Goal: Task Accomplishment & Management: Manage account settings

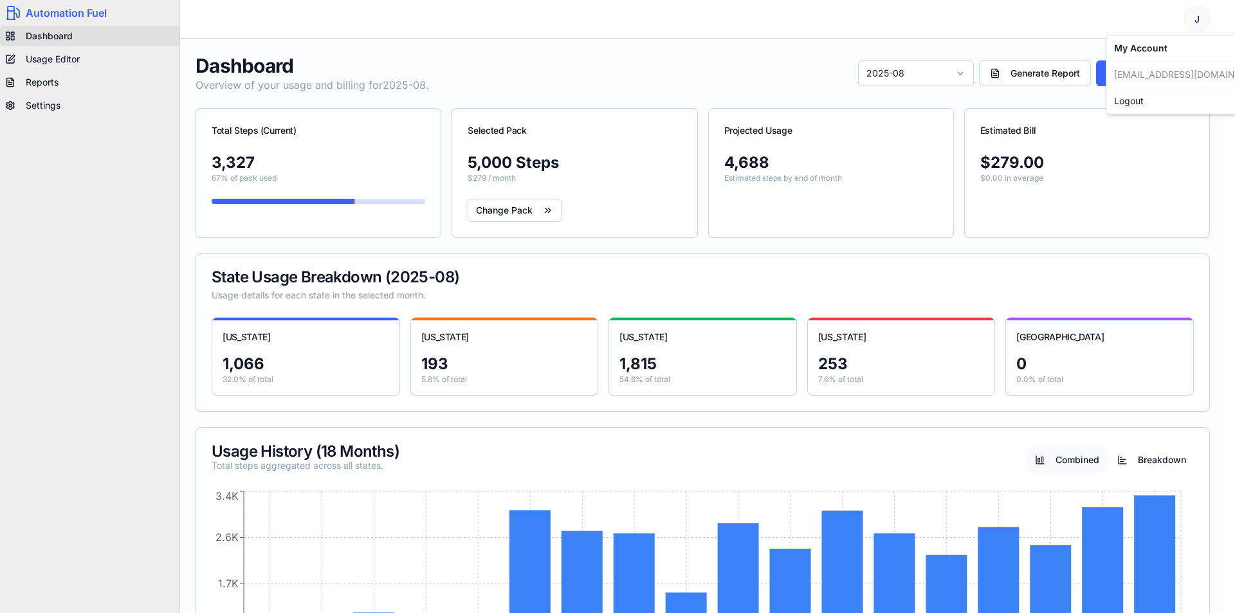
click at [1197, 18] on html "Automation Fuel Dashboard Usage Editor Reports Settings Toggle navigation menu …" at bounding box center [617, 531] width 1235 height 1063
click at [734, 77] on html "Automation Fuel Dashboard Usage Editor Reports Settings Toggle navigation menu …" at bounding box center [617, 531] width 1235 height 1063
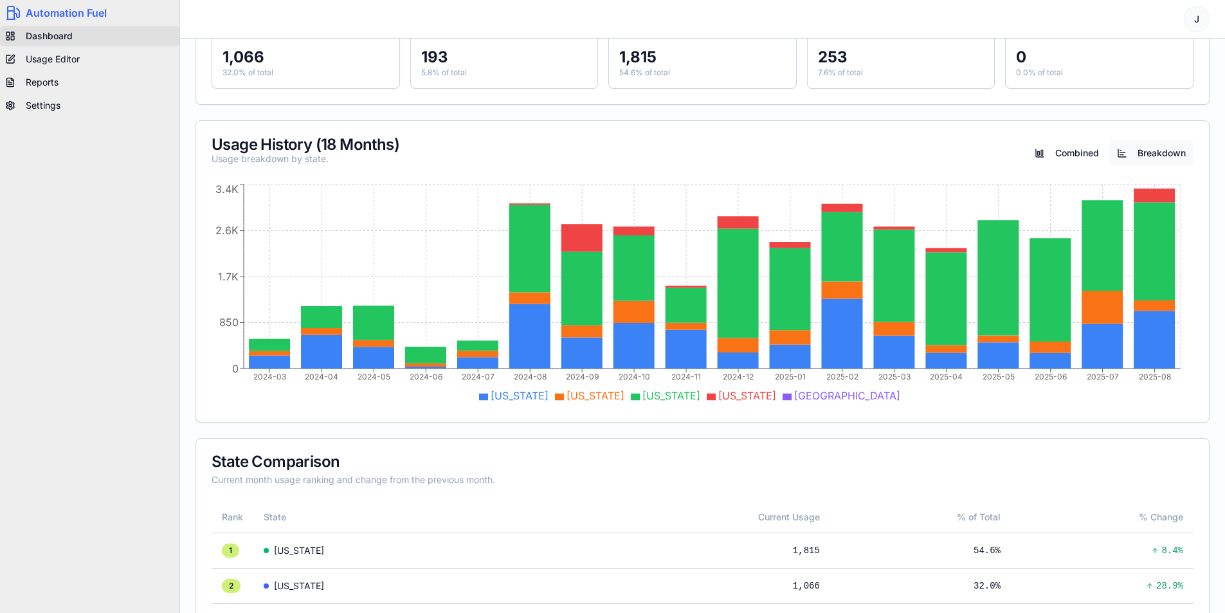
scroll to position [322, 0]
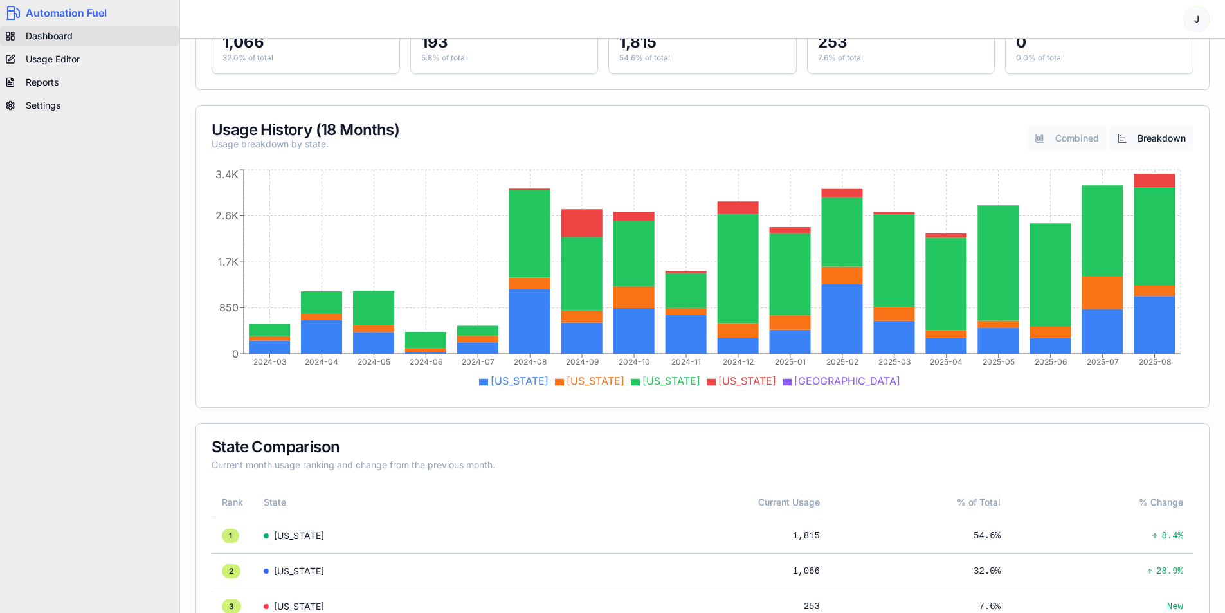
click at [1080, 129] on button "Combined" at bounding box center [1067, 138] width 80 height 26
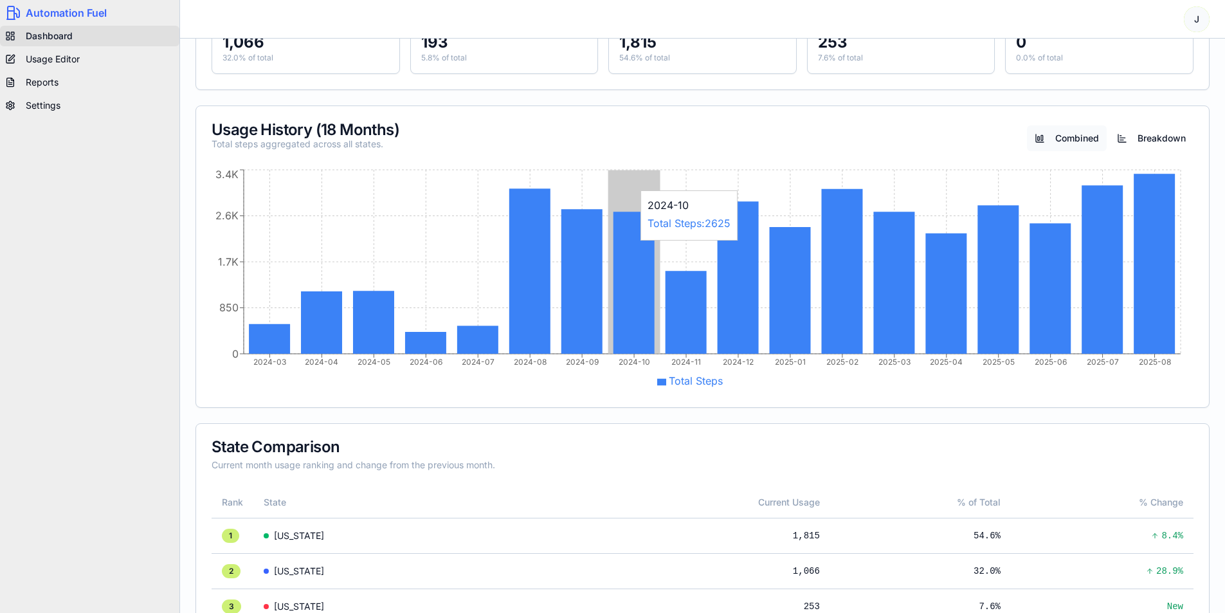
scroll to position [0, 0]
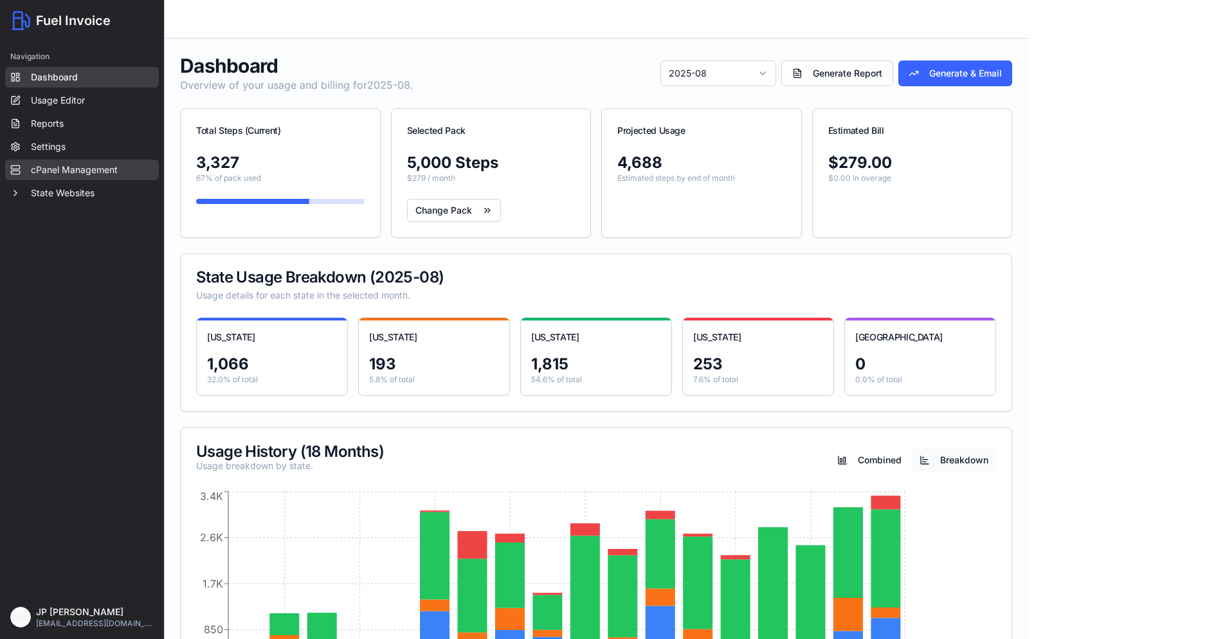
click at [79, 172] on link "cPanel Management" at bounding box center [82, 170] width 154 height 21
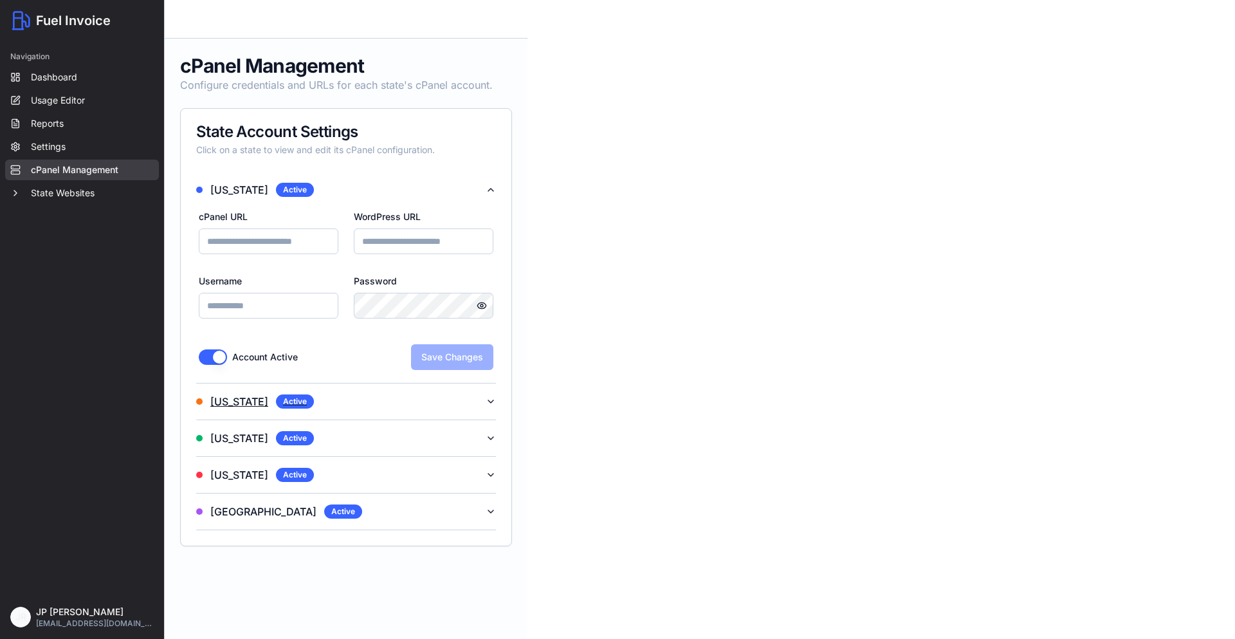
click at [356, 398] on button "Arizona Active" at bounding box center [346, 401] width 300 height 36
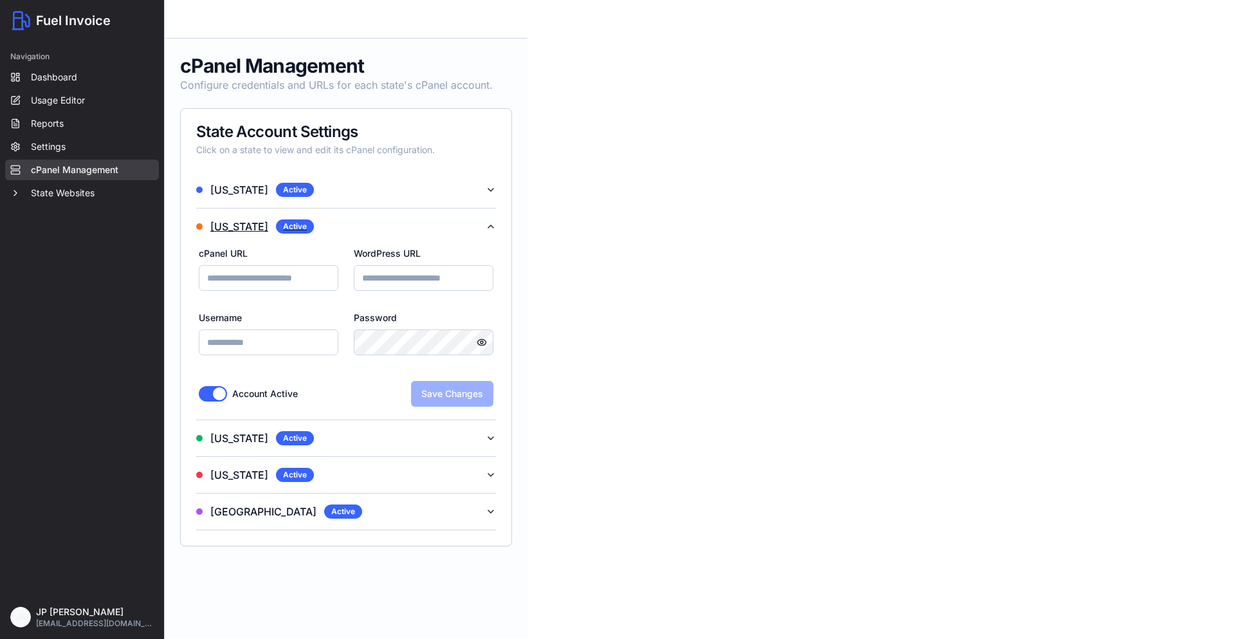
click at [332, 230] on button "Arizona Active" at bounding box center [346, 226] width 300 height 36
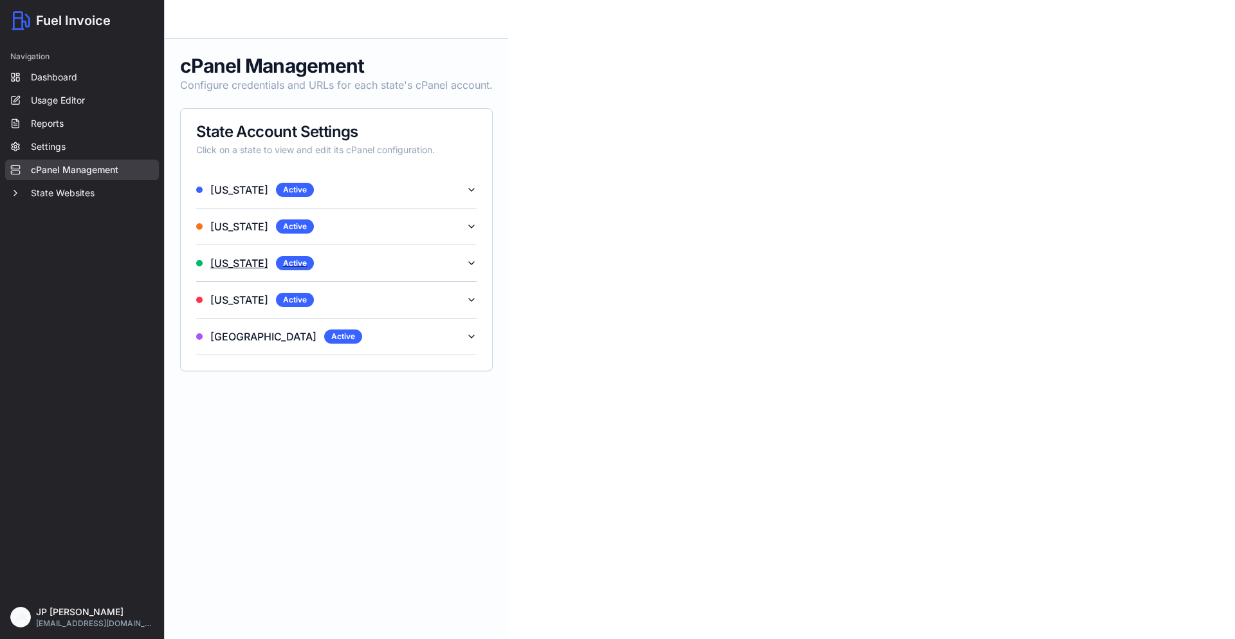
click at [325, 267] on button "Florida Active" at bounding box center [336, 263] width 280 height 36
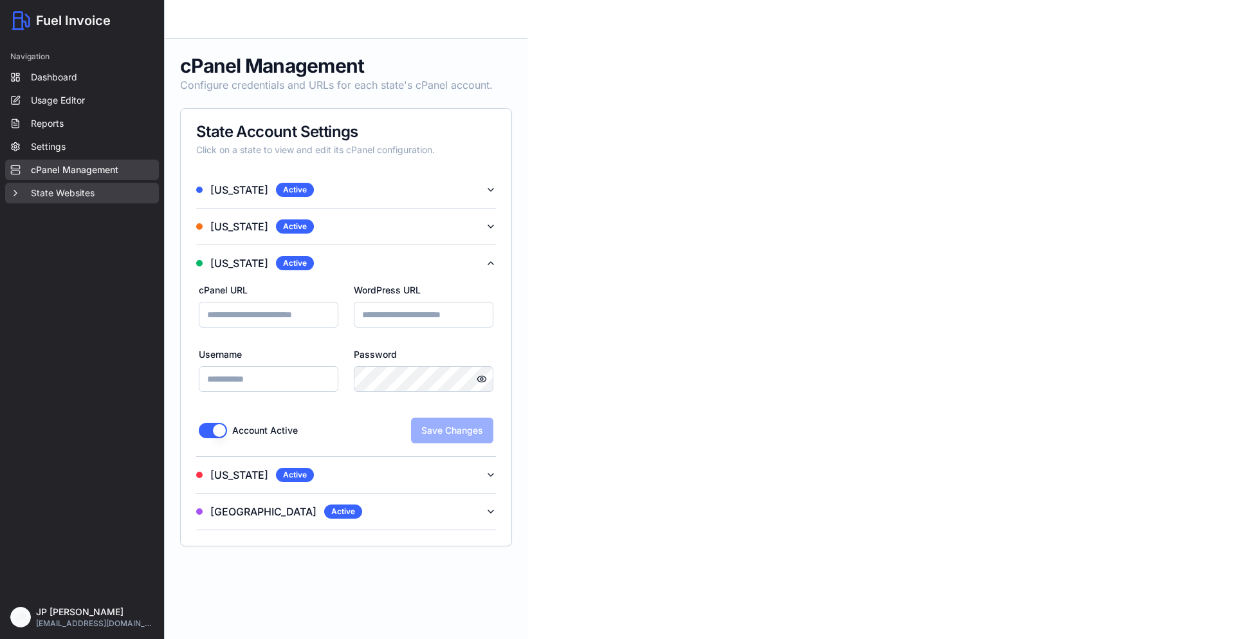
click at [66, 192] on button "State Websites" at bounding box center [82, 193] width 154 height 21
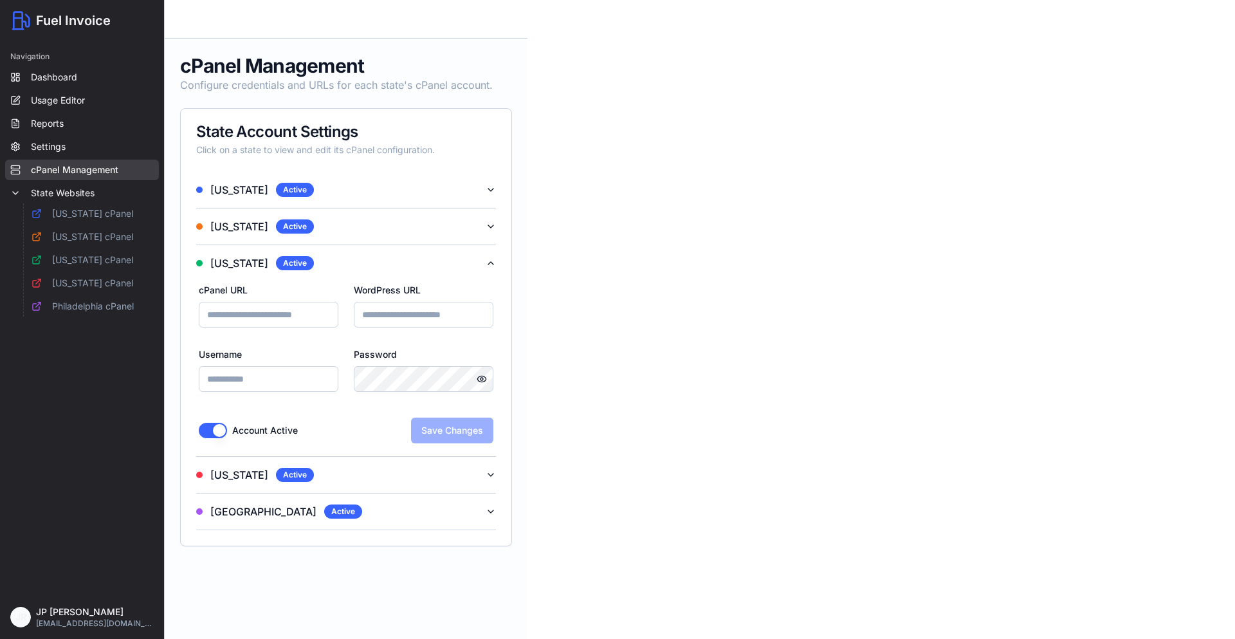
click at [100, 364] on div "Navigation Dashboard Usage Editor Reports Settings cPanel Management State Webs…" at bounding box center [82, 318] width 164 height 554
click at [73, 196] on button "State Websites" at bounding box center [82, 193] width 154 height 21
click at [262, 317] on input "cPanel URL" at bounding box center [269, 315] width 140 height 26
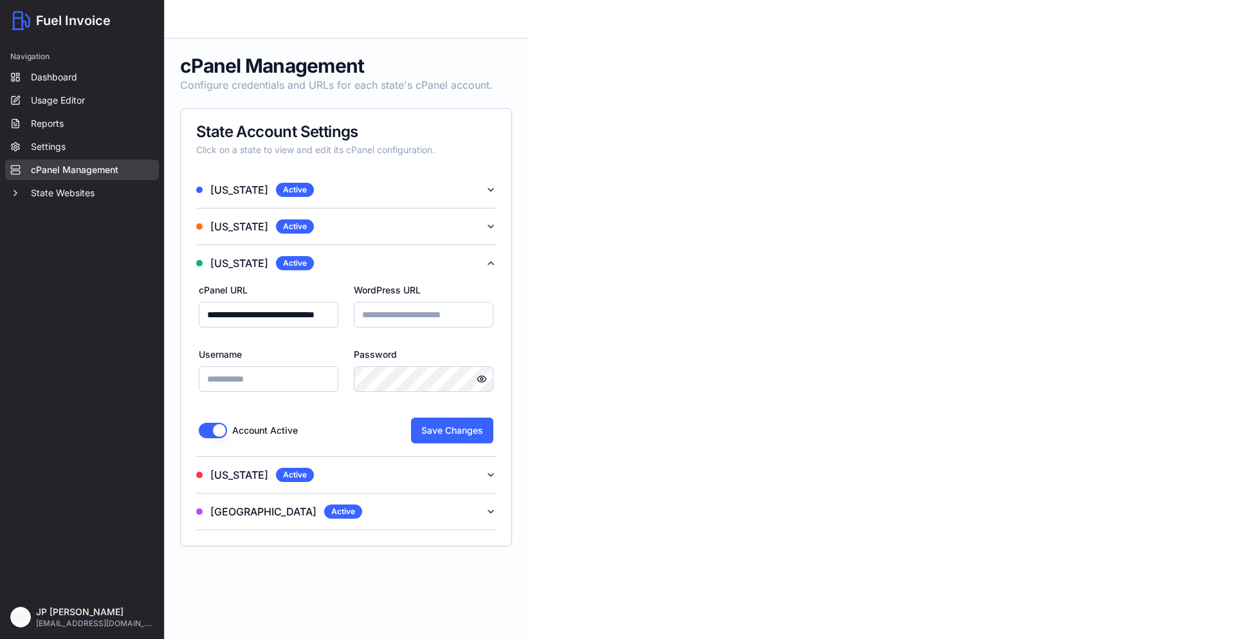
scroll to position [0, 14]
type input "**********"
click at [272, 315] on input "**********" at bounding box center [269, 315] width 140 height 26
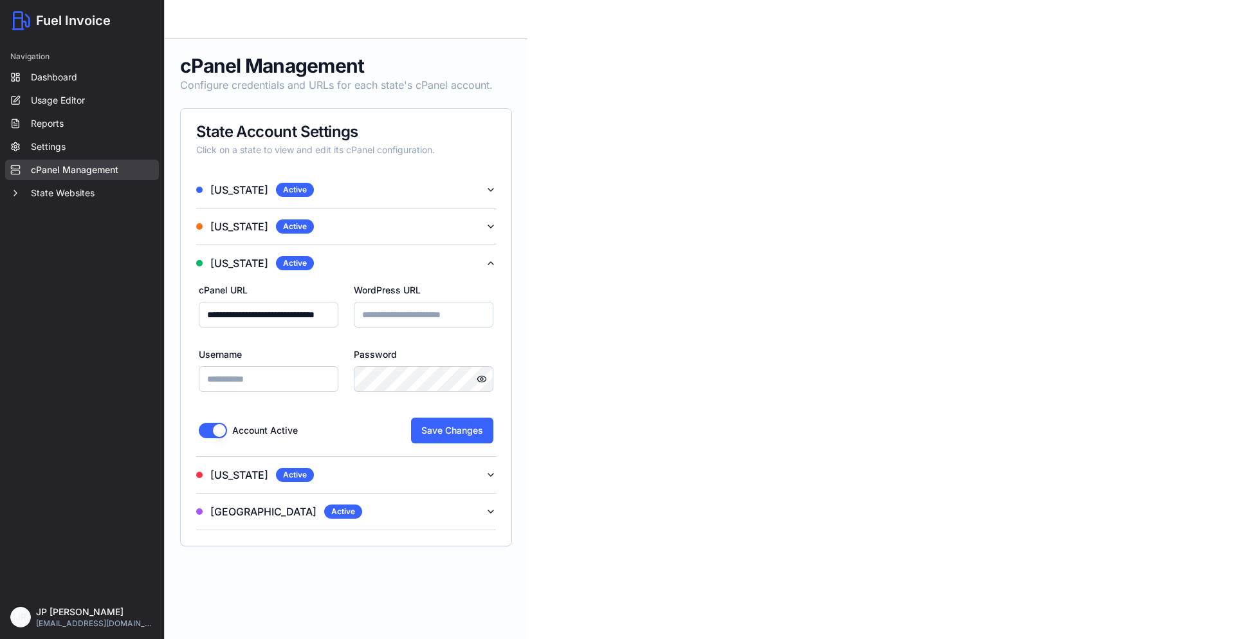
click at [272, 315] on input "**********" at bounding box center [269, 315] width 140 height 26
click at [388, 319] on input "WordPress URL" at bounding box center [424, 315] width 140 height 26
paste input "**********"
type input "**********"
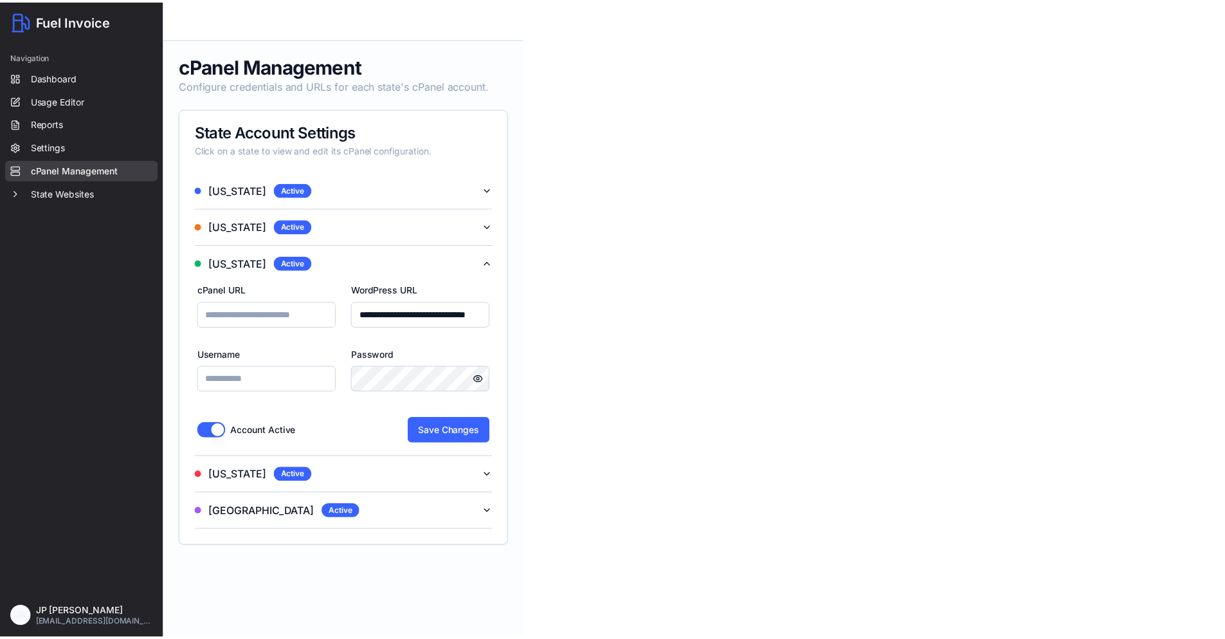
scroll to position [0, 0]
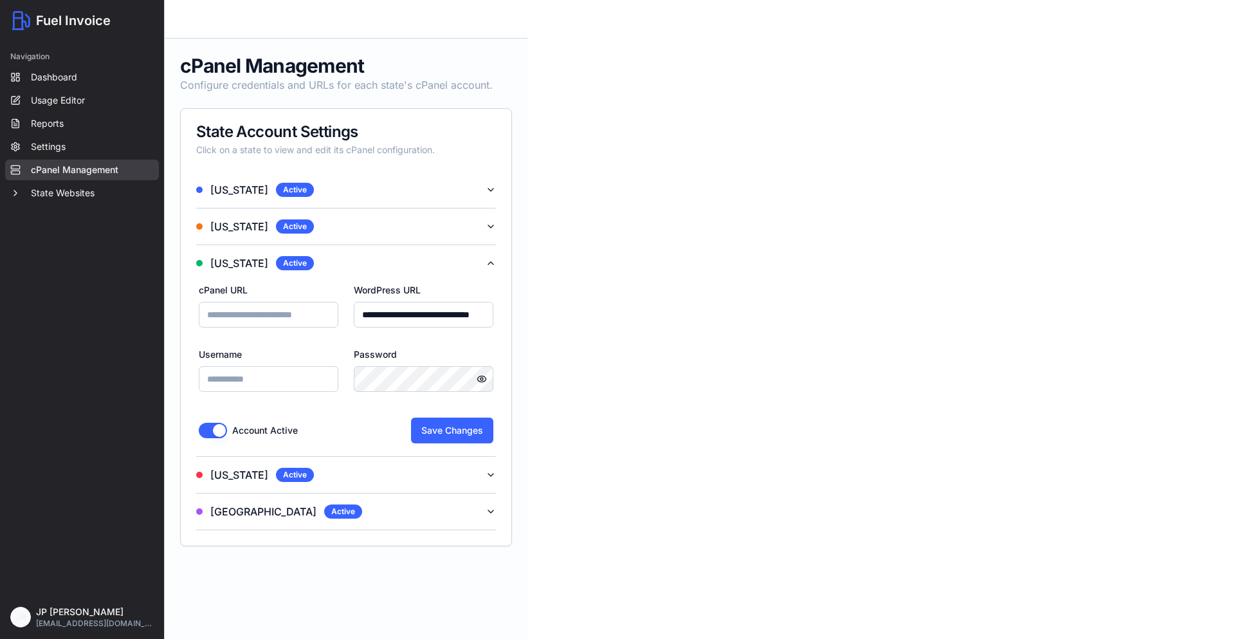
click at [305, 315] on input "cPanel URL" at bounding box center [269, 315] width 140 height 26
click at [276, 477] on div "Active" at bounding box center [295, 475] width 38 height 14
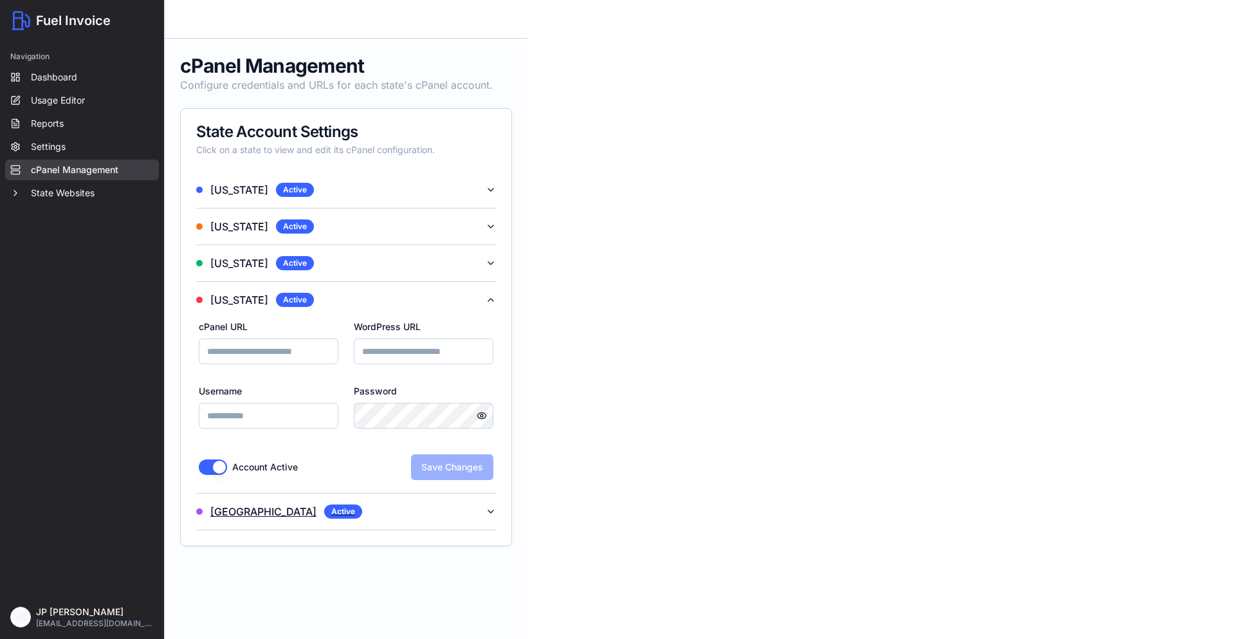
drag, startPoint x: 205, startPoint y: 465, endPoint x: 224, endPoint y: 493, distance: 34.3
click at [206, 464] on button "Account Active" at bounding box center [213, 466] width 28 height 15
click at [246, 519] on button "Philadelphia Active" at bounding box center [346, 511] width 300 height 36
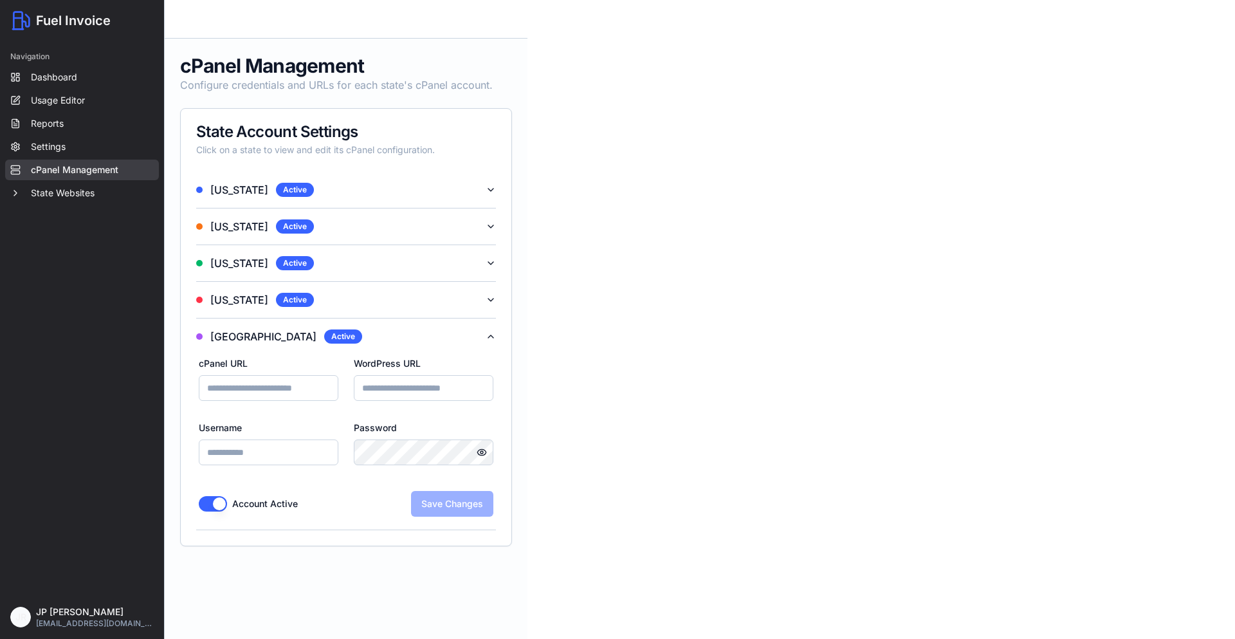
click at [215, 509] on button "Account Active" at bounding box center [213, 503] width 28 height 15
click at [466, 500] on button "Save Changes" at bounding box center [452, 504] width 82 height 26
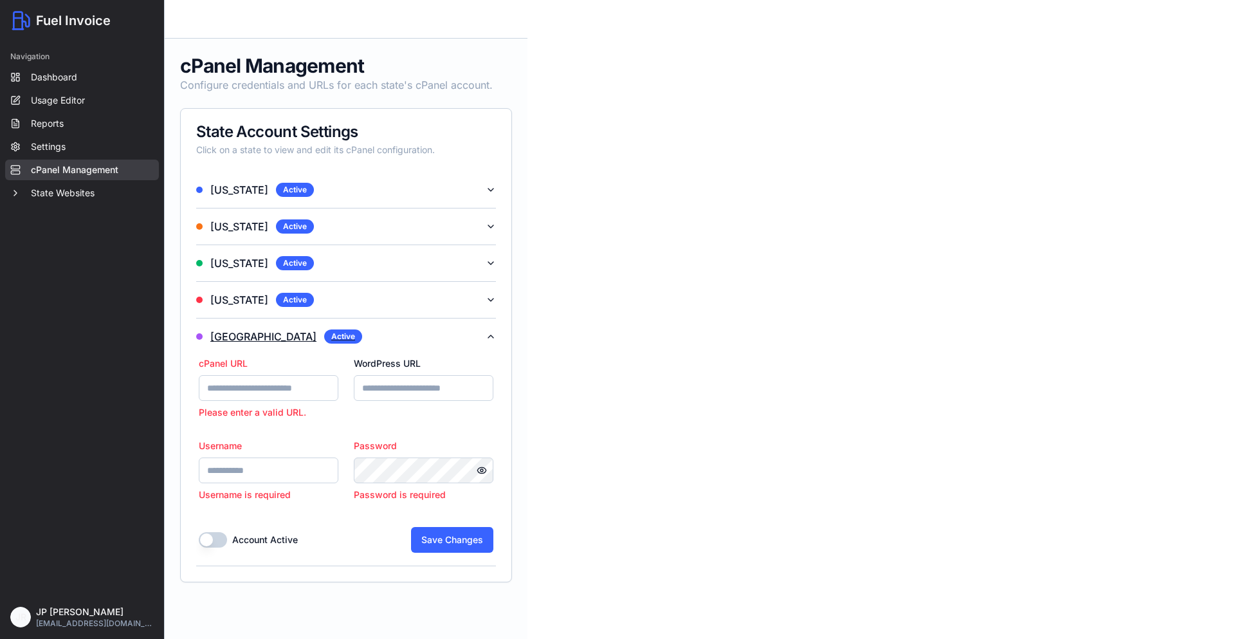
click at [489, 332] on icon "button" at bounding box center [491, 336] width 10 height 10
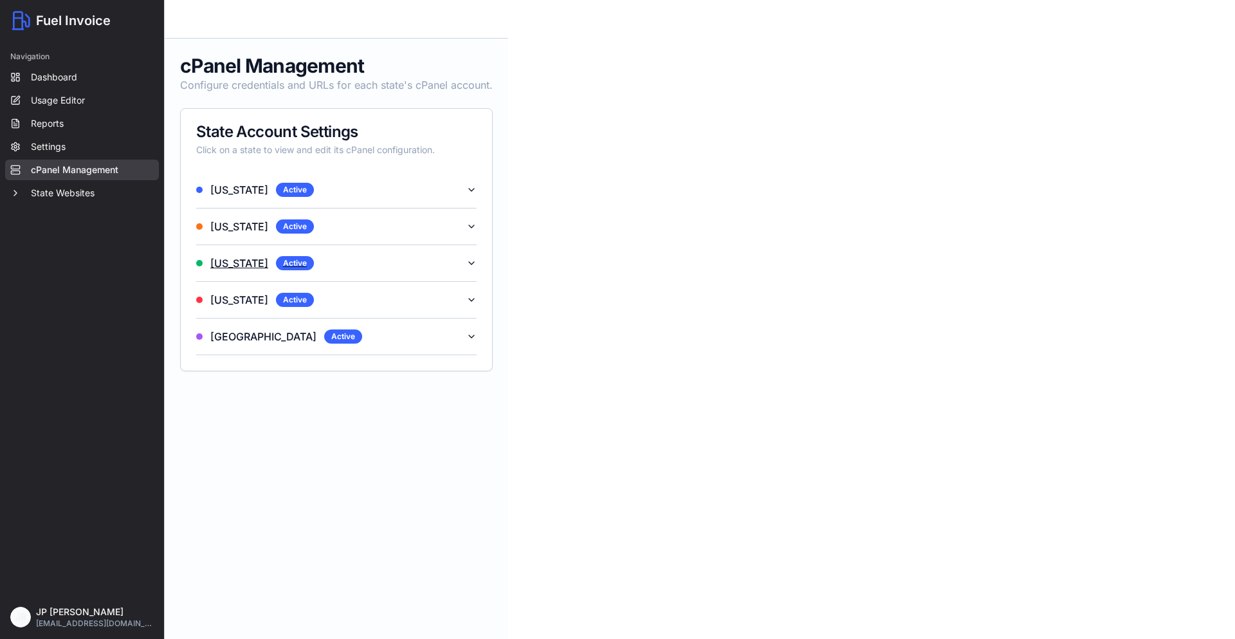
click at [331, 264] on button "Florida Active" at bounding box center [336, 263] width 280 height 36
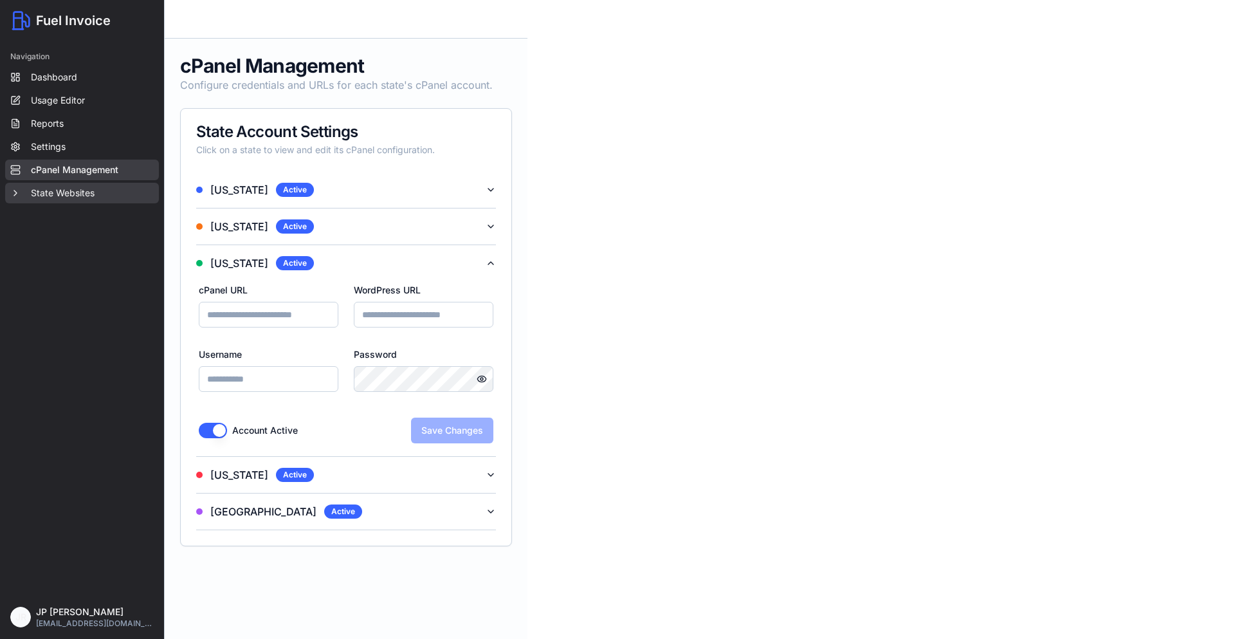
click at [107, 190] on button "State Websites" at bounding box center [82, 193] width 154 height 21
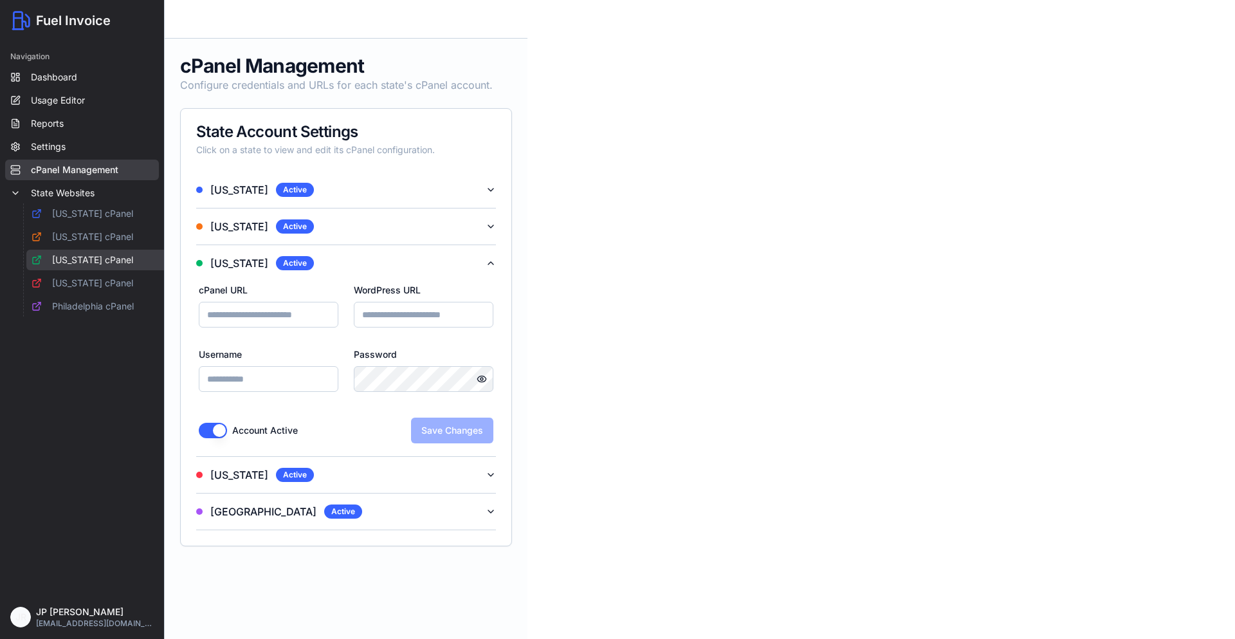
click at [119, 262] on link "Florida cPanel" at bounding box center [101, 260] width 150 height 21
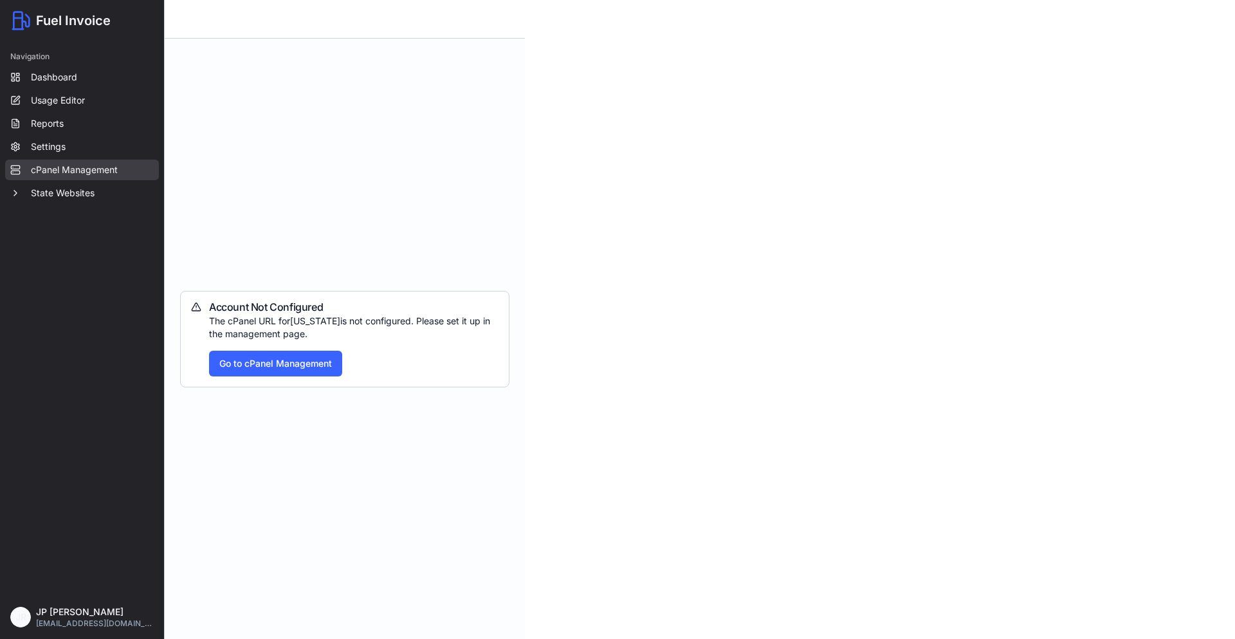
click at [91, 171] on link "cPanel Management" at bounding box center [82, 170] width 154 height 21
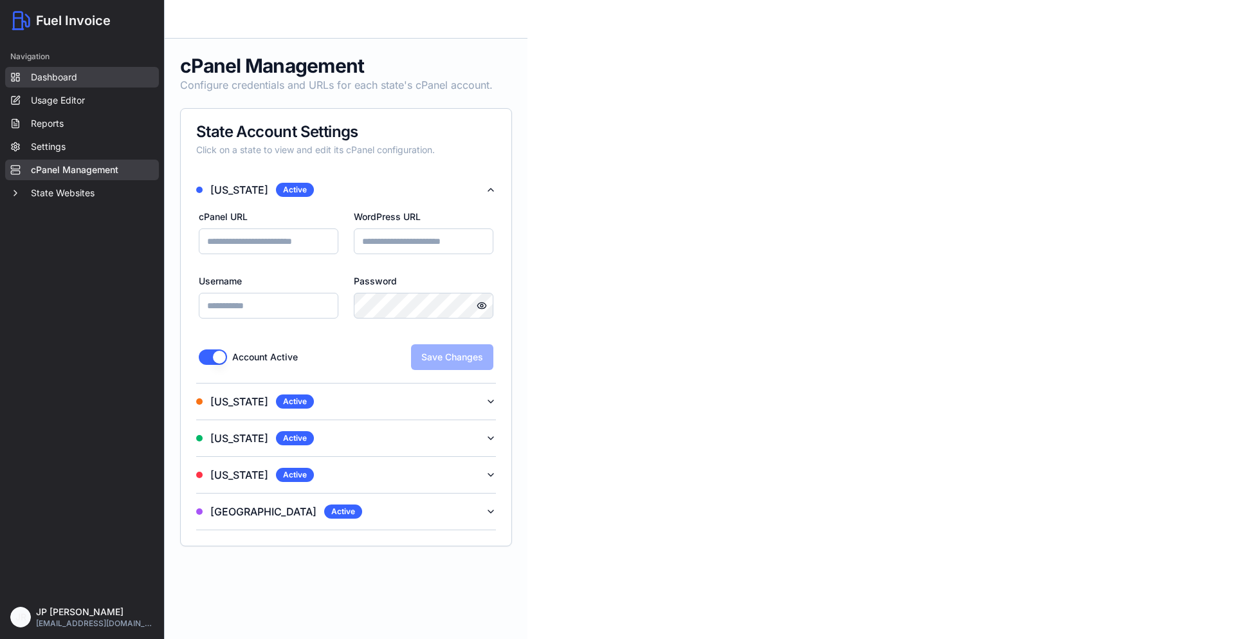
click at [86, 78] on link "Dashboard" at bounding box center [82, 77] width 154 height 21
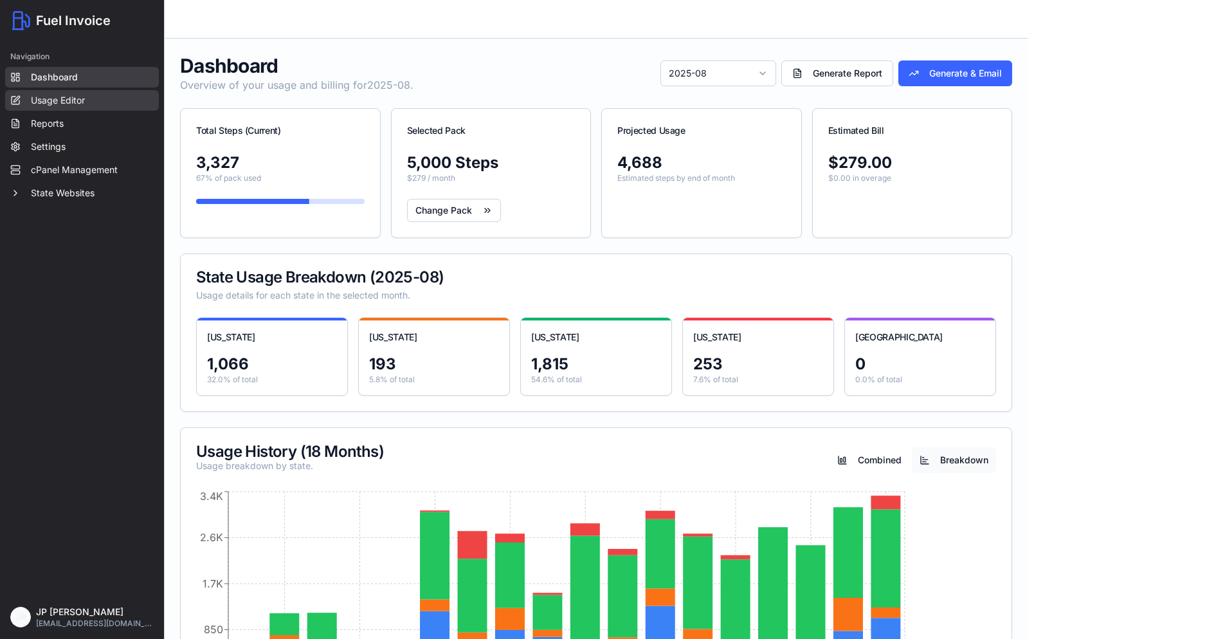
click at [82, 96] on link "Usage Editor" at bounding box center [82, 100] width 154 height 21
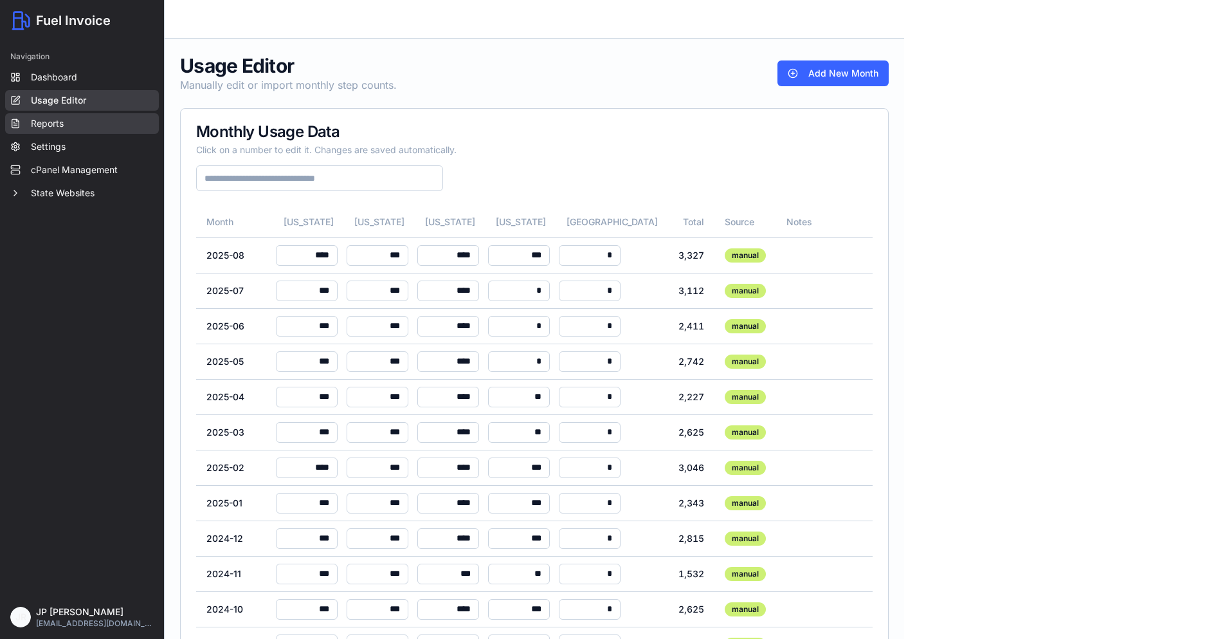
click at [69, 119] on link "Reports" at bounding box center [82, 123] width 154 height 21
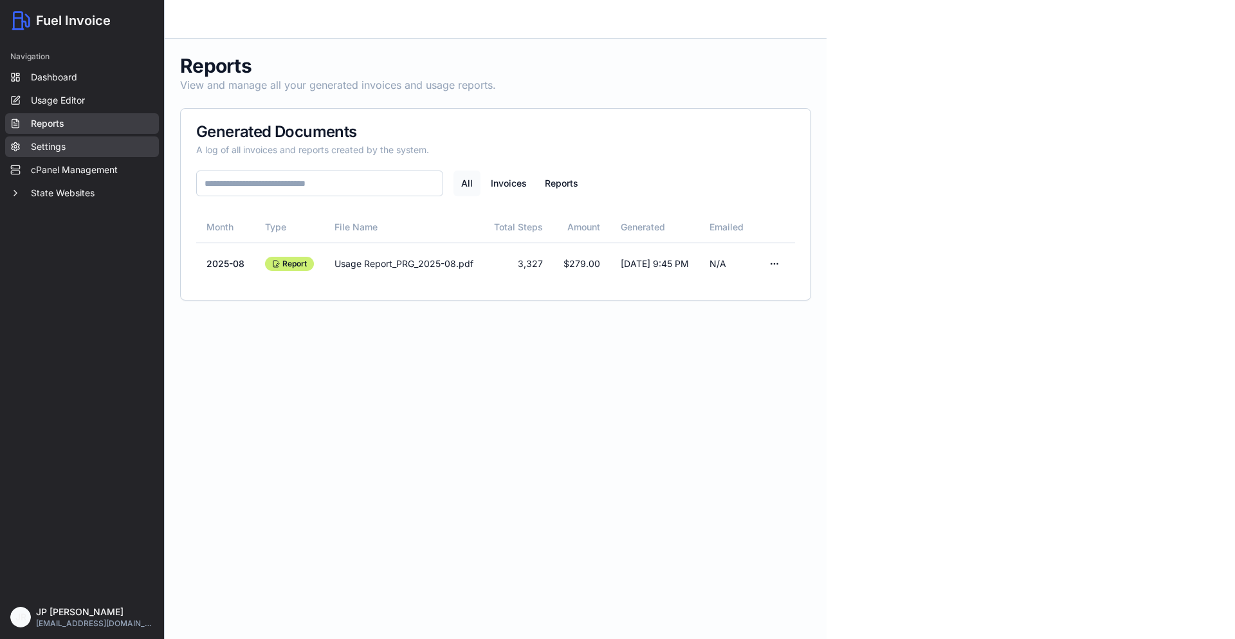
click at [85, 139] on link "Settings" at bounding box center [82, 146] width 154 height 21
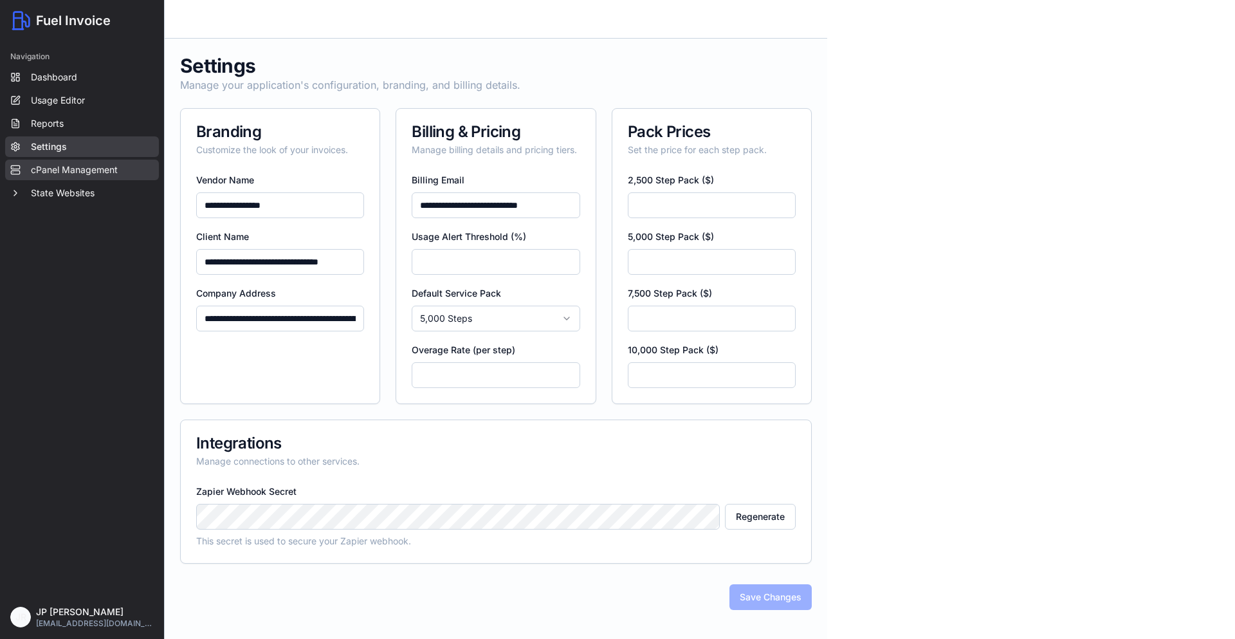
click at [95, 170] on link "cPanel Management" at bounding box center [82, 170] width 154 height 21
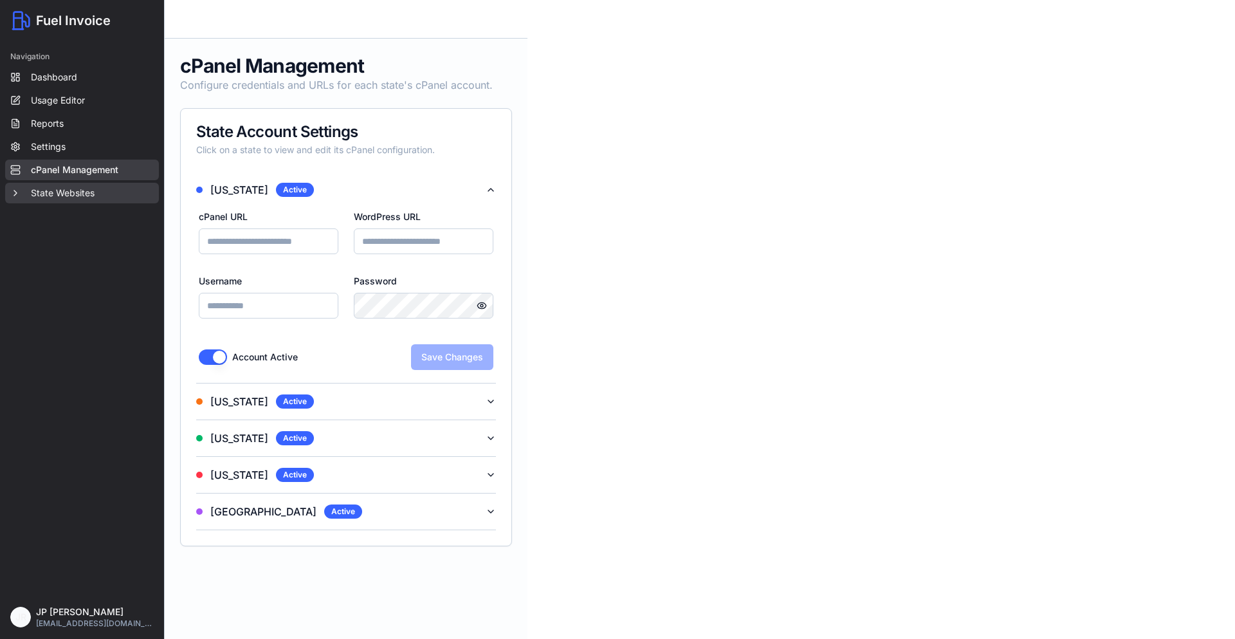
click at [93, 192] on button "State Websites" at bounding box center [82, 193] width 154 height 21
click at [39, 88] on ul "Dashboard Usage Editor Reports Settings" at bounding box center [82, 112] width 154 height 90
click at [48, 71] on link "Dashboard" at bounding box center [82, 77] width 154 height 21
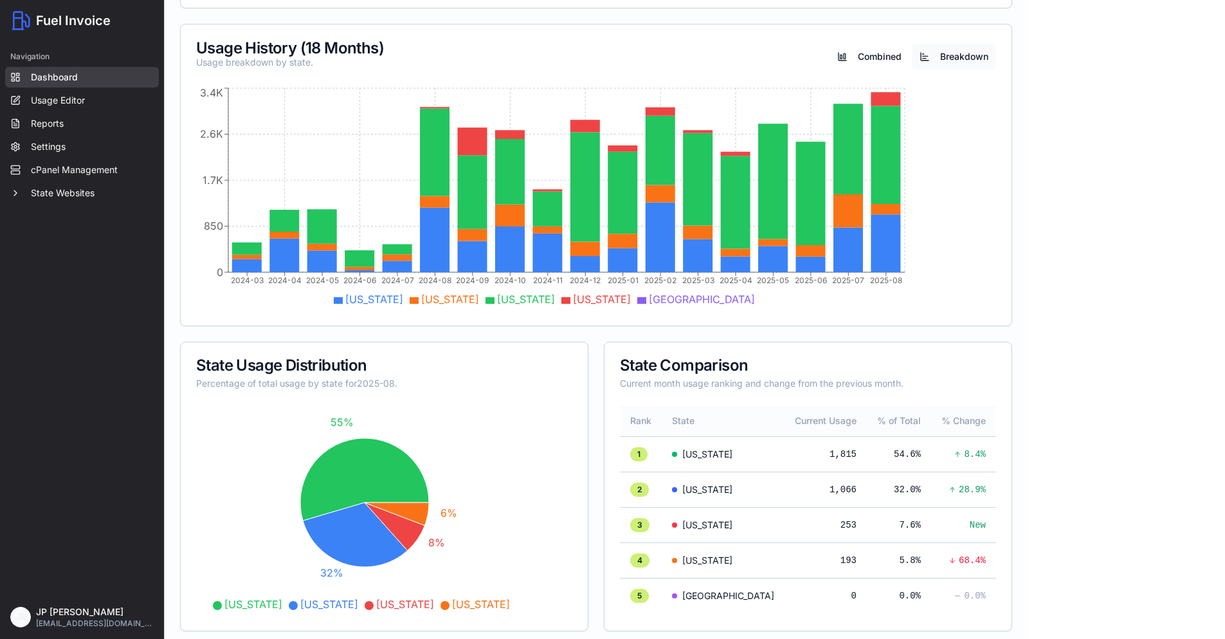
scroll to position [411, 0]
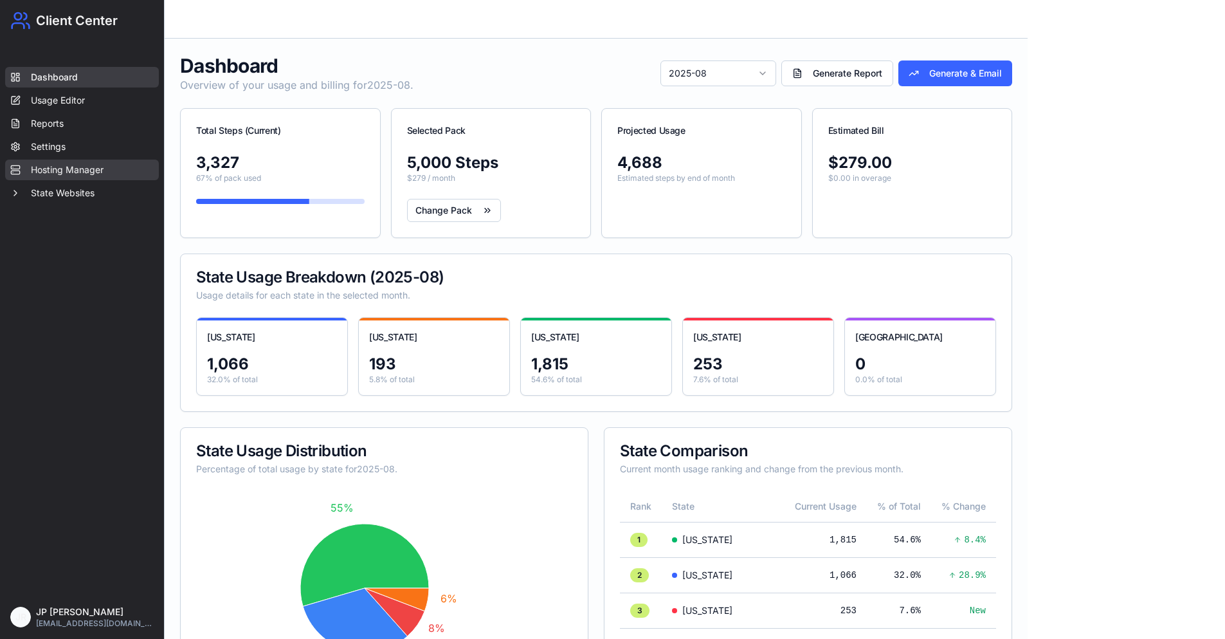
click at [89, 173] on link "Hosting Manager" at bounding box center [82, 170] width 154 height 21
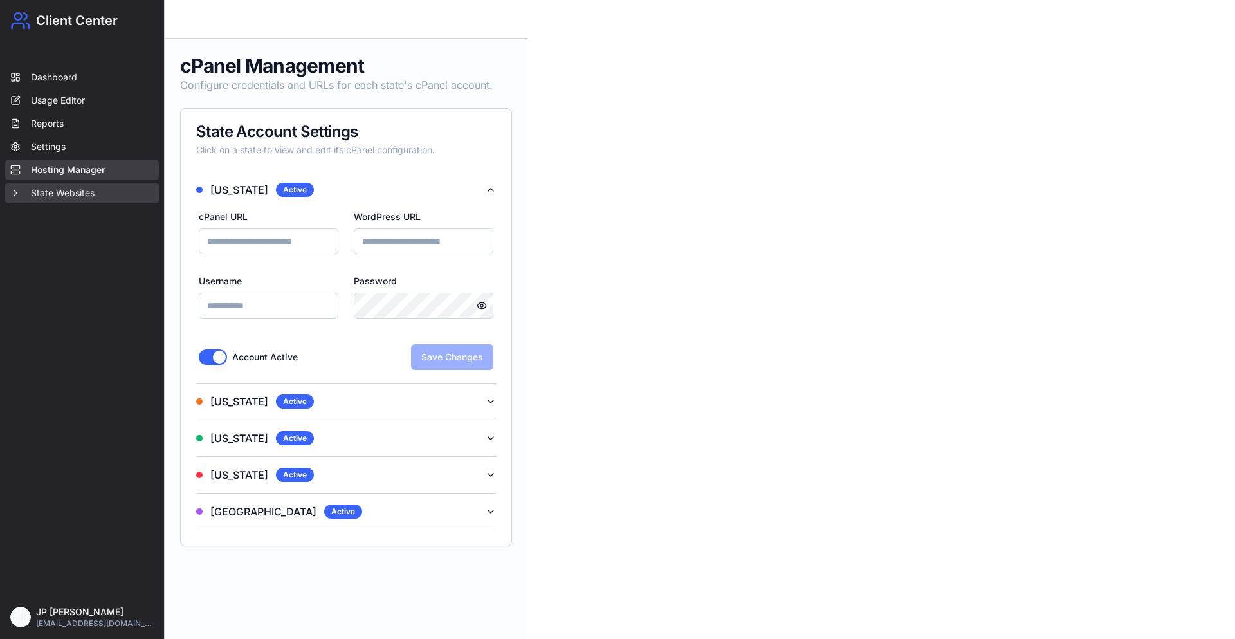
click at [84, 190] on button "State Websites" at bounding box center [82, 193] width 154 height 21
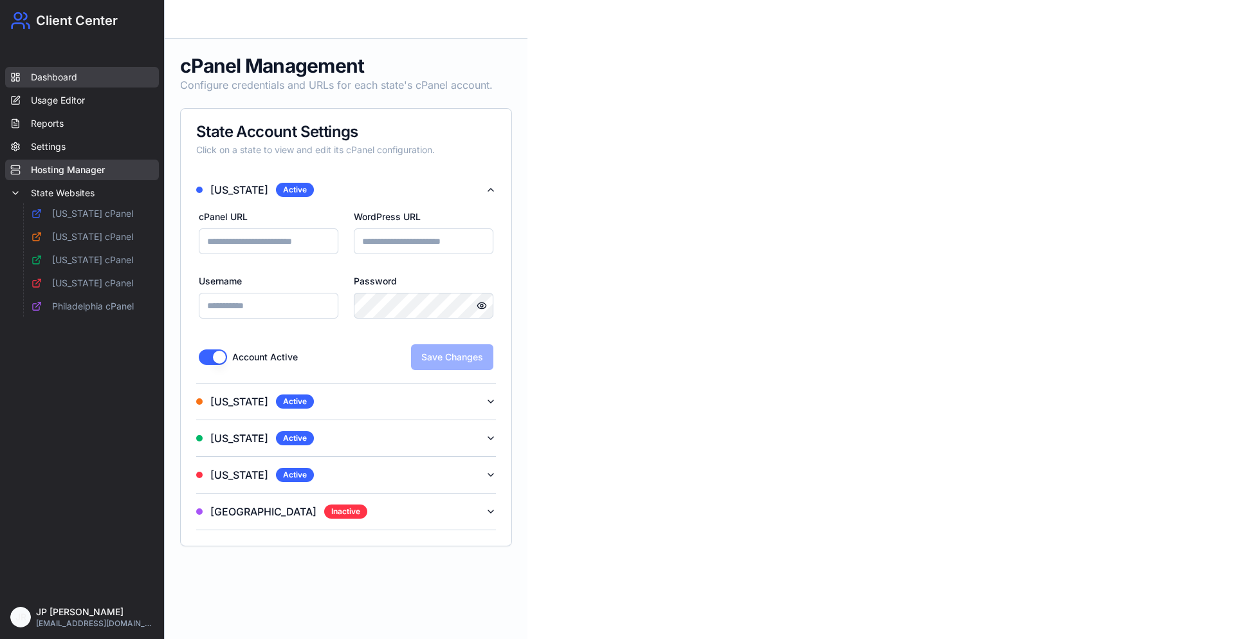
click at [59, 76] on link "Dashboard" at bounding box center [82, 77] width 154 height 21
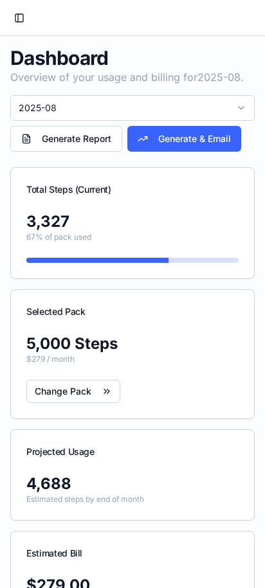
click at [23, 17] on button "Toggle Sidebar" at bounding box center [19, 18] width 18 height 18
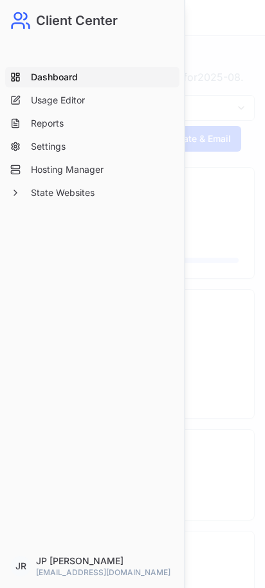
click at [23, 17] on icon at bounding box center [20, 20] width 21 height 21
click at [89, 193] on button "State Websites" at bounding box center [92, 193] width 174 height 21
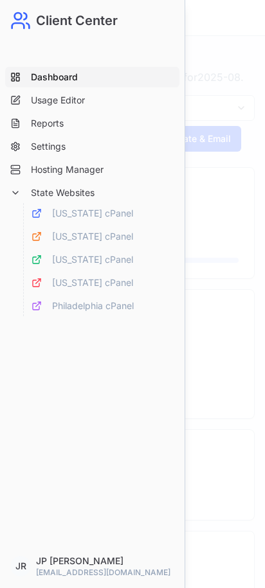
click at [231, 316] on div at bounding box center [132, 294] width 265 height 588
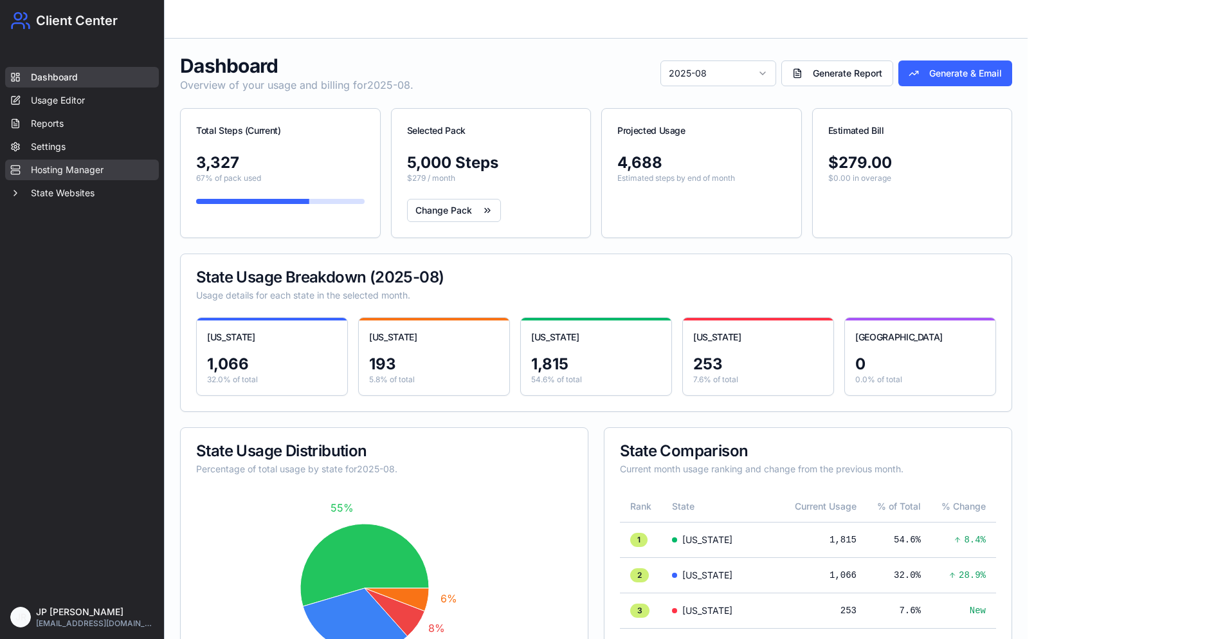
click at [78, 171] on link "Hosting Manager" at bounding box center [82, 170] width 154 height 21
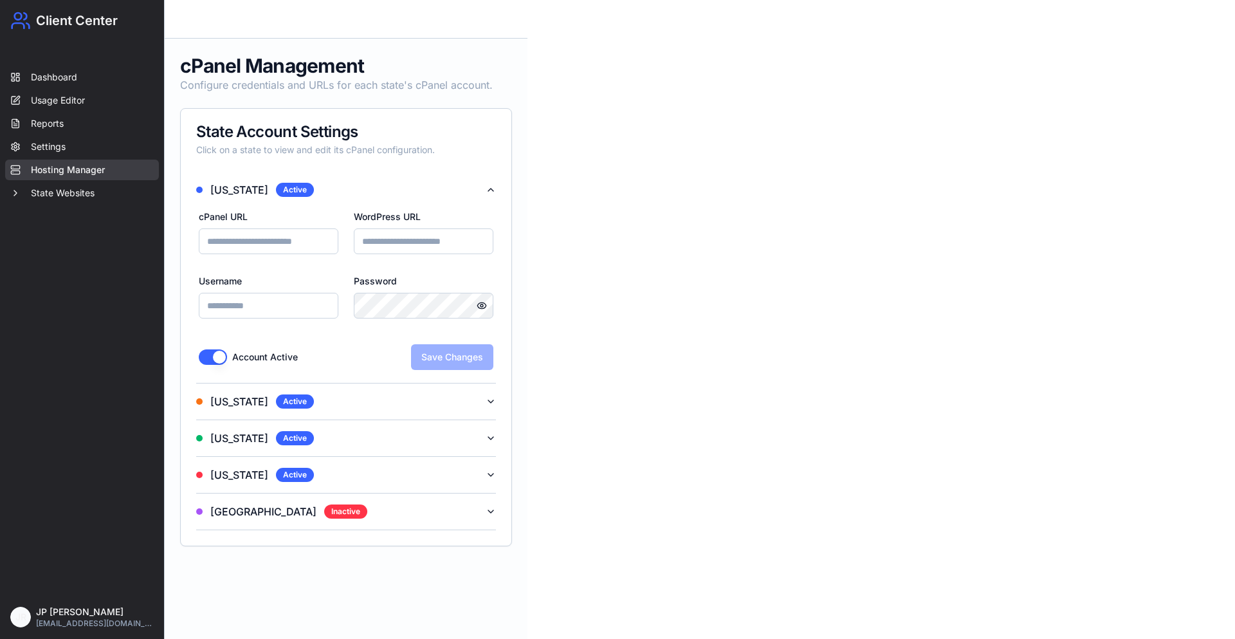
click at [214, 356] on button "Account Active" at bounding box center [213, 356] width 28 height 15
click at [224, 401] on span "[US_STATE]" at bounding box center [239, 401] width 58 height 15
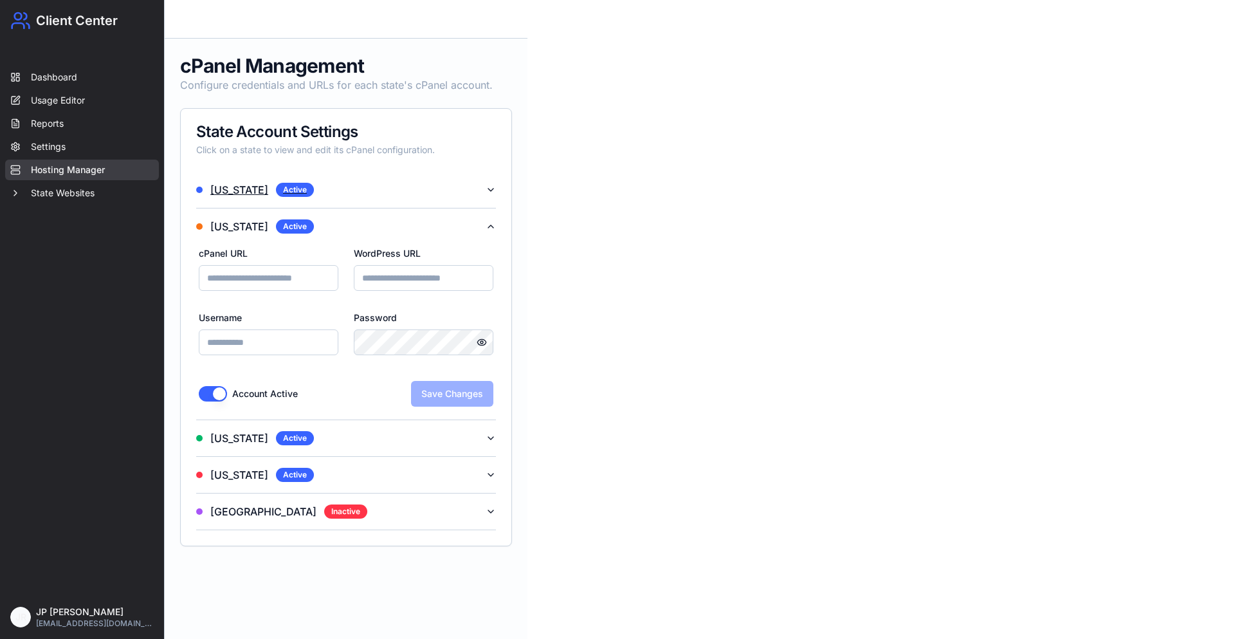
click at [233, 187] on span "[US_STATE]" at bounding box center [239, 189] width 58 height 15
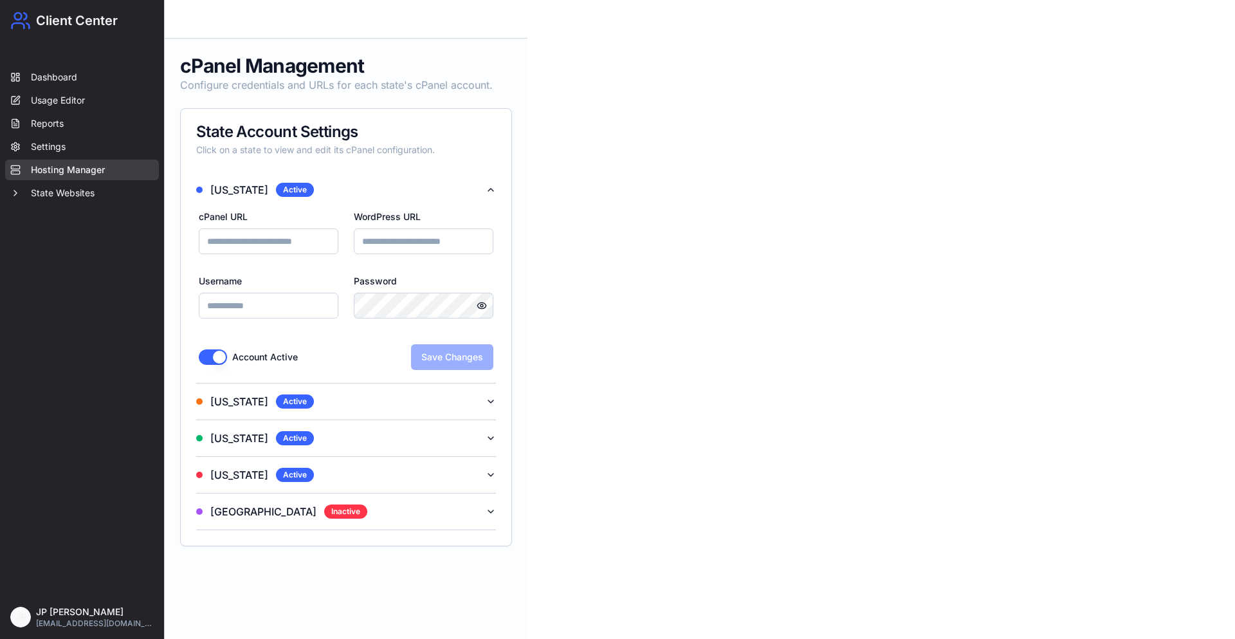
click at [208, 358] on button "Account Active" at bounding box center [213, 356] width 28 height 15
click at [448, 358] on button "Save Changes" at bounding box center [452, 357] width 82 height 26
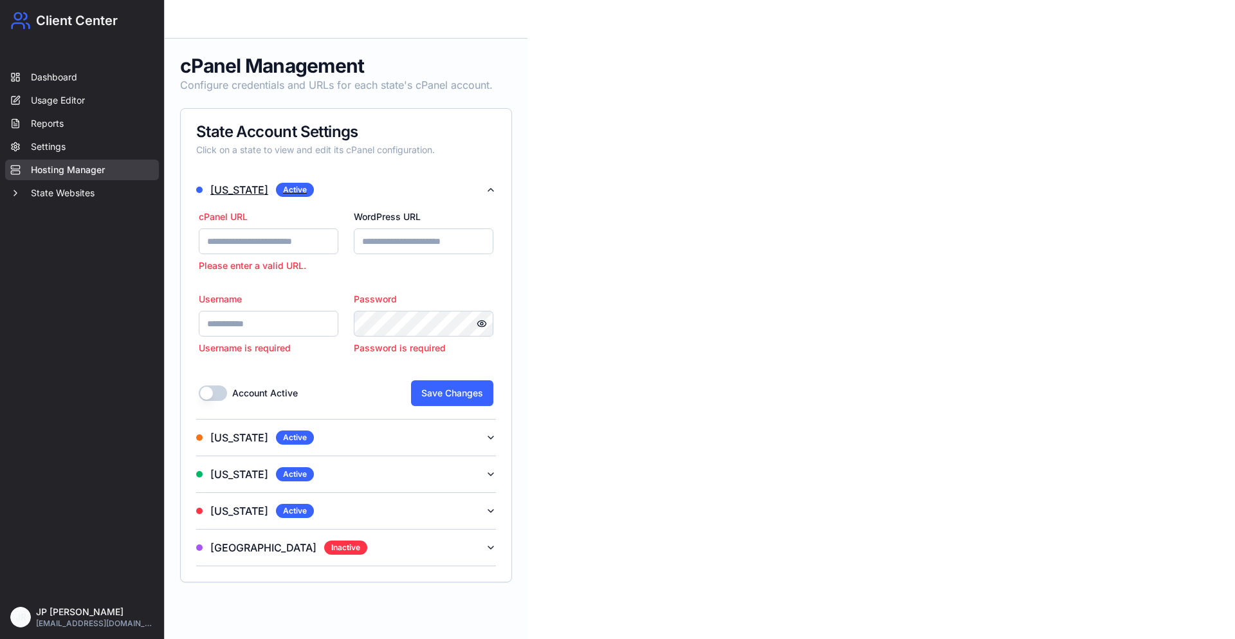
click at [219, 189] on span "[US_STATE]" at bounding box center [239, 189] width 58 height 15
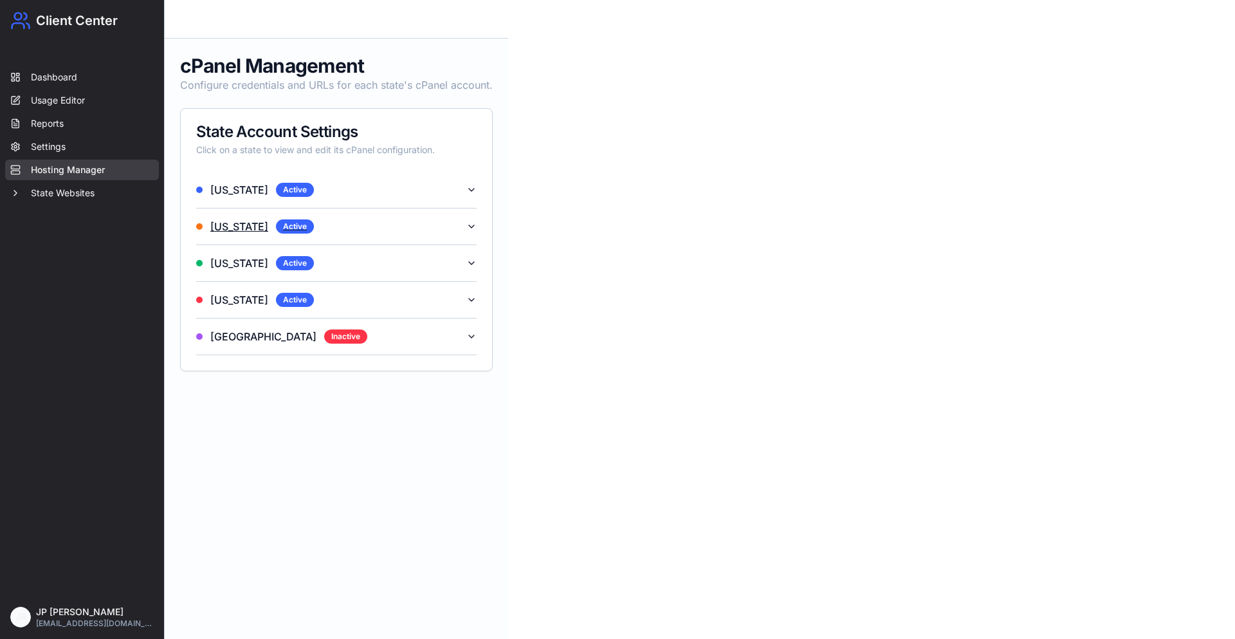
click at [228, 225] on span "[US_STATE]" at bounding box center [239, 226] width 58 height 15
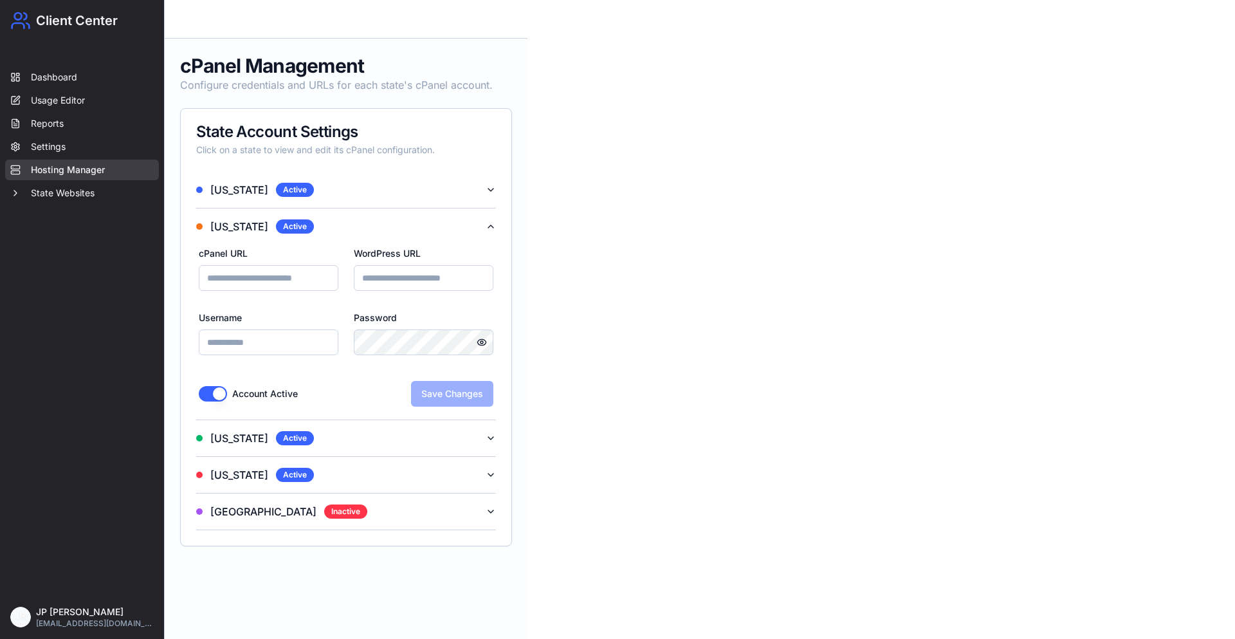
click at [264, 282] on input "cPanel URL" at bounding box center [269, 278] width 140 height 26
paste input "**********"
type input "**********"
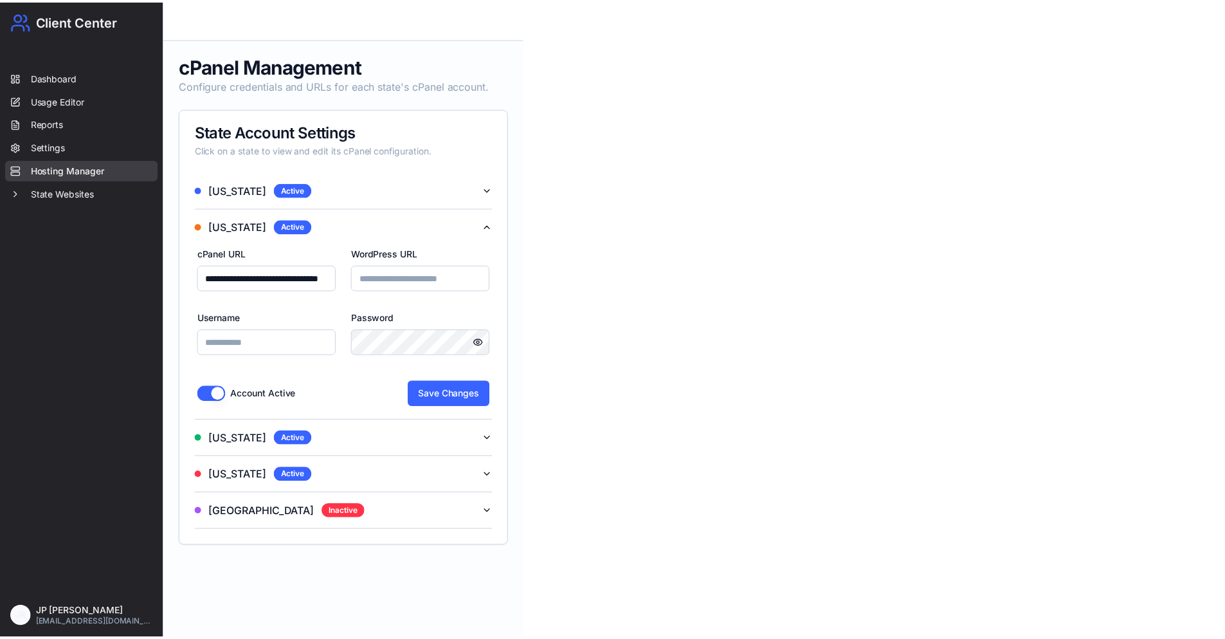
scroll to position [0, 0]
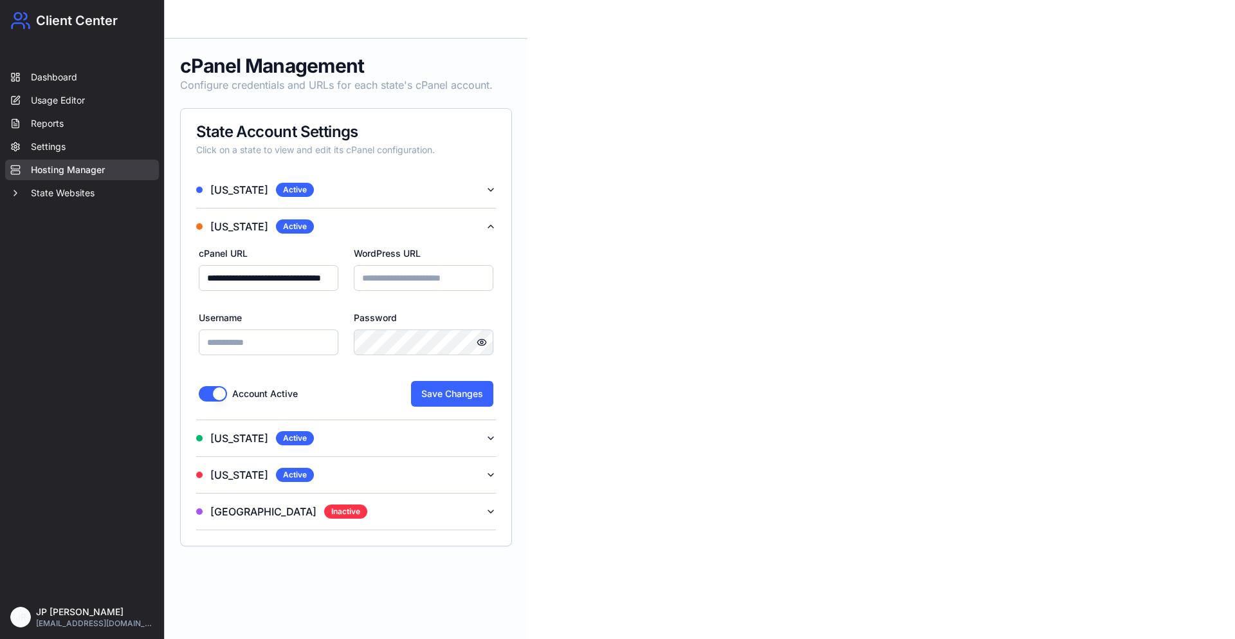
click at [414, 278] on input "WordPress URL" at bounding box center [424, 278] width 140 height 26
type input "**********"
paste input "**********"
type input "**********"
click at [444, 399] on button "Save Changes" at bounding box center [452, 394] width 82 height 26
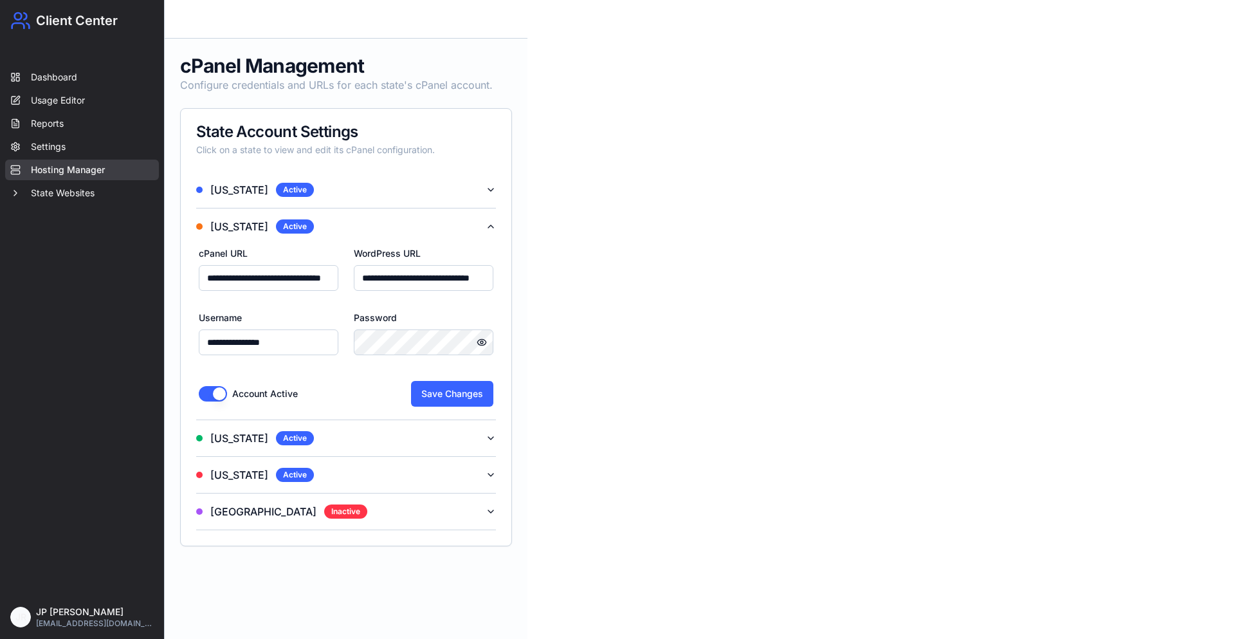
click at [248, 342] on input "**********" at bounding box center [269, 342] width 140 height 26
click at [388, 275] on input "**********" at bounding box center [424, 278] width 140 height 26
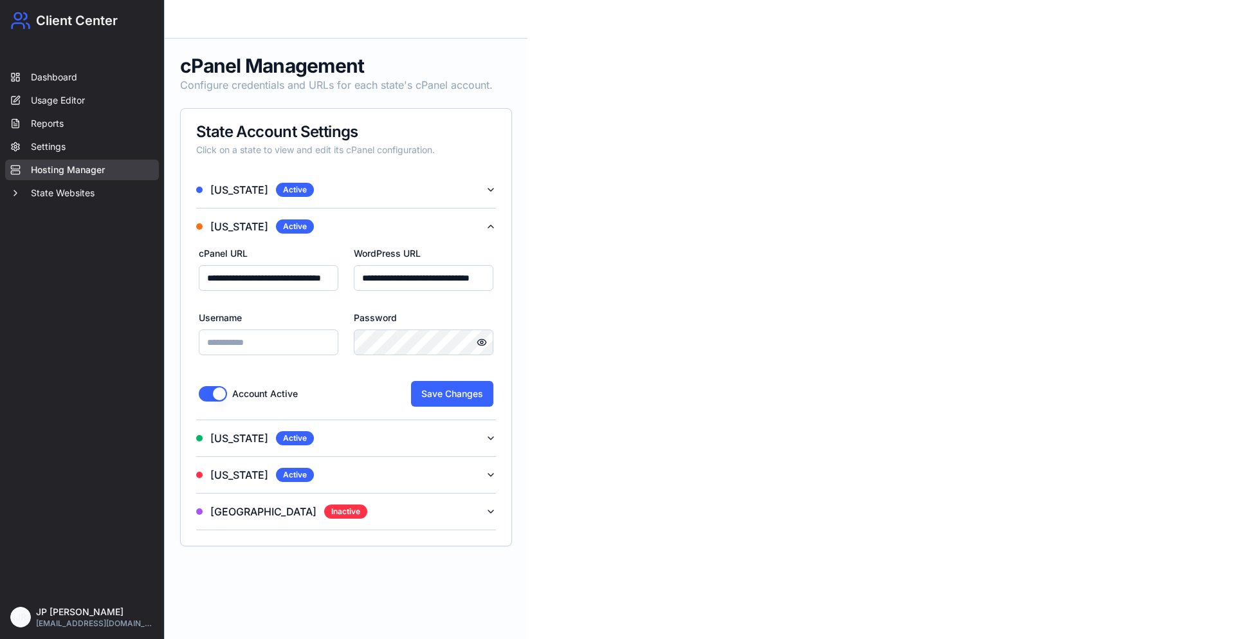
click at [388, 275] on input "**********" at bounding box center [424, 278] width 140 height 26
click at [289, 287] on input "**********" at bounding box center [269, 278] width 140 height 26
click at [437, 399] on button "Save Changes" at bounding box center [452, 394] width 82 height 26
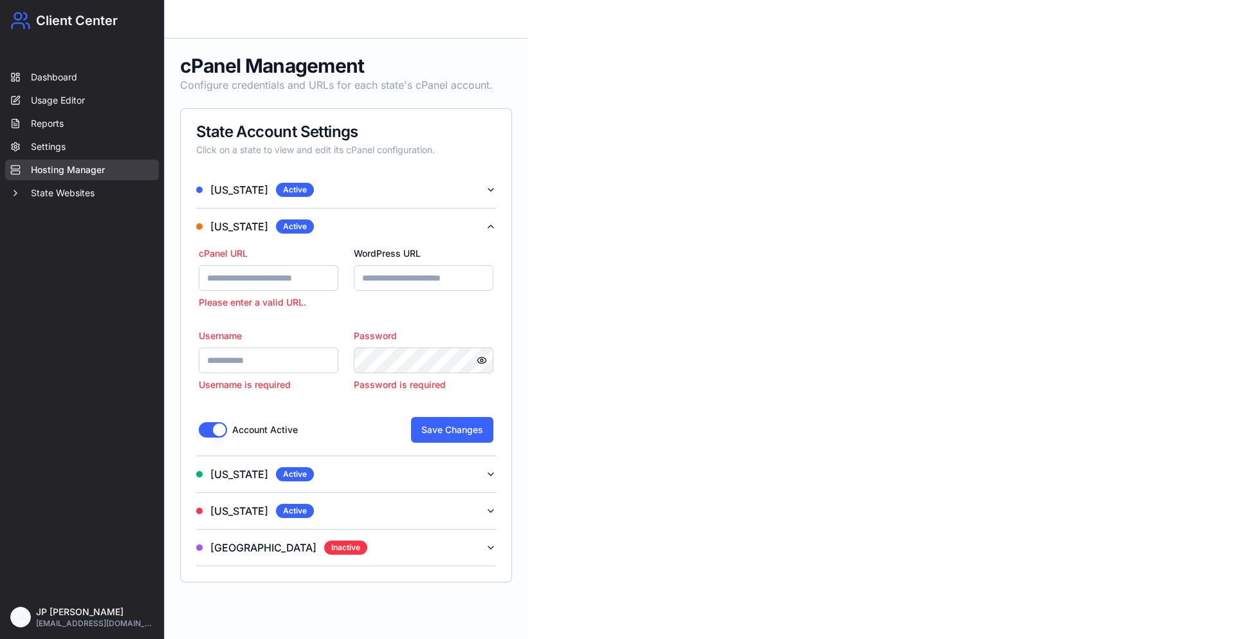
click at [211, 433] on button "Account Active" at bounding box center [213, 429] width 28 height 15
click at [307, 479] on button "Florida Active" at bounding box center [346, 474] width 300 height 36
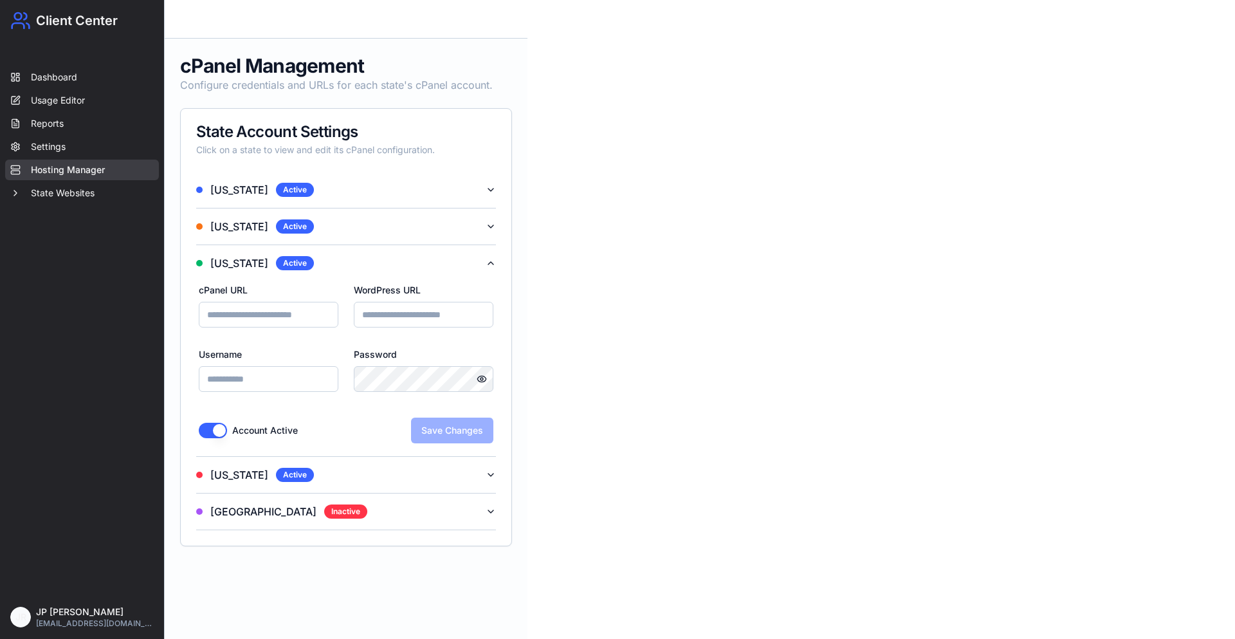
click at [257, 316] on input "cPanel URL" at bounding box center [269, 315] width 140 height 26
type input "**********"
click at [391, 311] on input "WordPress URL" at bounding box center [424, 315] width 140 height 26
type input "**********"
click at [479, 379] on button "Show password" at bounding box center [482, 379] width 18 height 18
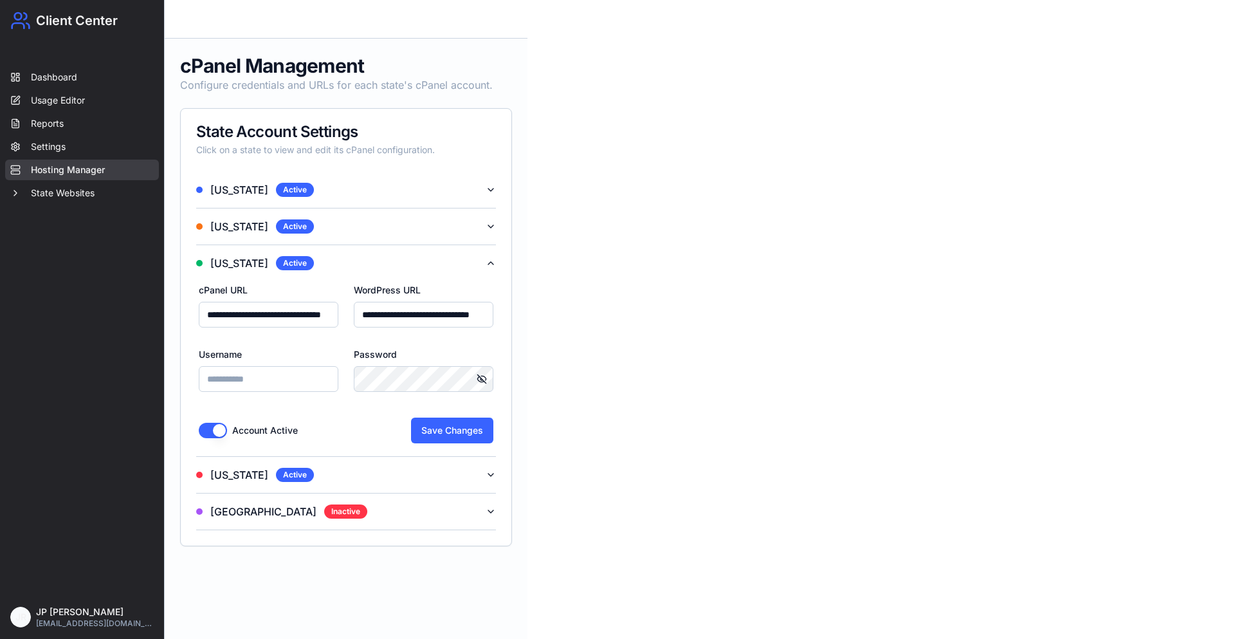
click at [287, 382] on input "Username" at bounding box center [269, 379] width 140 height 26
type input "**********"
click at [439, 424] on button "Save Changes" at bounding box center [452, 430] width 82 height 26
click at [459, 238] on button "Arizona Active" at bounding box center [346, 226] width 300 height 36
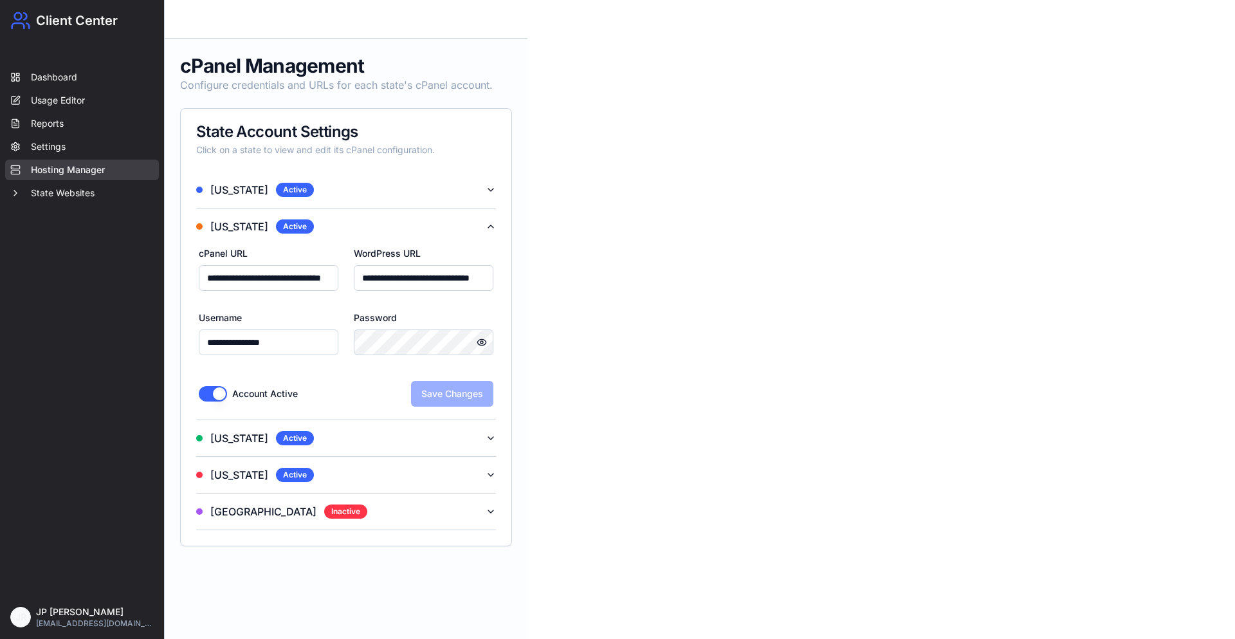
click at [423, 280] on input "**********" at bounding box center [424, 278] width 140 height 26
click at [291, 339] on input "**********" at bounding box center [269, 342] width 140 height 26
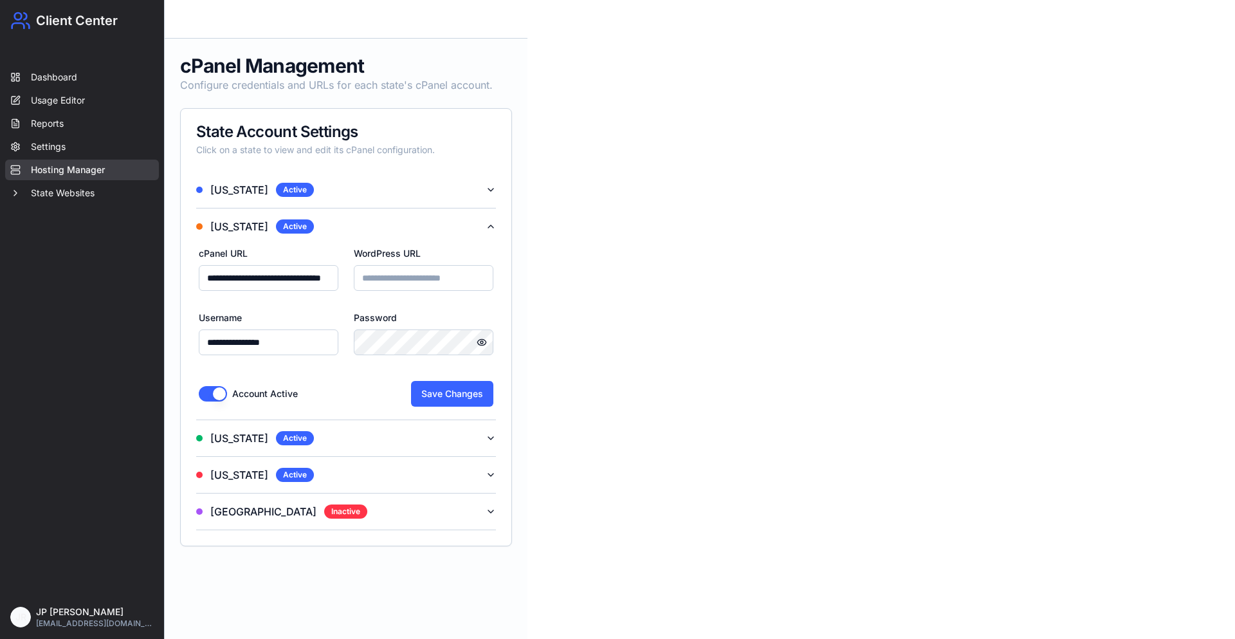
click at [291, 339] on input "**********" at bounding box center [269, 342] width 140 height 26
click at [208, 392] on button "Account Active" at bounding box center [213, 393] width 28 height 15
click at [437, 387] on button "Save Changes" at bounding box center [452, 394] width 82 height 26
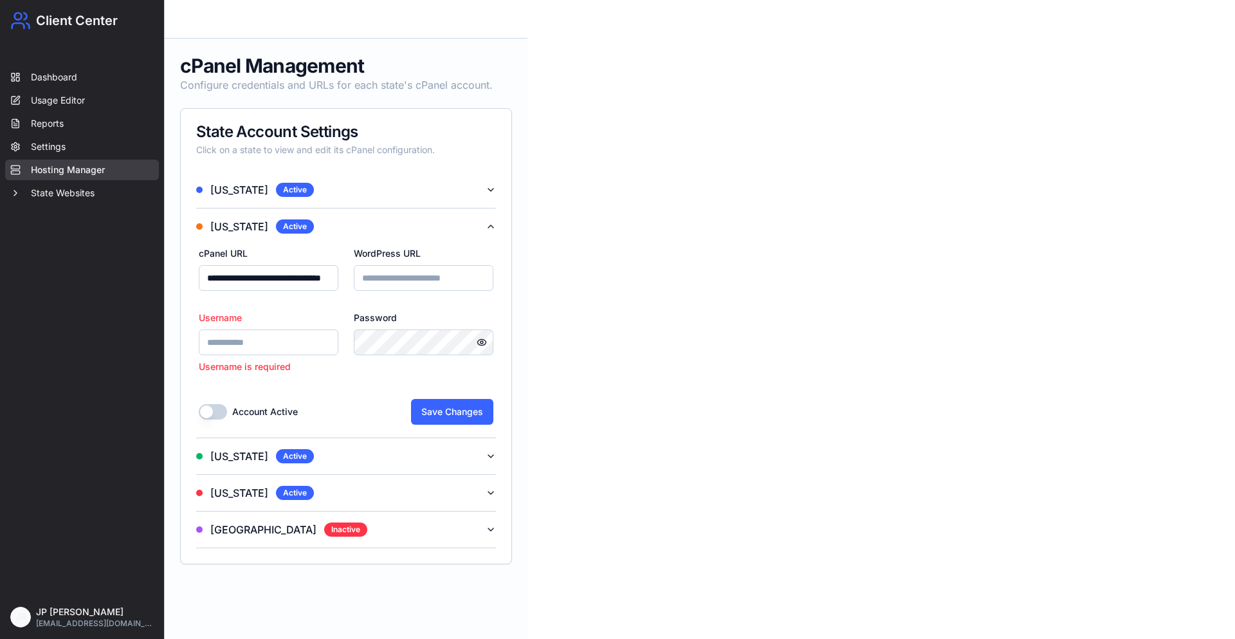
click at [286, 350] on input "Username" at bounding box center [269, 342] width 140 height 26
type input "******"
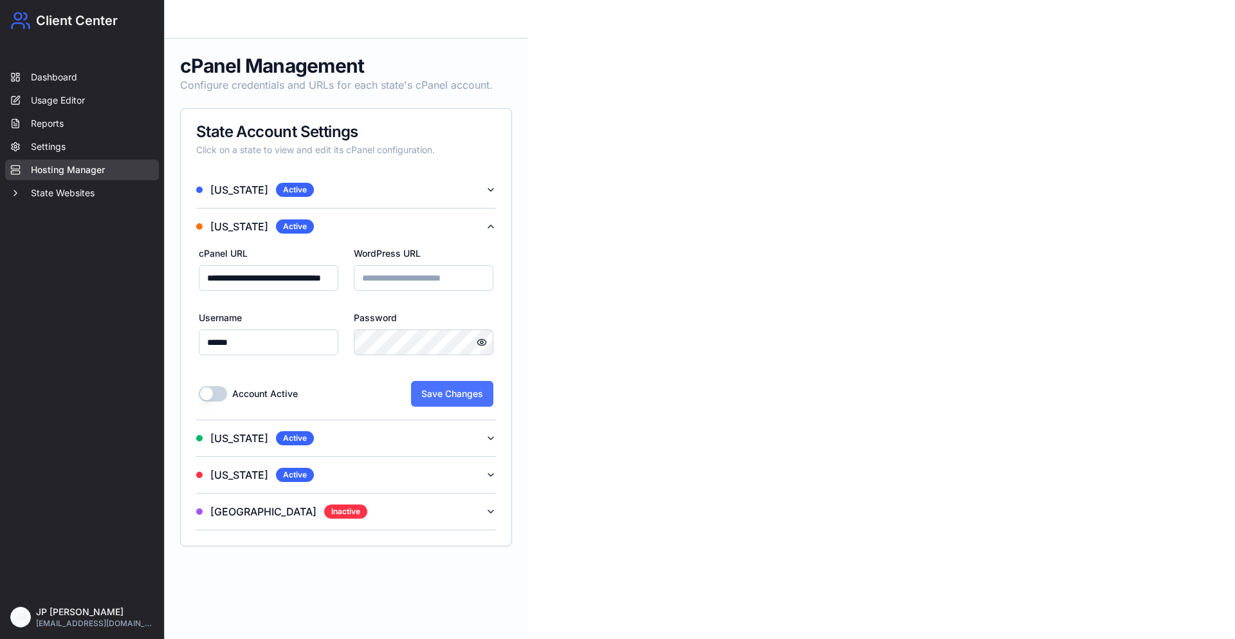
click at [447, 392] on button "Save Changes" at bounding box center [452, 394] width 82 height 26
click at [327, 188] on button "Michigan Active" at bounding box center [346, 190] width 300 height 36
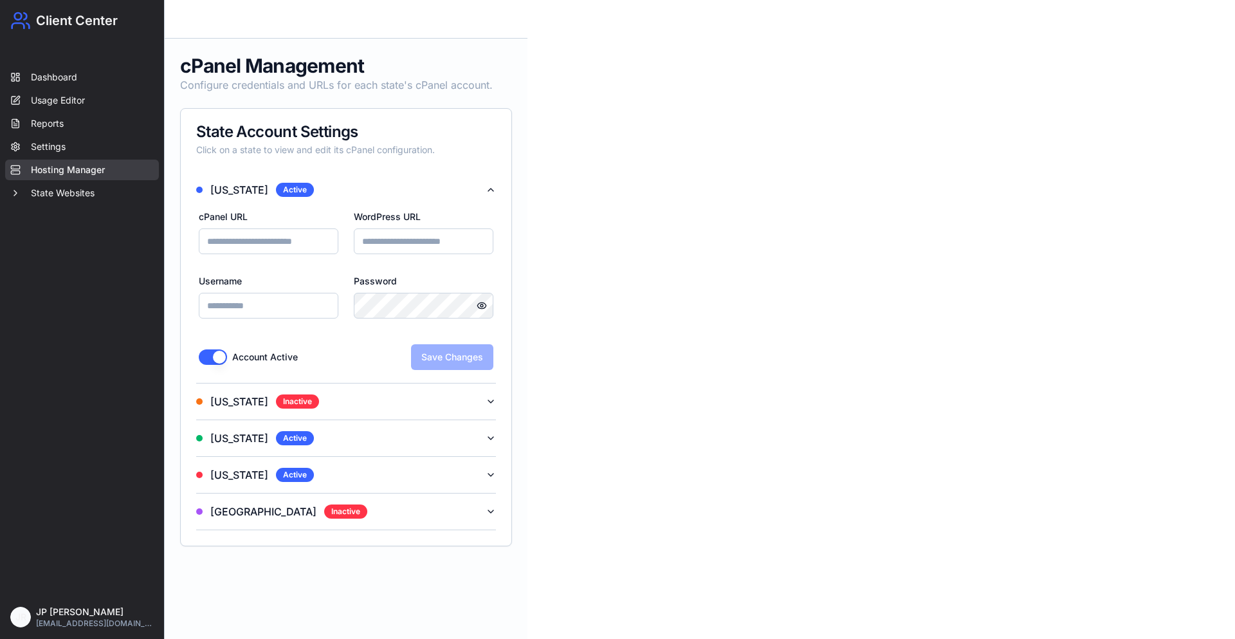
click at [293, 314] on input "Username" at bounding box center [269, 306] width 140 height 26
click at [291, 307] on input "Username" at bounding box center [269, 306] width 140 height 26
type input "******"
click at [210, 358] on button "Account Active" at bounding box center [213, 356] width 28 height 15
click at [448, 354] on button "Save Changes" at bounding box center [452, 357] width 82 height 26
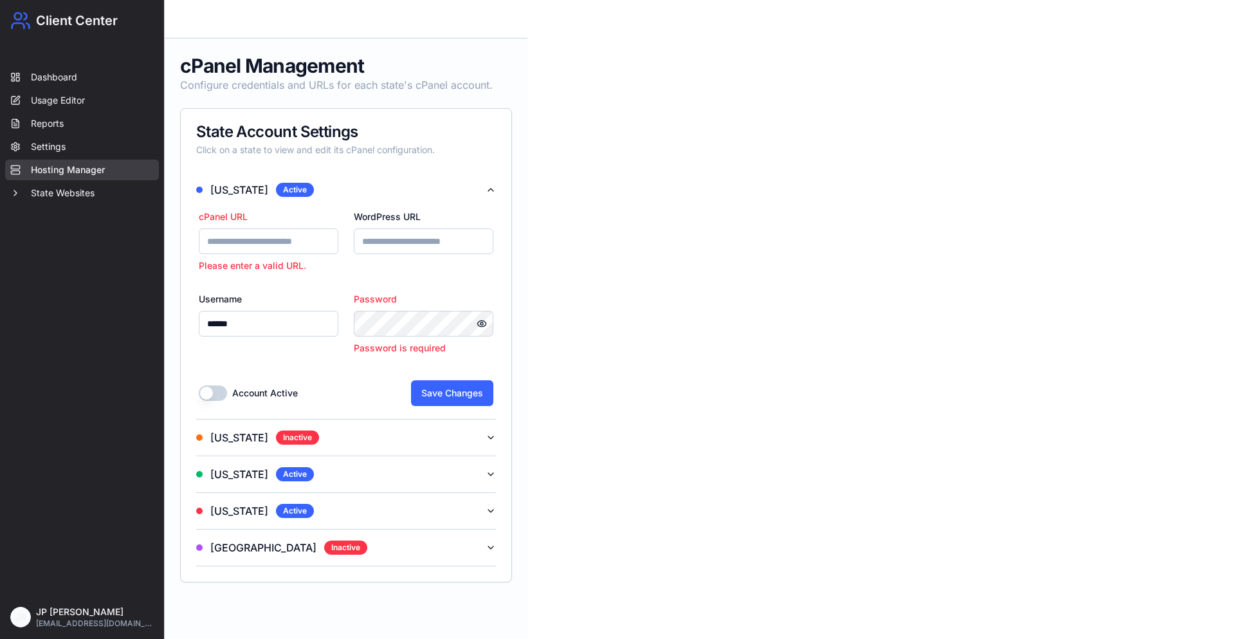
click at [242, 235] on input "cPanel URL" at bounding box center [269, 241] width 140 height 26
type input "**********"
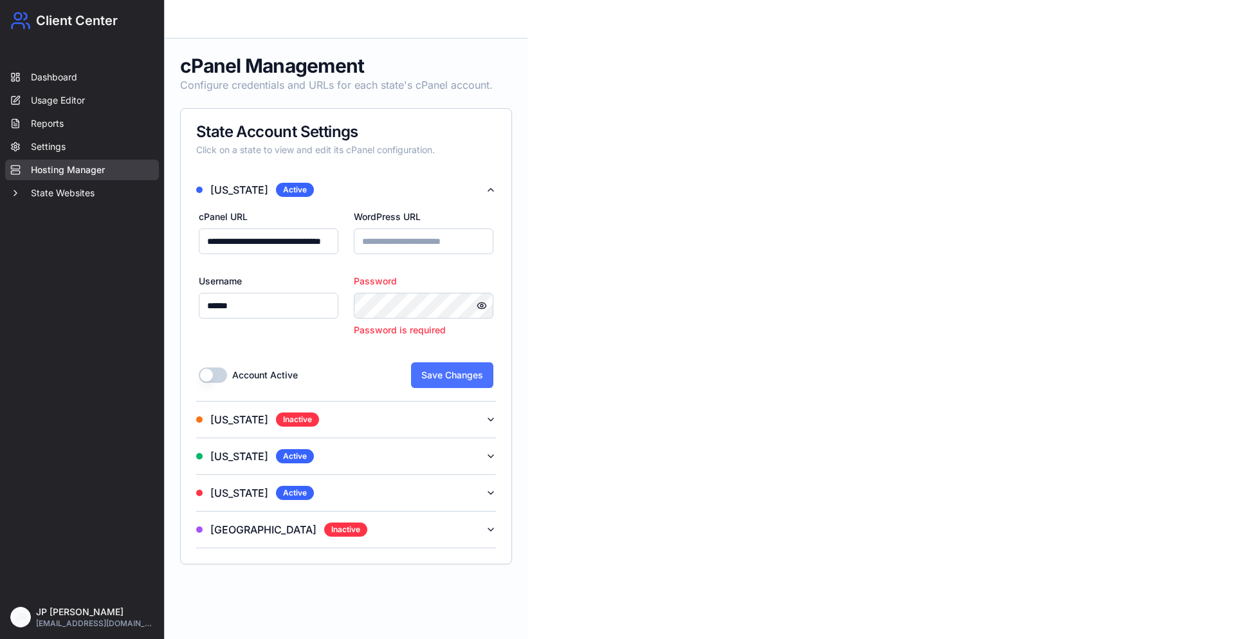
click at [450, 374] on button "Save Changes" at bounding box center [452, 375] width 82 height 26
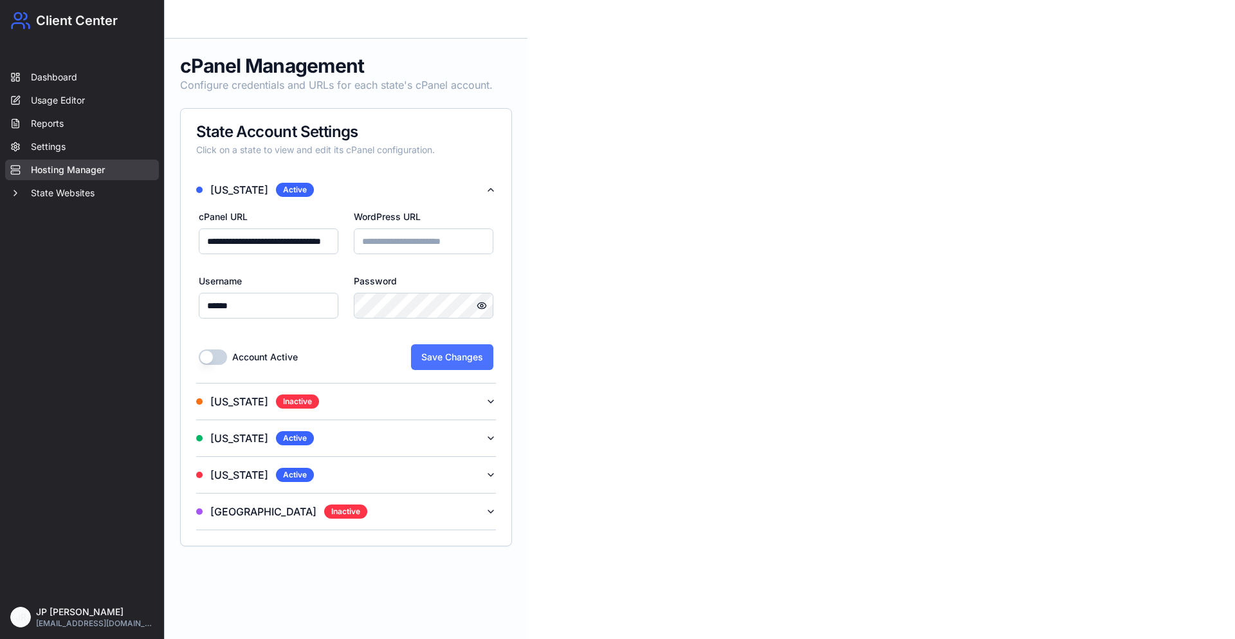
click at [443, 361] on button "Save Changes" at bounding box center [452, 357] width 82 height 26
click at [318, 477] on button "Texas Active" at bounding box center [346, 475] width 300 height 36
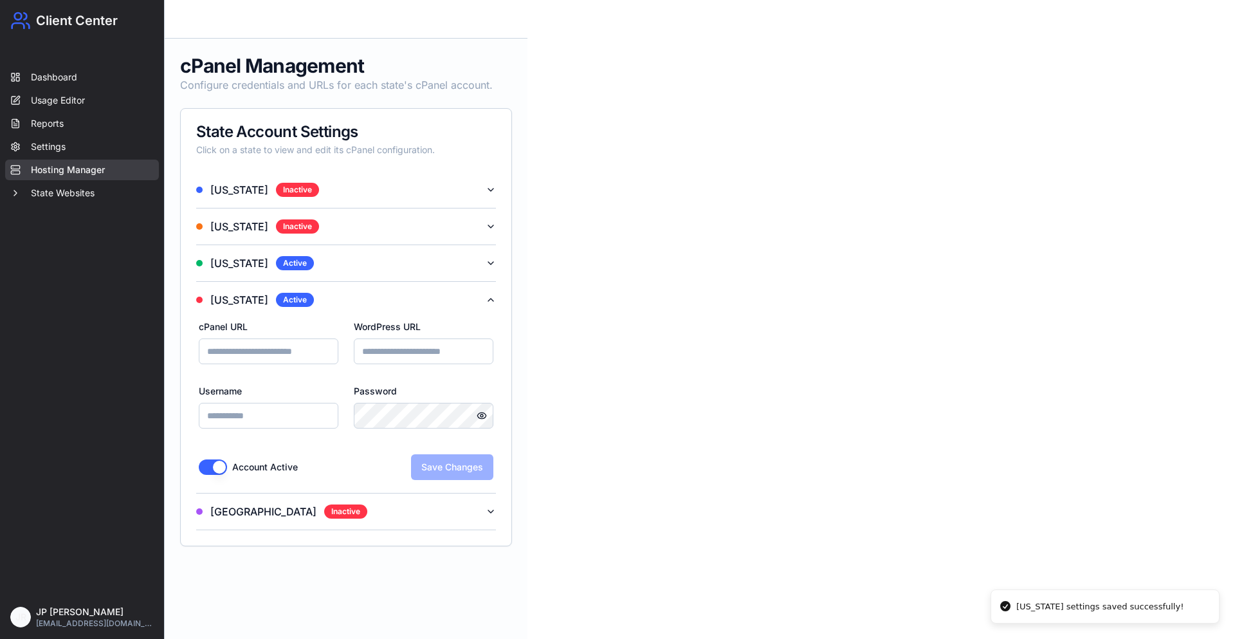
click at [265, 354] on input "cPanel URL" at bounding box center [269, 351] width 140 height 26
type input "**********"
click at [283, 417] on input "Username" at bounding box center [269, 416] width 140 height 26
type input "******"
click at [214, 468] on button "Account Active" at bounding box center [213, 466] width 28 height 15
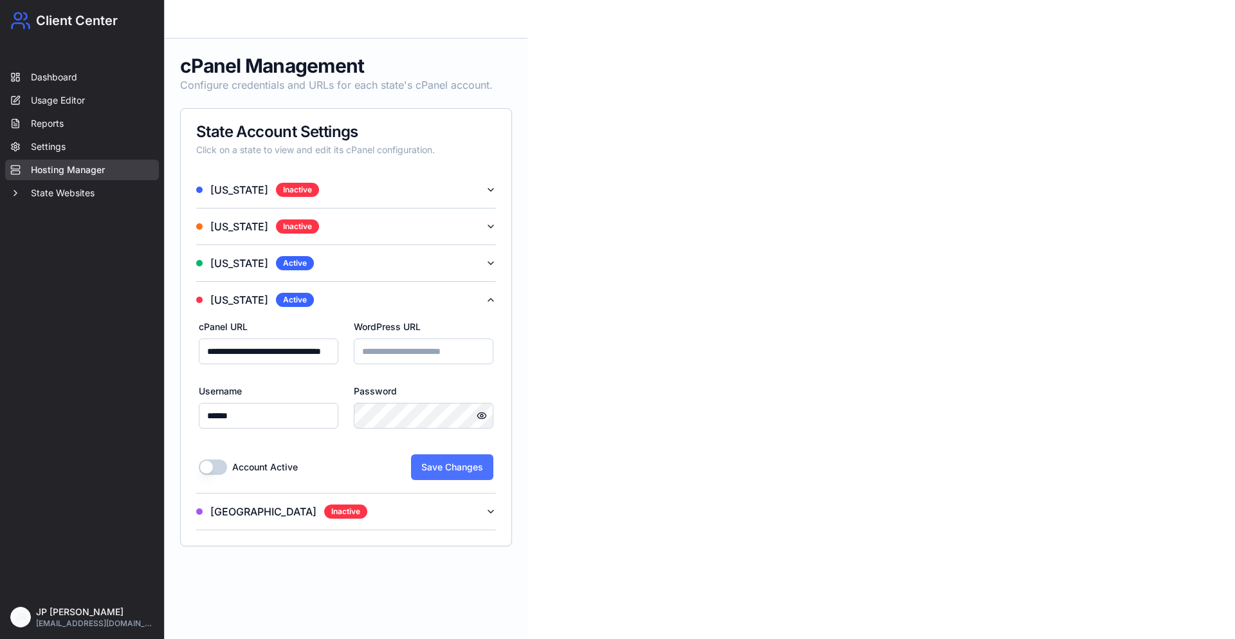
click at [468, 468] on button "Save Changes" at bounding box center [452, 467] width 82 height 26
click at [369, 254] on button "Florida Active" at bounding box center [346, 263] width 300 height 36
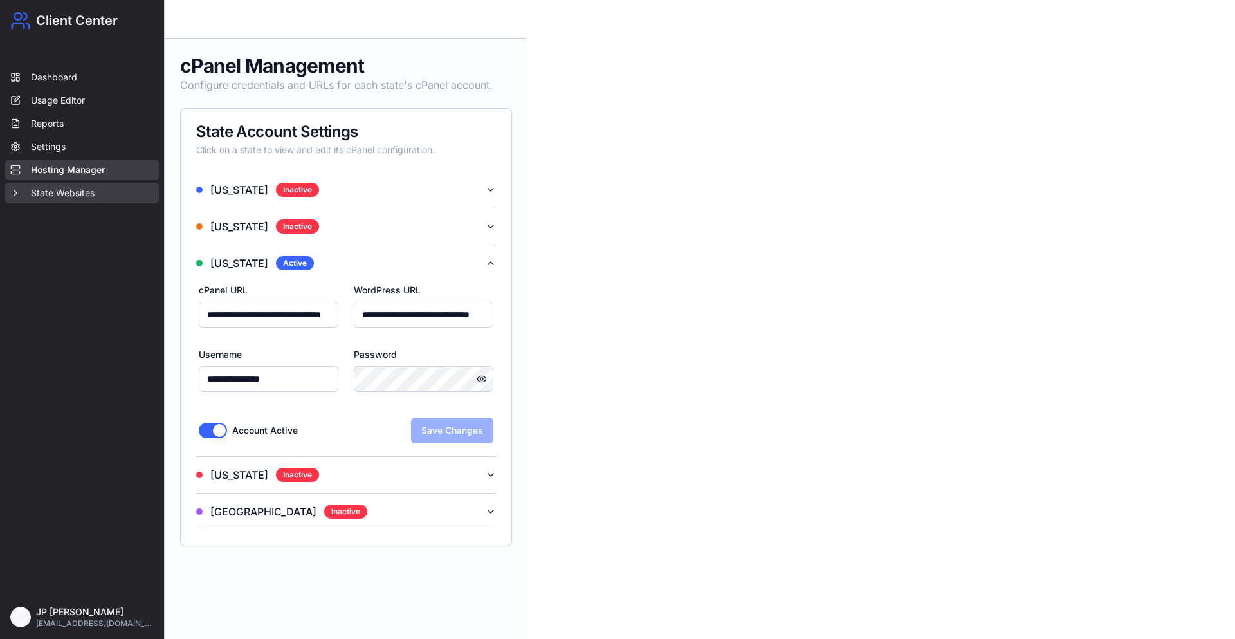
click at [75, 193] on button "State Websites" at bounding box center [82, 193] width 154 height 21
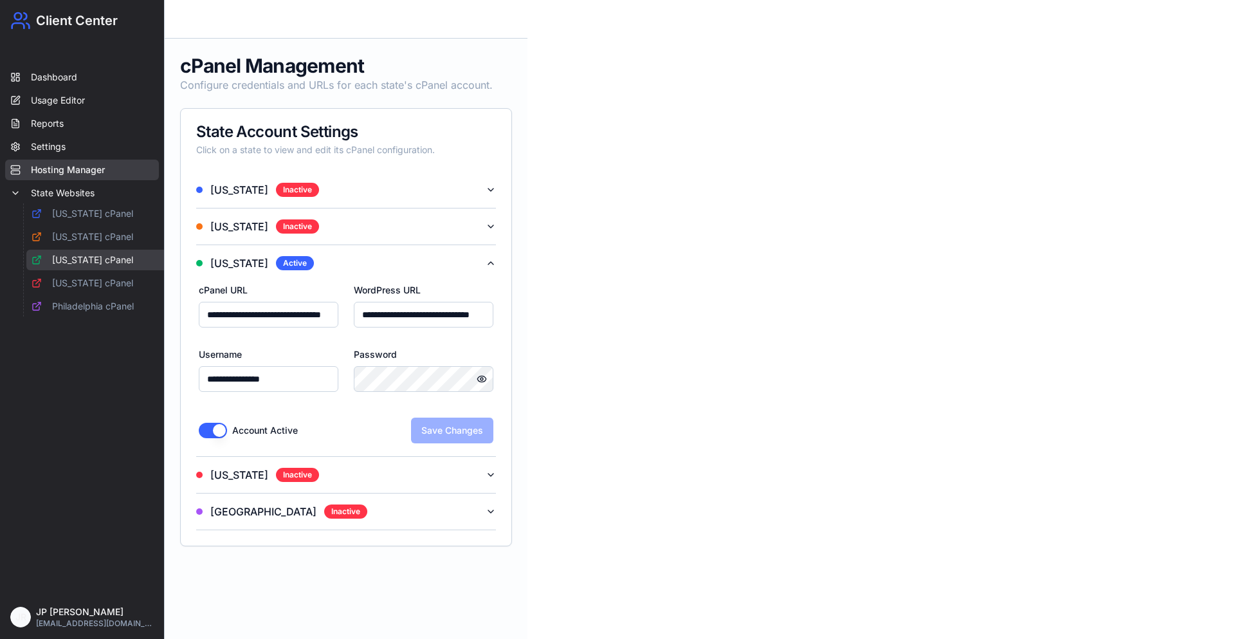
click at [80, 261] on link "[US_STATE] cPanel" at bounding box center [101, 260] width 150 height 21
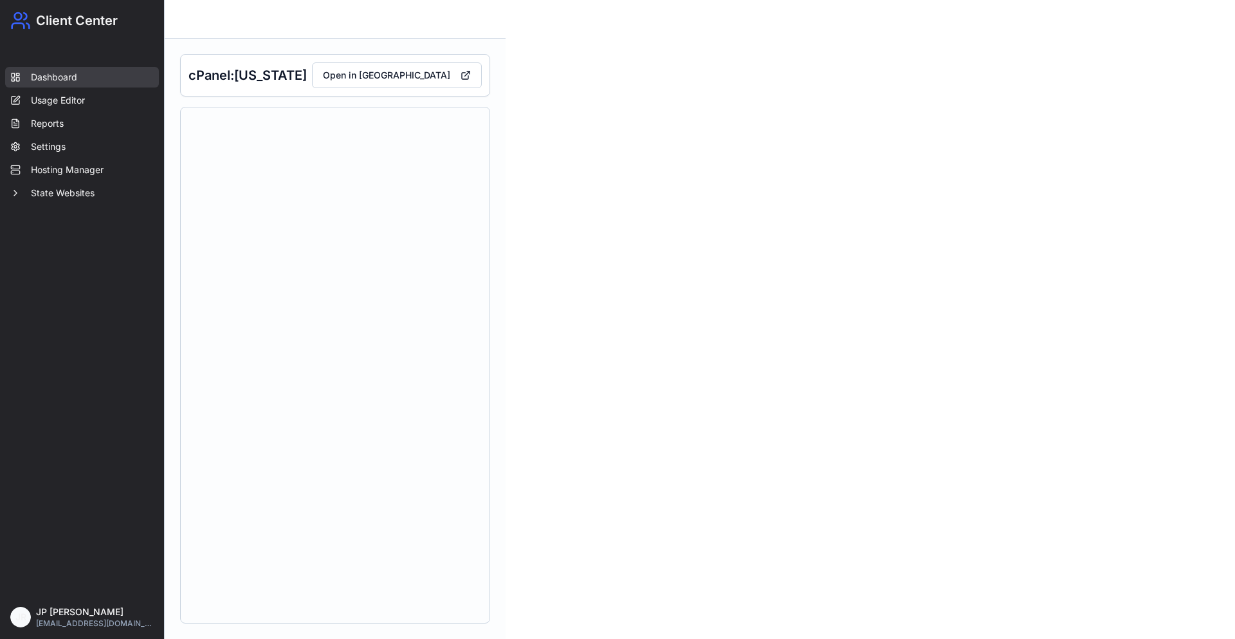
click at [75, 84] on link "Dashboard" at bounding box center [82, 77] width 154 height 21
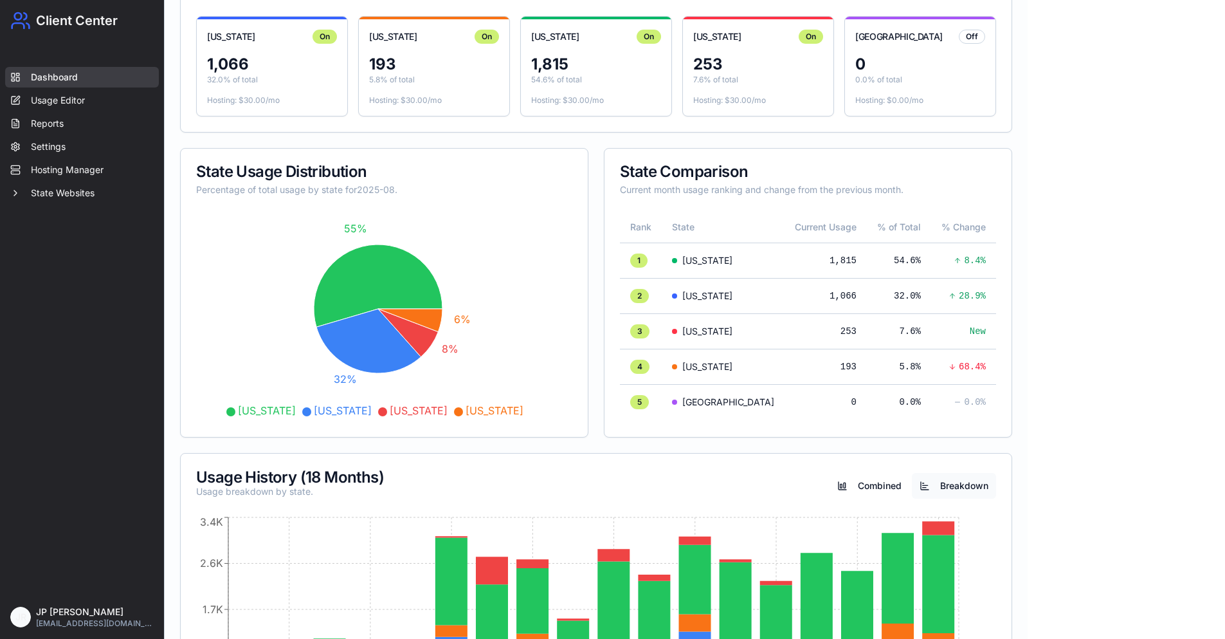
scroll to position [304, 0]
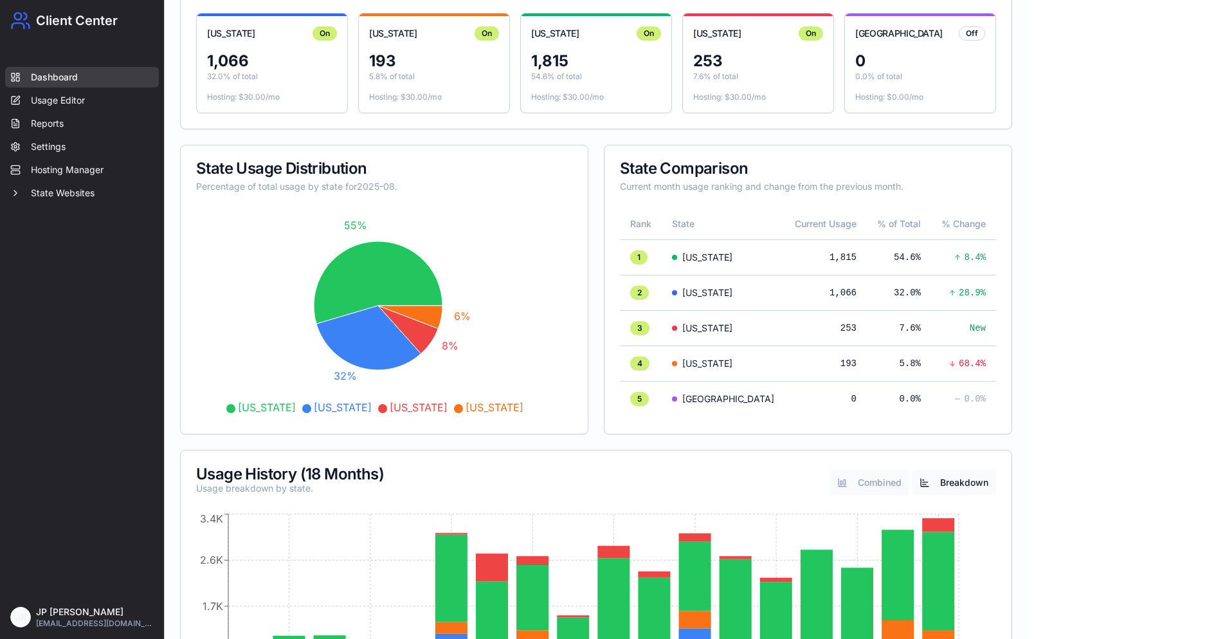
drag, startPoint x: 854, startPoint y: 480, endPoint x: 871, endPoint y: 480, distance: 16.7
click at [853, 480] on button "Combined" at bounding box center [870, 483] width 80 height 26
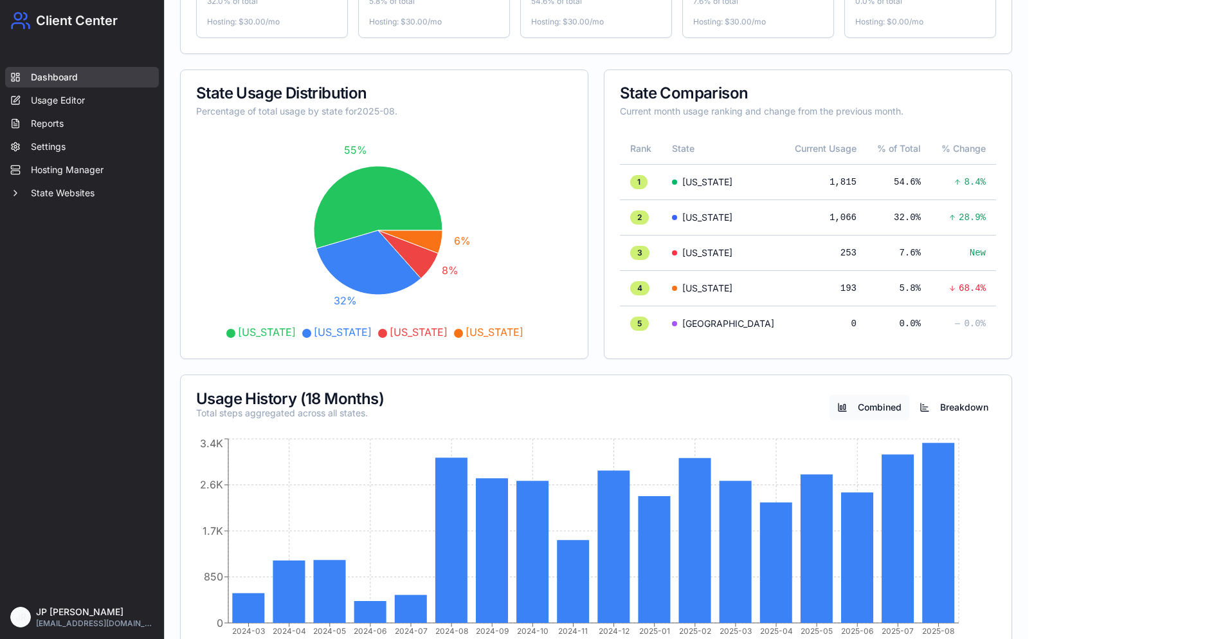
scroll to position [433, 0]
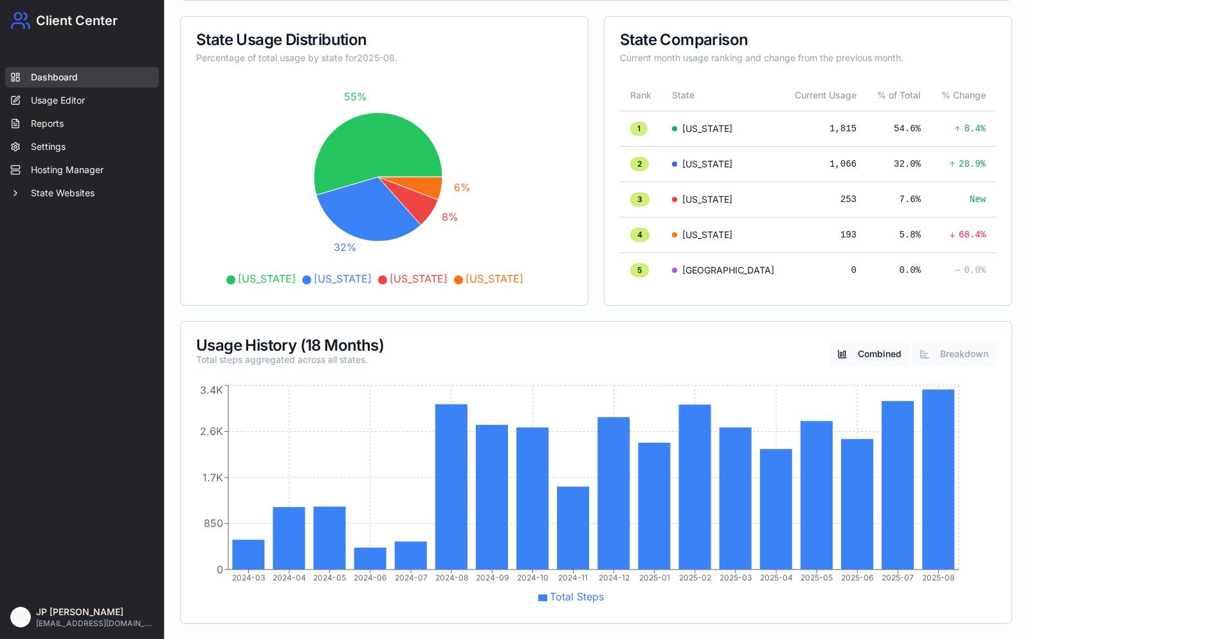
click at [942, 350] on button "Breakdown" at bounding box center [954, 354] width 84 height 26
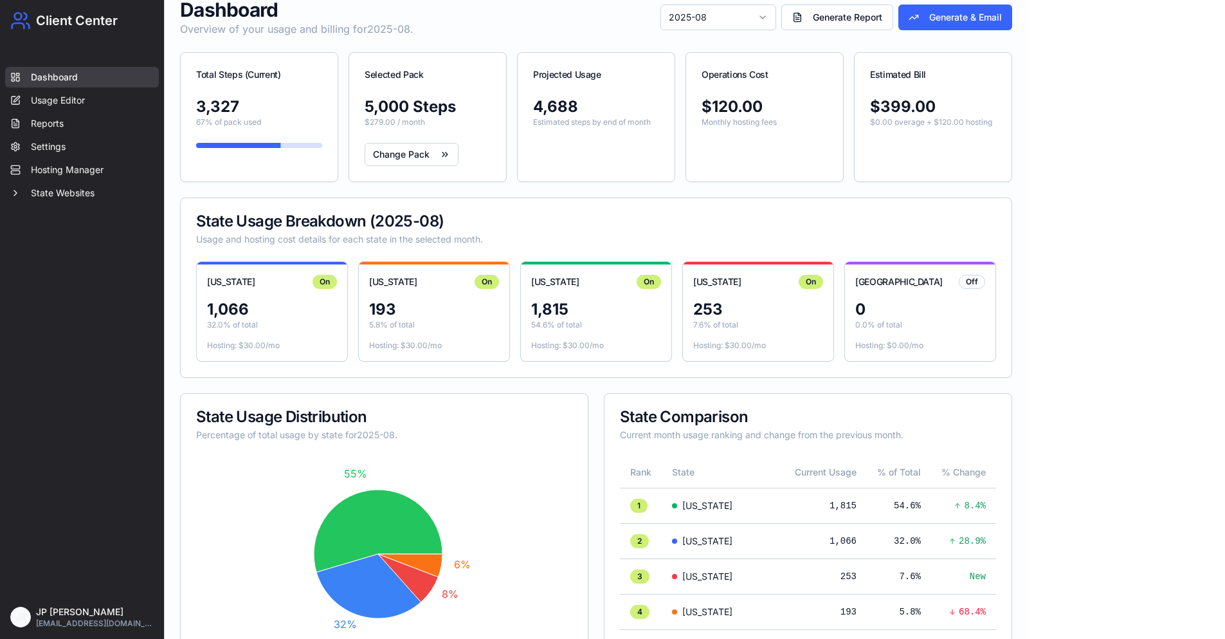
scroll to position [0, 0]
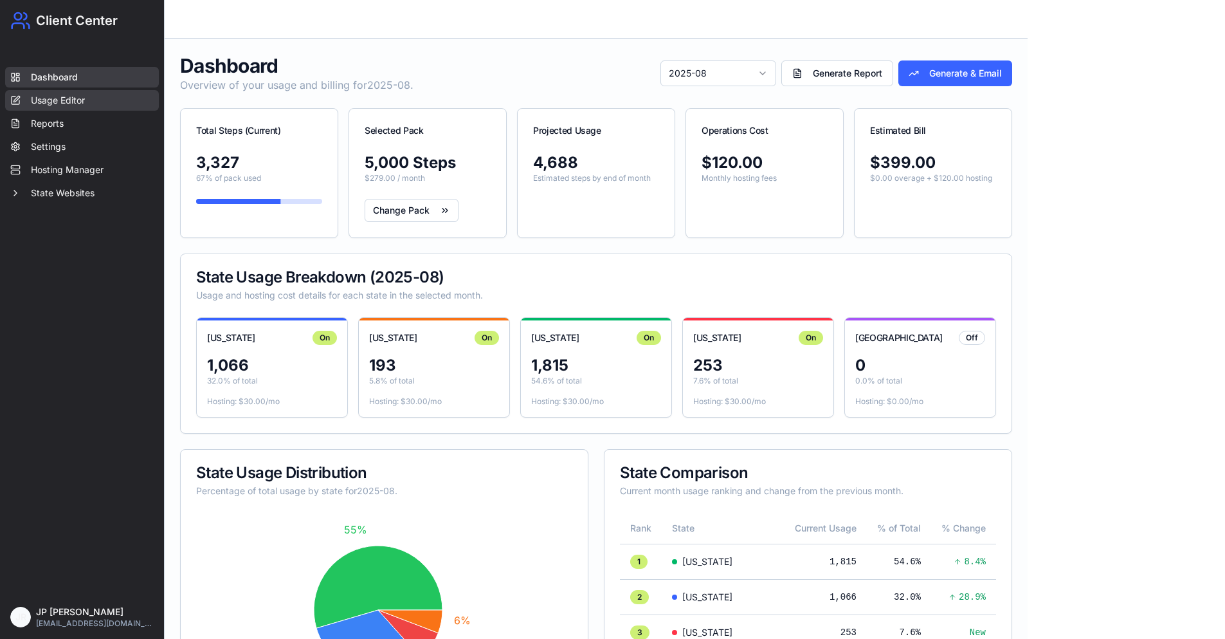
click at [74, 103] on link "Usage Editor" at bounding box center [82, 100] width 154 height 21
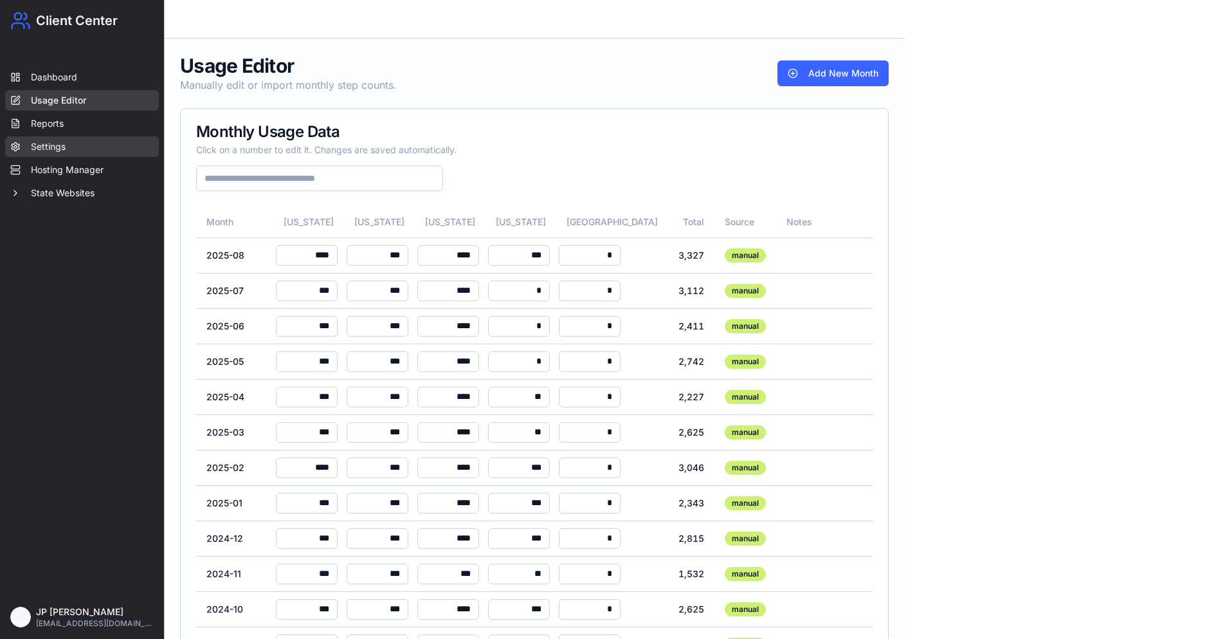
click at [74, 149] on link "Settings" at bounding box center [82, 146] width 154 height 21
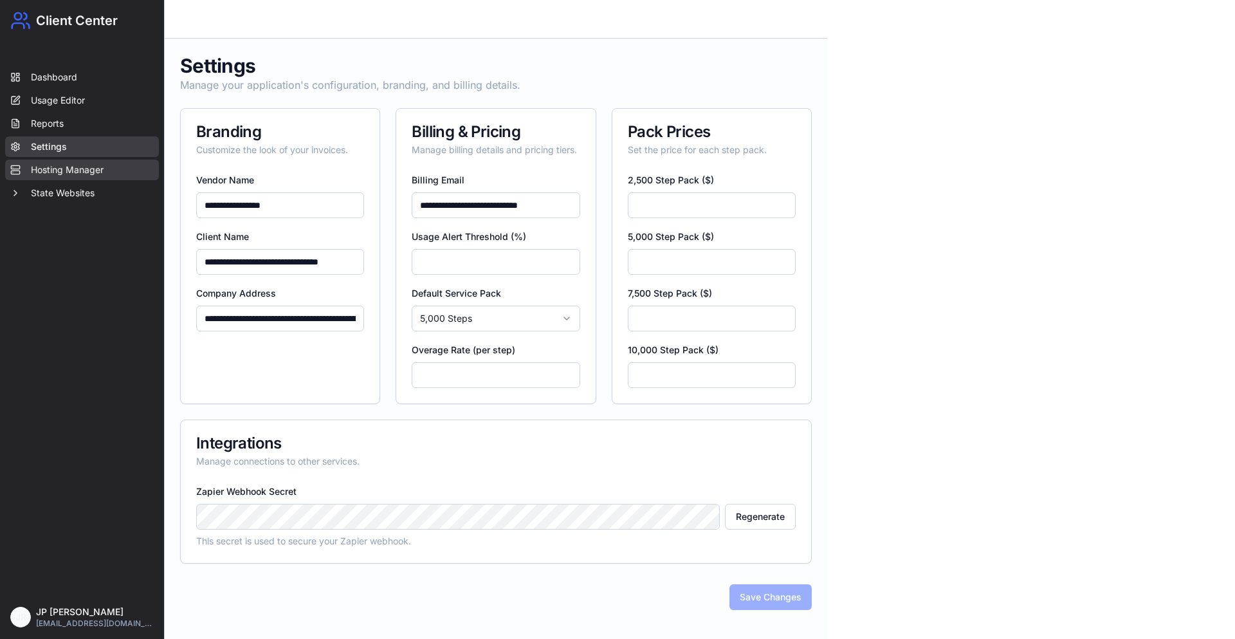
click at [65, 168] on link "Hosting Manager" at bounding box center [82, 170] width 154 height 21
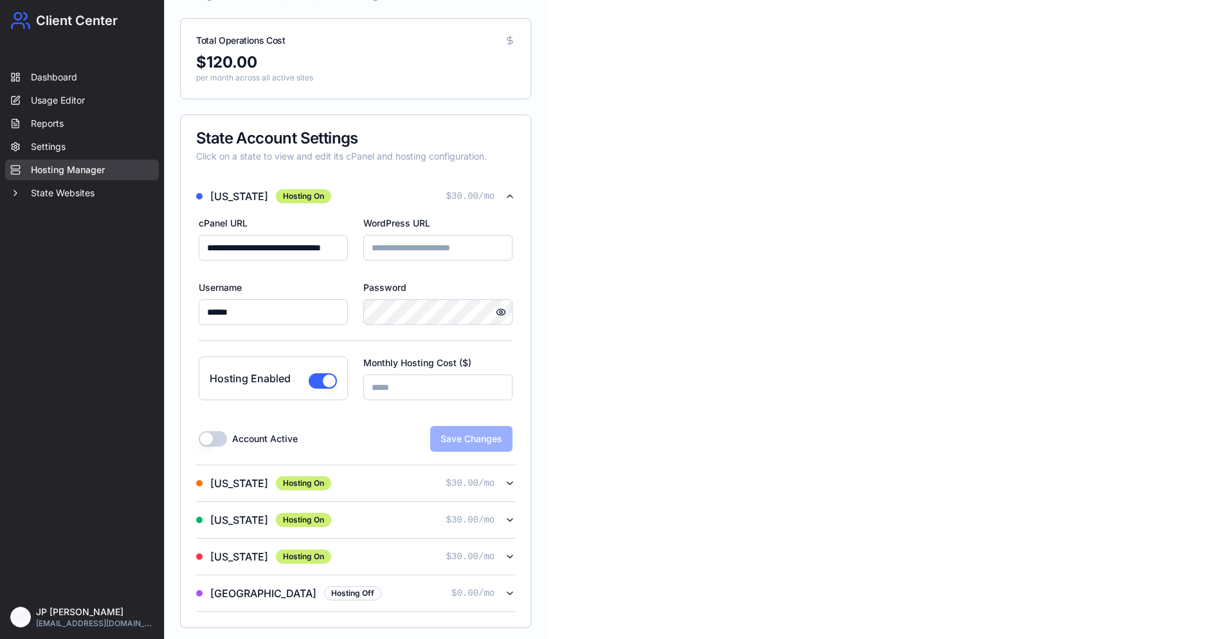
scroll to position [95, 0]
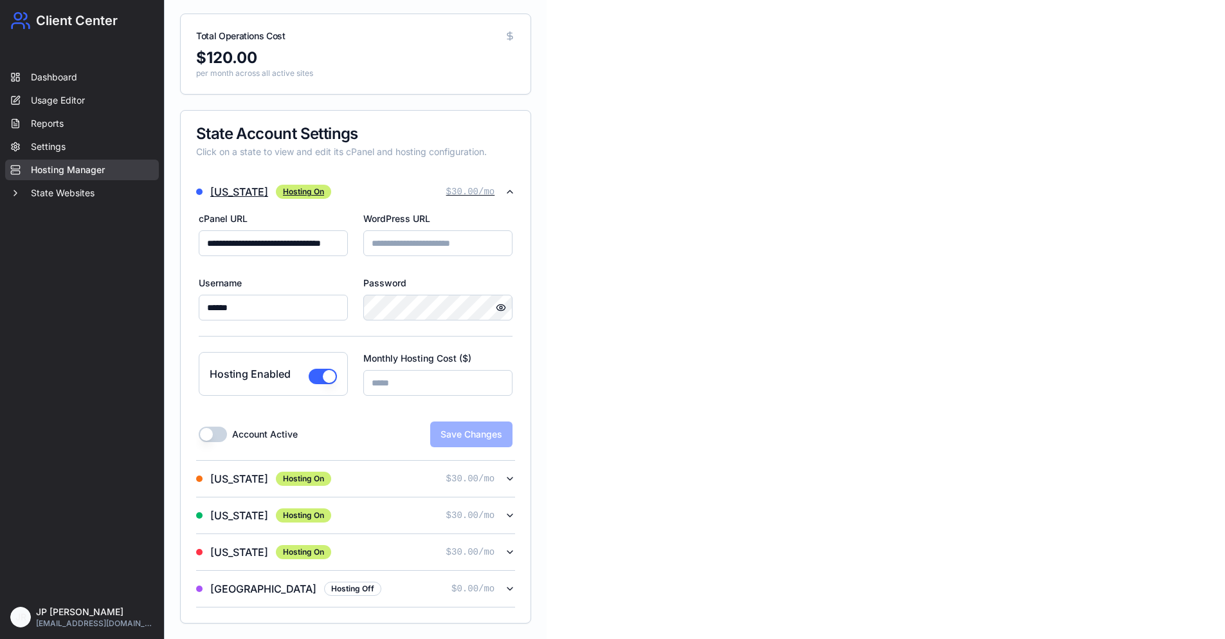
click at [509, 191] on icon "button" at bounding box center [510, 192] width 10 height 10
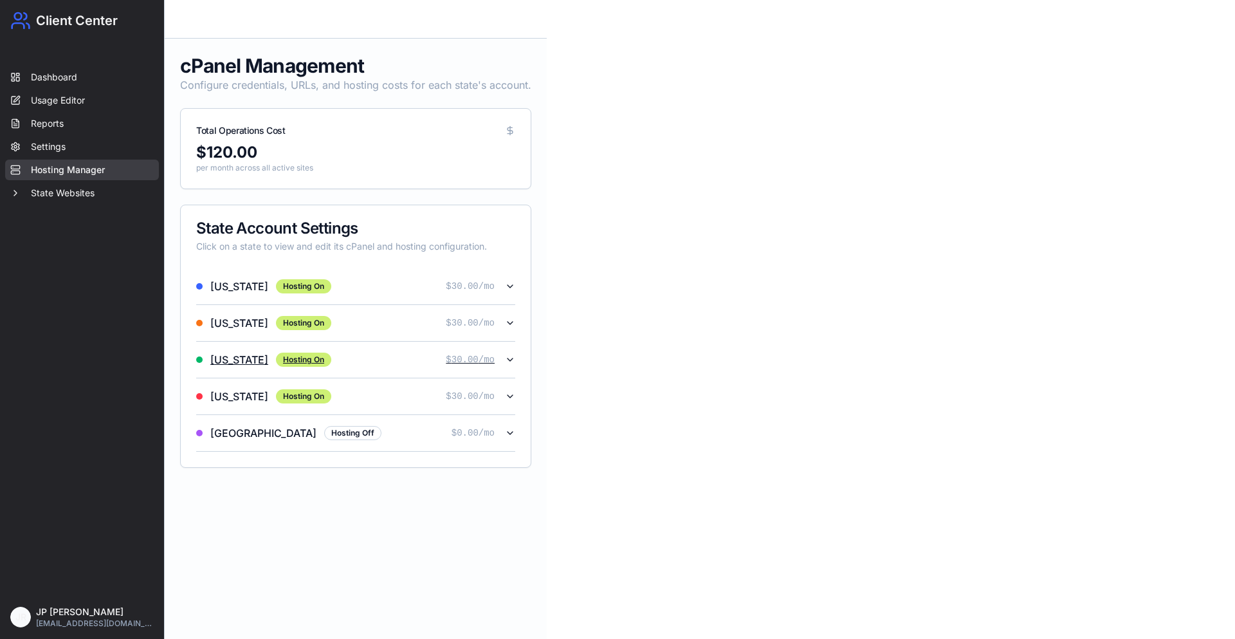
click at [507, 358] on icon "button" at bounding box center [510, 359] width 10 height 10
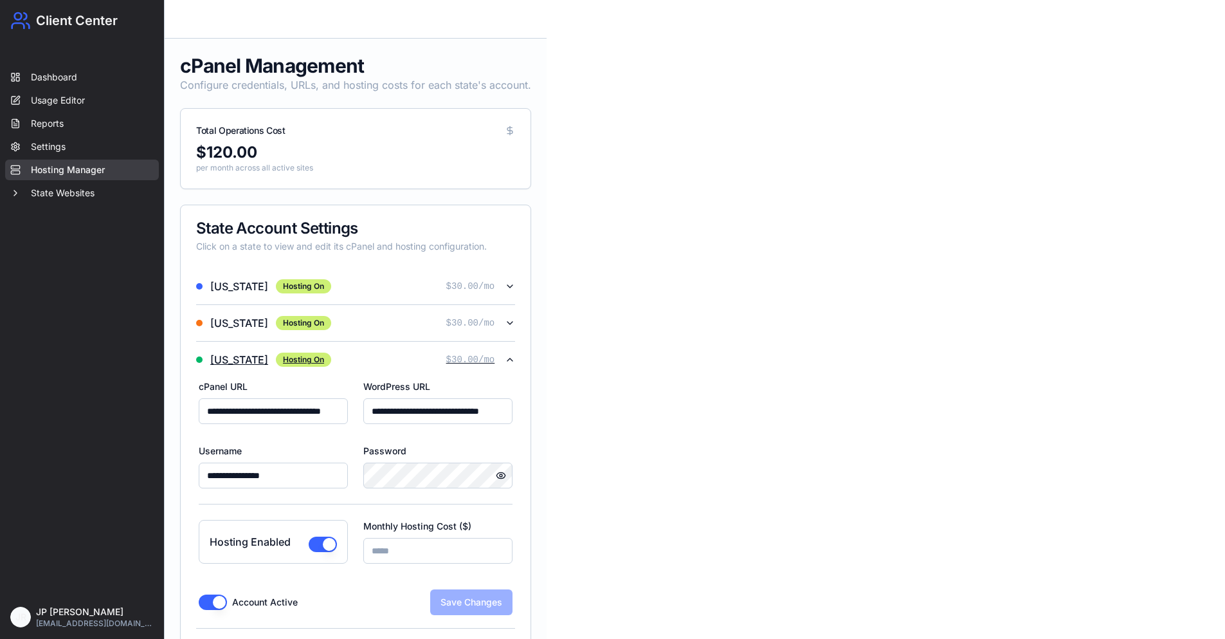
click at [507, 357] on icon "button" at bounding box center [510, 359] width 10 height 10
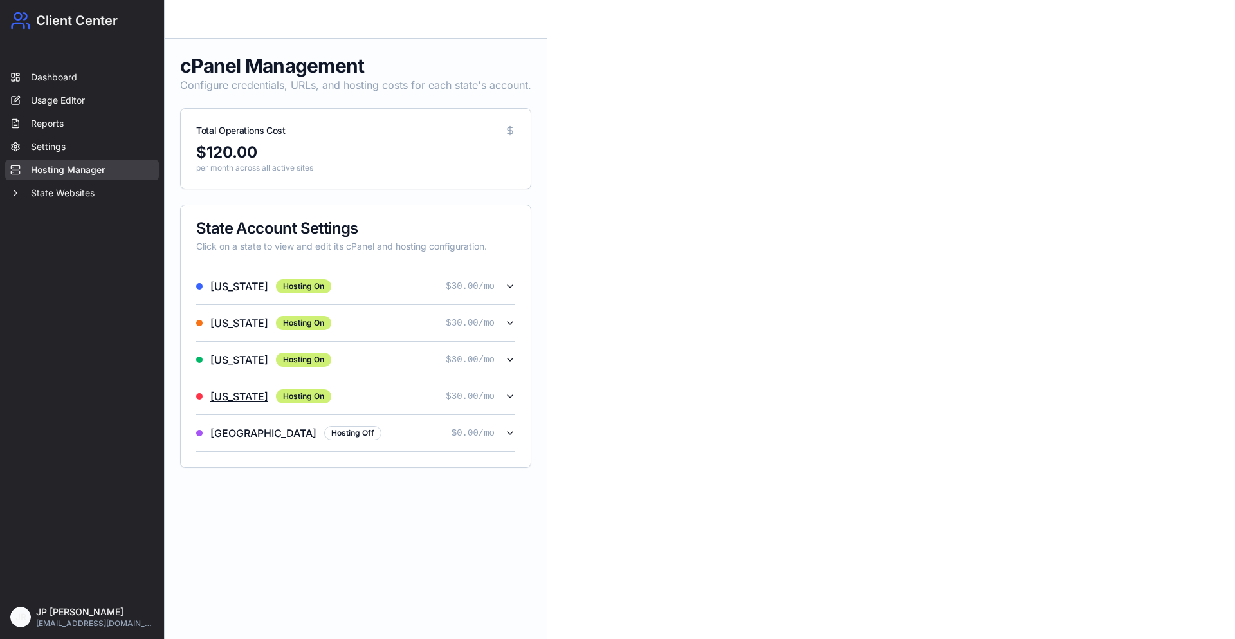
click at [510, 396] on icon "button" at bounding box center [510, 396] width 10 height 10
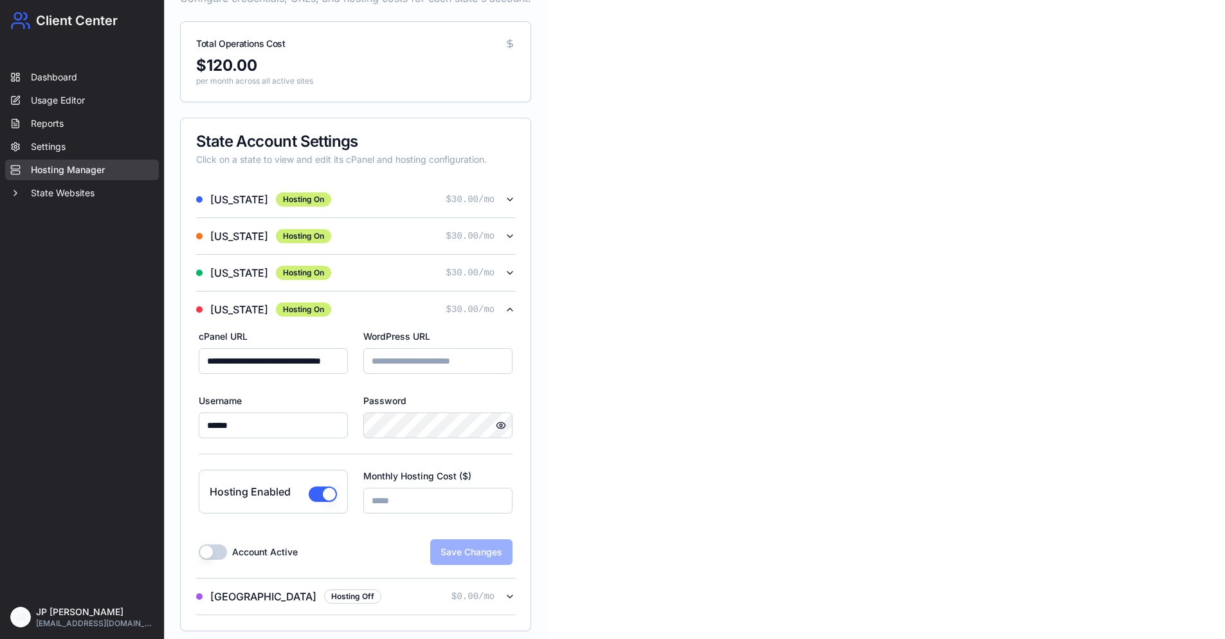
scroll to position [95, 0]
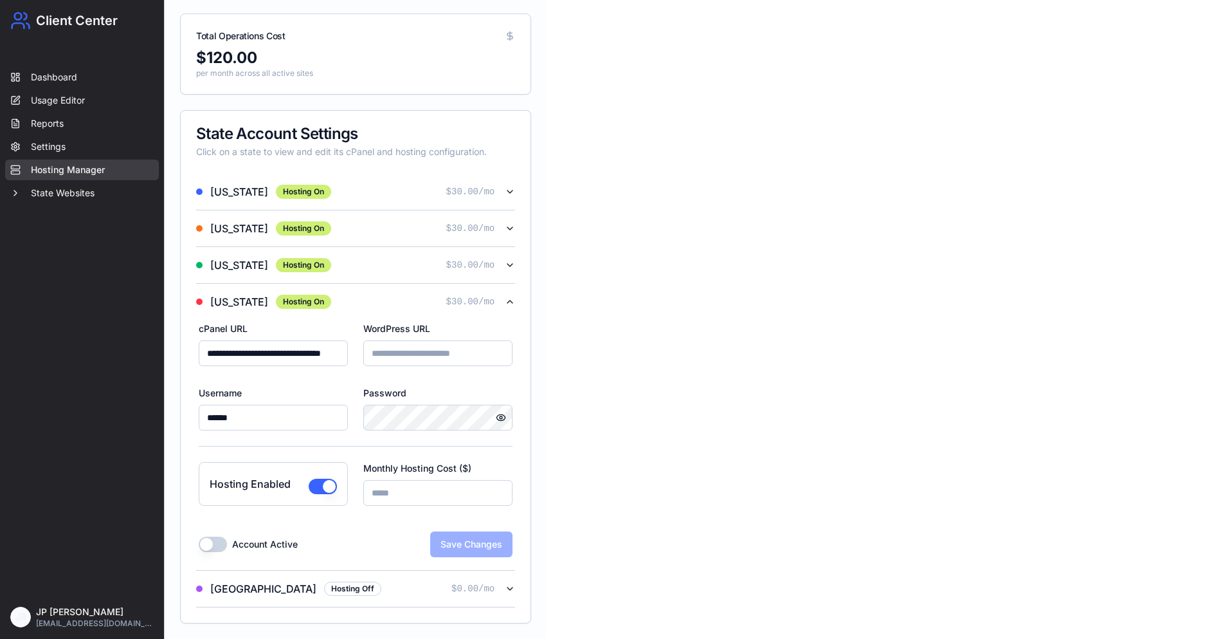
click at [324, 487] on button "Hosting Enabled" at bounding box center [323, 486] width 28 height 15
click at [480, 539] on button "Save Changes" at bounding box center [471, 544] width 82 height 26
click at [514, 228] on icon "button" at bounding box center [510, 228] width 10 height 10
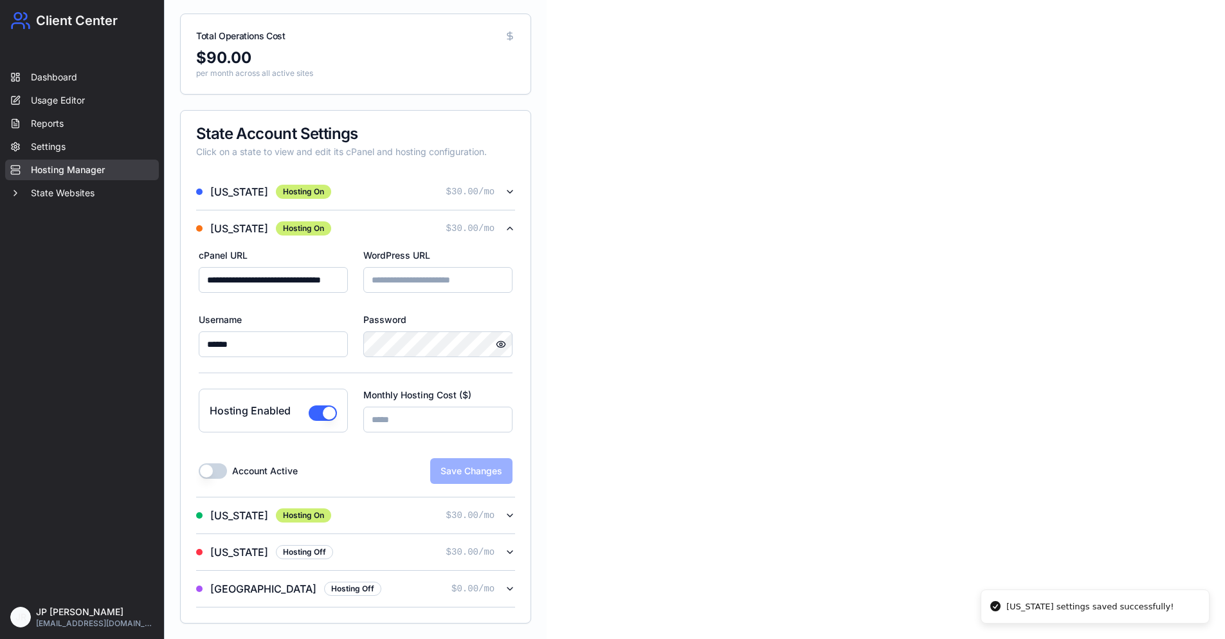
click at [332, 408] on button "Hosting Enabled" at bounding box center [323, 412] width 28 height 15
click at [473, 479] on button "Save Changes" at bounding box center [471, 471] width 82 height 26
click at [512, 190] on icon "button" at bounding box center [510, 192] width 10 height 10
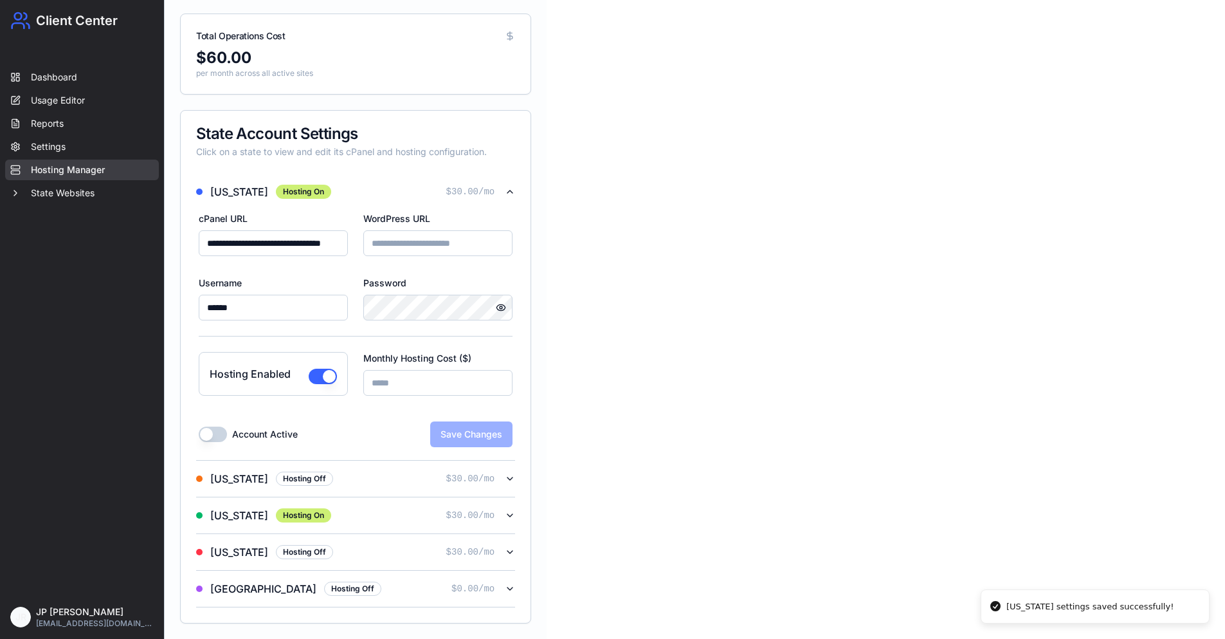
click at [320, 374] on button "Hosting Enabled" at bounding box center [323, 376] width 28 height 15
click at [466, 435] on button "Save Changes" at bounding box center [471, 434] width 82 height 26
click at [511, 191] on icon "button" at bounding box center [510, 192] width 10 height 10
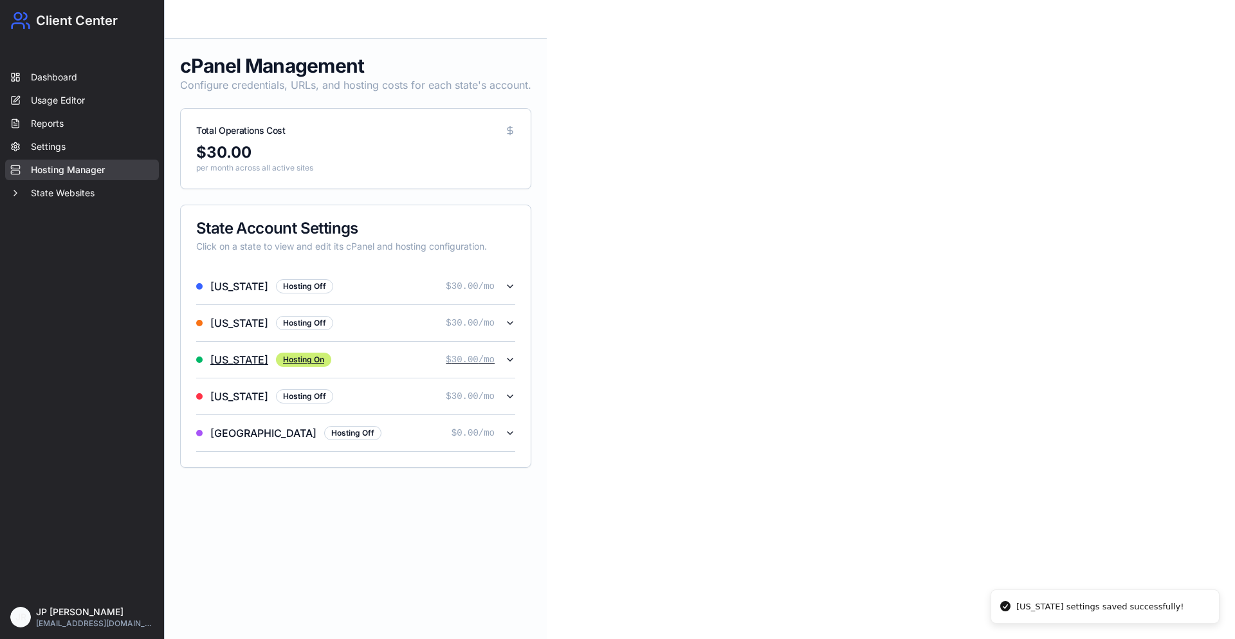
click at [359, 352] on div "Florida Hosting On $ 30.00 /mo" at bounding box center [350, 359] width 309 height 15
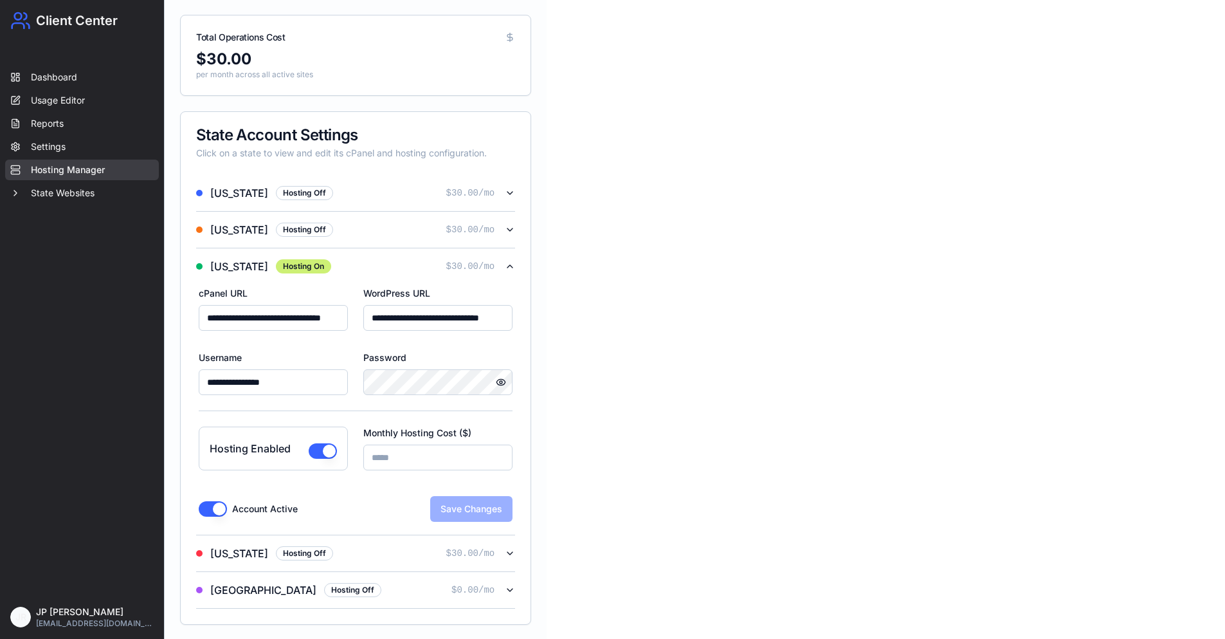
scroll to position [95, 0]
click at [509, 260] on icon "button" at bounding box center [510, 265] width 10 height 10
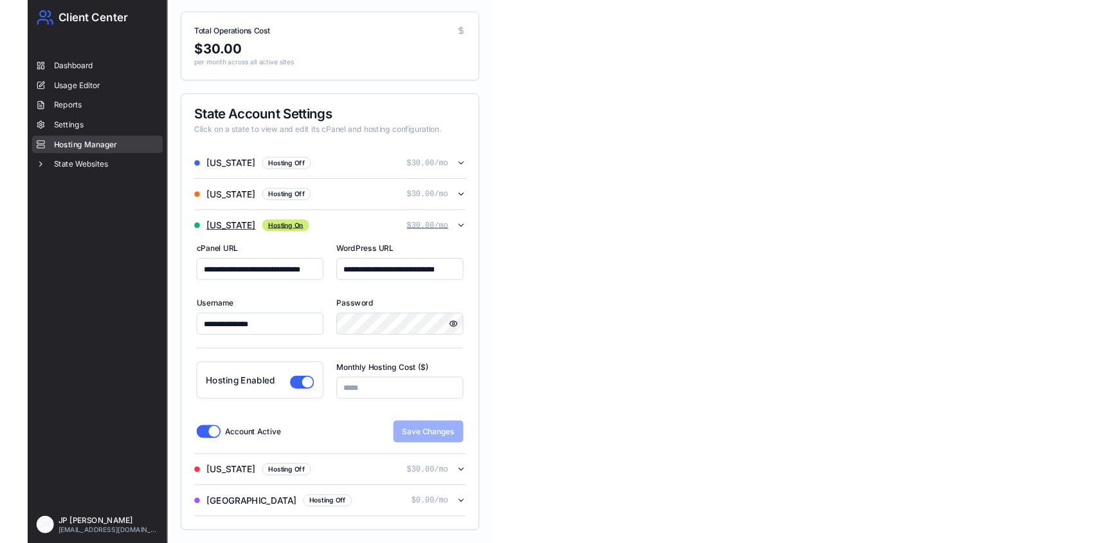
scroll to position [0, 0]
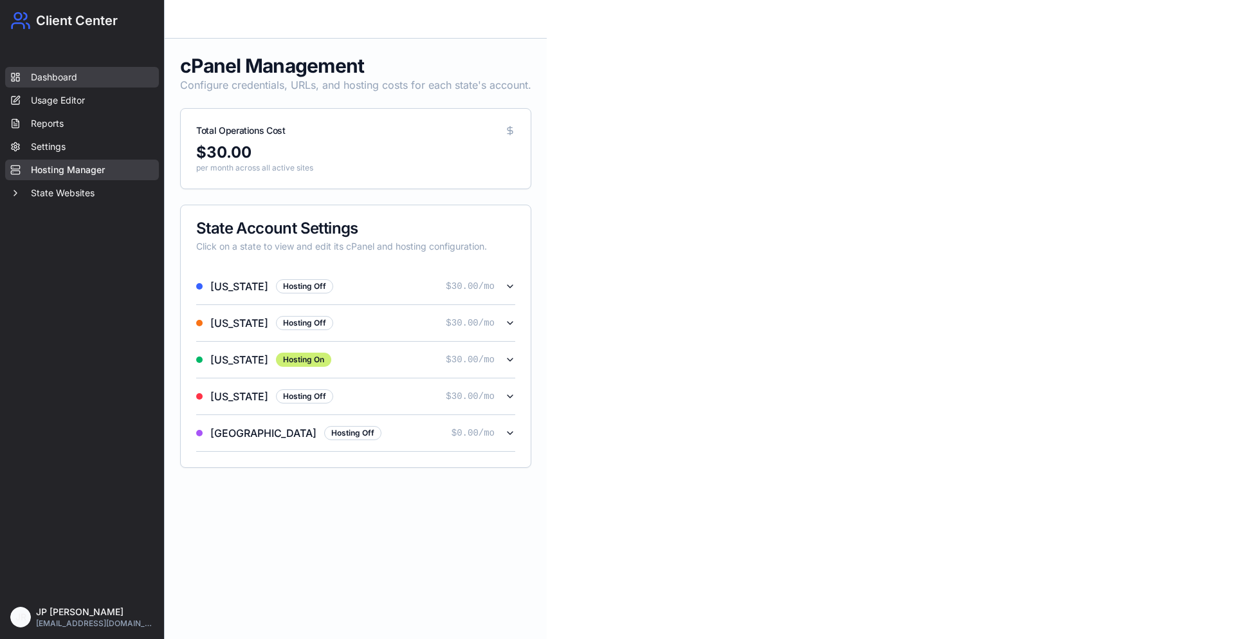
click at [93, 80] on link "Dashboard" at bounding box center [82, 77] width 154 height 21
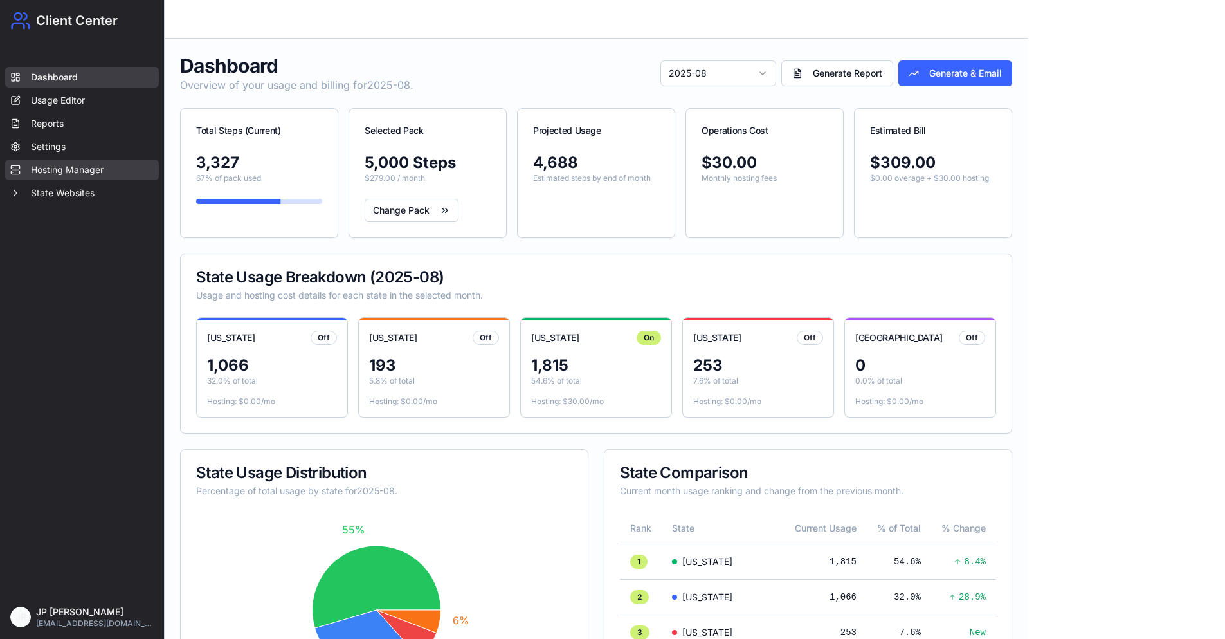
click at [93, 169] on link "Hosting Manager" at bounding box center [82, 170] width 154 height 21
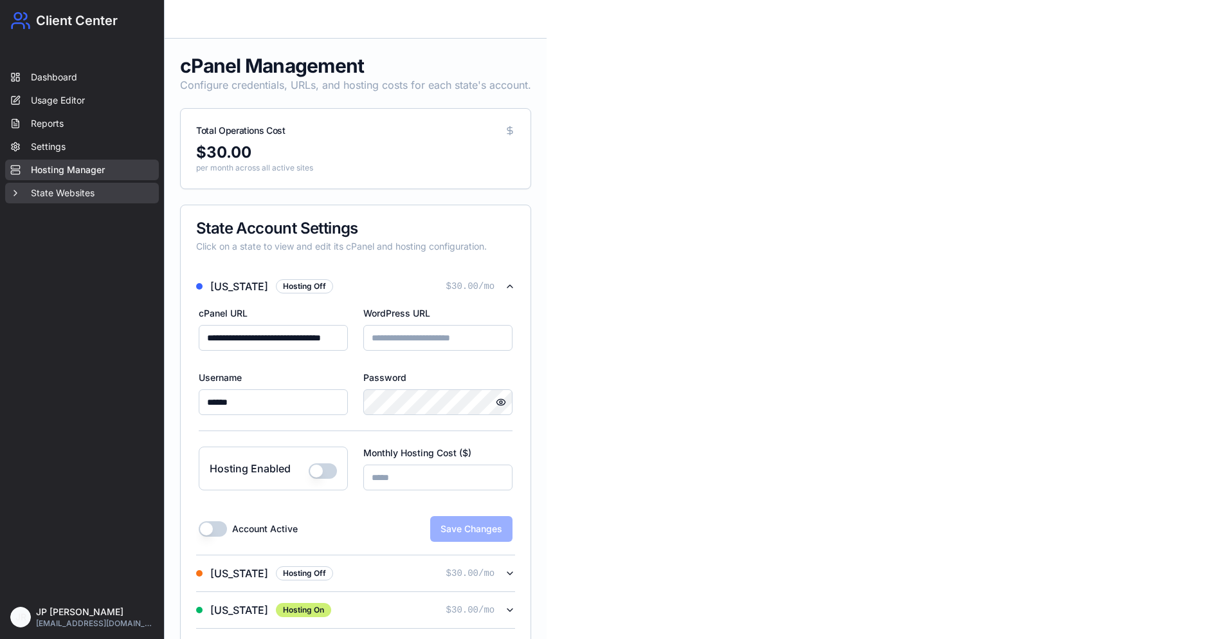
click at [81, 196] on button "State Websites" at bounding box center [82, 193] width 154 height 21
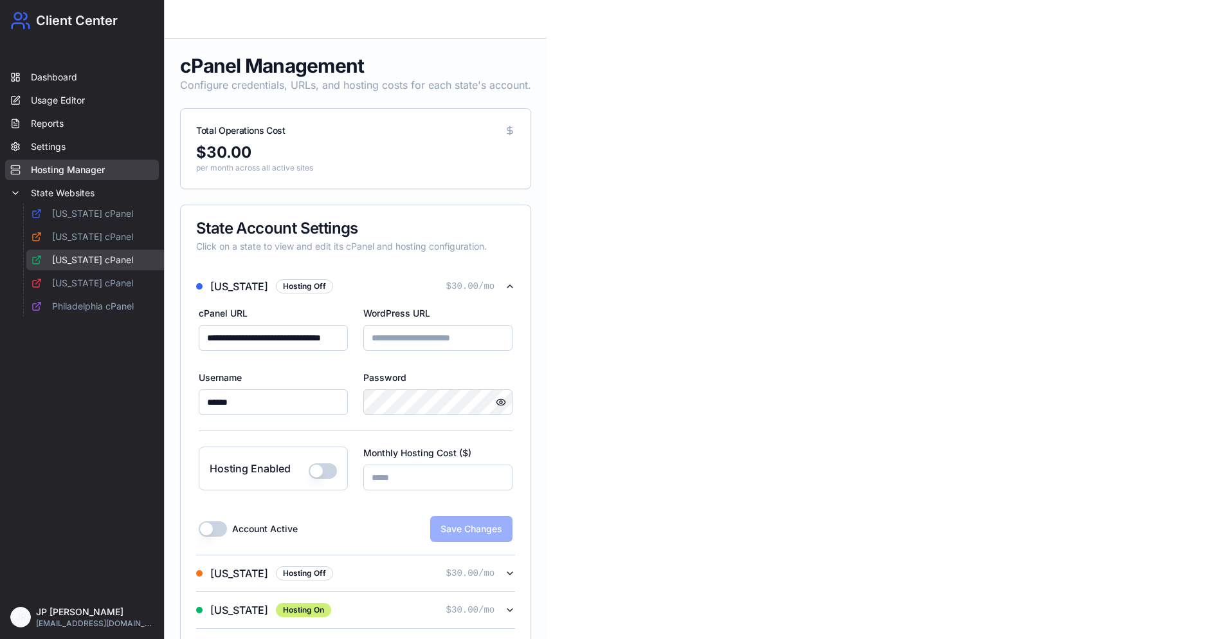
click at [98, 260] on link "[US_STATE] cPanel" at bounding box center [101, 260] width 150 height 21
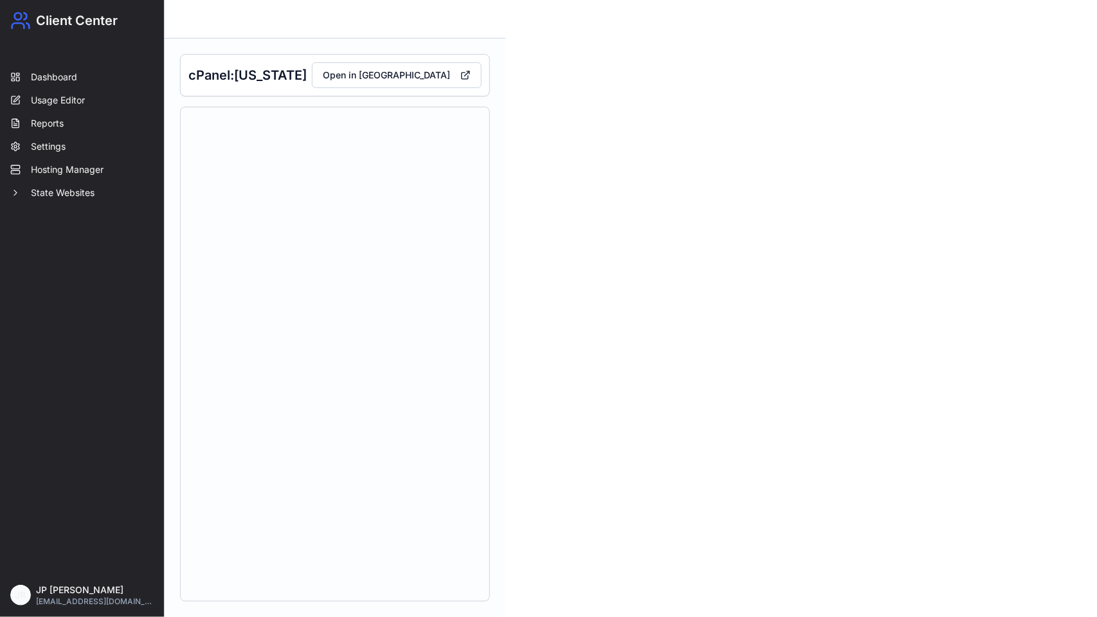
click at [591, 216] on div "**********" at bounding box center [548, 308] width 1097 height 617
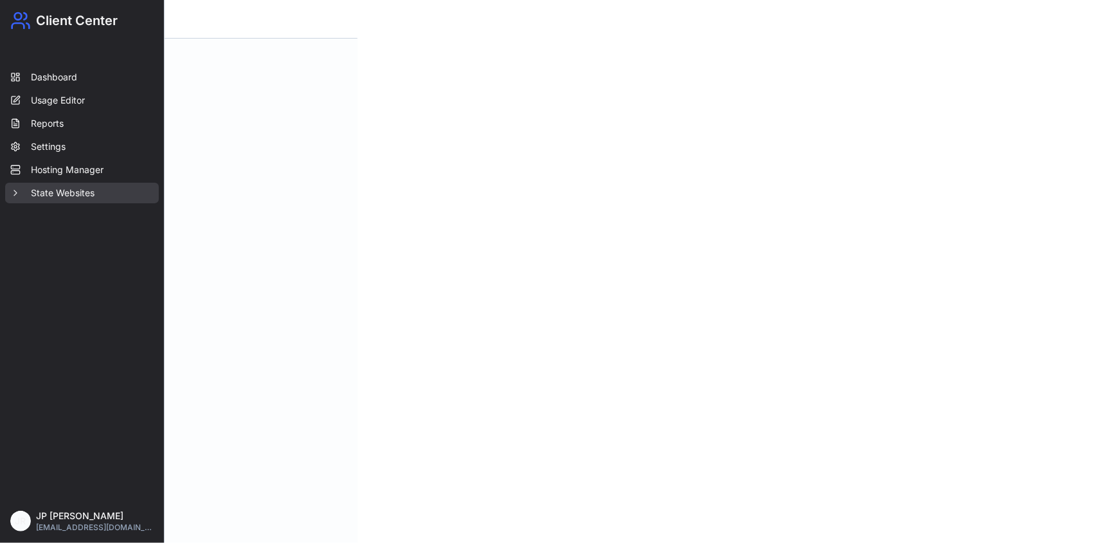
click at [88, 188] on button "State Websites" at bounding box center [82, 193] width 154 height 21
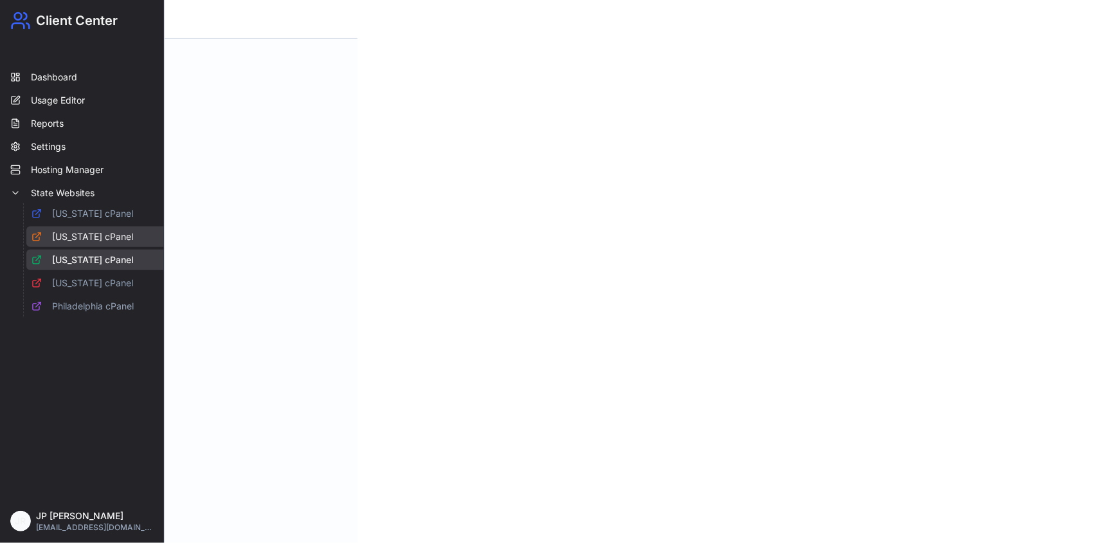
click at [97, 237] on link "[US_STATE] cPanel" at bounding box center [101, 236] width 150 height 21
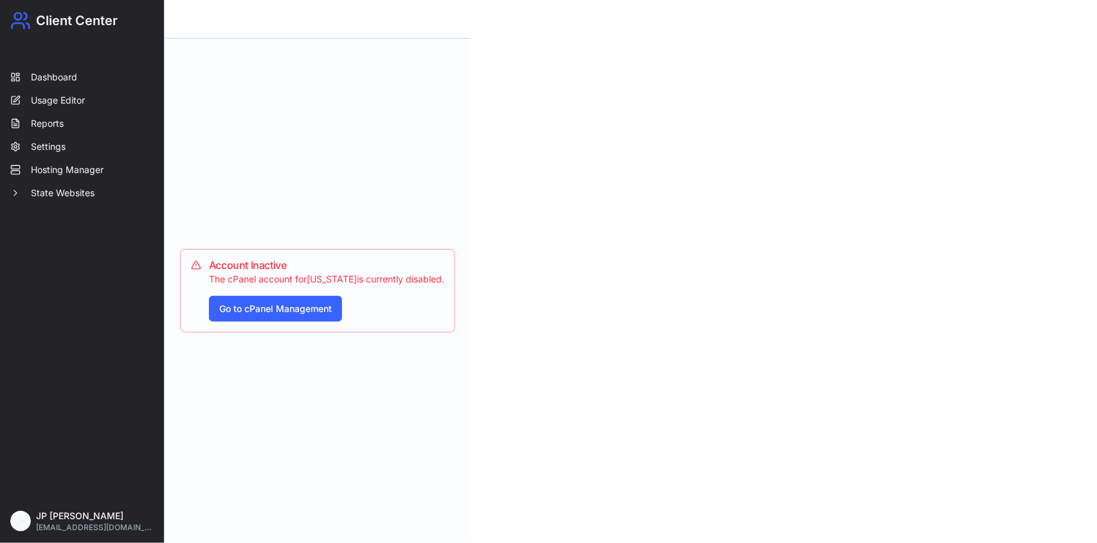
click at [92, 182] on div "Dashboard Usage Editor Reports Settings Hosting Manager State Websites" at bounding box center [82, 135] width 154 height 136
click at [87, 187] on button "State Websites" at bounding box center [82, 193] width 154 height 21
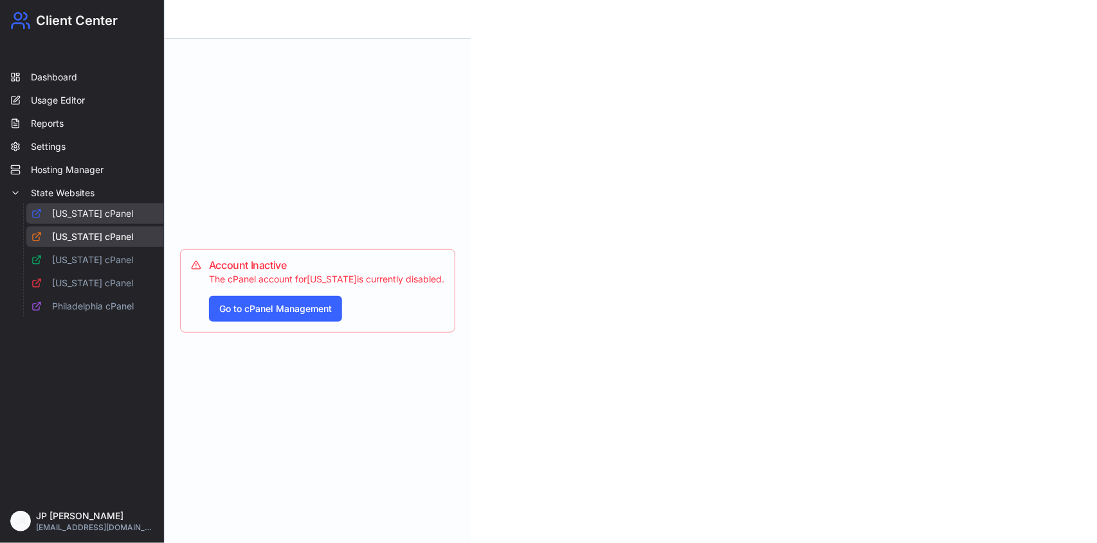
click at [91, 210] on link "[US_STATE] cPanel" at bounding box center [101, 213] width 150 height 21
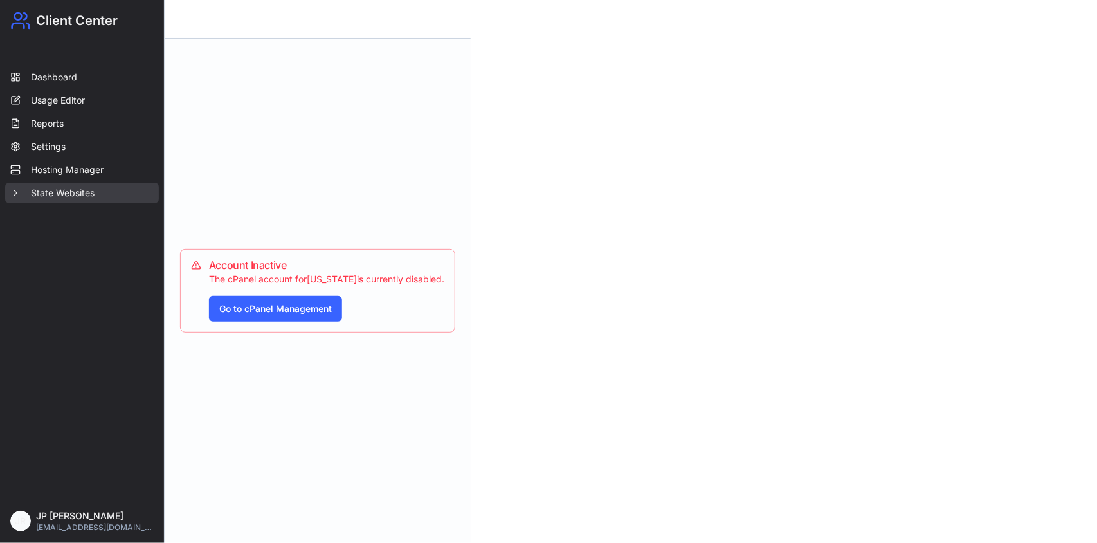
click at [89, 194] on button "State Websites" at bounding box center [82, 193] width 154 height 21
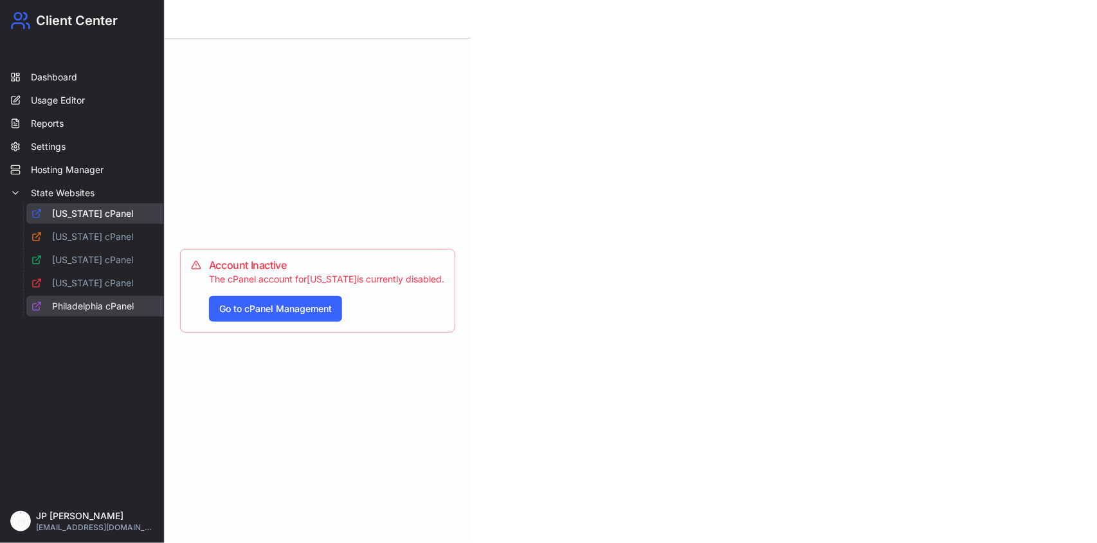
click at [110, 305] on link "Philadelphia cPanel" at bounding box center [101, 306] width 150 height 21
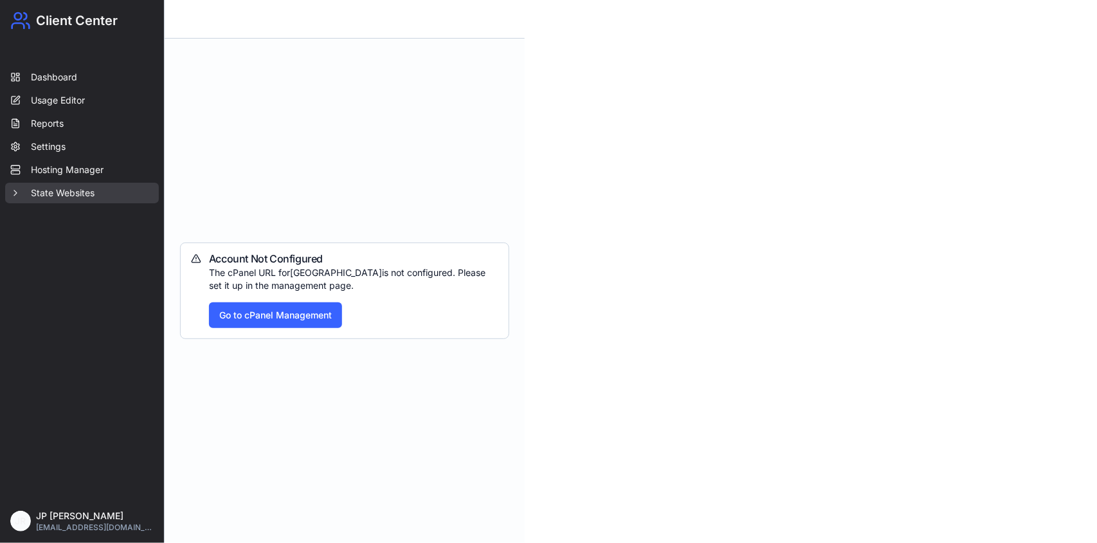
click at [95, 188] on button "State Websites" at bounding box center [82, 193] width 154 height 21
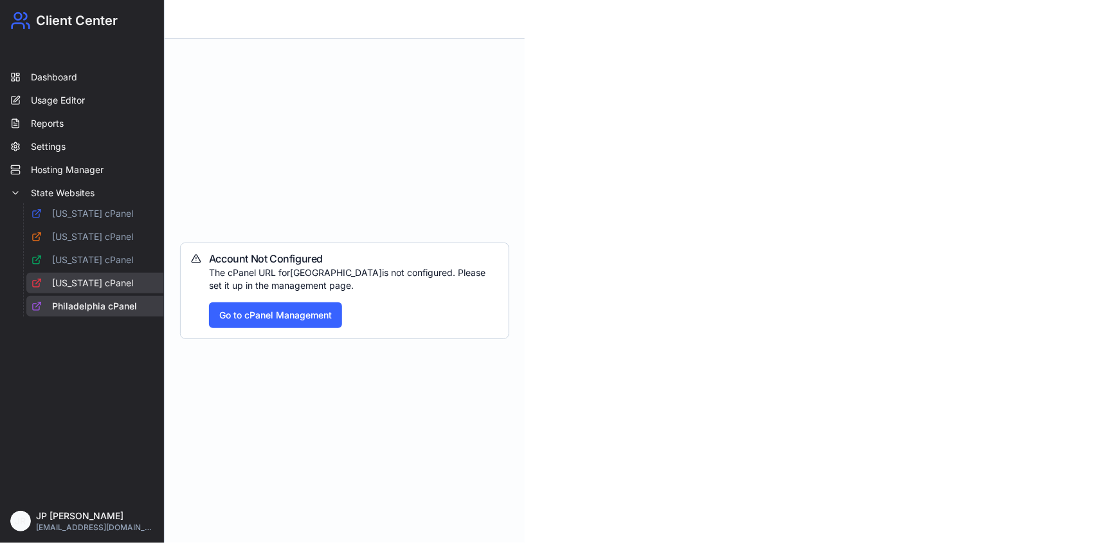
click at [110, 286] on link "[US_STATE] cPanel" at bounding box center [101, 283] width 150 height 21
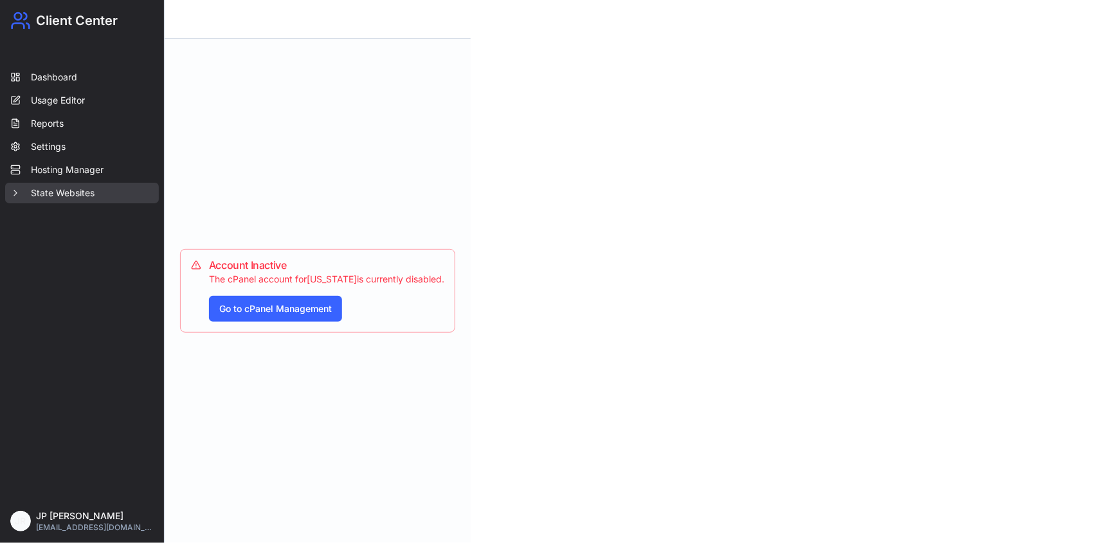
click at [98, 187] on button "State Websites" at bounding box center [82, 193] width 154 height 21
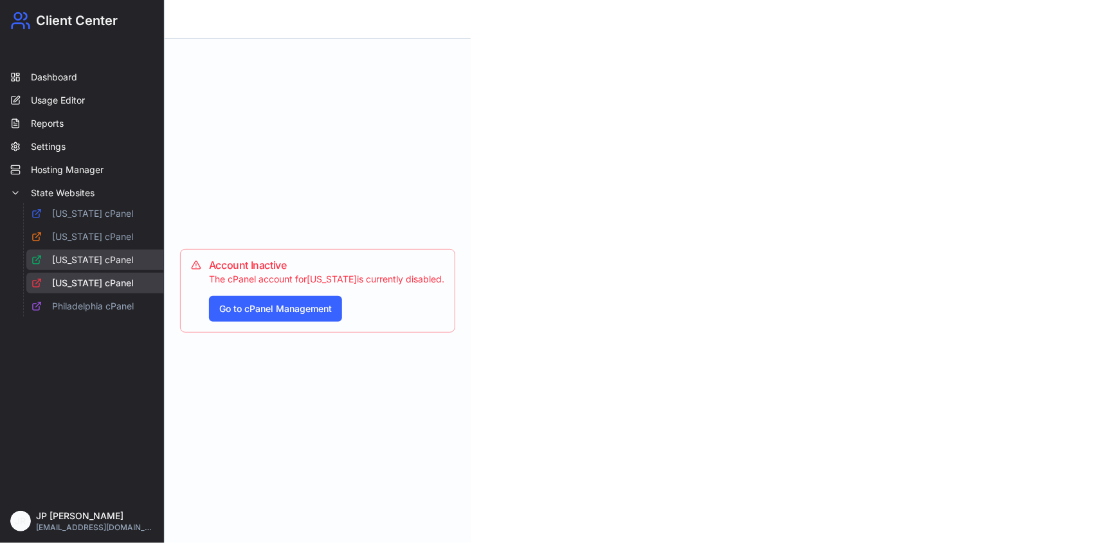
click at [109, 262] on link "[US_STATE] cPanel" at bounding box center [101, 260] width 150 height 21
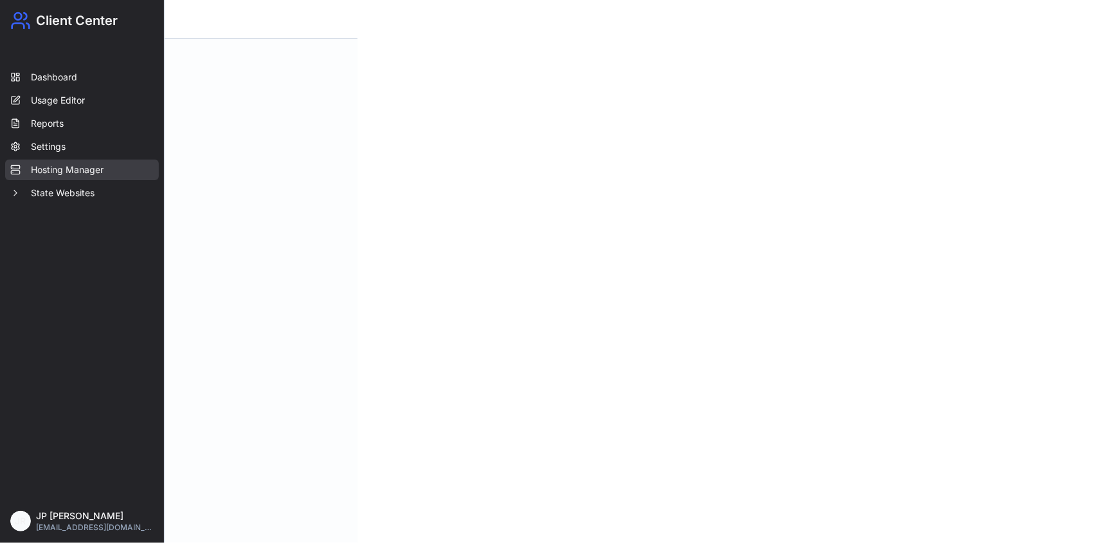
click at [100, 166] on link "Hosting Manager" at bounding box center [82, 170] width 154 height 21
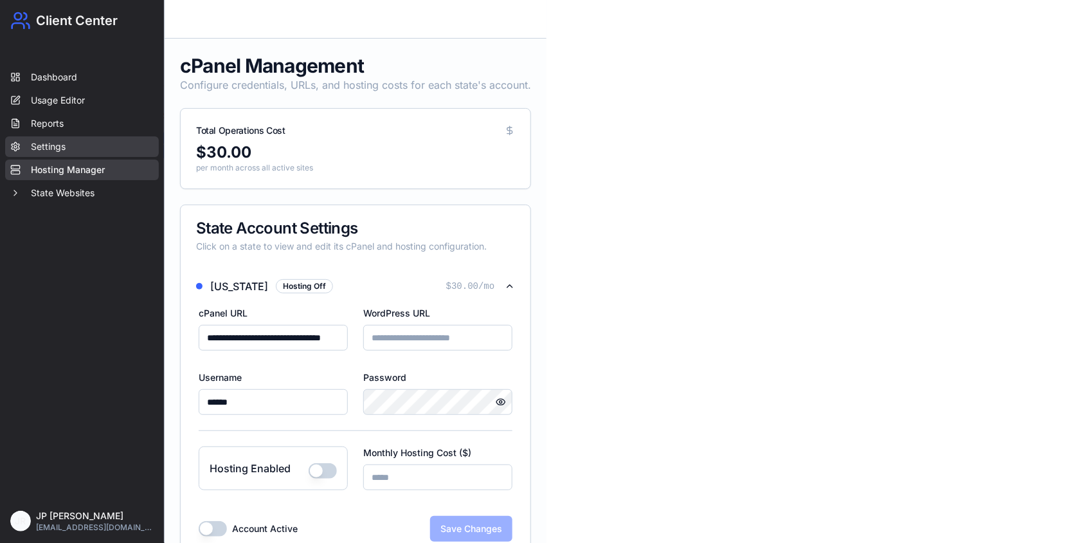
click at [91, 149] on link "Settings" at bounding box center [82, 146] width 154 height 21
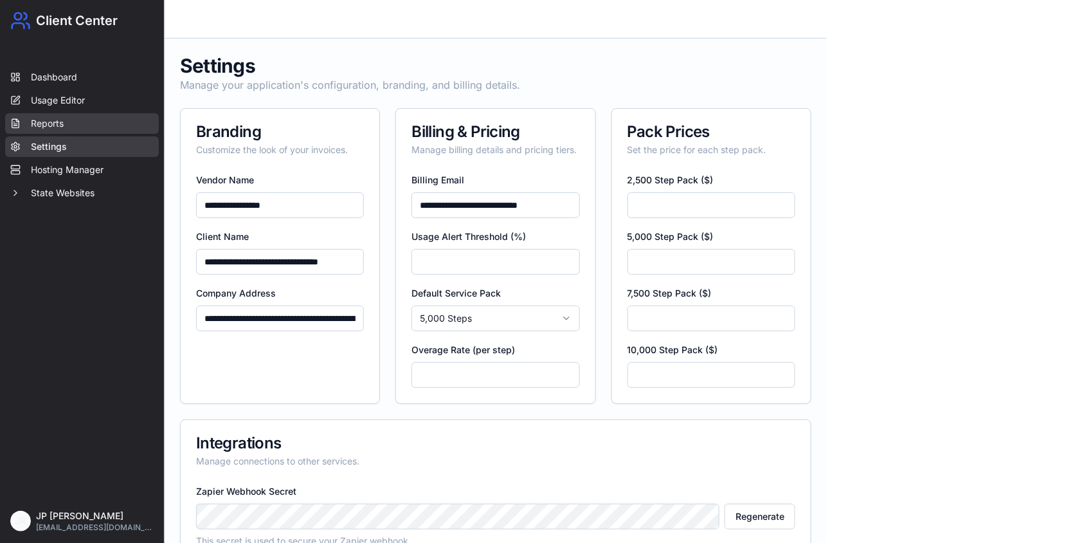
click at [89, 129] on link "Reports" at bounding box center [82, 123] width 154 height 21
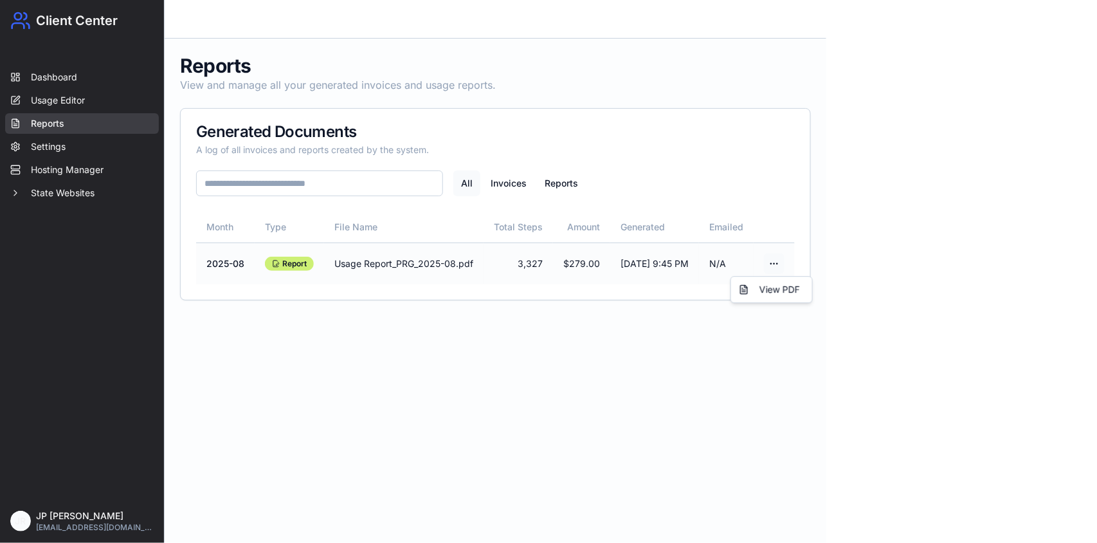
click at [799, 264] on html "Client Center Dashboard Usage Editor Reports Settings Hosting Manager State Web…" at bounding box center [548, 271] width 1097 height 543
click at [778, 288] on div "View PDF" at bounding box center [772, 289] width 76 height 21
click at [503, 181] on button "Invoices" at bounding box center [508, 183] width 51 height 26
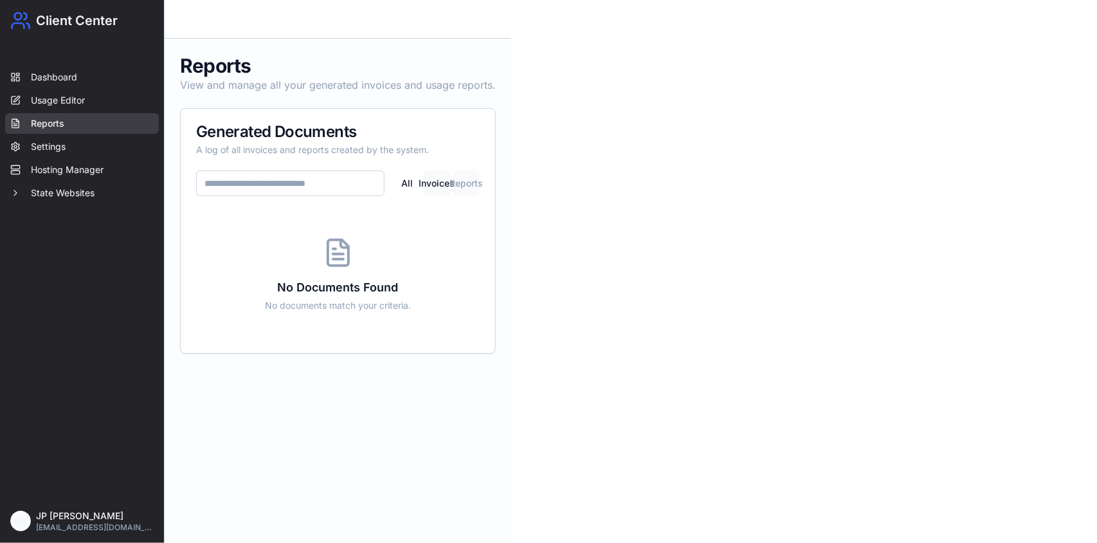
click at [473, 183] on button "Reports" at bounding box center [466, 183] width 27 height 26
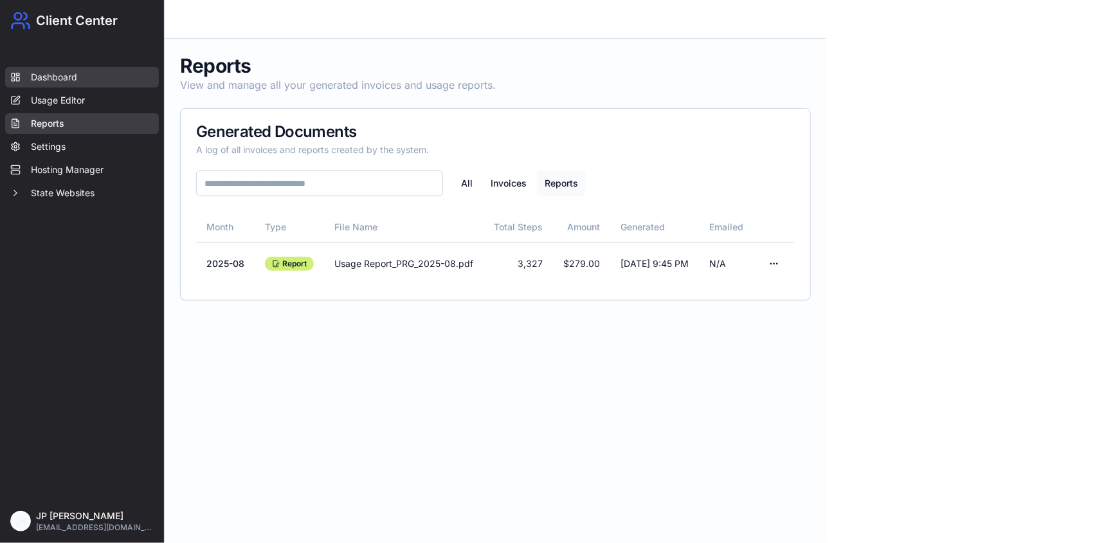
click at [62, 75] on link "Dashboard" at bounding box center [82, 77] width 154 height 21
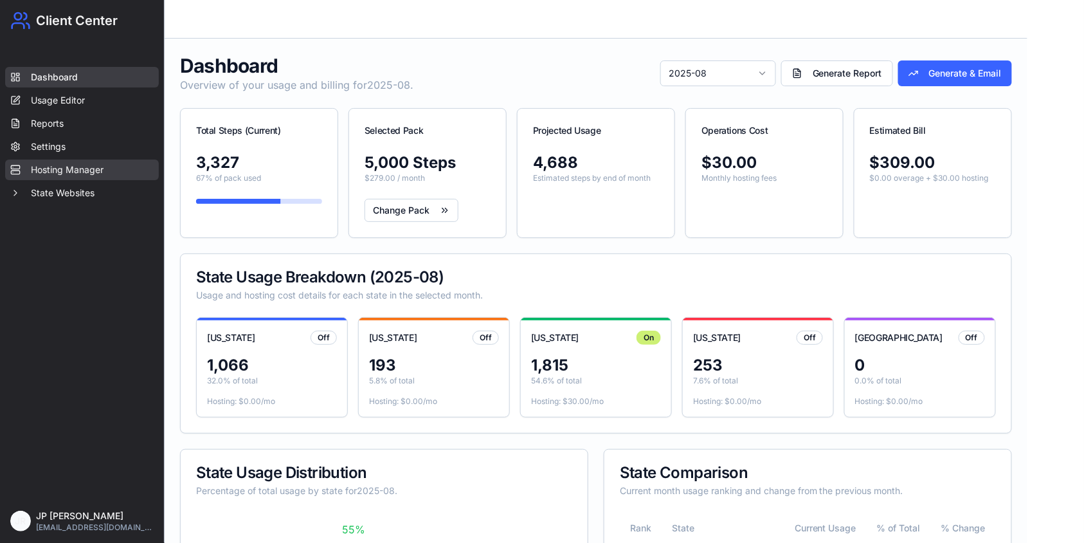
click at [76, 170] on link "Hosting Manager" at bounding box center [82, 170] width 154 height 21
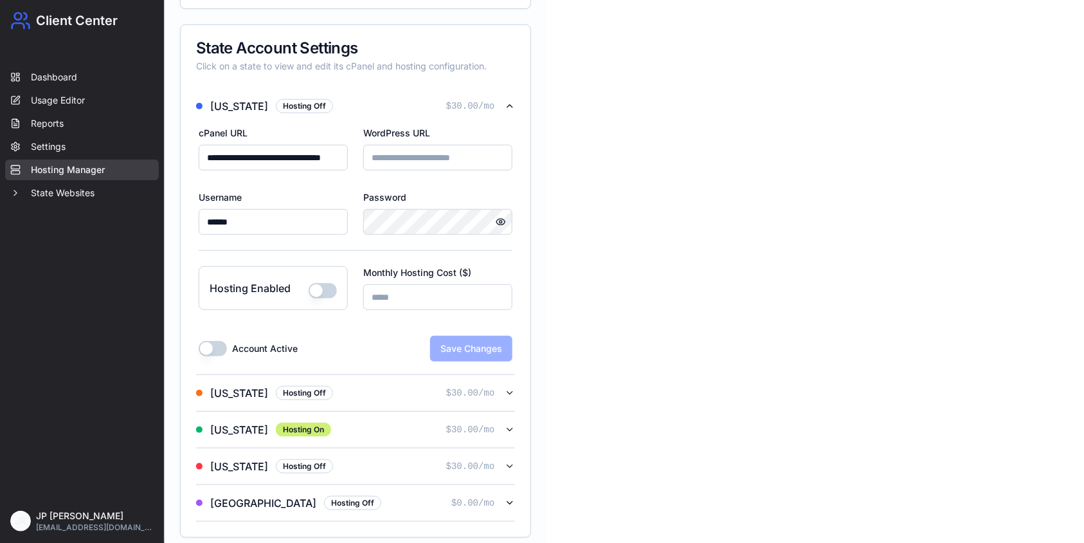
scroll to position [190, 0]
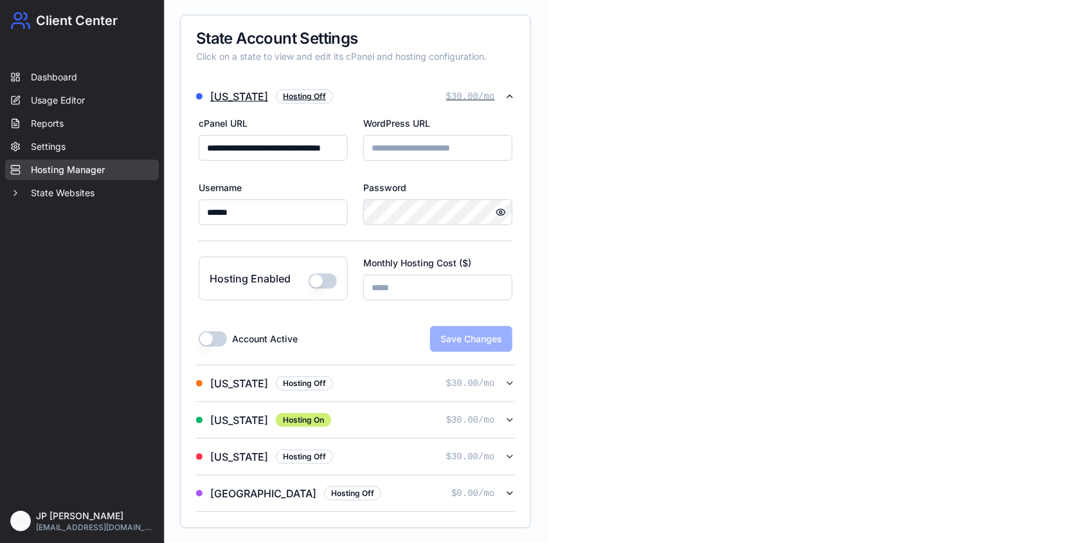
click at [507, 98] on icon "button" at bounding box center [510, 96] width 10 height 10
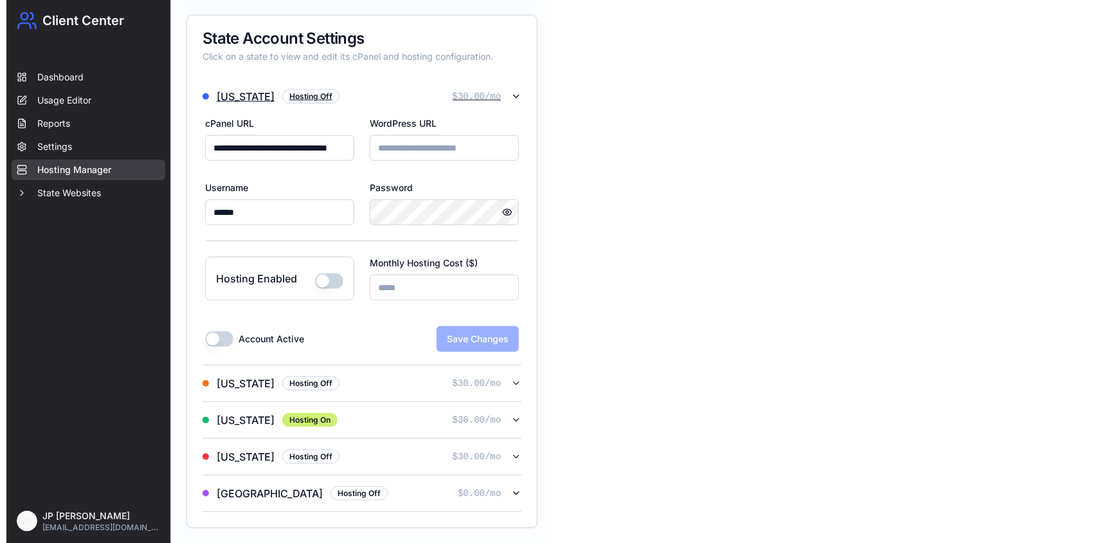
scroll to position [0, 0]
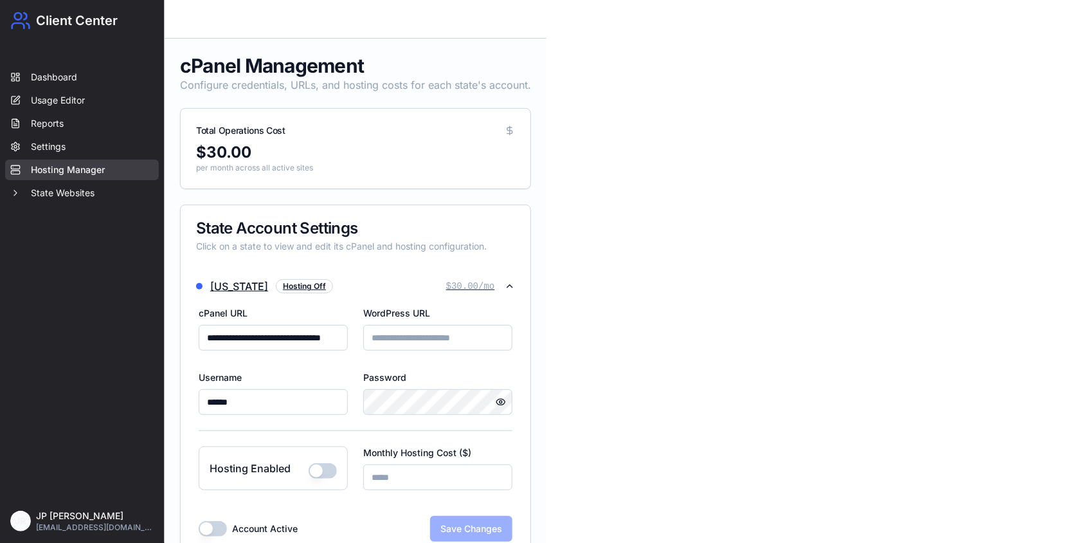
click at [508, 282] on icon "button" at bounding box center [510, 286] width 10 height 10
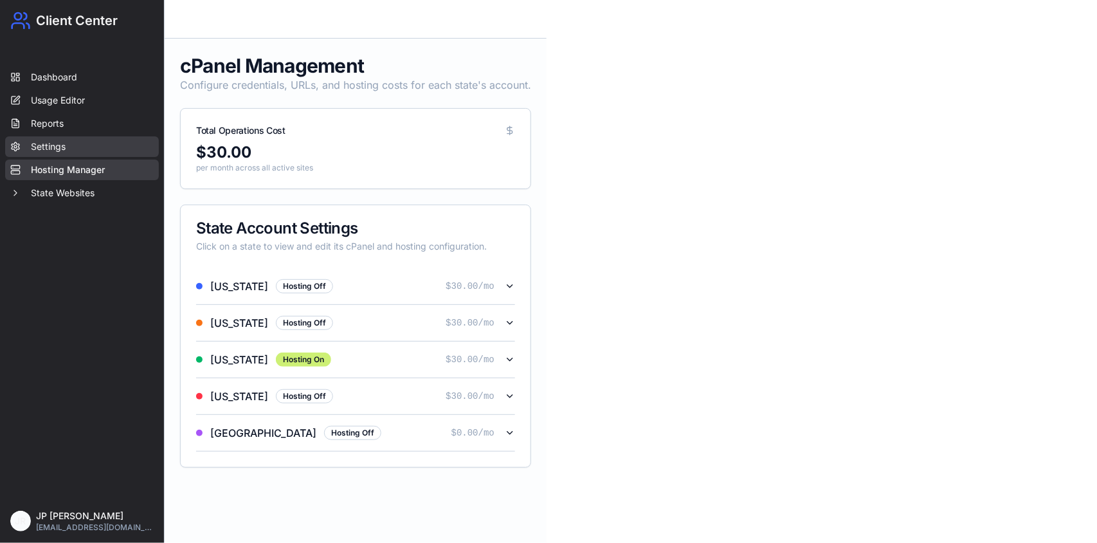
click at [77, 152] on link "Settings" at bounding box center [82, 146] width 154 height 21
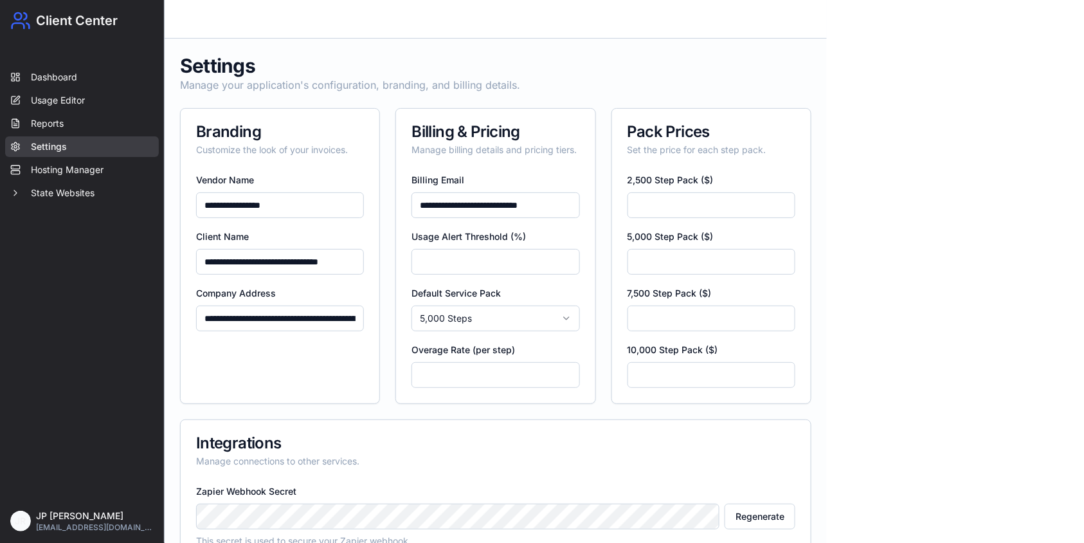
click at [684, 203] on input "***" at bounding box center [712, 205] width 168 height 26
click at [75, 82] on link "Dashboard" at bounding box center [82, 77] width 154 height 21
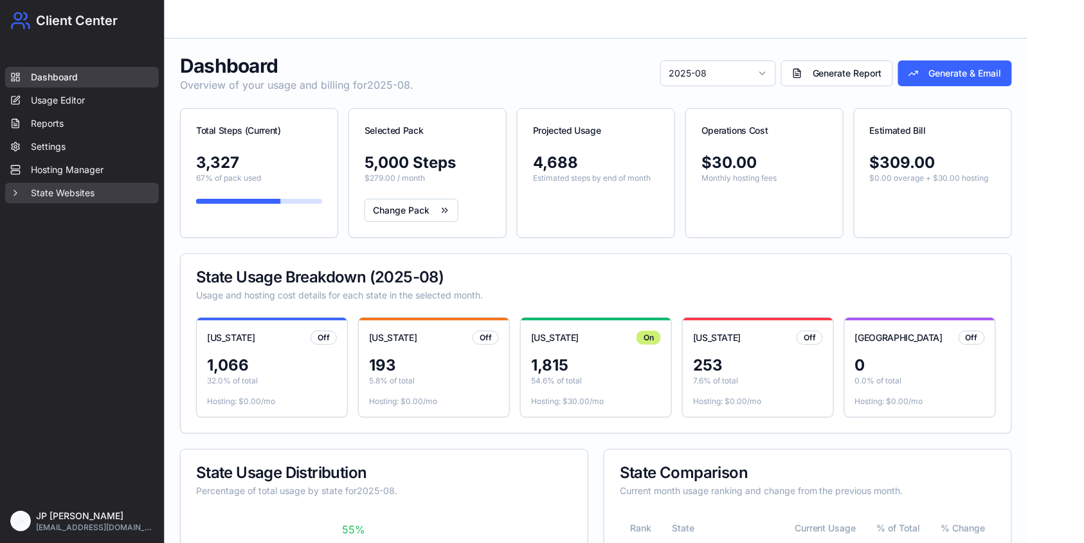
click at [73, 190] on button "State Websites" at bounding box center [82, 193] width 154 height 21
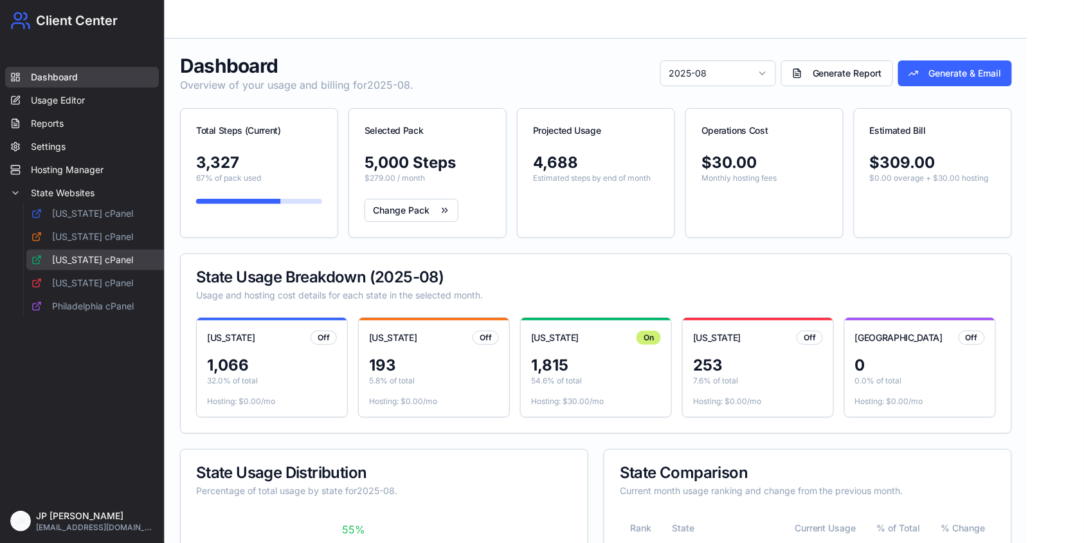
click at [94, 254] on link "[US_STATE] cPanel" at bounding box center [101, 260] width 150 height 21
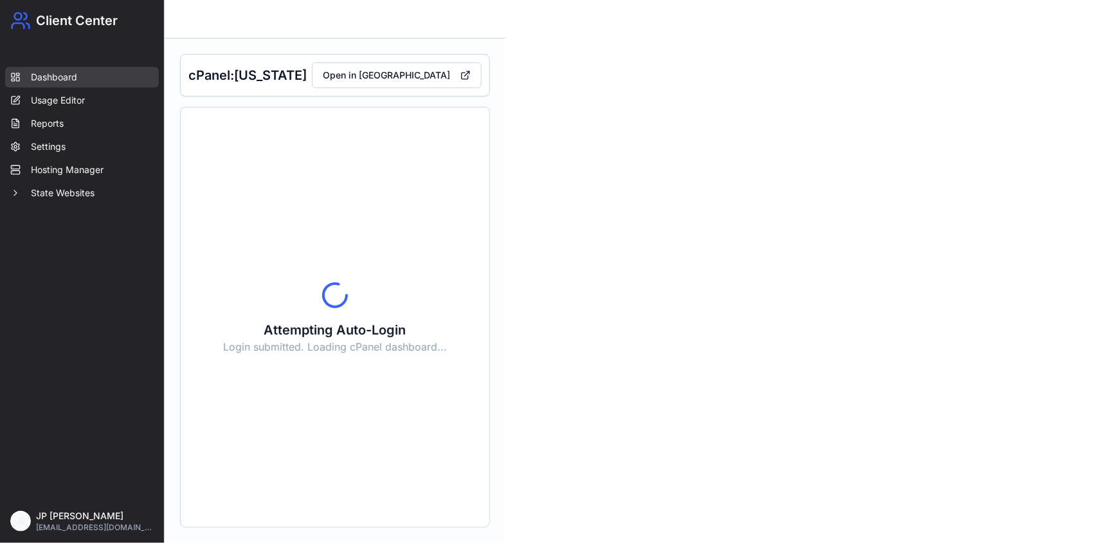
click at [56, 86] on link "Dashboard" at bounding box center [82, 77] width 154 height 21
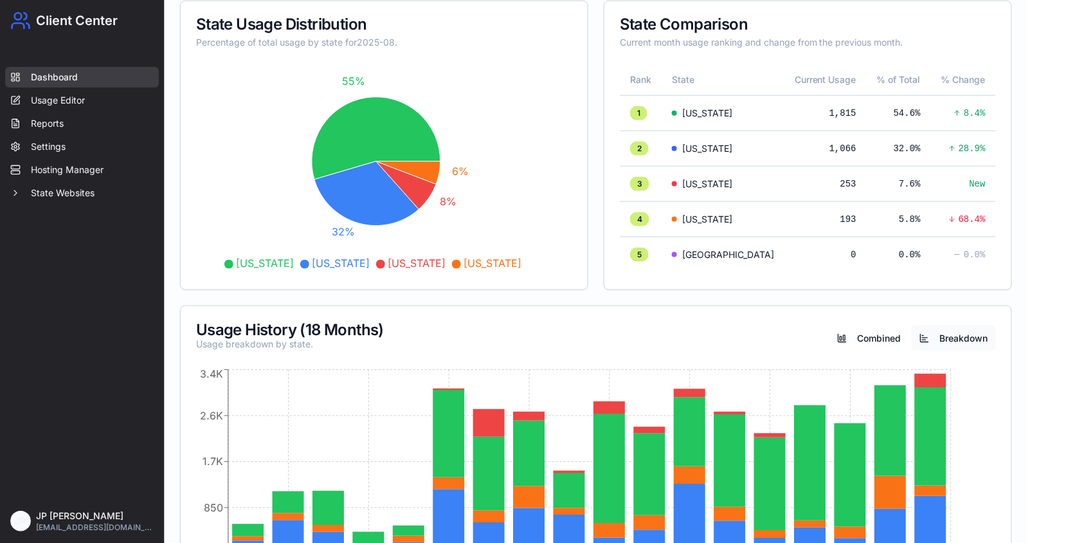
scroll to position [442, 0]
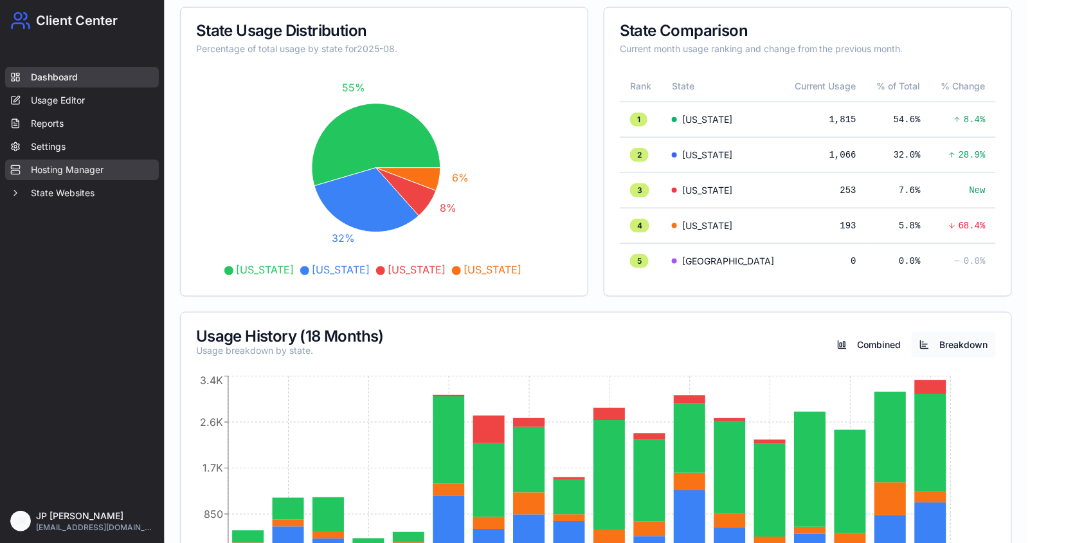
click at [105, 172] on link "Hosting Manager" at bounding box center [82, 170] width 154 height 21
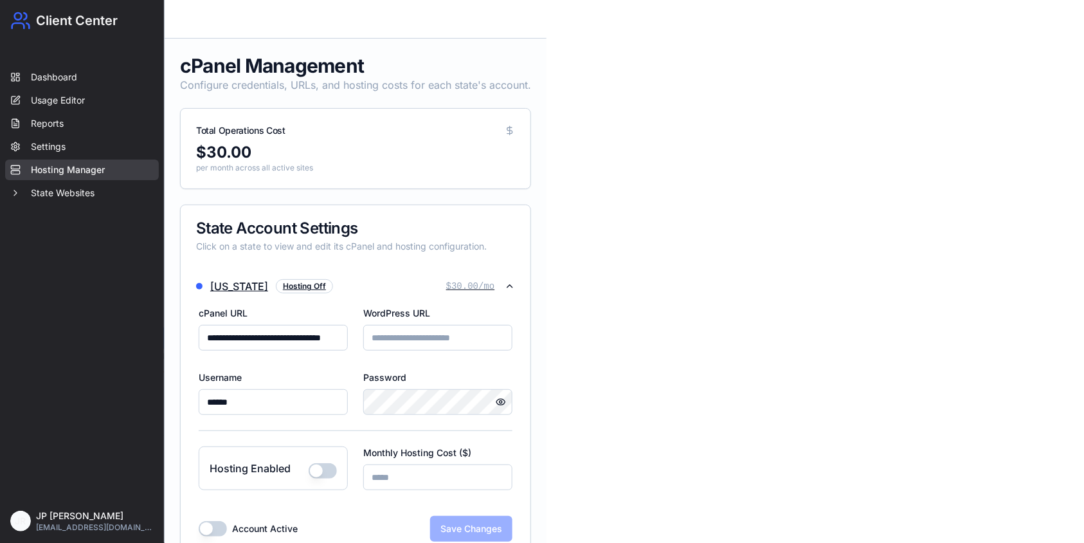
click at [508, 282] on icon "button" at bounding box center [510, 286] width 10 height 10
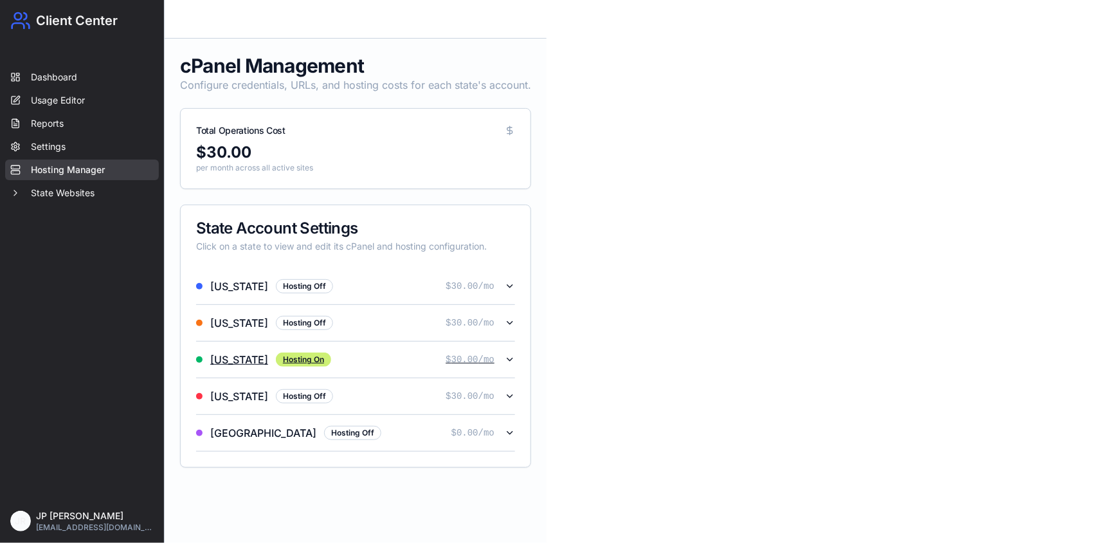
click at [510, 361] on icon "button" at bounding box center [510, 359] width 10 height 10
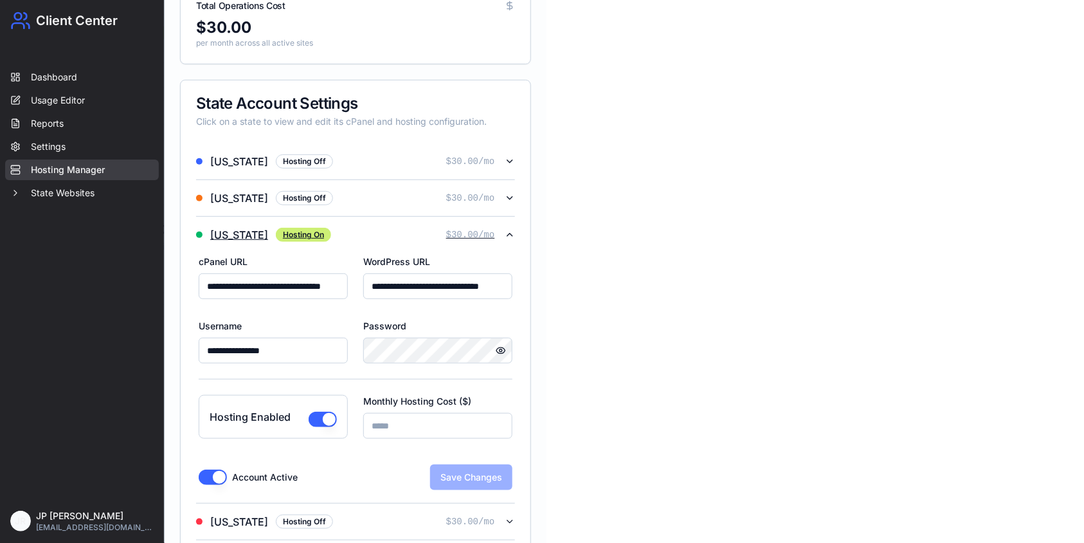
scroll to position [171, 0]
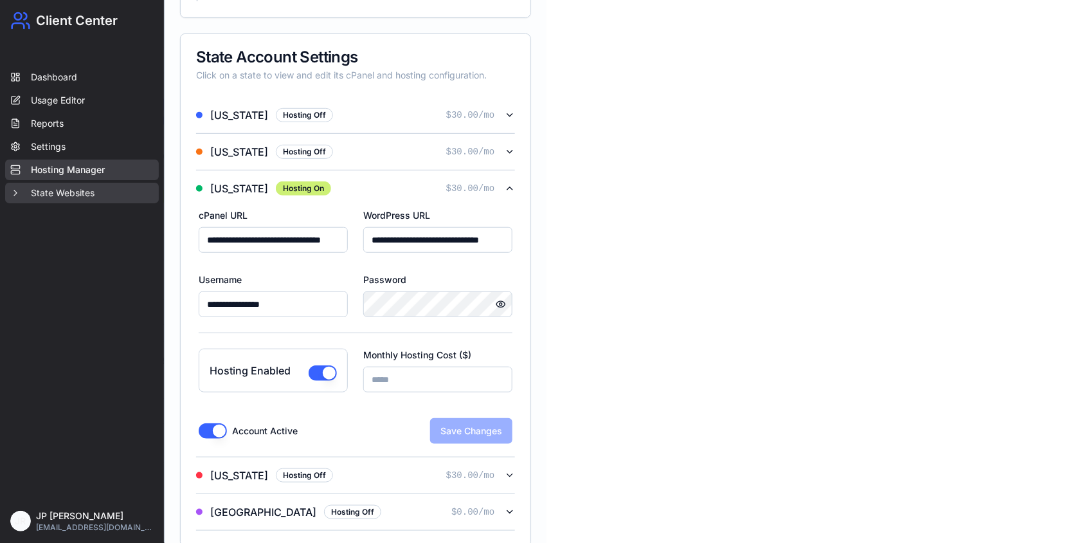
click at [75, 190] on button "State Websites" at bounding box center [82, 193] width 154 height 21
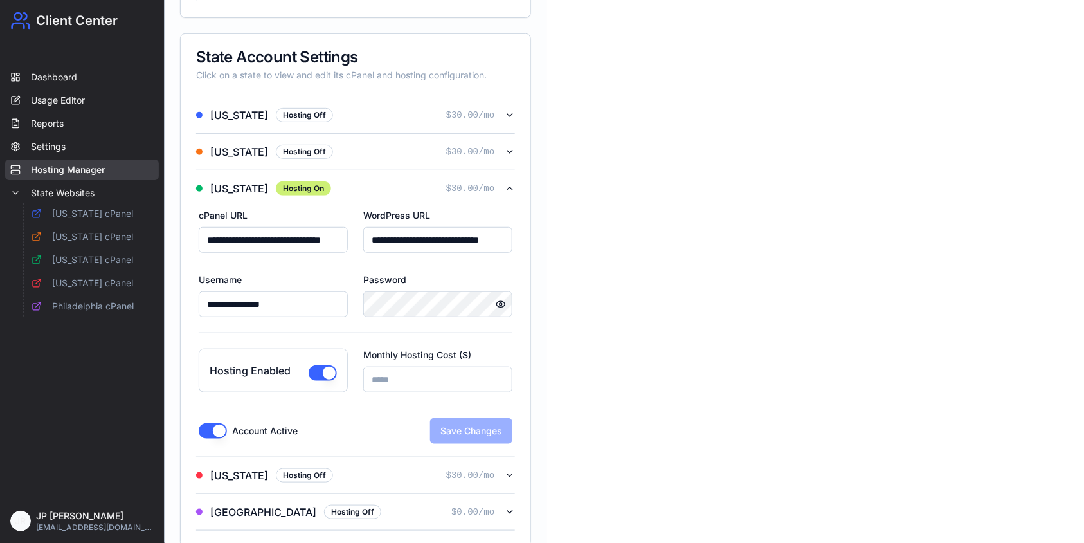
click at [409, 381] on input "**" at bounding box center [437, 380] width 149 height 26
click at [110, 259] on link "[US_STATE] cPanel" at bounding box center [101, 260] width 150 height 21
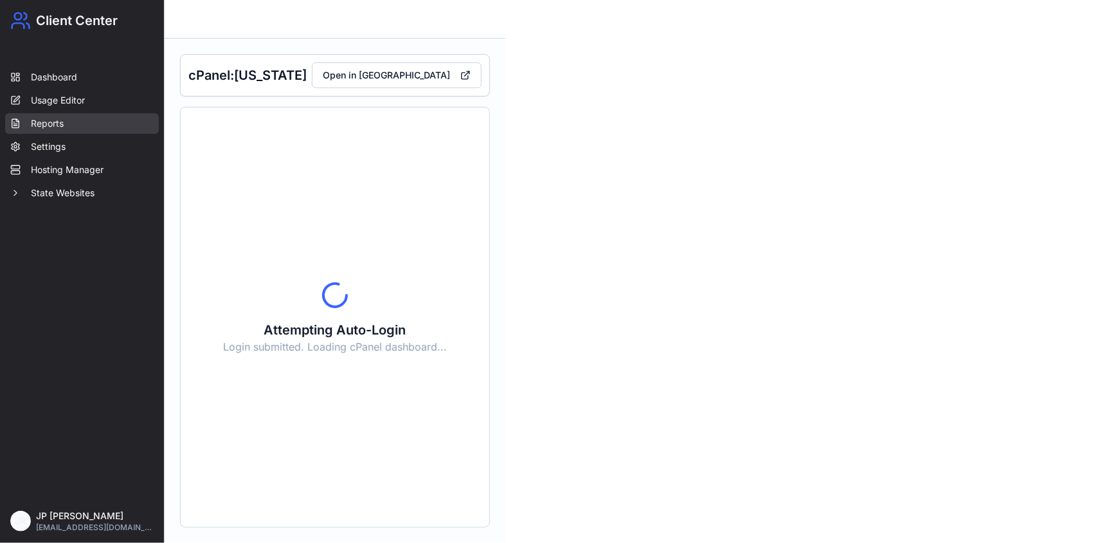
click at [67, 123] on link "Reports" at bounding box center [82, 123] width 154 height 21
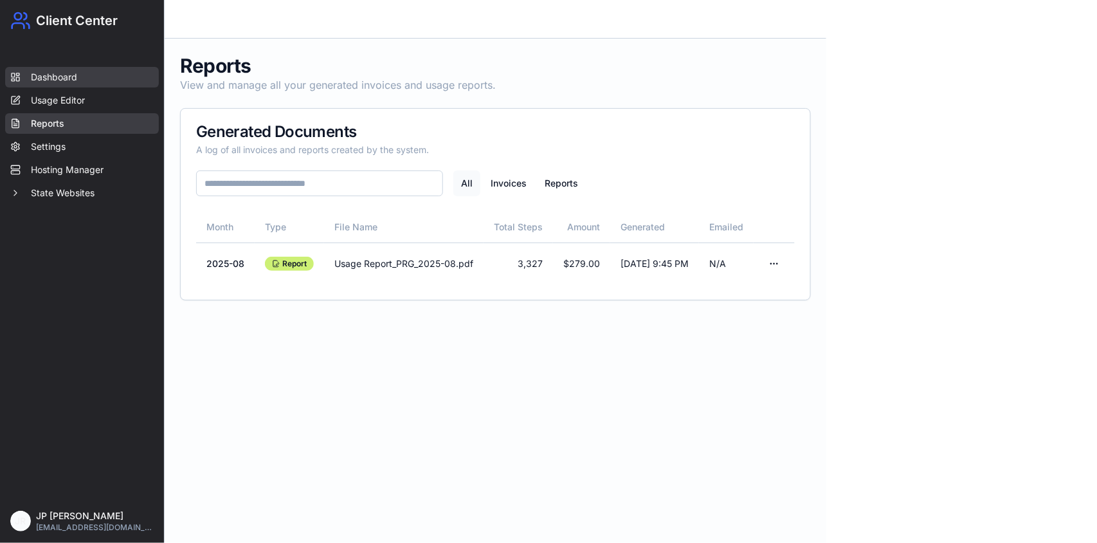
click at [54, 83] on link "Dashboard" at bounding box center [82, 77] width 154 height 21
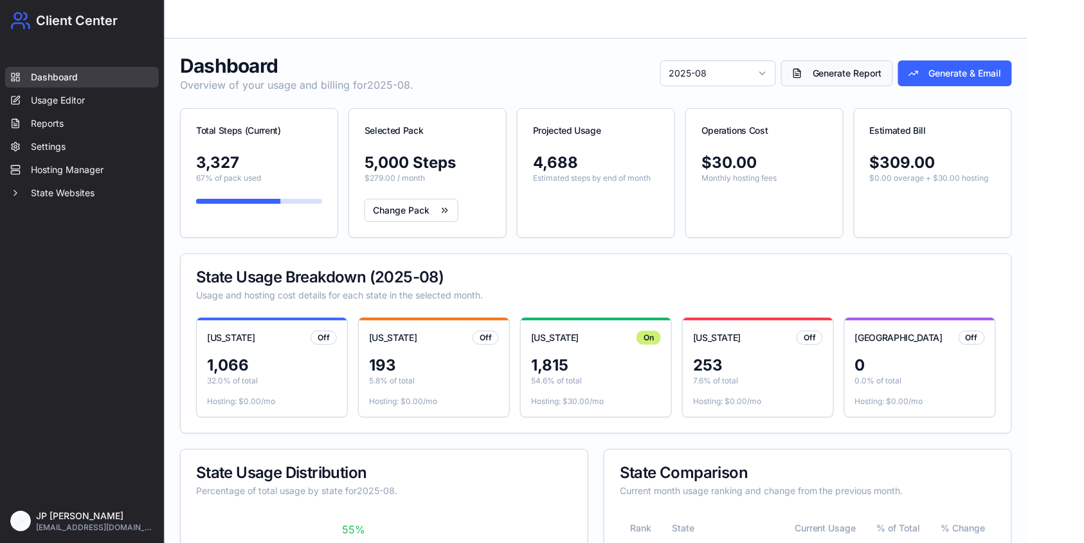
click at [826, 73] on button "Generate Report" at bounding box center [837, 73] width 112 height 26
click at [75, 147] on link "Settings" at bounding box center [82, 146] width 154 height 21
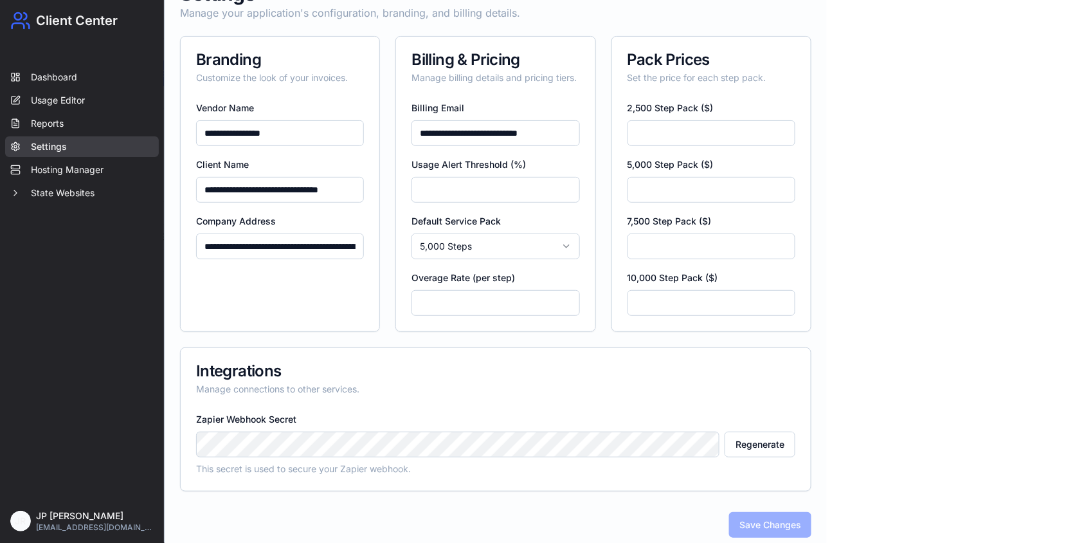
scroll to position [82, 0]
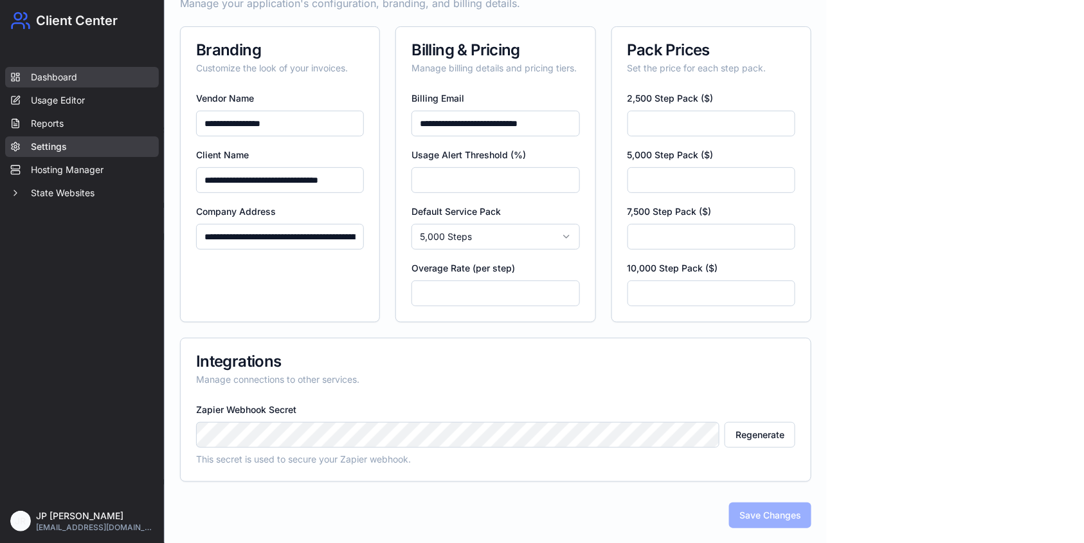
click at [78, 77] on link "Dashboard" at bounding box center [82, 77] width 154 height 21
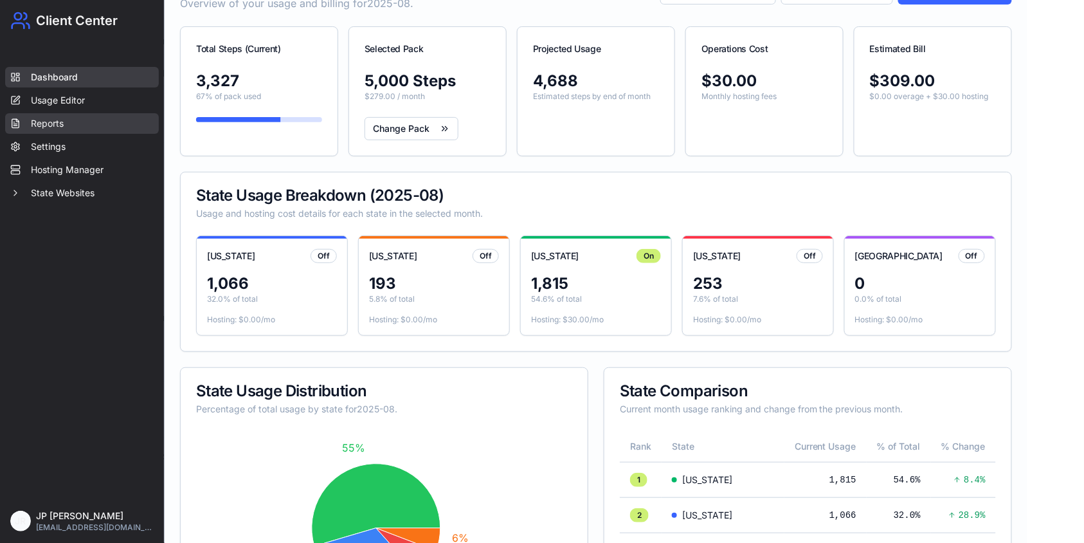
click at [95, 129] on link "Reports" at bounding box center [82, 123] width 154 height 21
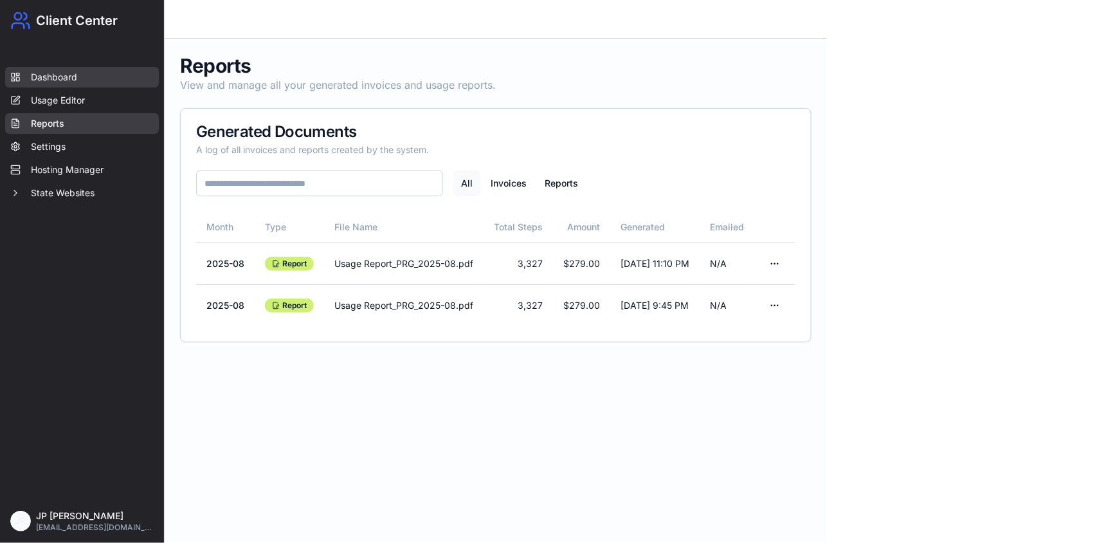
click at [86, 75] on link "Dashboard" at bounding box center [82, 77] width 154 height 21
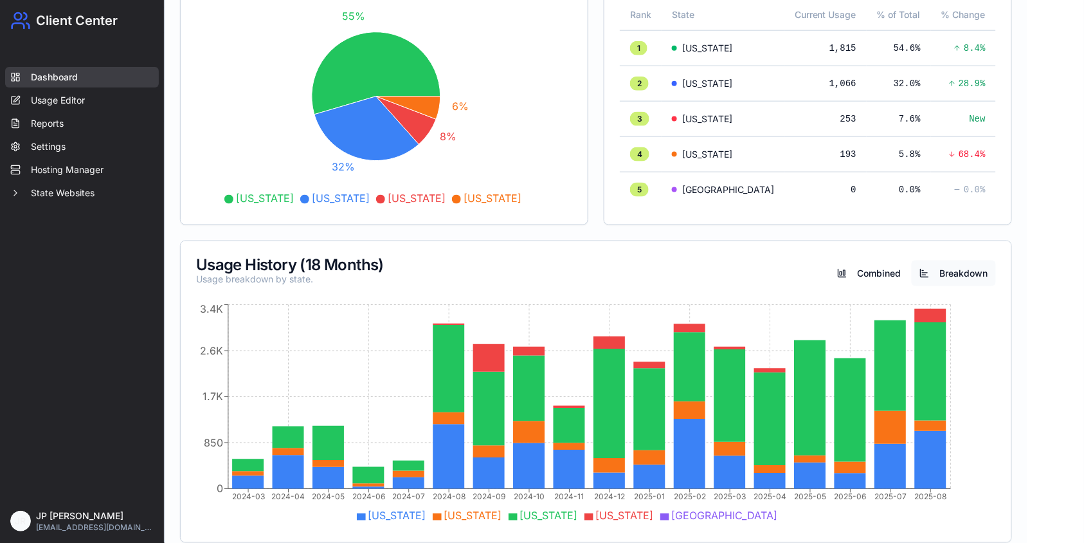
scroll to position [527, 0]
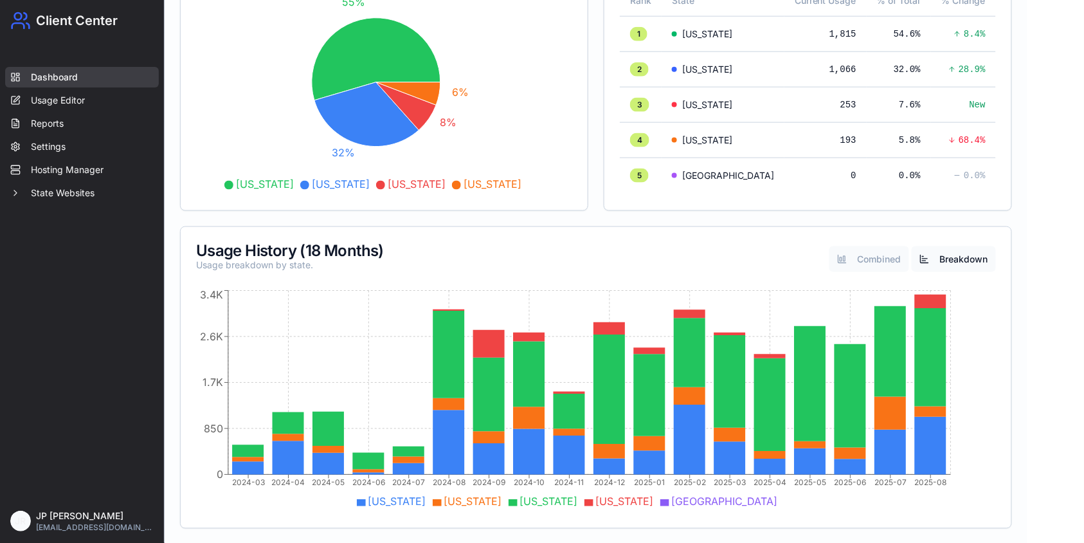
click at [847, 262] on button "Combined" at bounding box center [870, 259] width 80 height 26
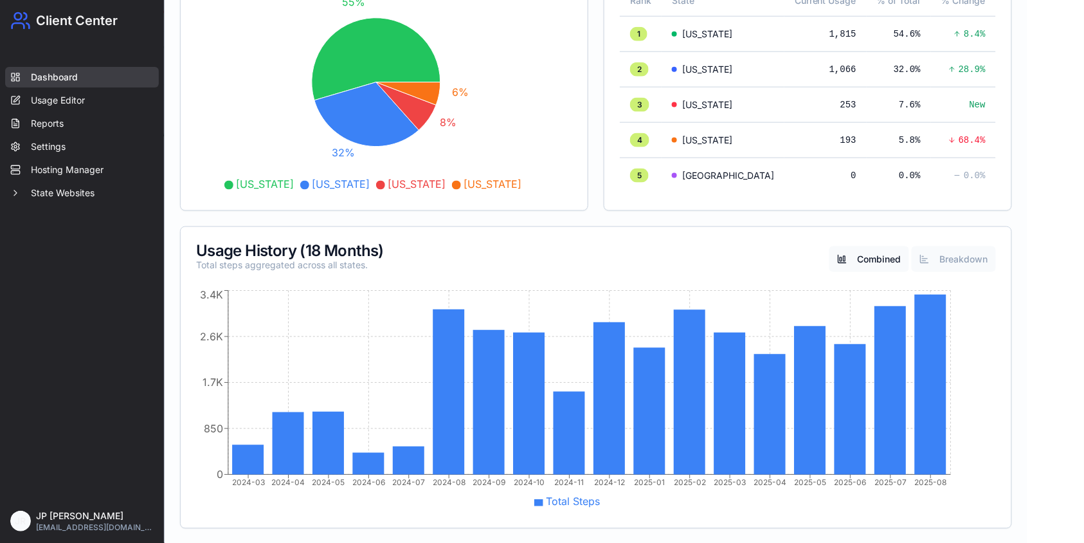
click at [935, 253] on button "Breakdown" at bounding box center [954, 259] width 84 height 26
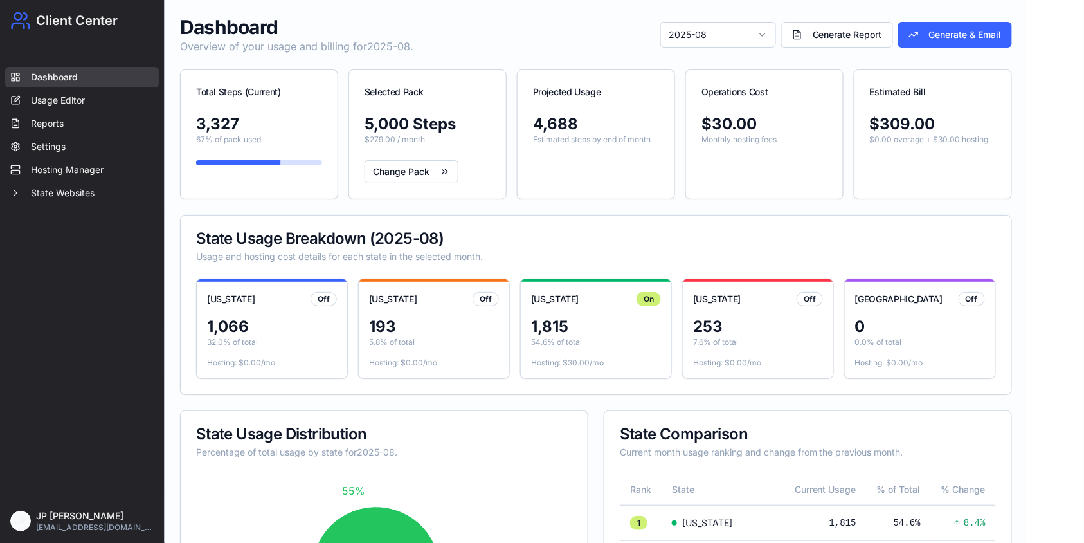
scroll to position [0, 0]
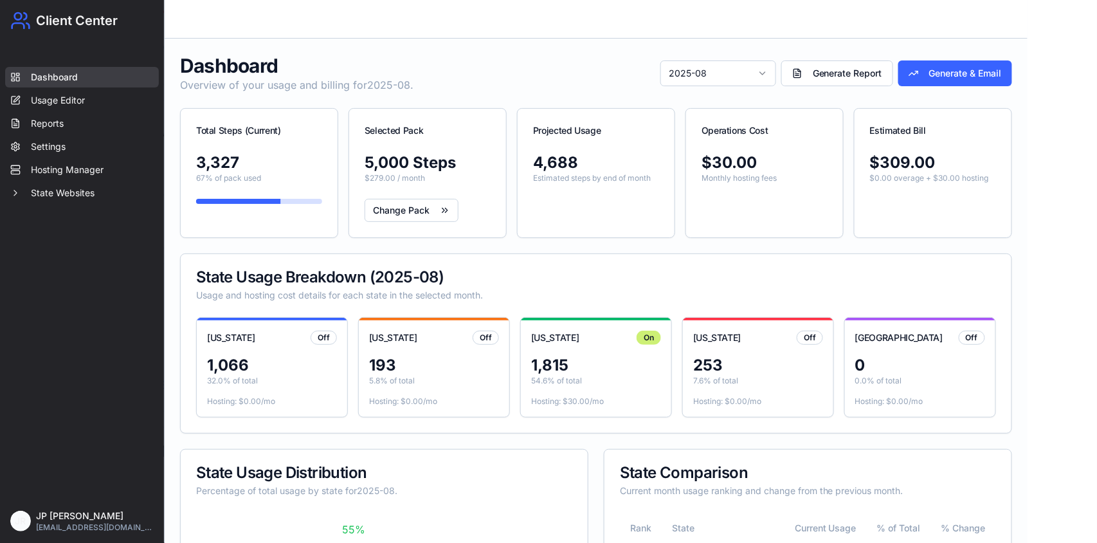
click at [700, 73] on html "Client Center Dashboard Usage Editor Reports Settings Hosting Manager State Web…" at bounding box center [548, 535] width 1097 height 1071
click at [686, 69] on html "Client Center Dashboard Usage Editor Reports Settings Hosting Manager State Web…" at bounding box center [548, 535] width 1097 height 1071
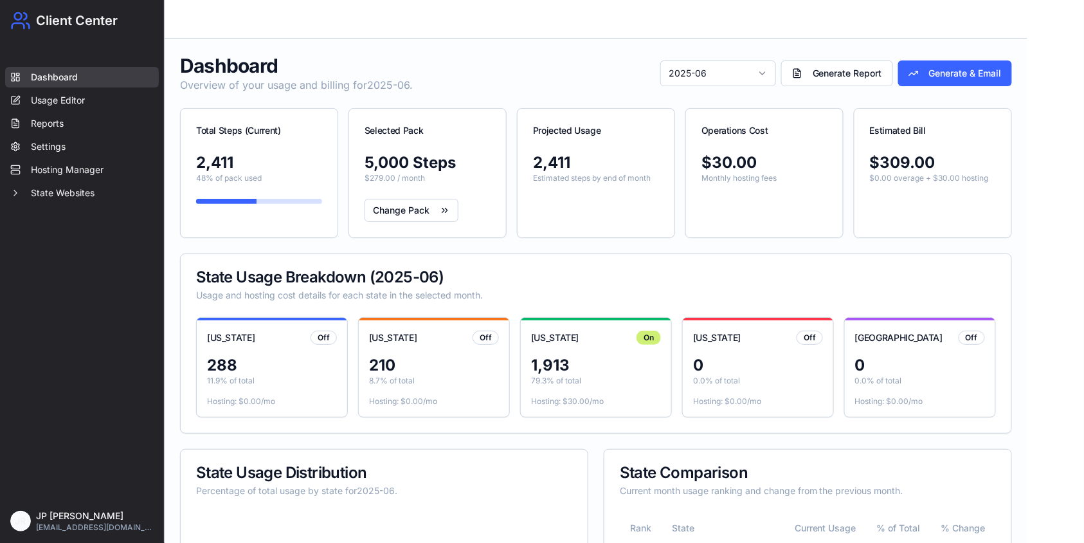
click at [704, 62] on html "Client Center Dashboard Usage Editor Reports Settings Hosting Manager State Web…" at bounding box center [542, 535] width 1084 height 1071
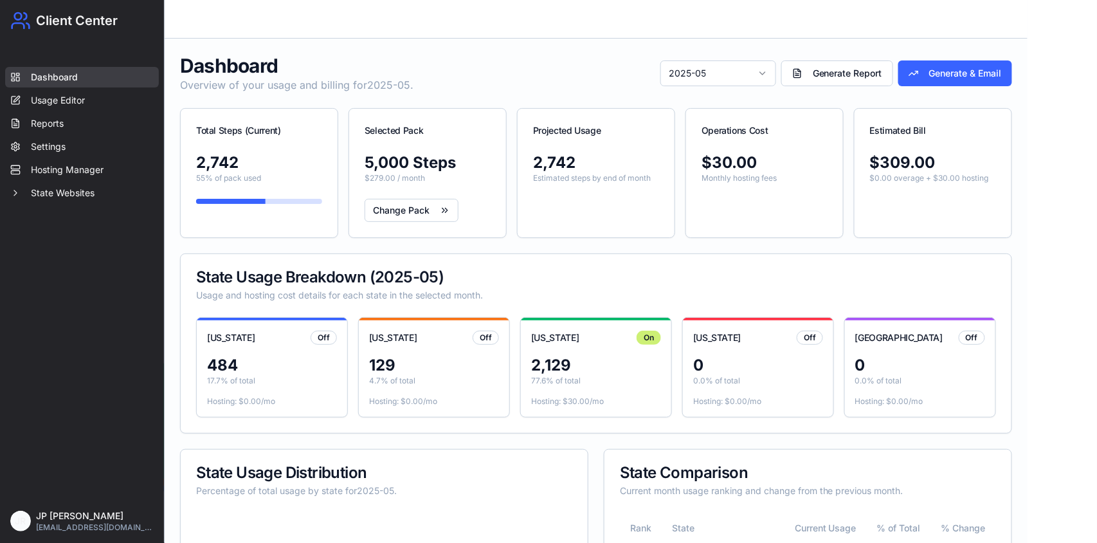
click at [668, 64] on html "Client Center Dashboard Usage Editor Reports Settings Hosting Manager State Web…" at bounding box center [548, 535] width 1097 height 1071
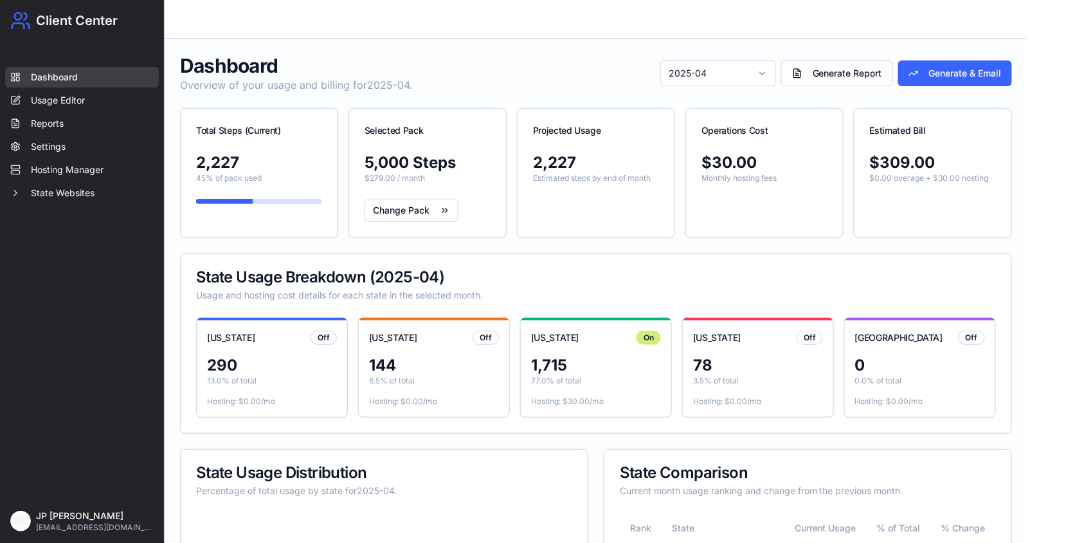
click at [682, 74] on html "Client Center Dashboard Usage Editor Reports Settings Hosting Manager State Web…" at bounding box center [542, 535] width 1084 height 1071
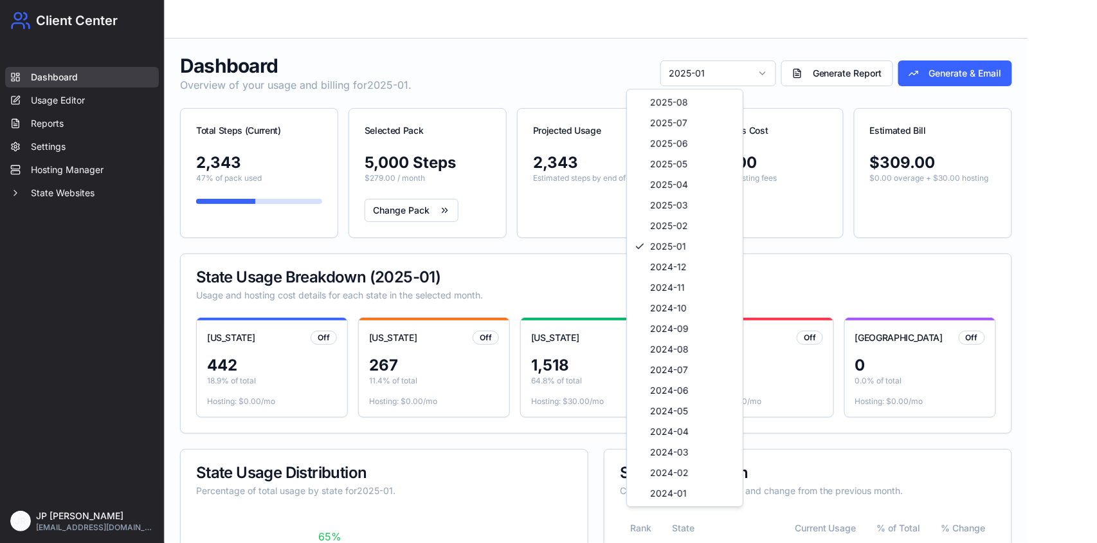
click at [690, 75] on html "Client Center Dashboard Usage Editor Reports Settings Hosting Manager State Web…" at bounding box center [548, 535] width 1097 height 1071
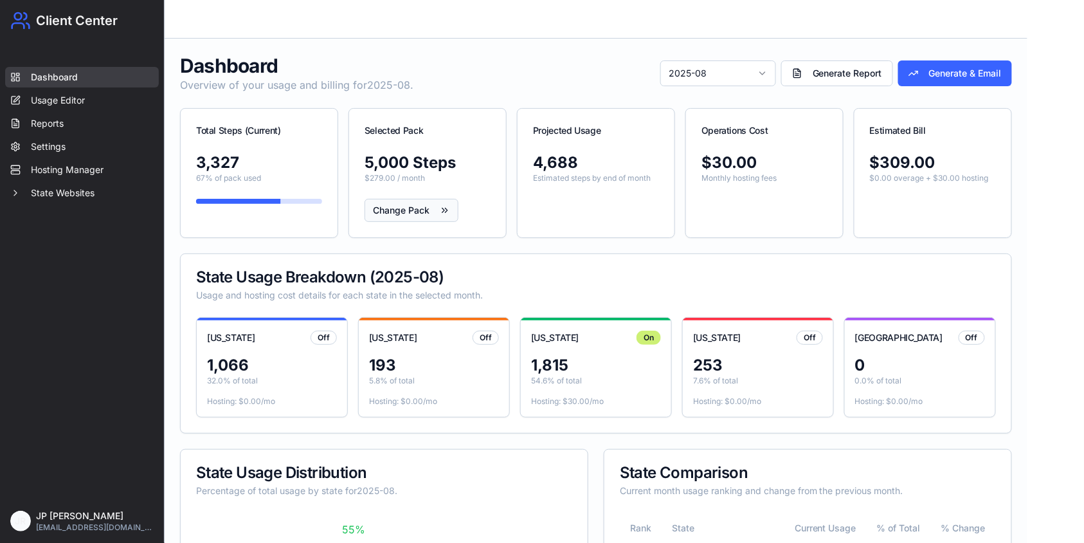
click at [415, 212] on link "Change Pack" at bounding box center [412, 210] width 94 height 23
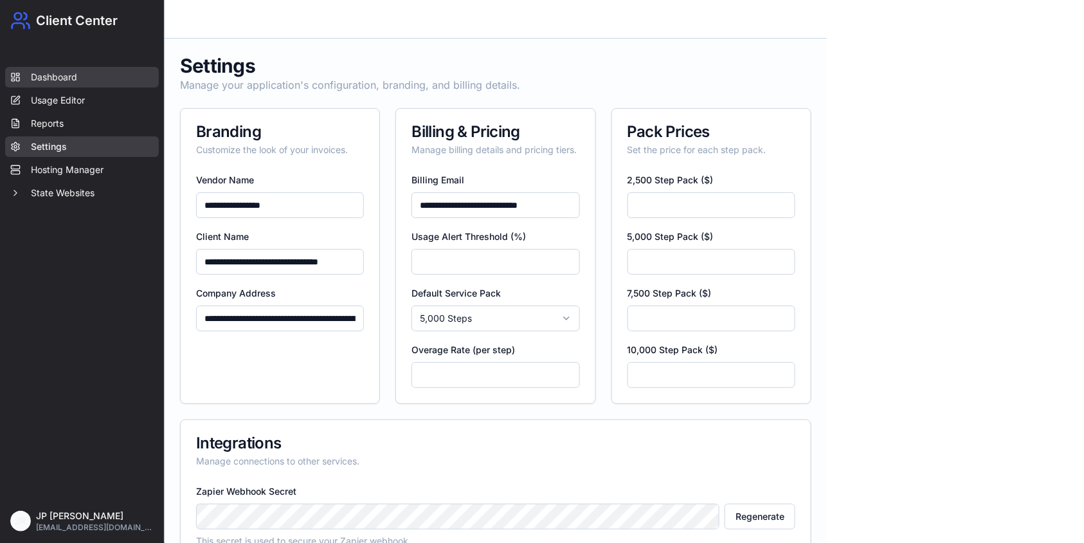
click at [80, 80] on link "Dashboard" at bounding box center [82, 77] width 154 height 21
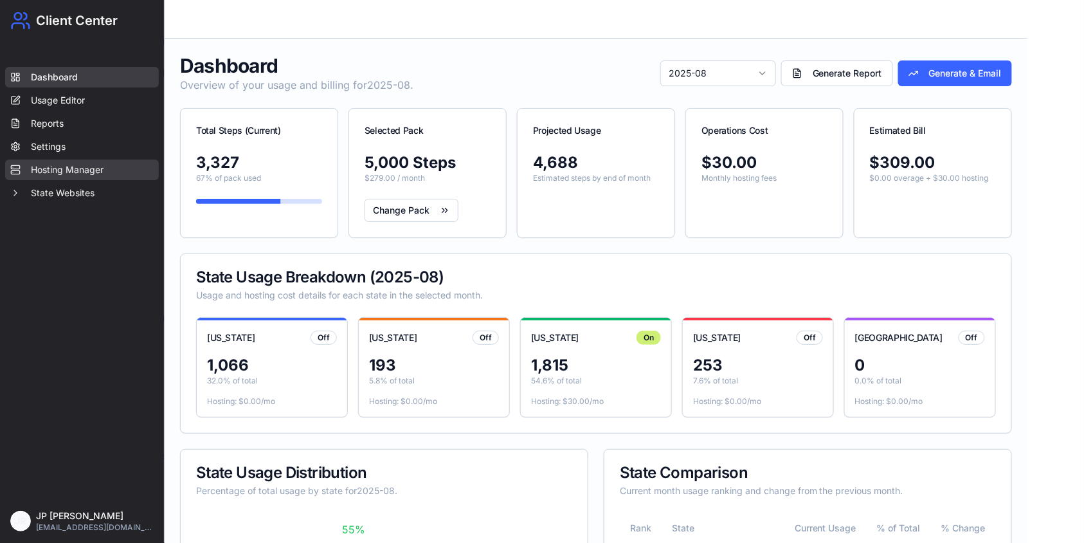
click at [77, 165] on link "Hosting Manager" at bounding box center [82, 170] width 154 height 21
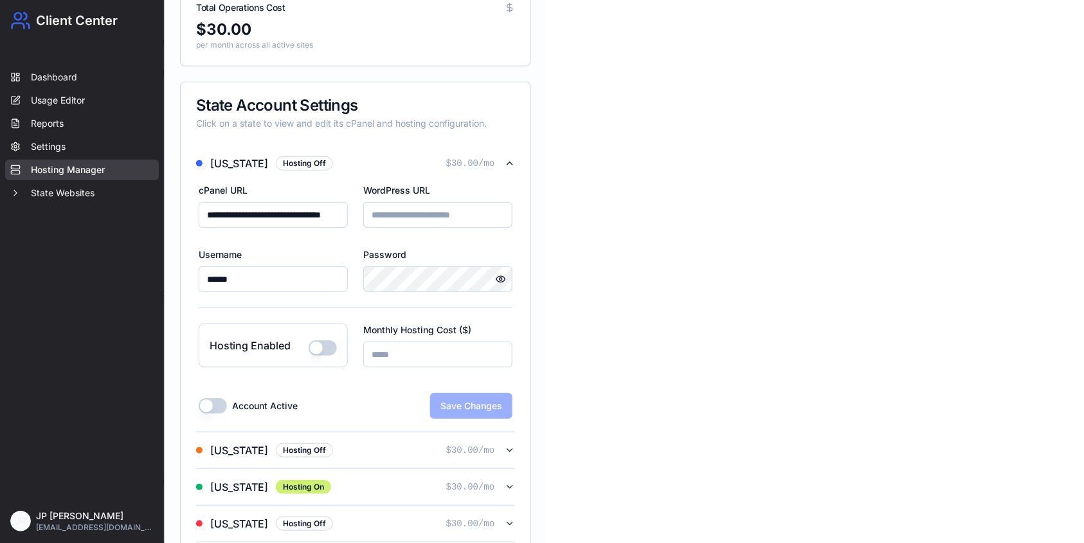
scroll to position [190, 0]
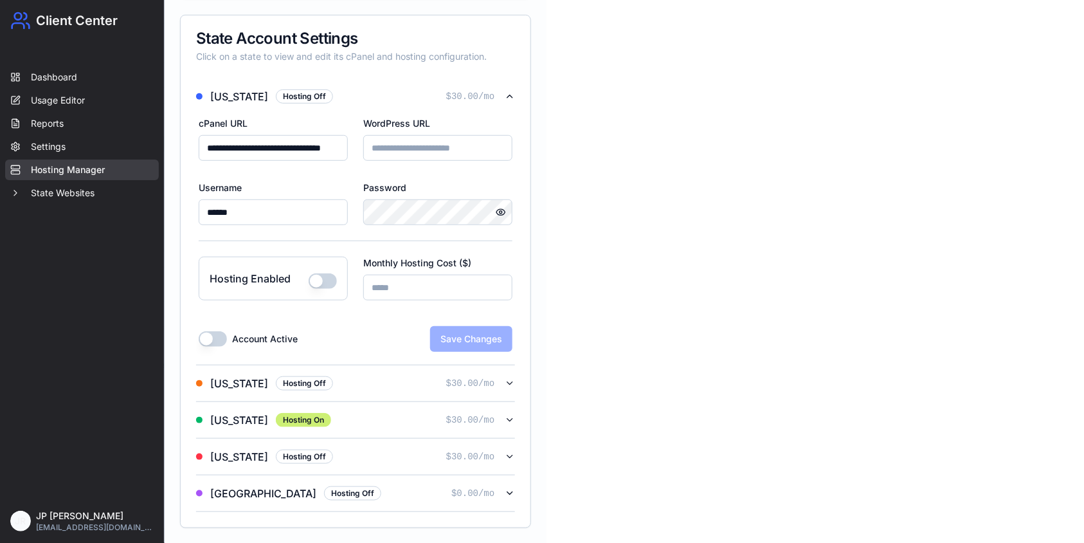
click at [324, 280] on button "Hosting Enabled" at bounding box center [323, 280] width 28 height 15
click at [457, 336] on button "Save Changes" at bounding box center [471, 339] width 82 height 26
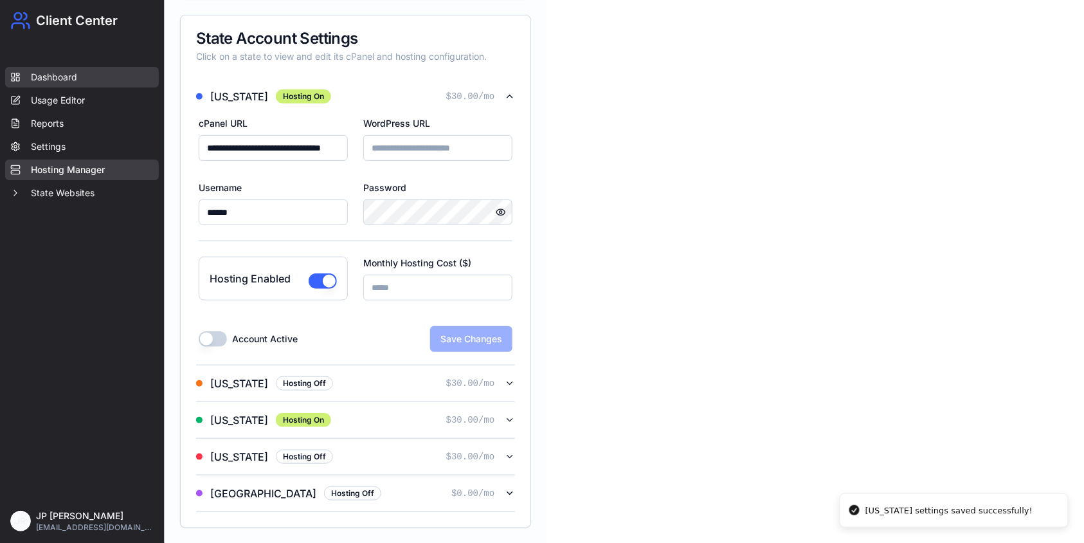
click at [30, 75] on link "Dashboard" at bounding box center [82, 77] width 154 height 21
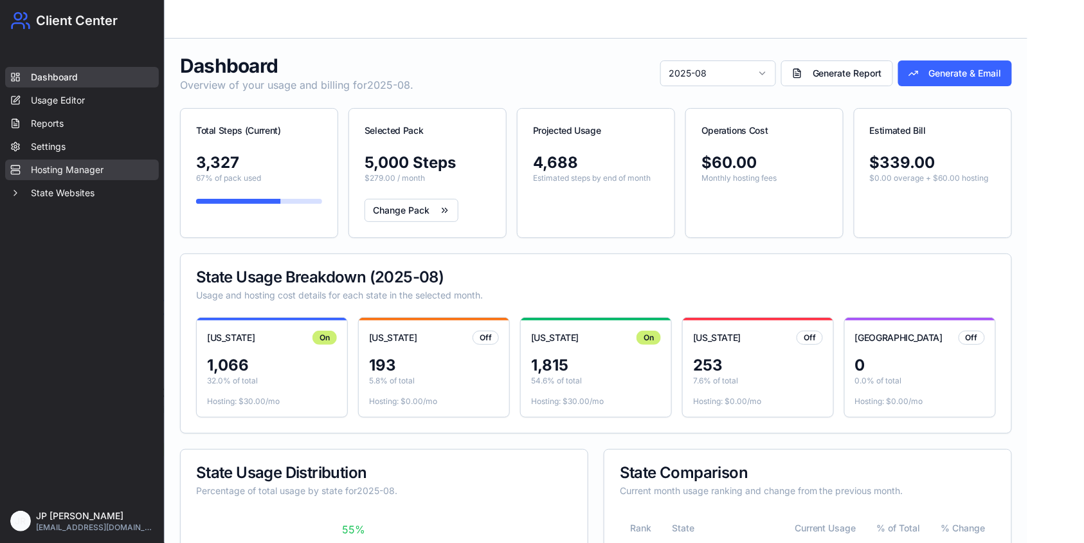
click at [92, 165] on link "Hosting Manager" at bounding box center [82, 170] width 154 height 21
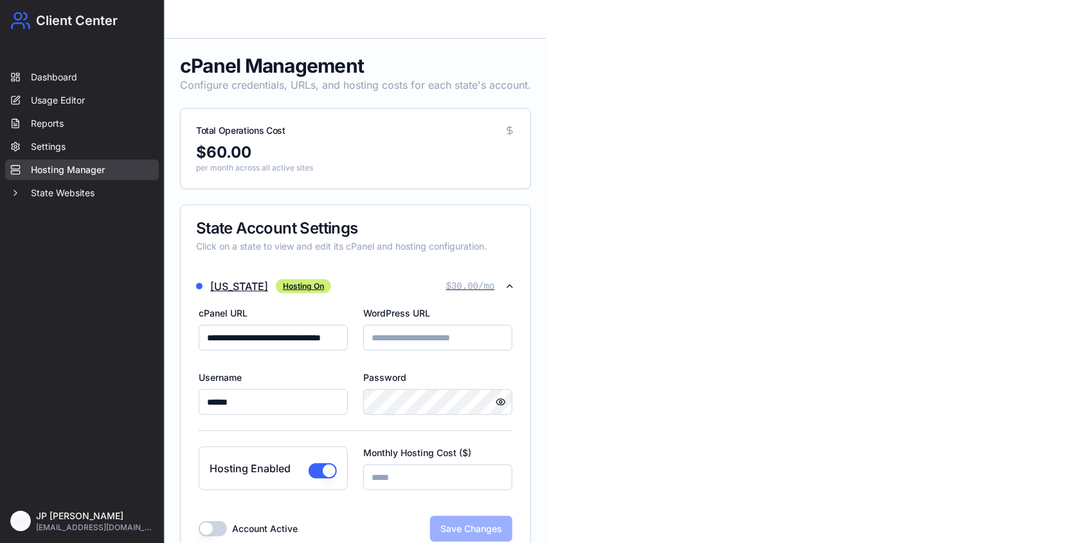
click at [512, 282] on icon "button" at bounding box center [510, 286] width 10 height 10
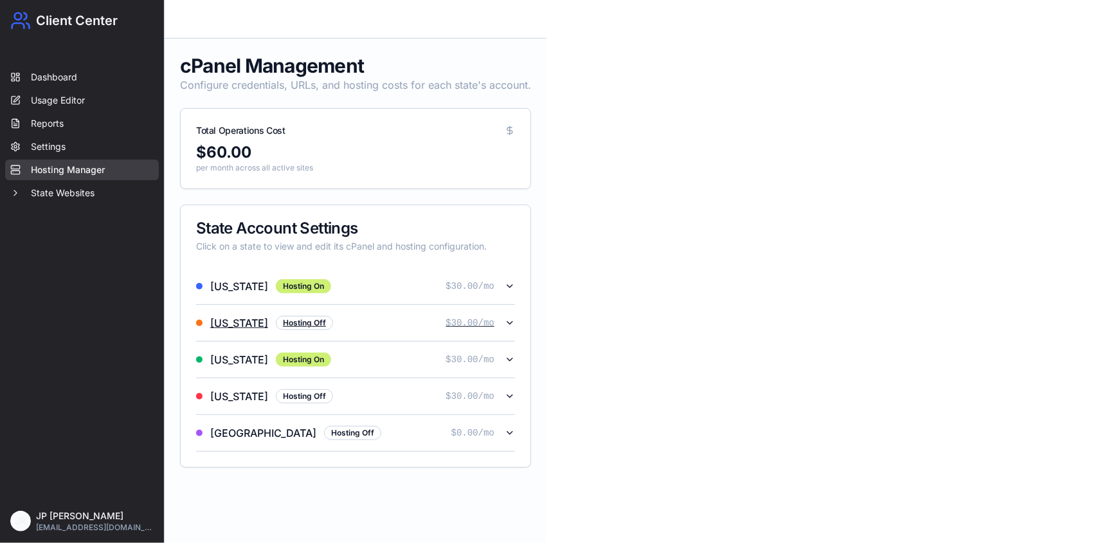
click at [511, 320] on icon "button" at bounding box center [510, 323] width 10 height 10
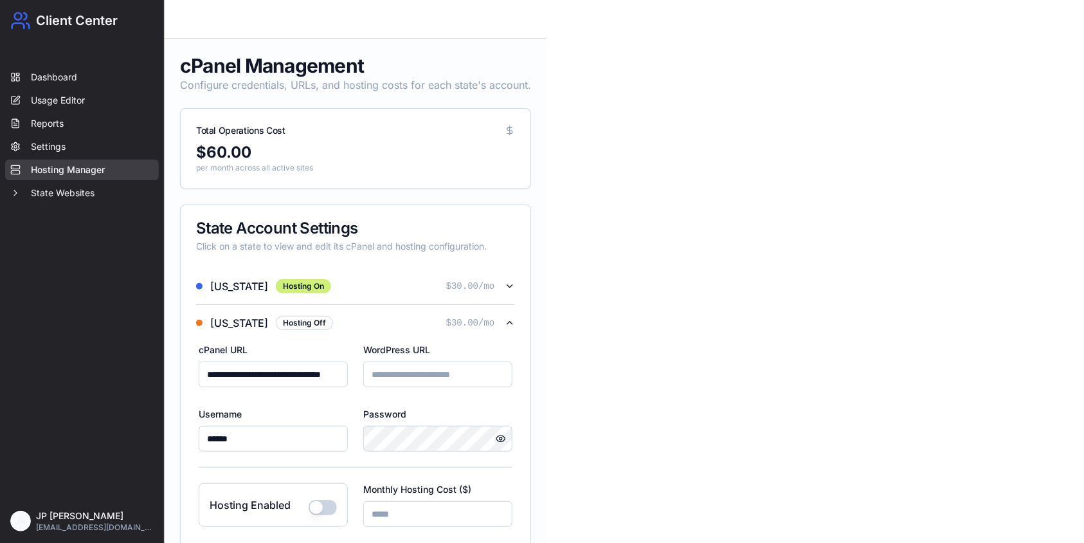
click at [319, 507] on button "Hosting Enabled" at bounding box center [323, 507] width 28 height 15
click at [509, 316] on button "Arizona Hosting Off $ 30.00 /mo" at bounding box center [355, 323] width 319 height 36
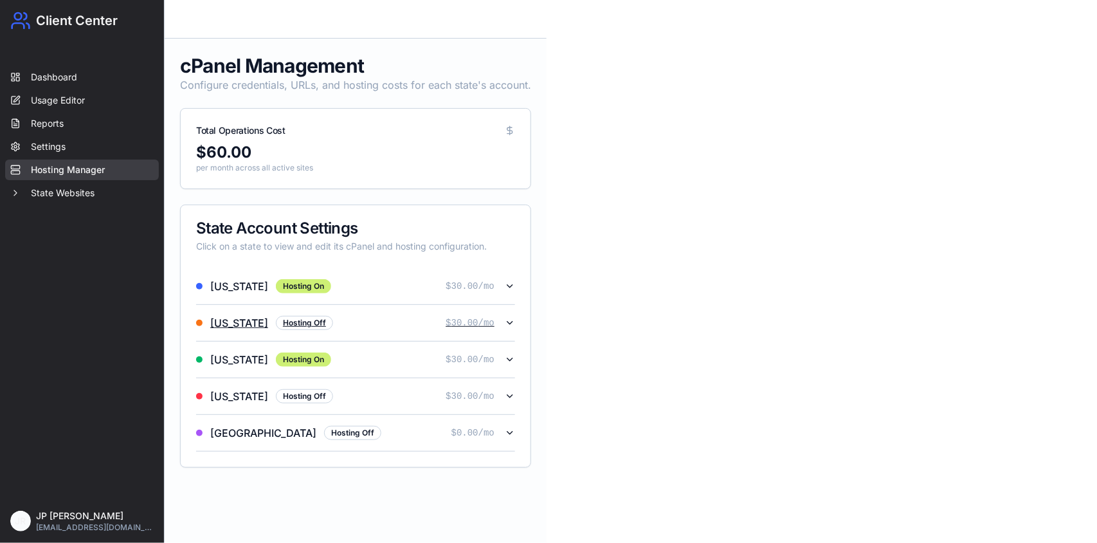
click at [512, 319] on icon "button" at bounding box center [510, 323] width 10 height 10
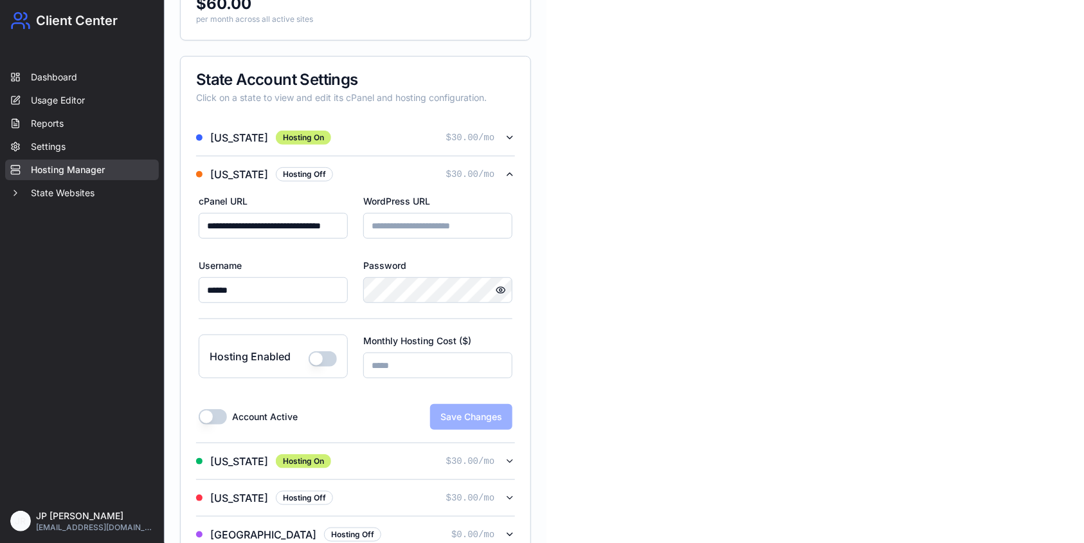
scroll to position [171, 0]
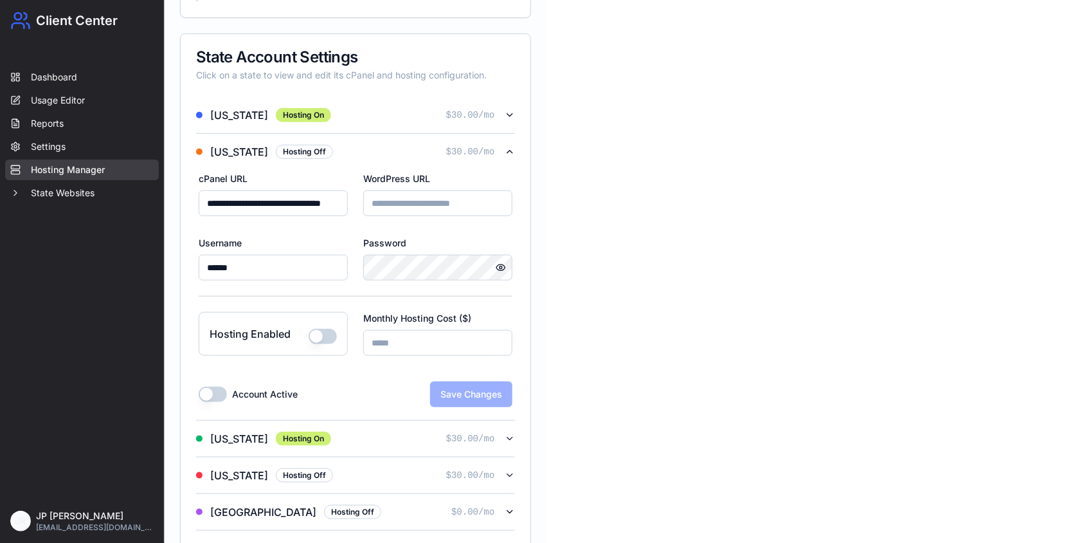
click at [481, 391] on div "Account Active Save Changes" at bounding box center [356, 389] width 314 height 36
click at [324, 338] on button "Hosting Enabled" at bounding box center [323, 336] width 28 height 15
click at [473, 384] on button "Save Changes" at bounding box center [471, 394] width 82 height 26
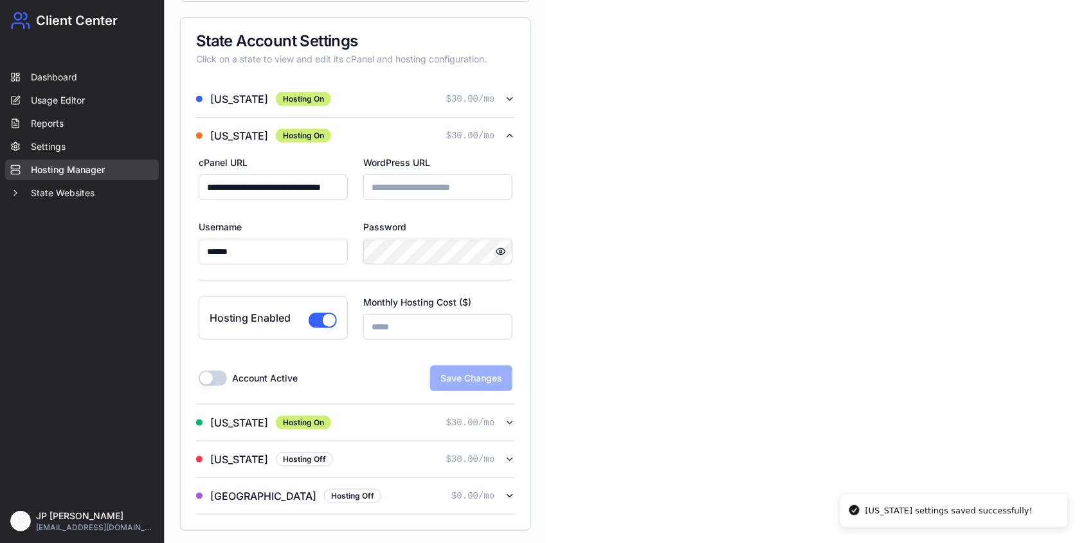
scroll to position [190, 0]
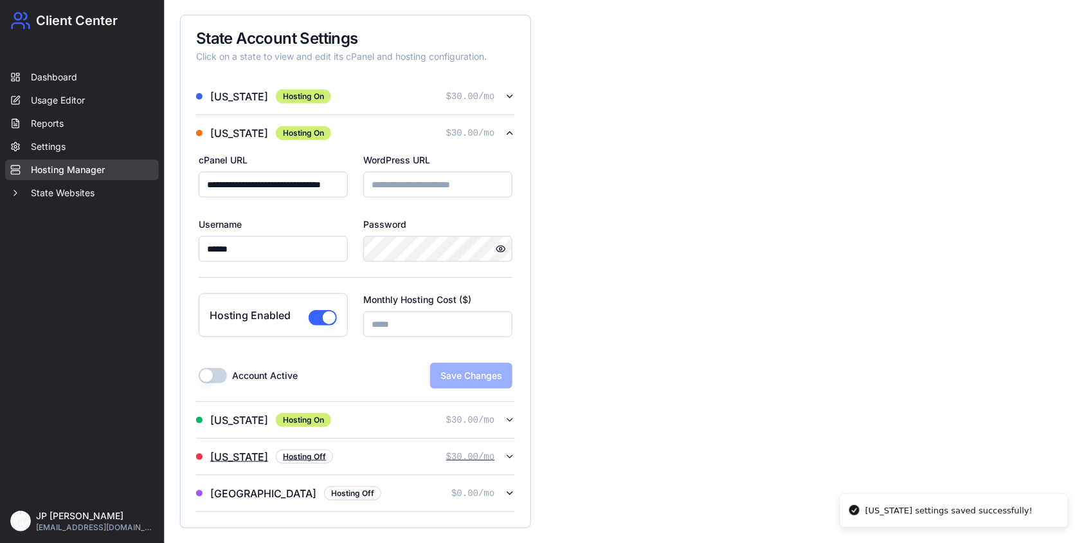
click at [512, 455] on icon "button" at bounding box center [509, 456] width 5 height 3
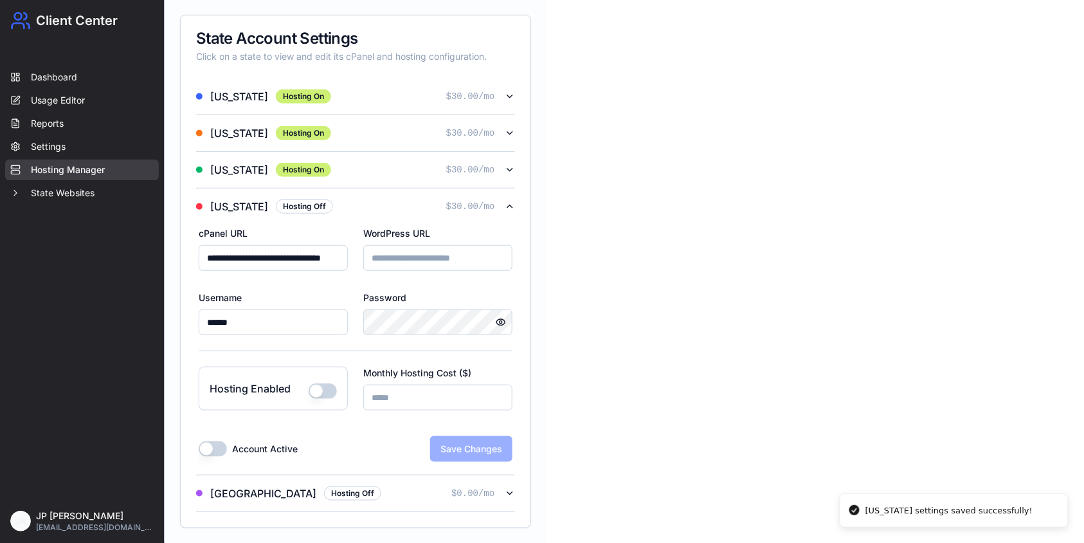
click at [320, 385] on button "Hosting Enabled" at bounding box center [323, 390] width 28 height 15
click at [467, 446] on button "Save Changes" at bounding box center [471, 449] width 82 height 26
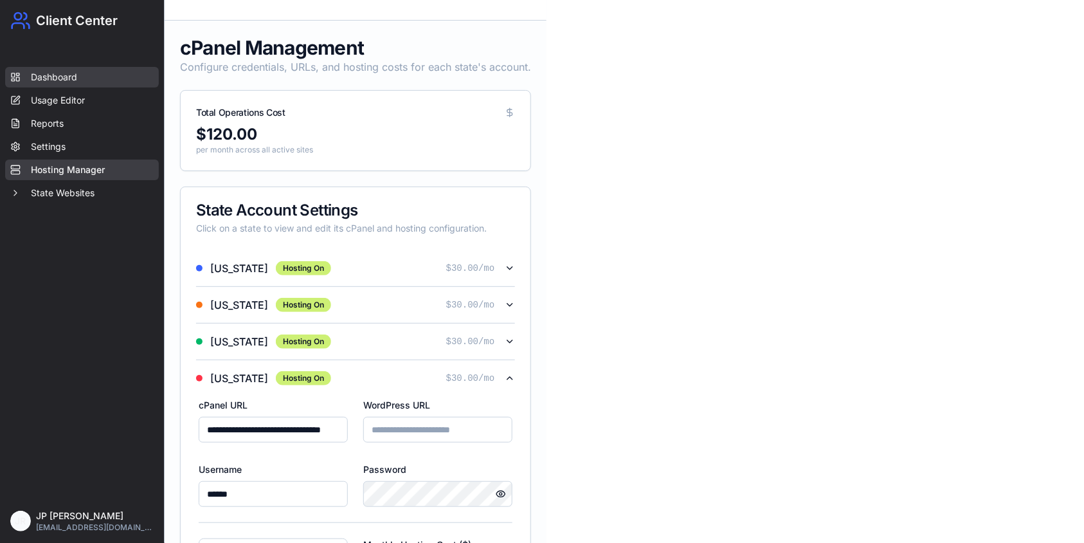
click at [57, 79] on link "Dashboard" at bounding box center [82, 77] width 154 height 21
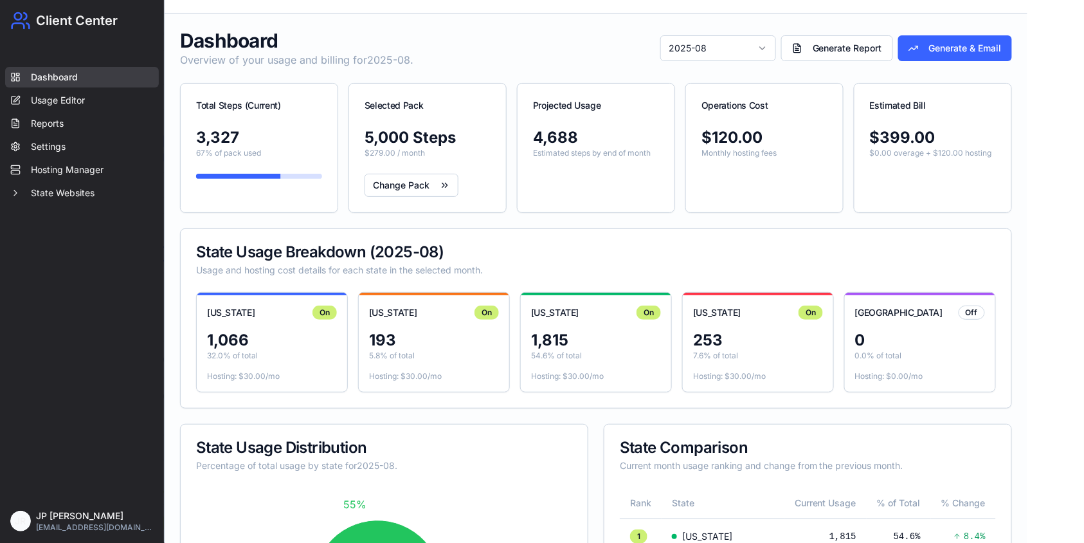
scroll to position [18, 0]
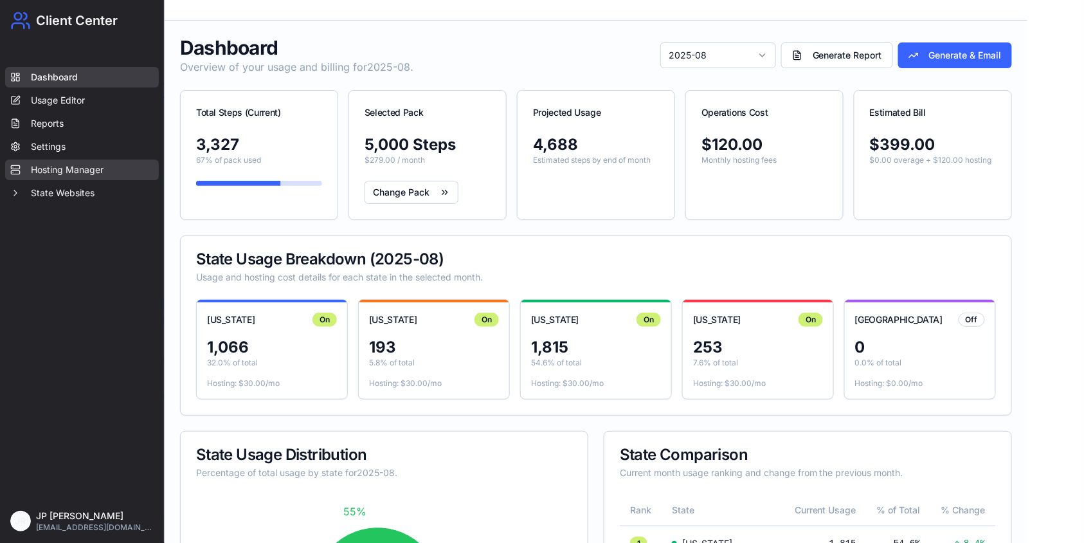
click at [98, 170] on link "Hosting Manager" at bounding box center [82, 170] width 154 height 21
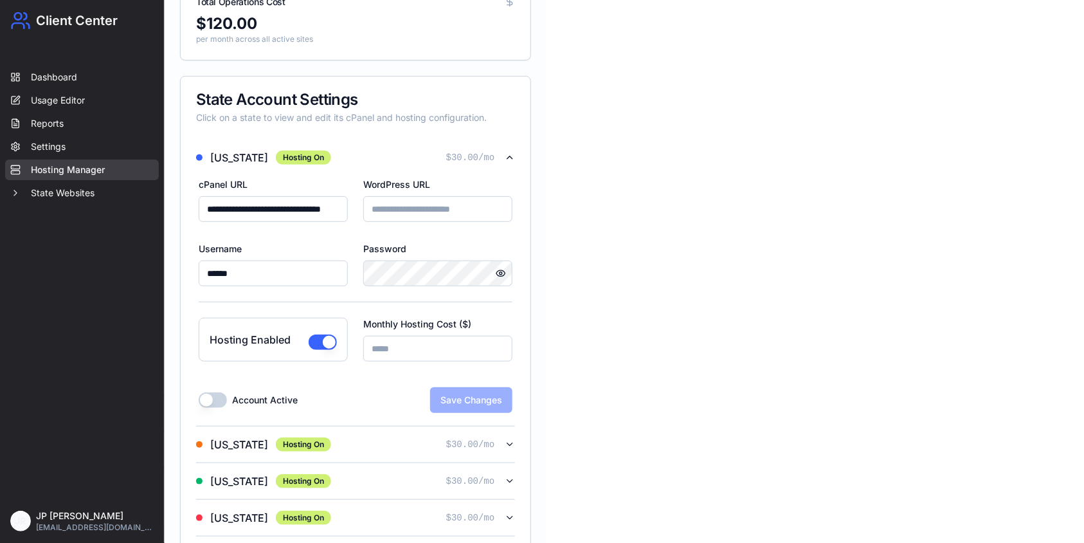
scroll to position [190, 0]
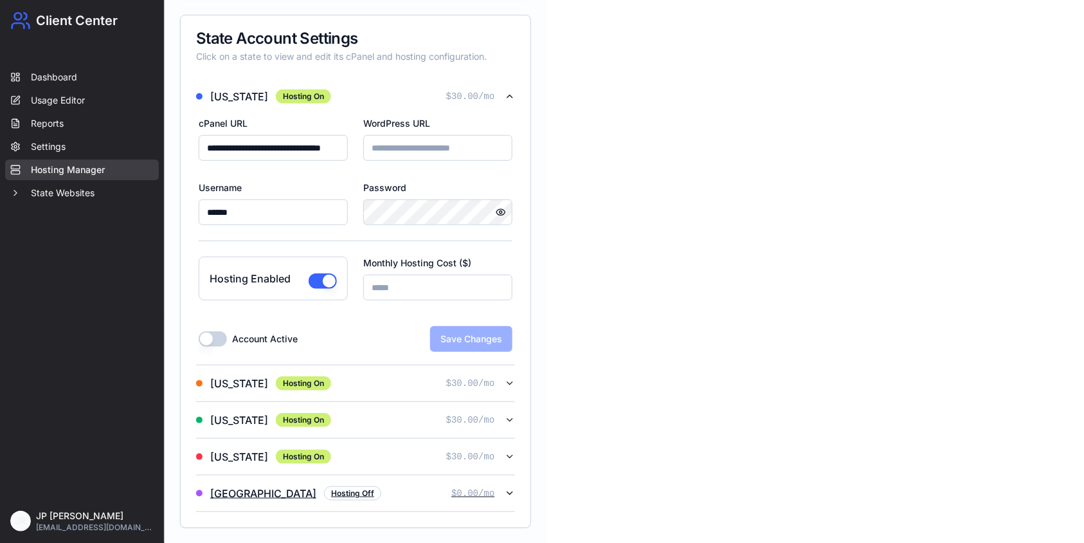
click at [504, 487] on div "Philadelphia Hosting Off $ 0.00 /mo" at bounding box center [350, 493] width 309 height 15
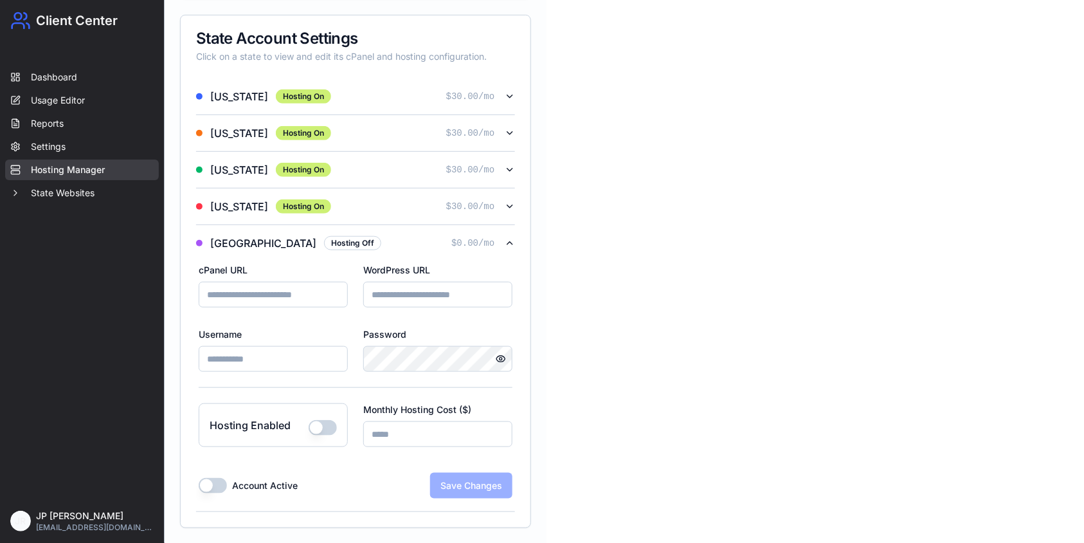
click at [321, 424] on button "Hosting Enabled" at bounding box center [323, 427] width 28 height 15
drag, startPoint x: 406, startPoint y: 431, endPoint x: 364, endPoint y: 437, distance: 42.8
click at [364, 437] on input "*" at bounding box center [437, 434] width 149 height 26
type input "**"
click at [446, 487] on button "Save Changes" at bounding box center [471, 486] width 82 height 26
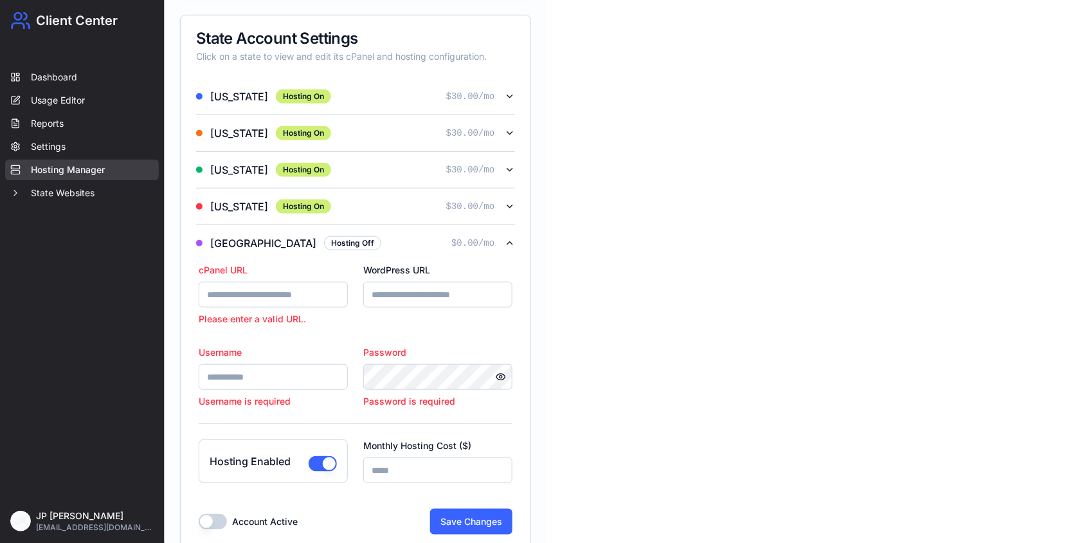
click at [259, 288] on input "cPanel URL" at bounding box center [273, 295] width 149 height 26
type input "**********"
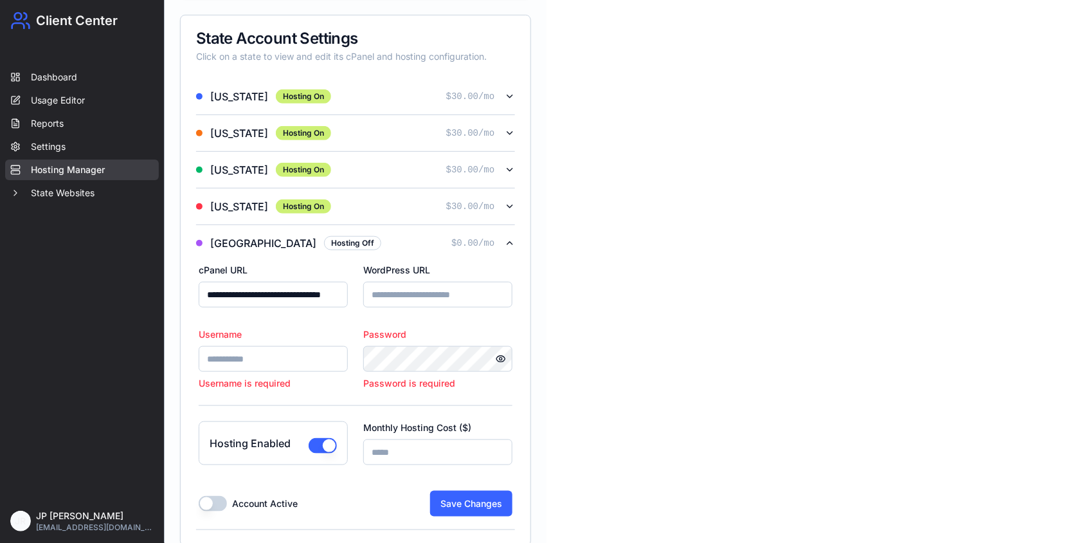
click at [286, 360] on input "Username" at bounding box center [273, 359] width 149 height 26
type input "******"
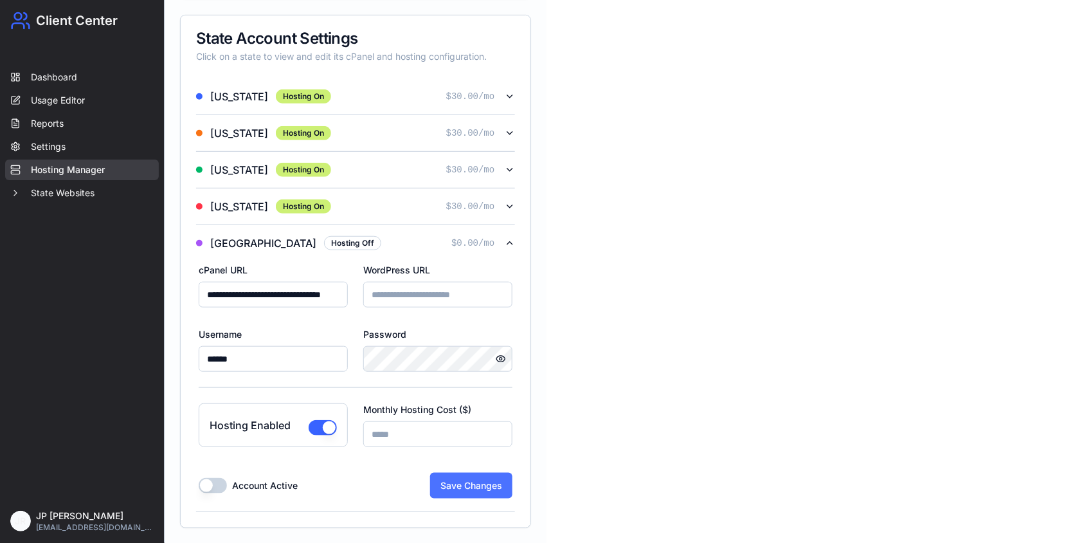
click at [480, 477] on button "Save Changes" at bounding box center [471, 486] width 82 height 26
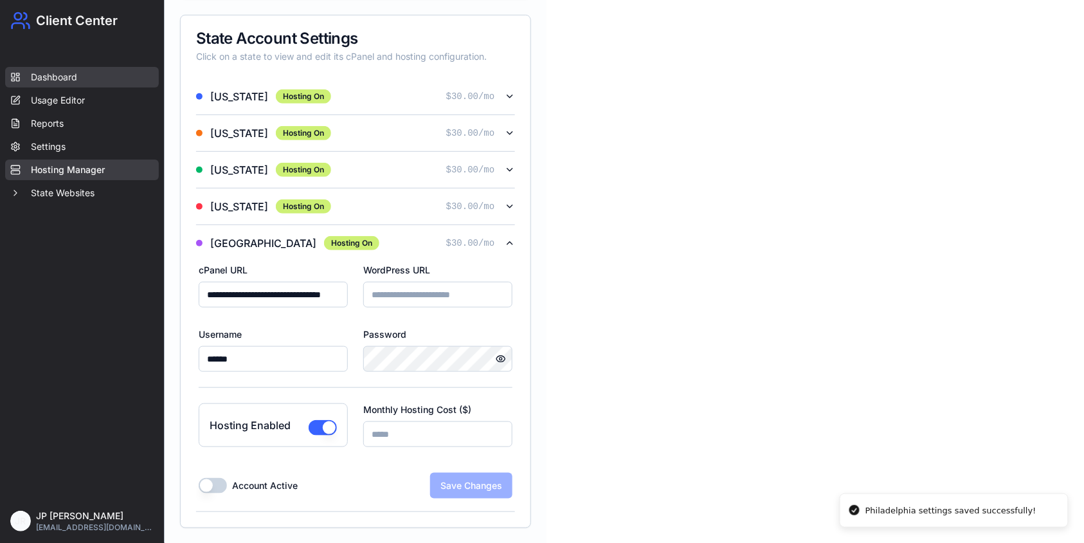
click at [98, 78] on link "Dashboard" at bounding box center [82, 77] width 154 height 21
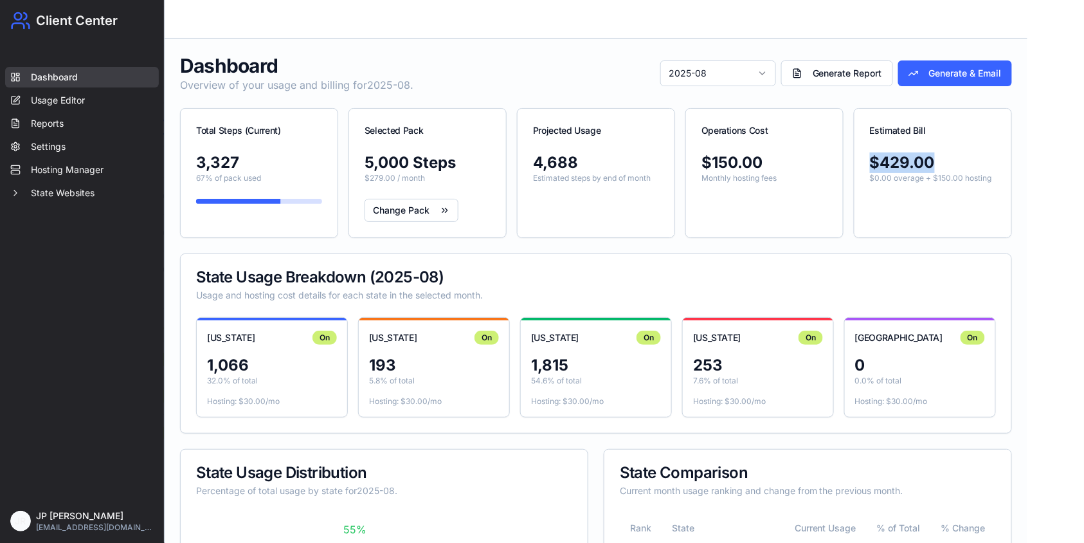
drag, startPoint x: 917, startPoint y: 155, endPoint x: 843, endPoint y: 155, distance: 74.6
click at [855, 155] on div "$429.00 $0.00 overage + $150.00 hosting" at bounding box center [933, 175] width 157 height 46
click at [75, 189] on button "State Websites" at bounding box center [82, 193] width 154 height 21
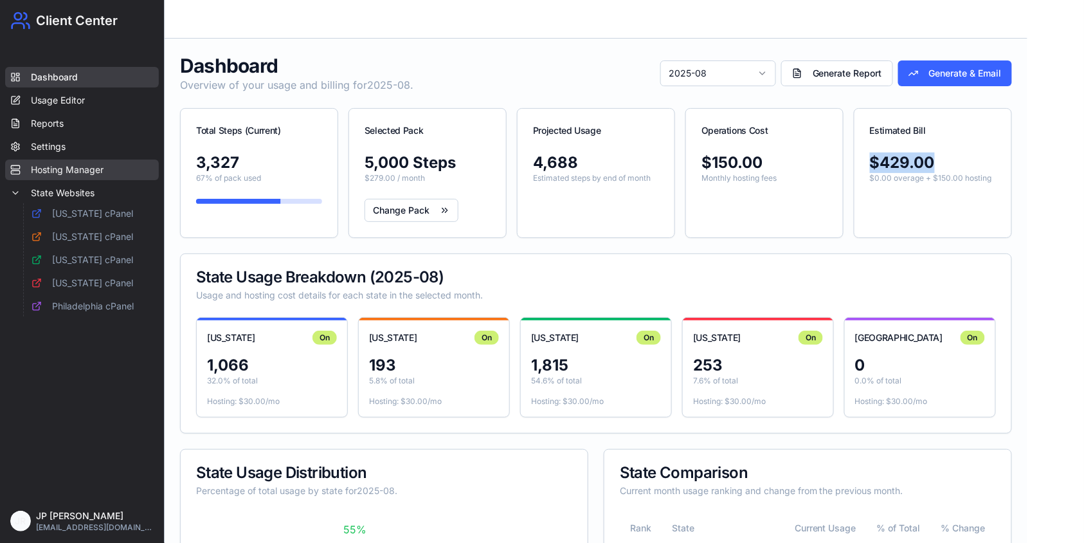
click at [72, 166] on link "Hosting Manager" at bounding box center [82, 170] width 154 height 21
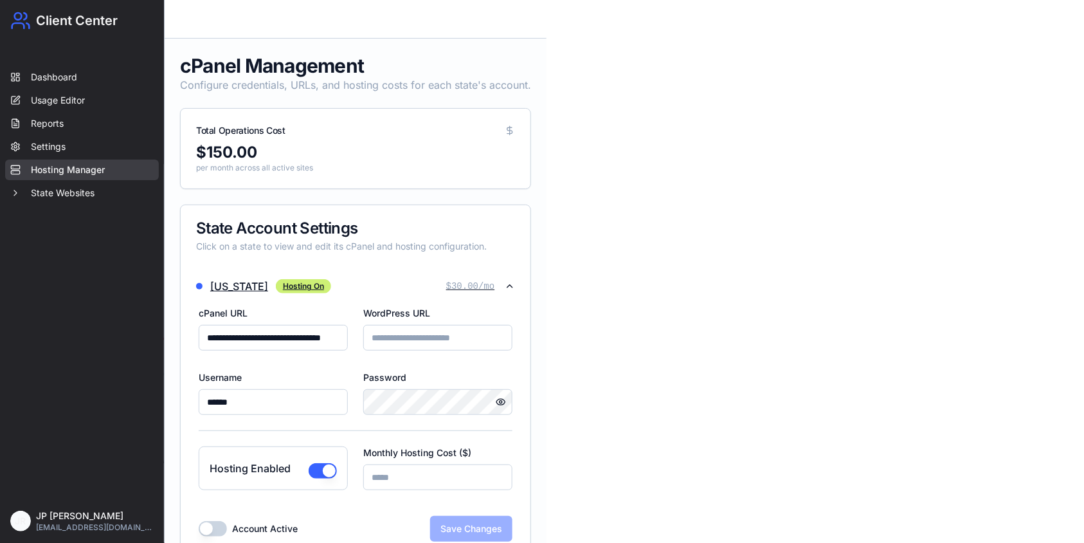
click at [508, 284] on icon "button" at bounding box center [510, 286] width 10 height 10
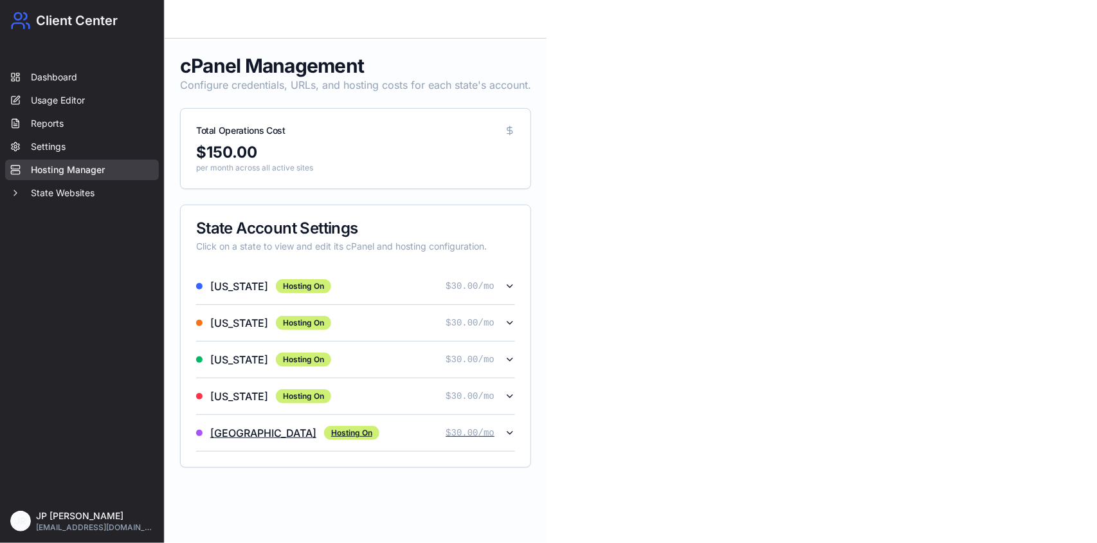
click at [509, 427] on button "Philadelphia Hosting On $ 30.00 /mo" at bounding box center [355, 433] width 319 height 36
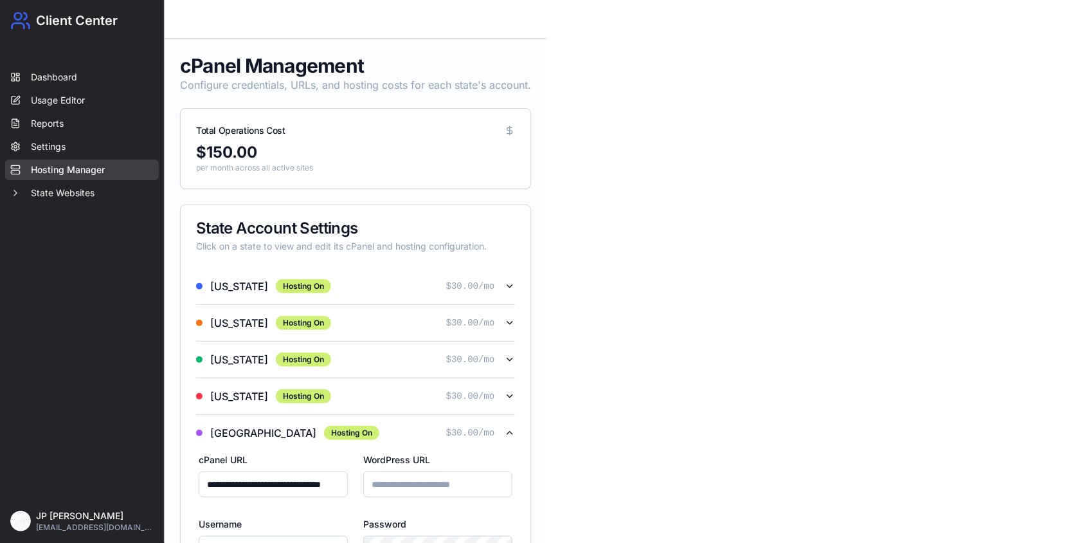
scroll to position [190, 0]
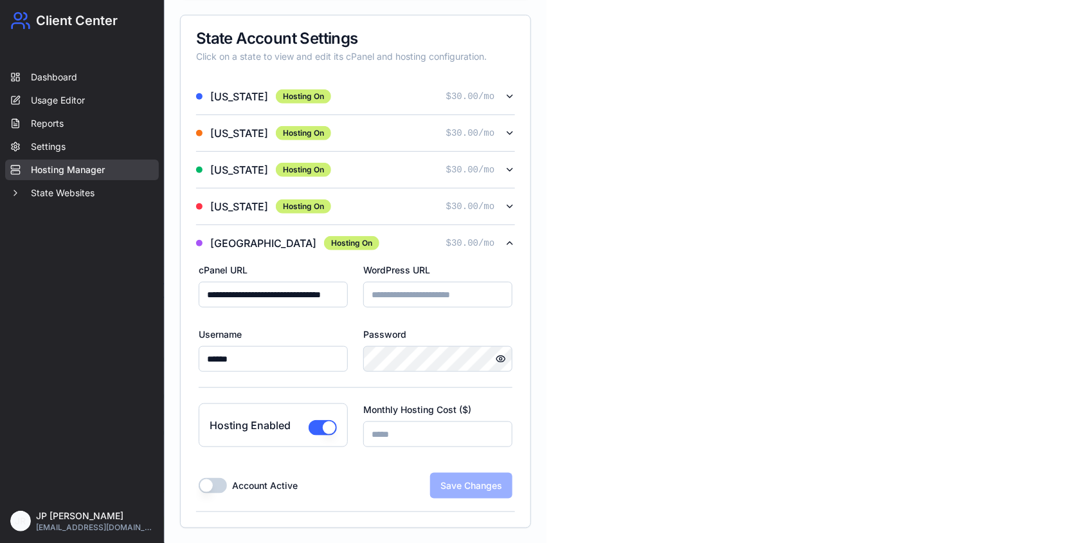
click at [317, 430] on button "Hosting Enabled" at bounding box center [323, 427] width 28 height 15
click at [500, 477] on button "Save Changes" at bounding box center [471, 486] width 82 height 26
type input "*"
click at [514, 244] on icon "button" at bounding box center [510, 243] width 10 height 10
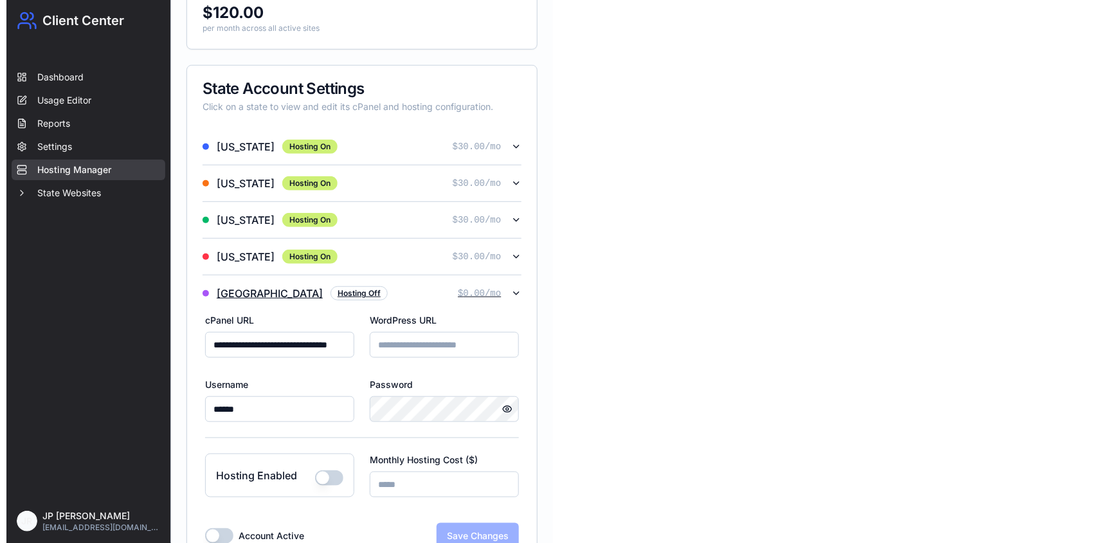
scroll to position [0, 0]
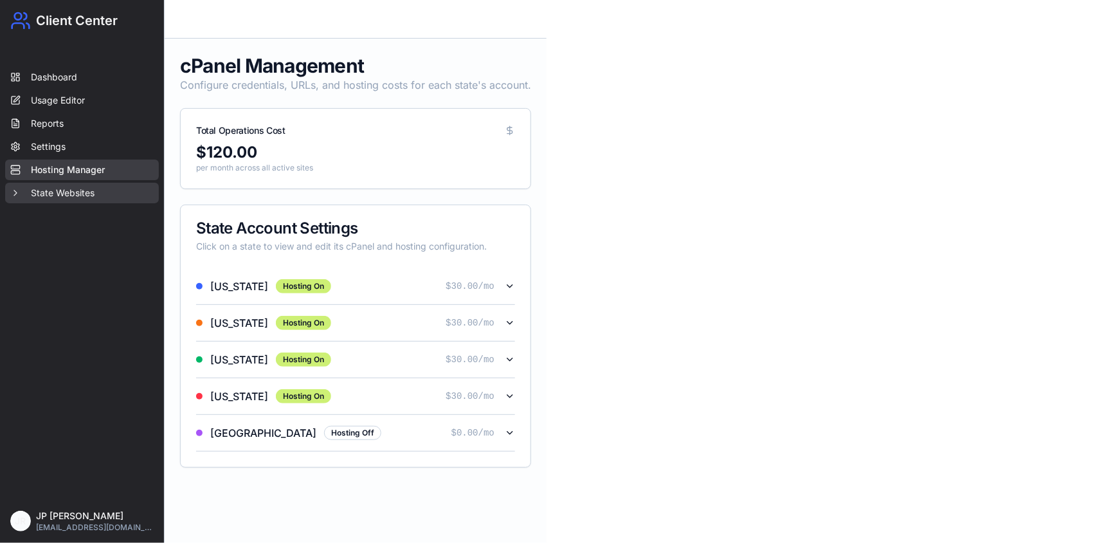
click at [84, 193] on button "State Websites" at bounding box center [82, 193] width 154 height 21
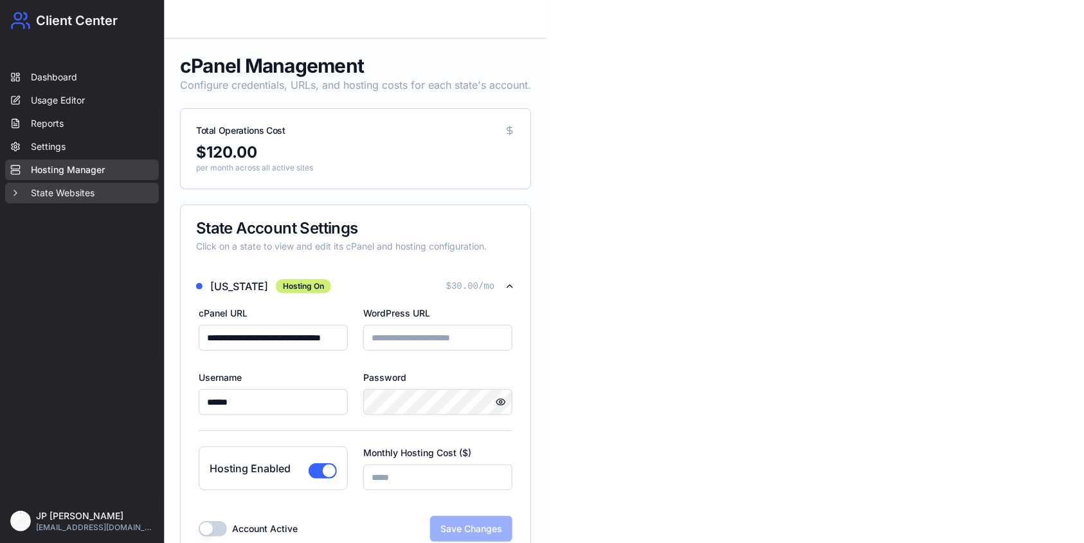
click at [89, 188] on button "State Websites" at bounding box center [82, 193] width 154 height 21
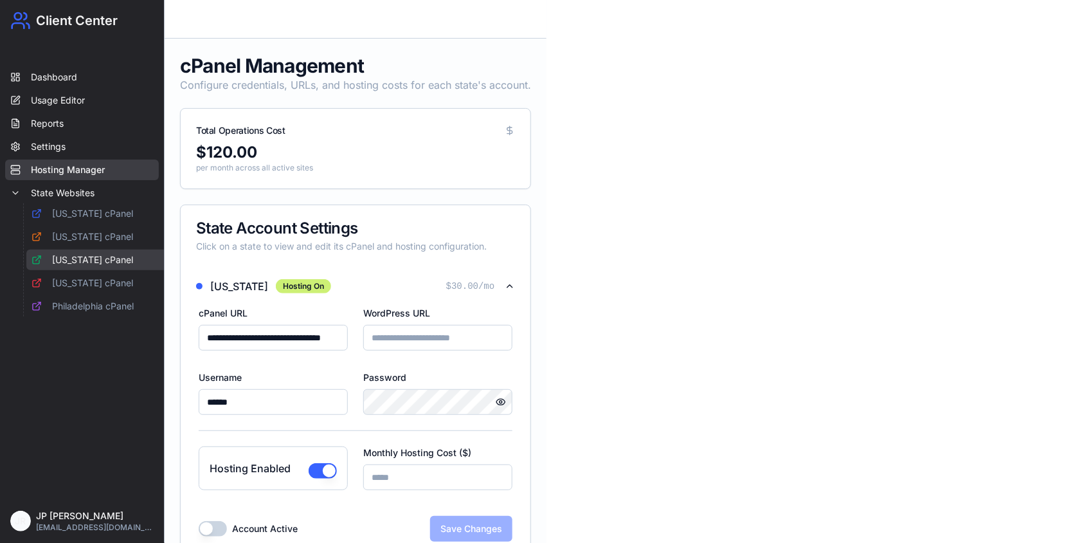
click at [101, 256] on link "[US_STATE] cPanel" at bounding box center [101, 260] width 150 height 21
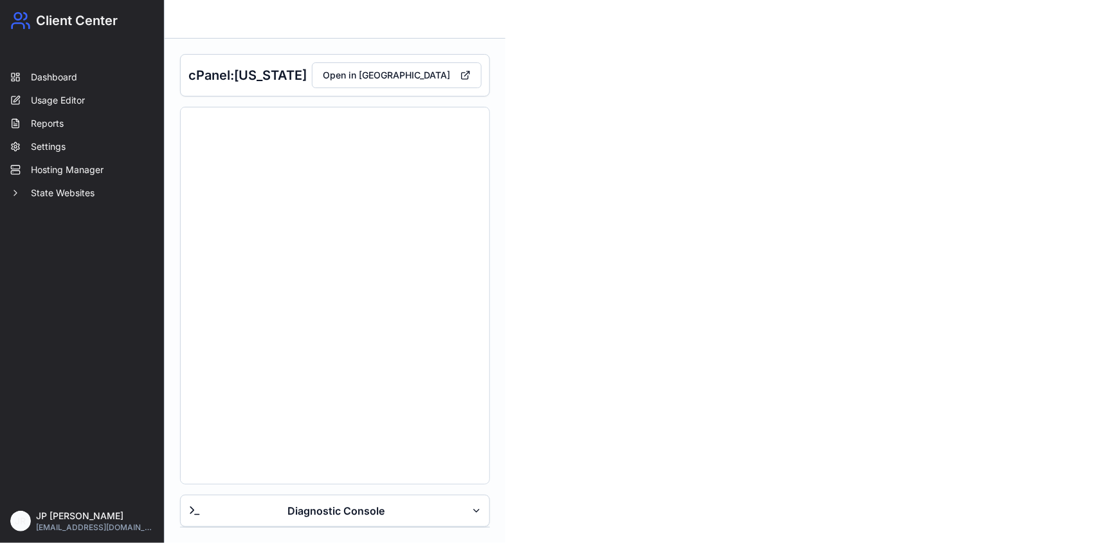
click at [382, 519] on button "Diagnostic Console" at bounding box center [335, 511] width 310 height 32
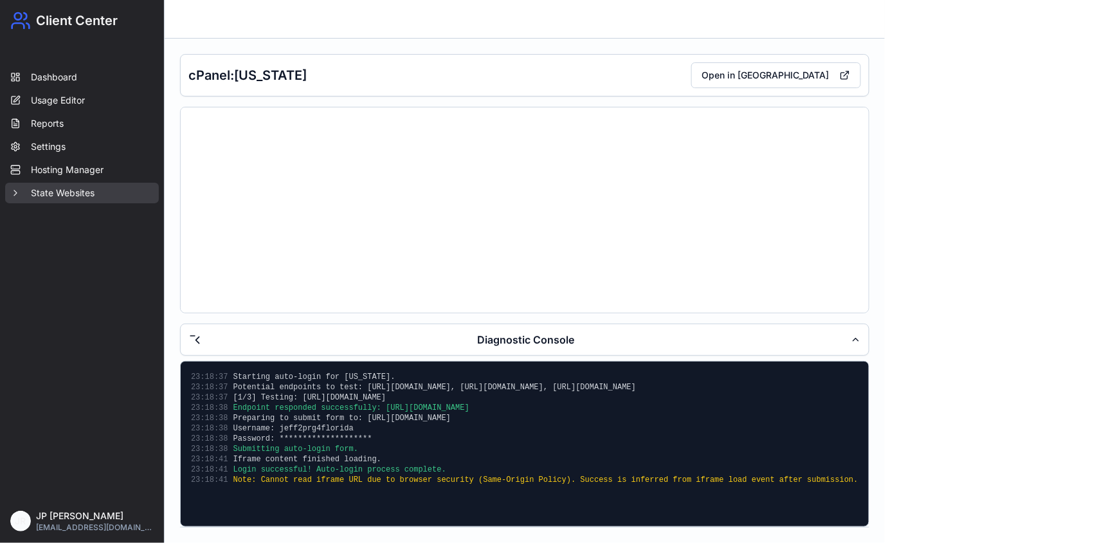
click at [82, 194] on button "State Websites" at bounding box center [82, 193] width 154 height 21
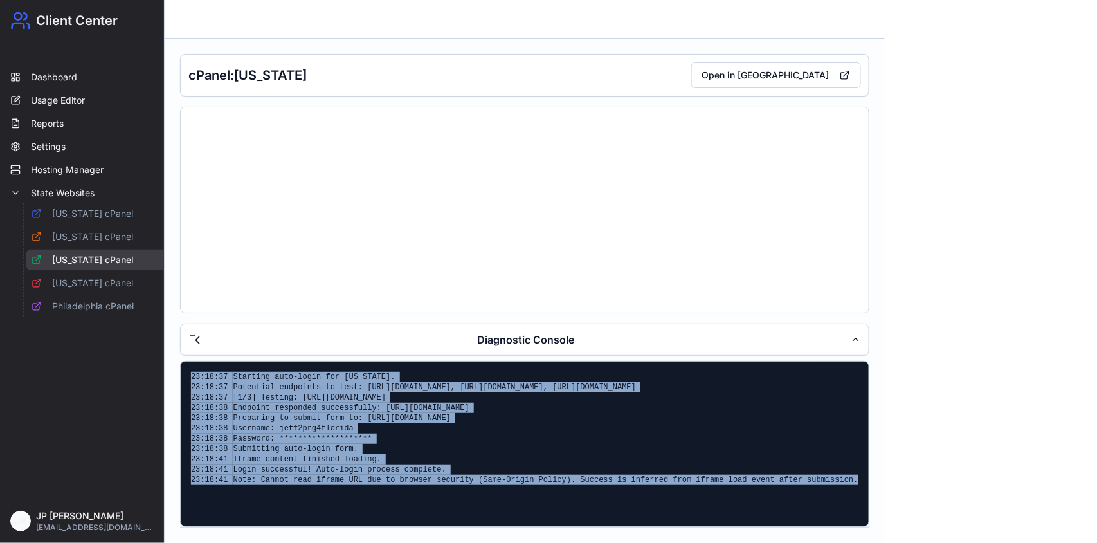
drag, startPoint x: 821, startPoint y: 482, endPoint x: 175, endPoint y: 362, distance: 656.7
click at [172, 360] on div "**********" at bounding box center [525, 291] width 720 height 504
copy div "**********"
click at [68, 78] on link "Dashboard" at bounding box center [82, 77] width 154 height 21
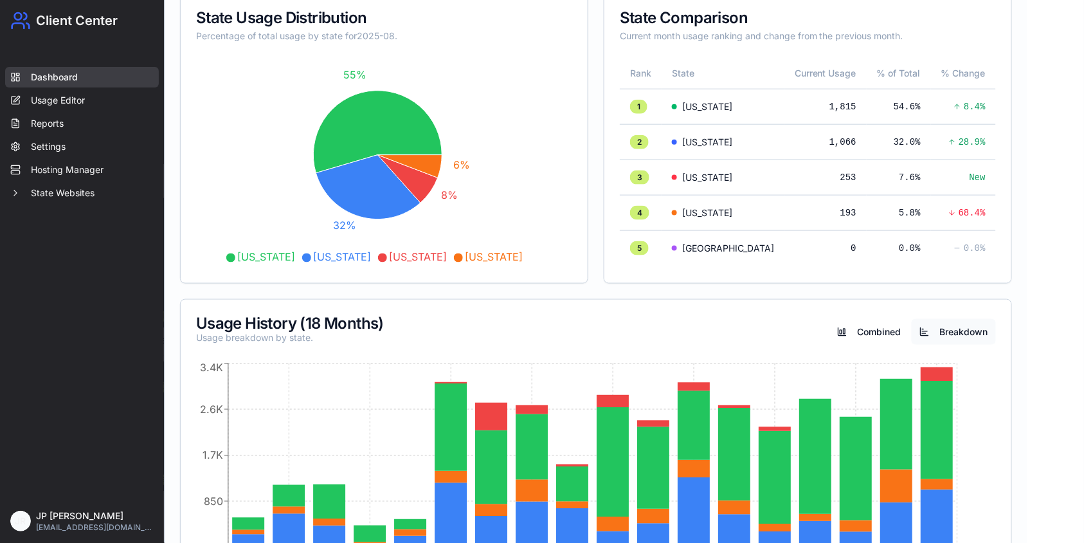
scroll to position [527, 0]
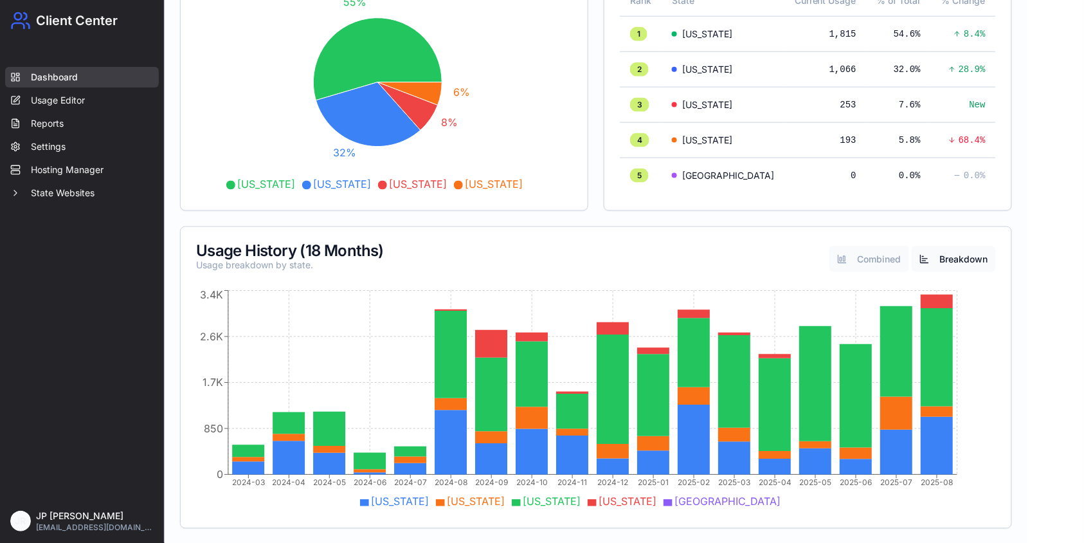
click at [847, 256] on button "Combined" at bounding box center [870, 259] width 80 height 26
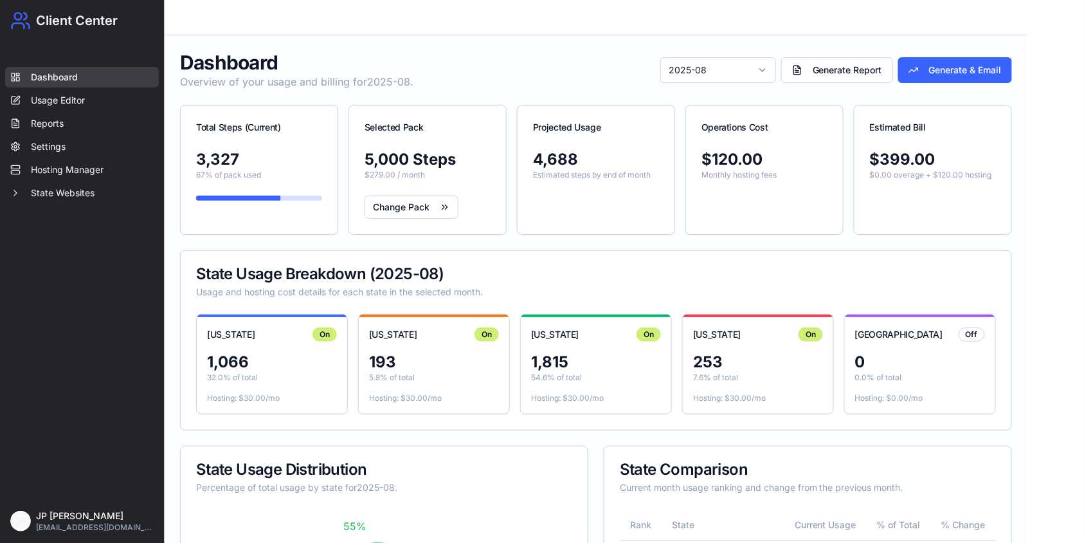
scroll to position [0, 0]
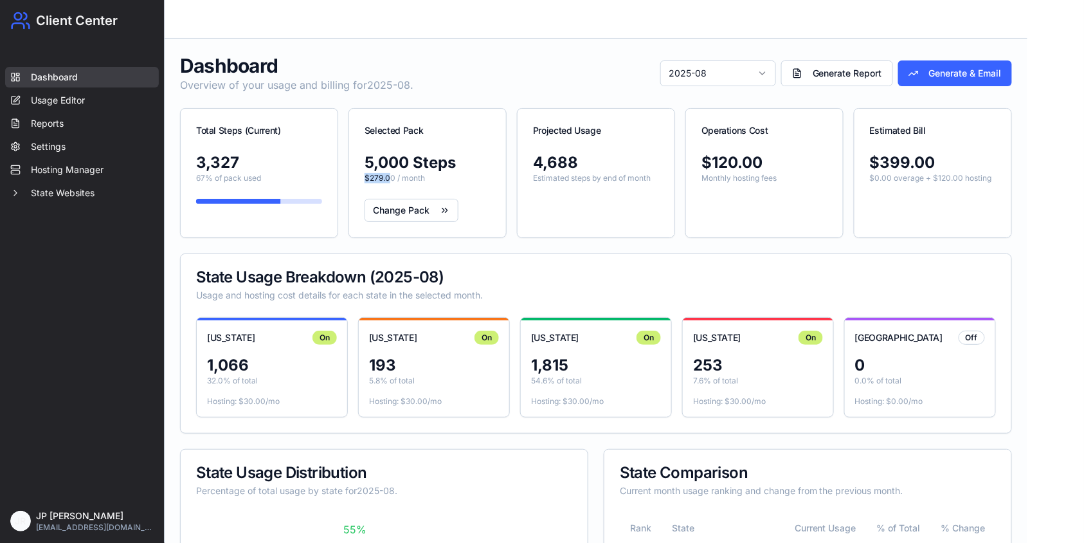
drag, startPoint x: 383, startPoint y: 174, endPoint x: 349, endPoint y: 179, distance: 34.5
click at [351, 177] on div "5,000 Steps $279.00 / month" at bounding box center [427, 175] width 157 height 46
click at [504, 230] on div "Total Steps (Current) 3,327 67% of pack used Selected Pack 5,000 Steps $279.00 …" at bounding box center [596, 173] width 832 height 130
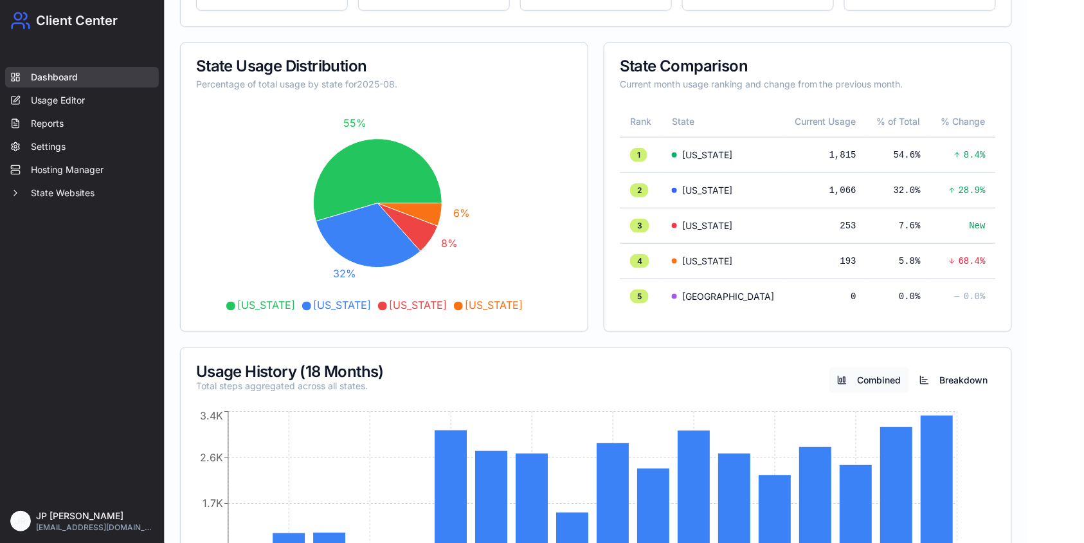
scroll to position [527, 0]
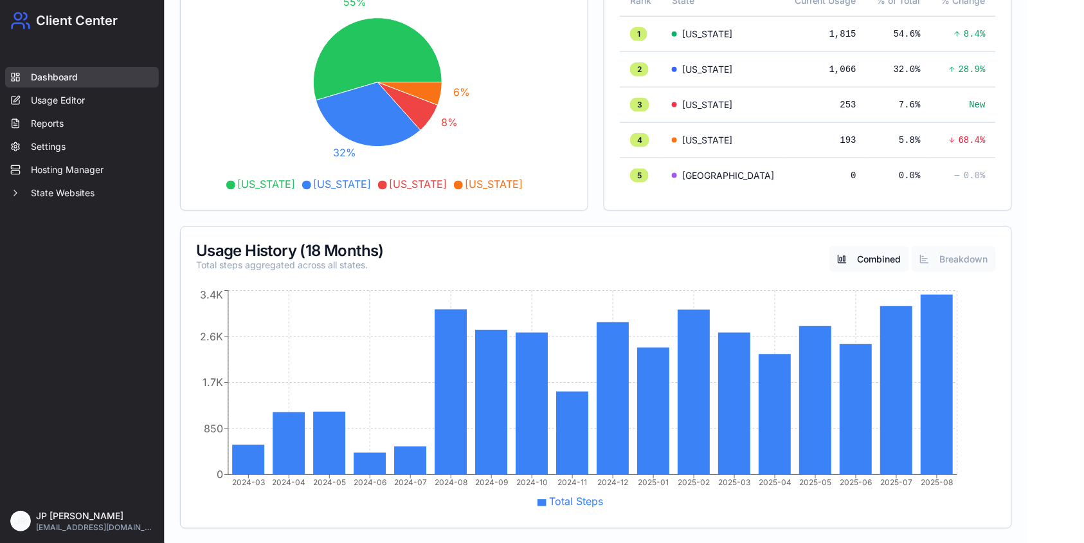
click at [954, 260] on button "Breakdown" at bounding box center [954, 259] width 84 height 26
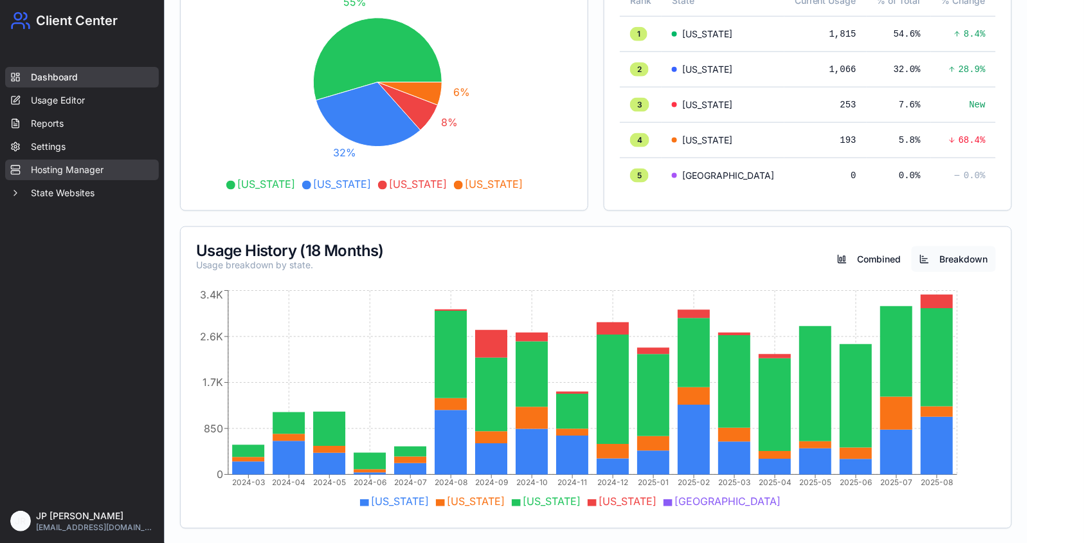
click at [103, 169] on link "Hosting Manager" at bounding box center [82, 170] width 154 height 21
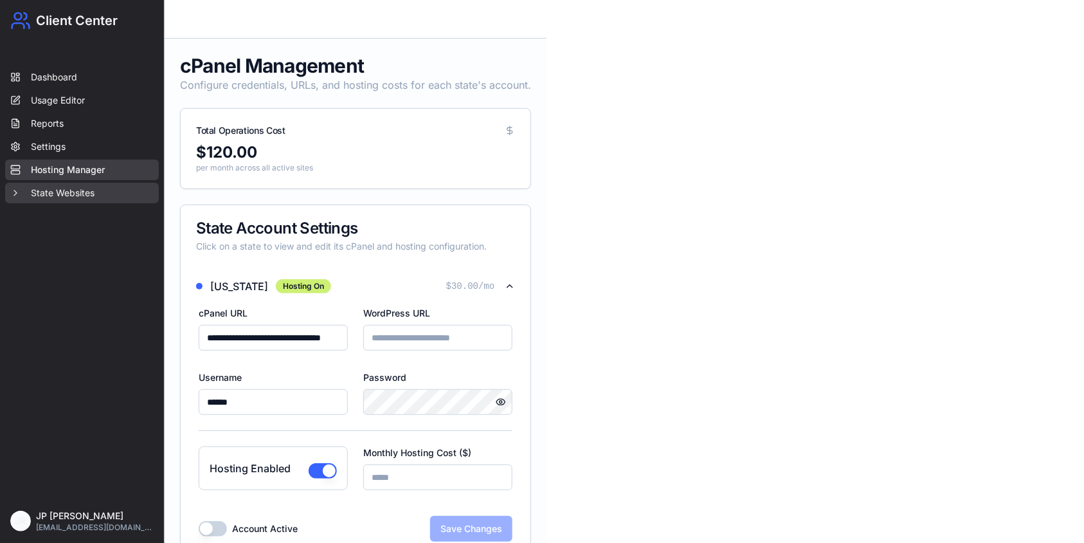
click at [100, 194] on button "State Websites" at bounding box center [82, 193] width 154 height 21
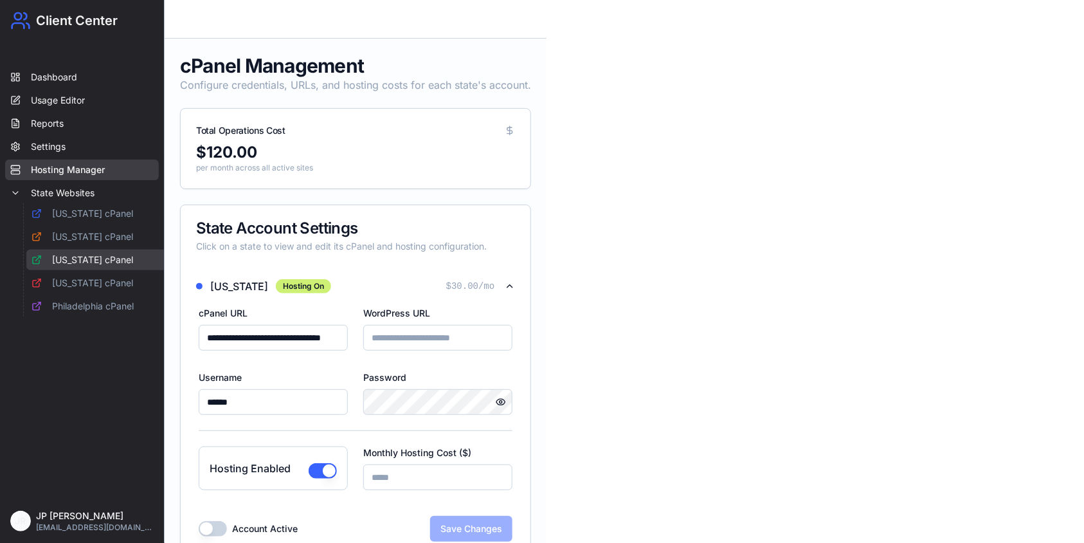
click at [98, 260] on link "Florida cPanel" at bounding box center [101, 260] width 150 height 21
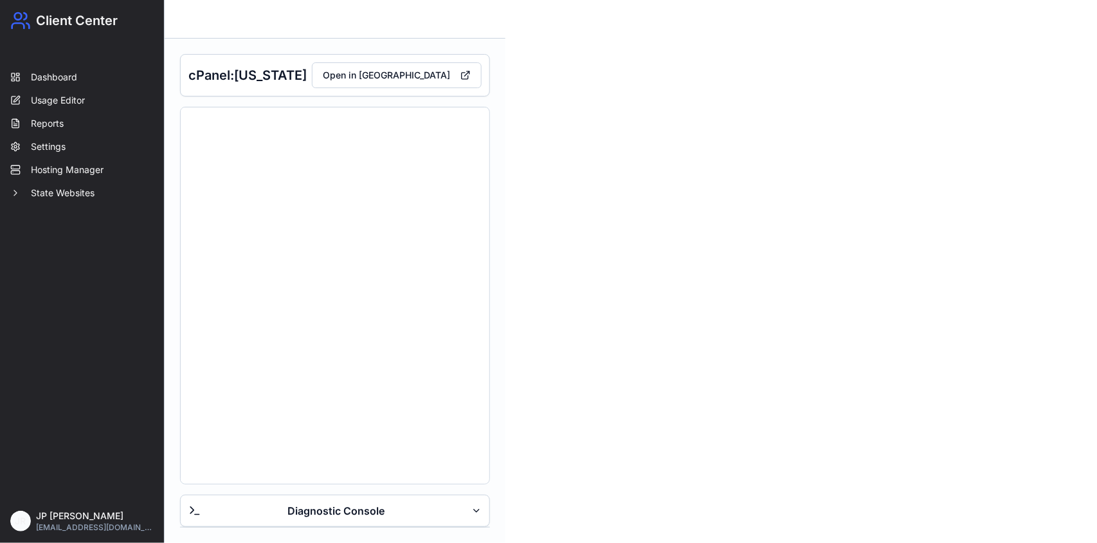
click at [325, 516] on span "Diagnostic Console" at bounding box center [336, 510] width 97 height 15
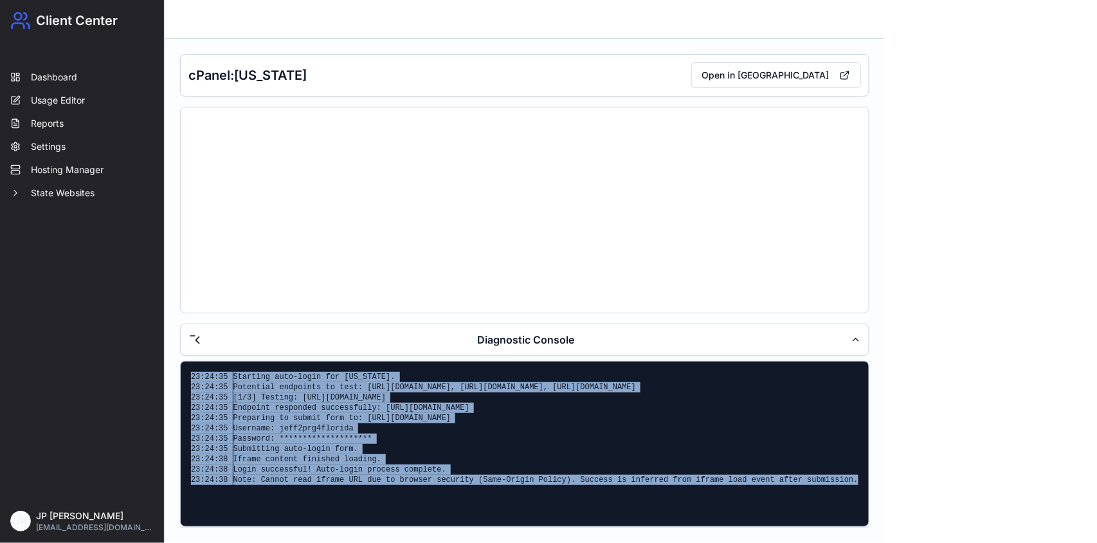
drag, startPoint x: 814, startPoint y: 480, endPoint x: 215, endPoint y: 379, distance: 607.2
click at [176, 363] on div "**********" at bounding box center [525, 291] width 720 height 504
copy div "**********"
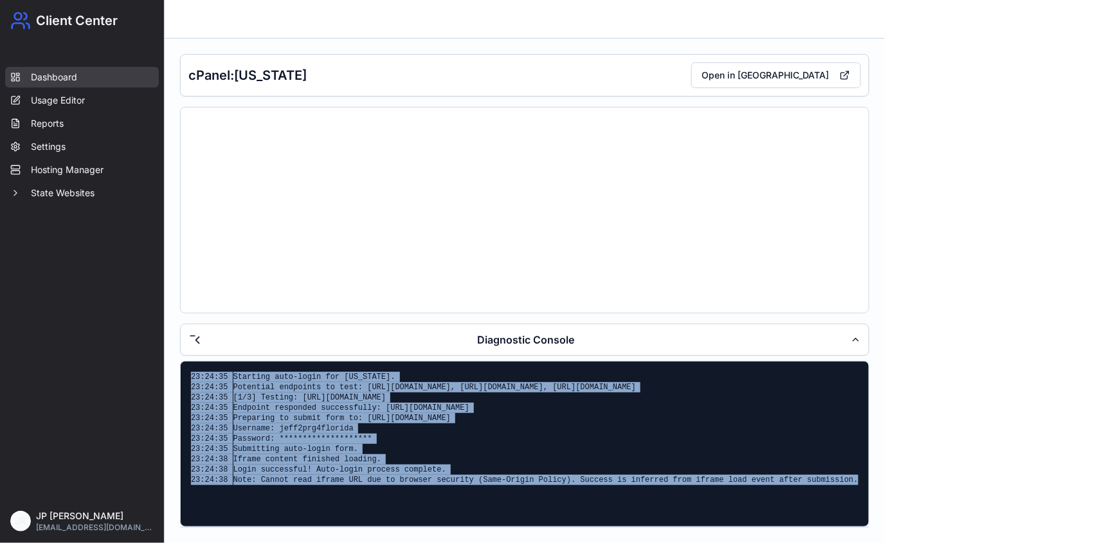
click at [82, 87] on link "Dashboard" at bounding box center [82, 77] width 154 height 21
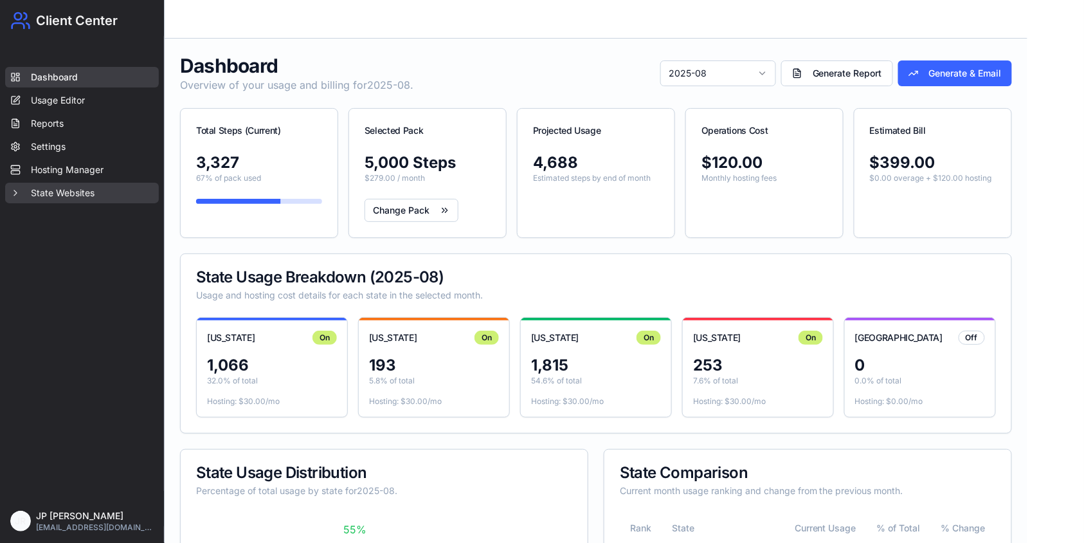
click at [89, 190] on button "State Websites" at bounding box center [82, 193] width 154 height 21
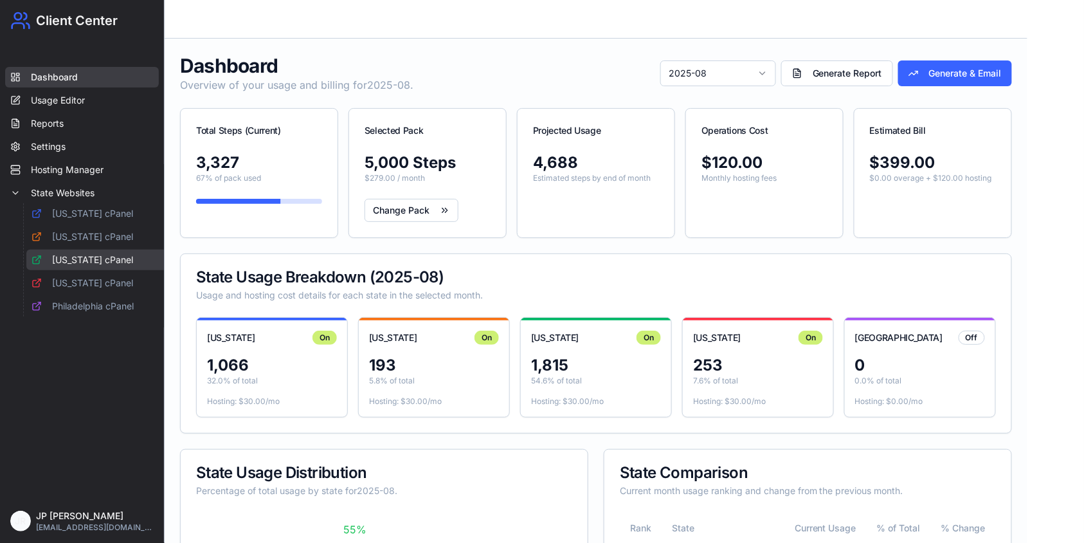
click at [94, 262] on link "[US_STATE] cPanel" at bounding box center [101, 260] width 150 height 21
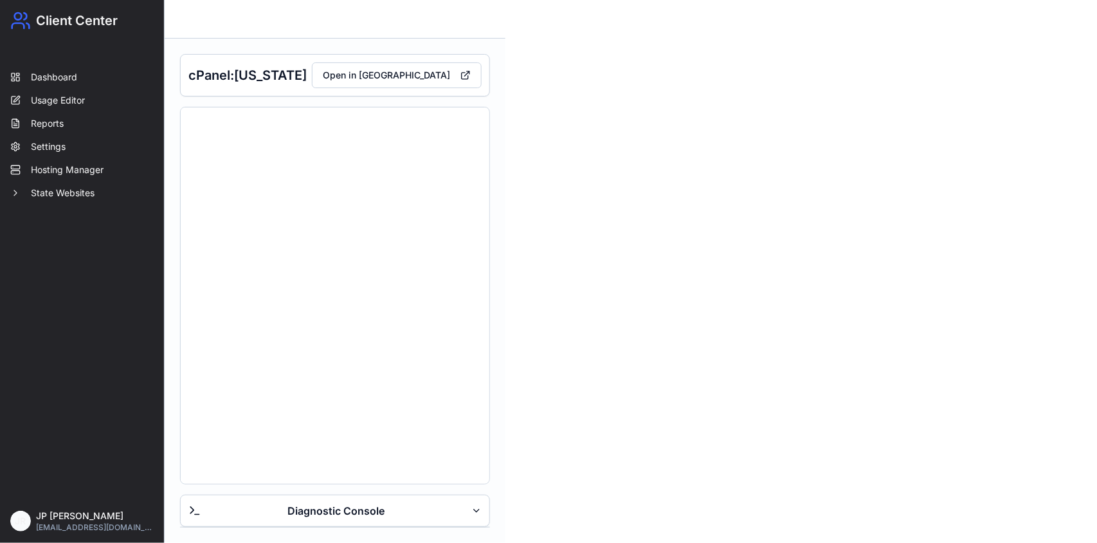
click at [326, 512] on span "Diagnostic Console" at bounding box center [336, 510] width 97 height 15
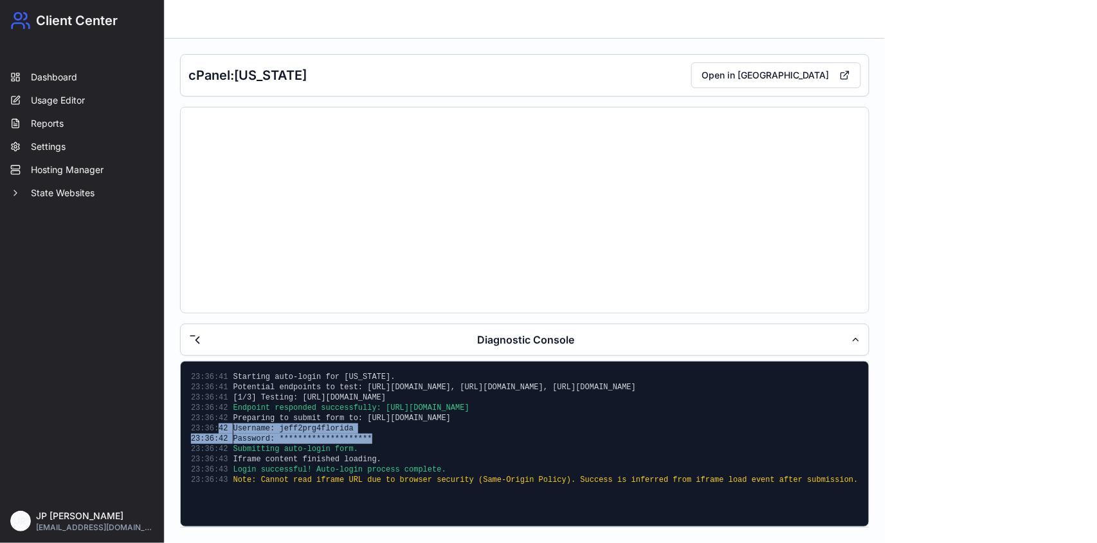
drag, startPoint x: 363, startPoint y: 435, endPoint x: 217, endPoint y: 424, distance: 145.7
click at [217, 424] on div "**********" at bounding box center [525, 428] width 688 height 134
click at [414, 428] on div "23:36:42 Username: jeff2prg4florida" at bounding box center [525, 428] width 668 height 10
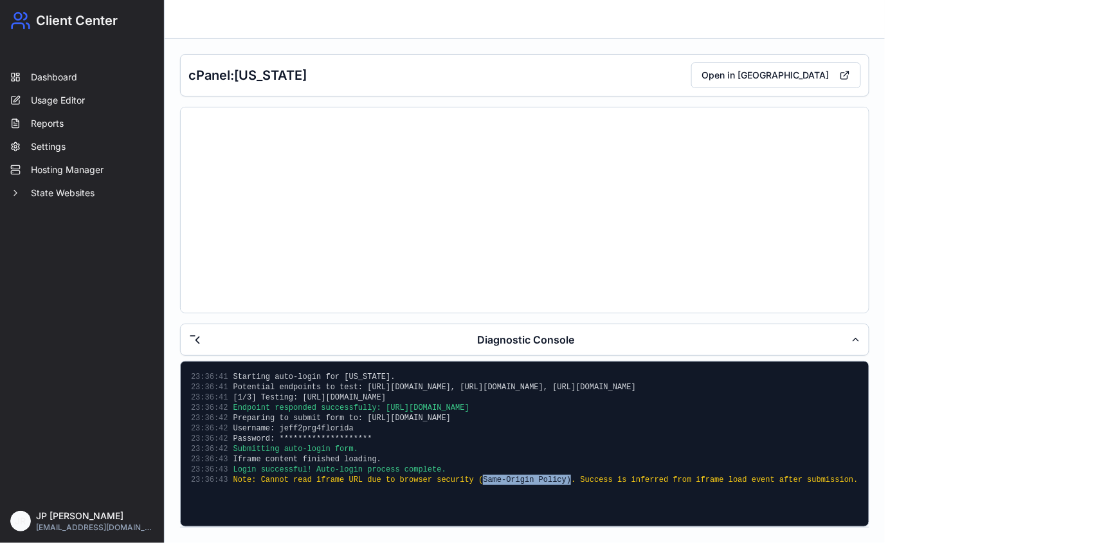
drag, startPoint x: 542, startPoint y: 479, endPoint x: 460, endPoint y: 476, distance: 81.1
click at [460, 476] on p "Note: Cannot read iframe URL due to browser security (Same-Origin Policy). Succ…" at bounding box center [545, 480] width 625 height 10
copy p "Same-Origin Policy)"
click at [509, 497] on div "**********" at bounding box center [525, 443] width 688 height 165
click at [507, 480] on p "Note: Cannot read iframe URL due to browser security (Same-Origin Policy). Succ…" at bounding box center [545, 480] width 625 height 10
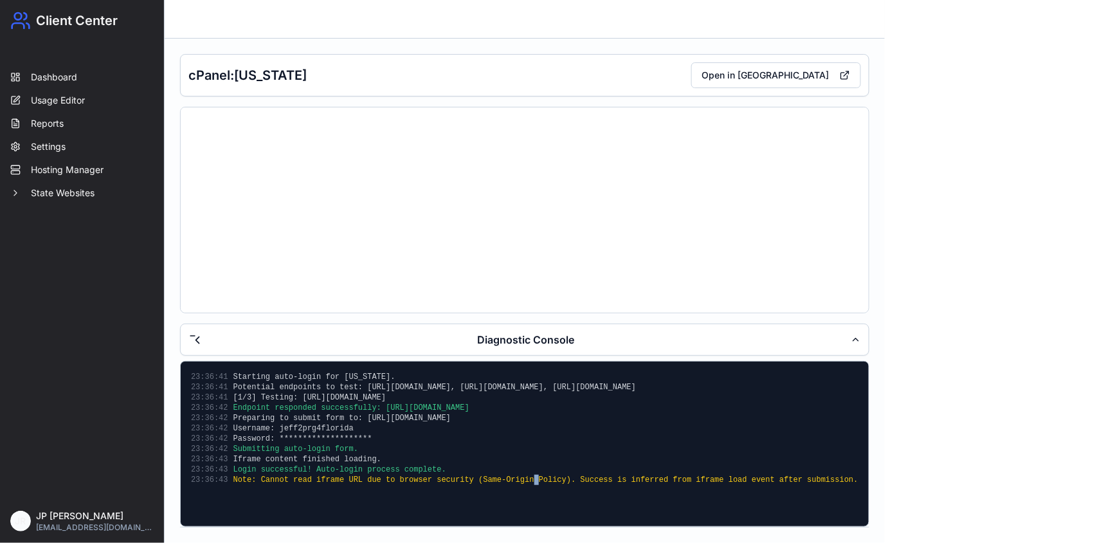
click at [507, 480] on p "Note: Cannot read iframe URL due to browser security (Same-Origin Policy). Succ…" at bounding box center [545, 480] width 625 height 10
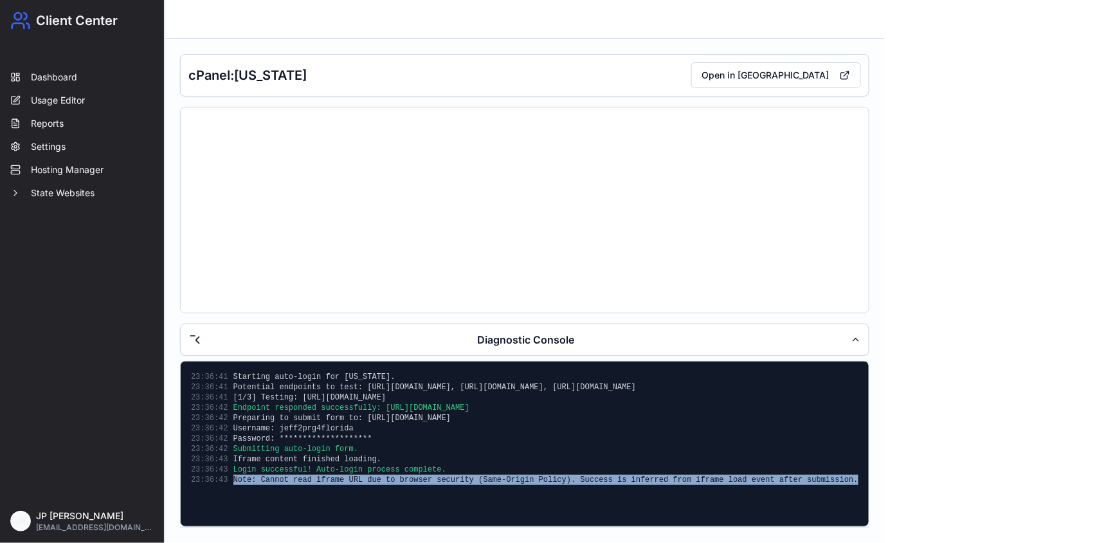
click at [507, 480] on p "Note: Cannot read iframe URL due to browser security (Same-Origin Policy). Succ…" at bounding box center [545, 480] width 625 height 10
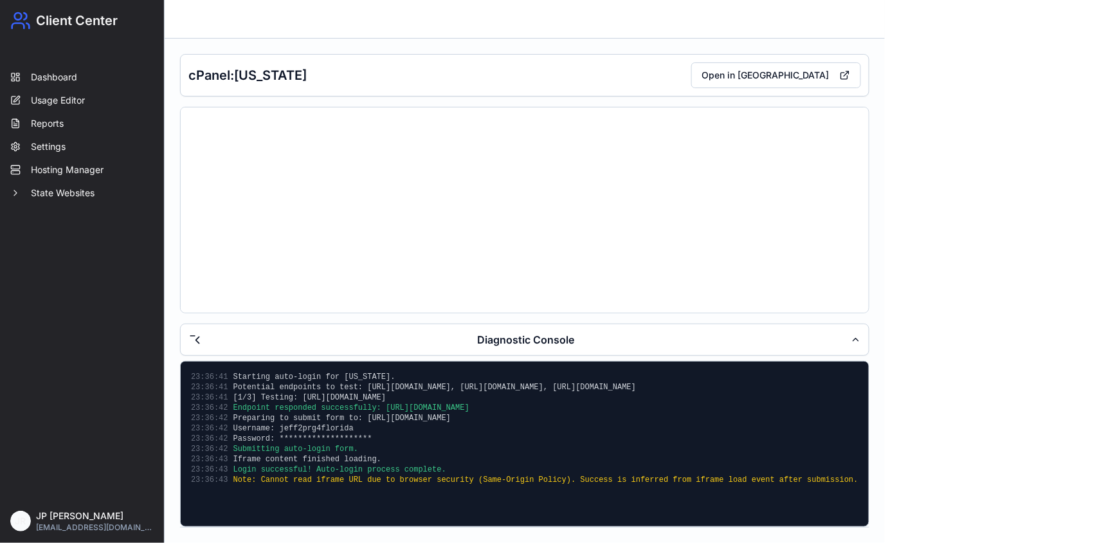
click at [500, 504] on div "**********" at bounding box center [525, 443] width 688 height 165
drag, startPoint x: 534, startPoint y: 479, endPoint x: 459, endPoint y: 482, distance: 75.3
click at [459, 482] on p "Note: Cannot read iframe URL due to browser security (Same-Origin Policy). Succ…" at bounding box center [545, 480] width 625 height 10
copy p "Same-Origin Policy"
click at [75, 80] on link "Dashboard" at bounding box center [82, 77] width 154 height 21
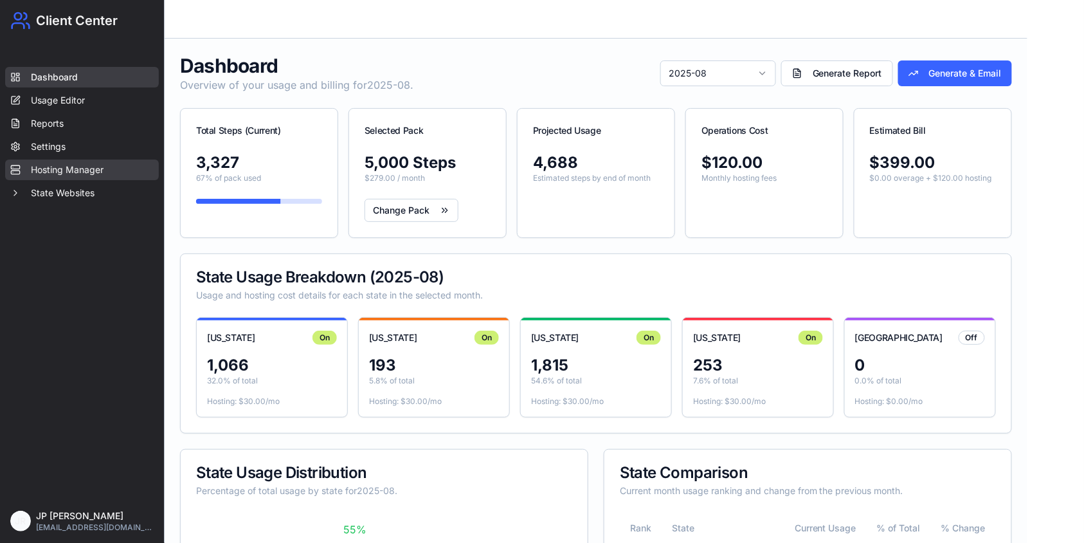
click at [102, 170] on link "Hosting Manager" at bounding box center [82, 170] width 154 height 21
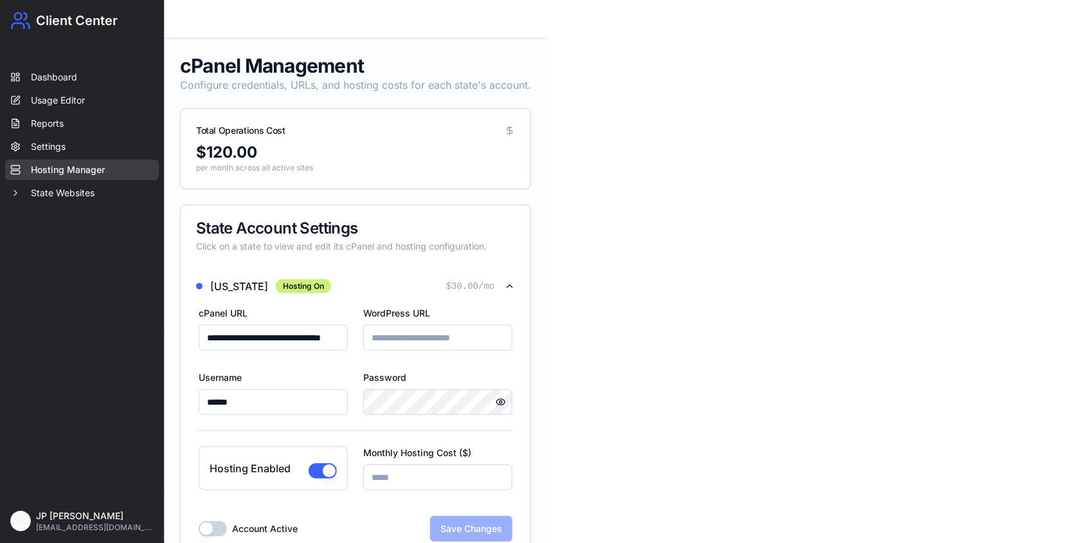
click at [318, 467] on button "Hosting Enabled" at bounding box center [323, 470] width 28 height 15
click at [486, 525] on button "Save Changes" at bounding box center [471, 529] width 82 height 26
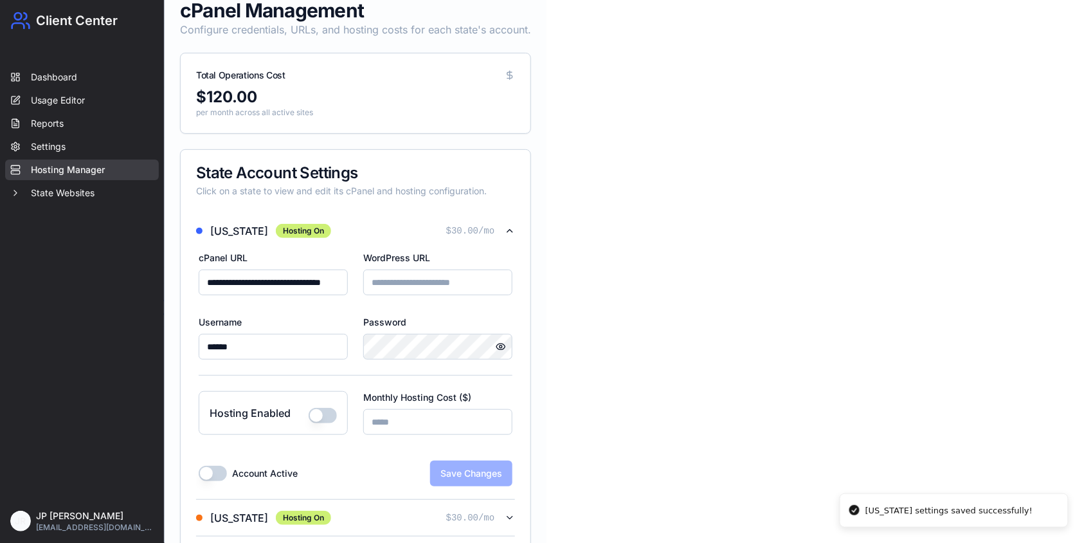
scroll to position [190, 0]
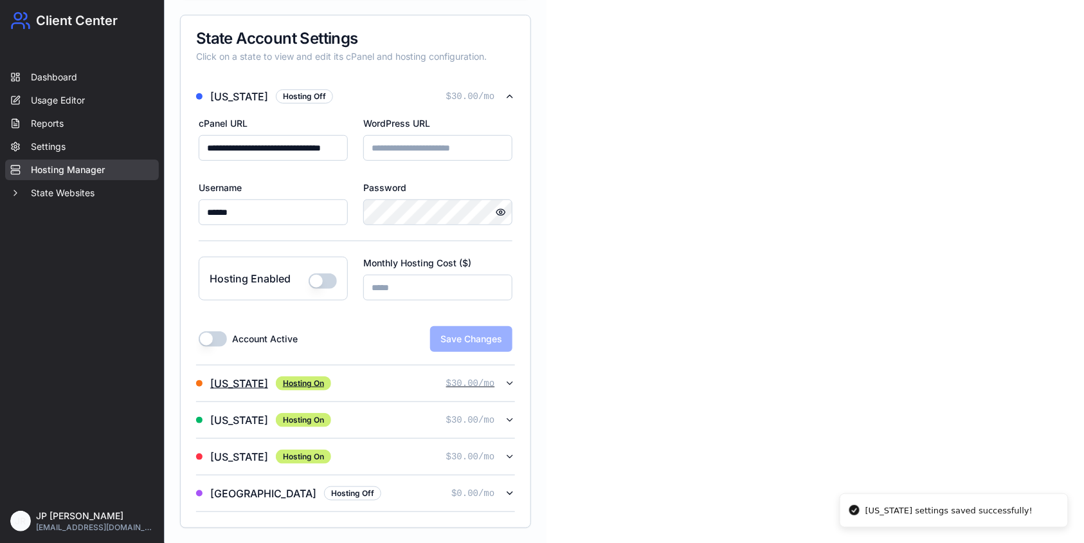
click at [507, 381] on icon "button" at bounding box center [510, 383] width 10 height 10
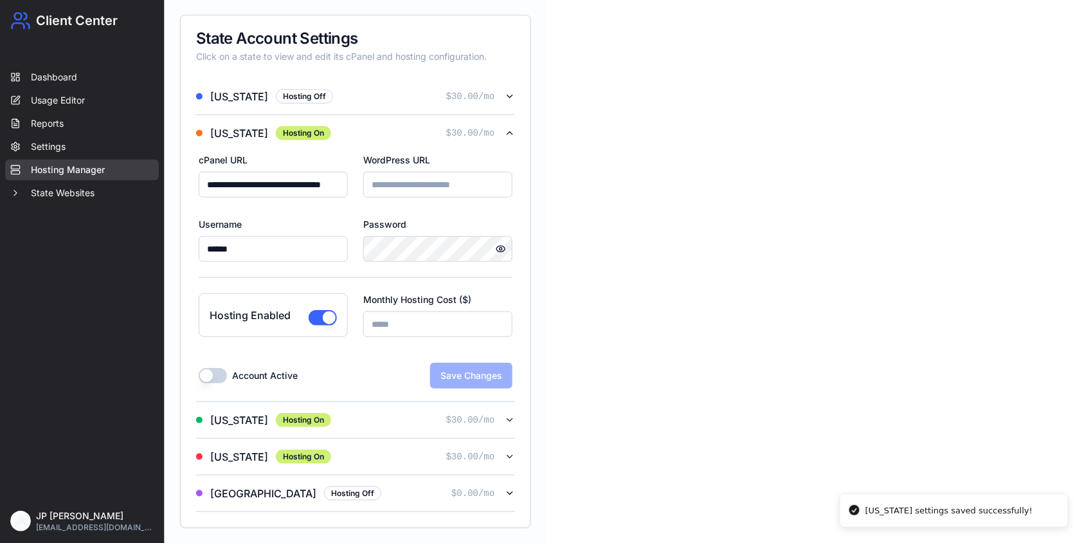
click at [322, 318] on button "Hosting Enabled" at bounding box center [323, 317] width 28 height 15
click at [486, 385] on button "Save Changes" at bounding box center [471, 376] width 82 height 26
click at [502, 453] on div "[US_STATE] Hosting On $ 30.00 /mo" at bounding box center [350, 456] width 309 height 15
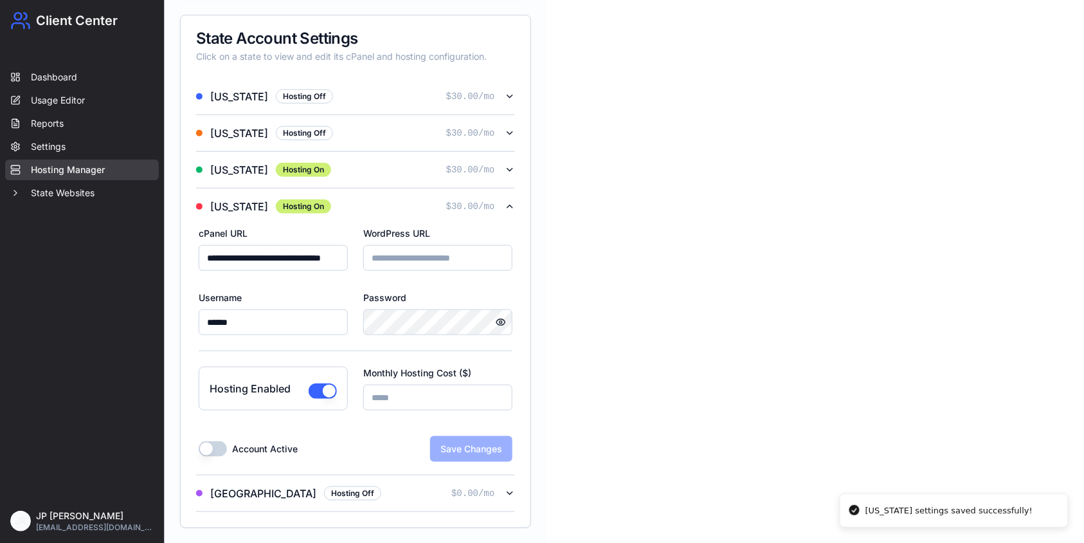
click at [318, 388] on button "Hosting Enabled" at bounding box center [323, 390] width 28 height 15
click at [474, 440] on button "Save Changes" at bounding box center [471, 449] width 82 height 26
click at [506, 168] on icon "button" at bounding box center [510, 170] width 10 height 10
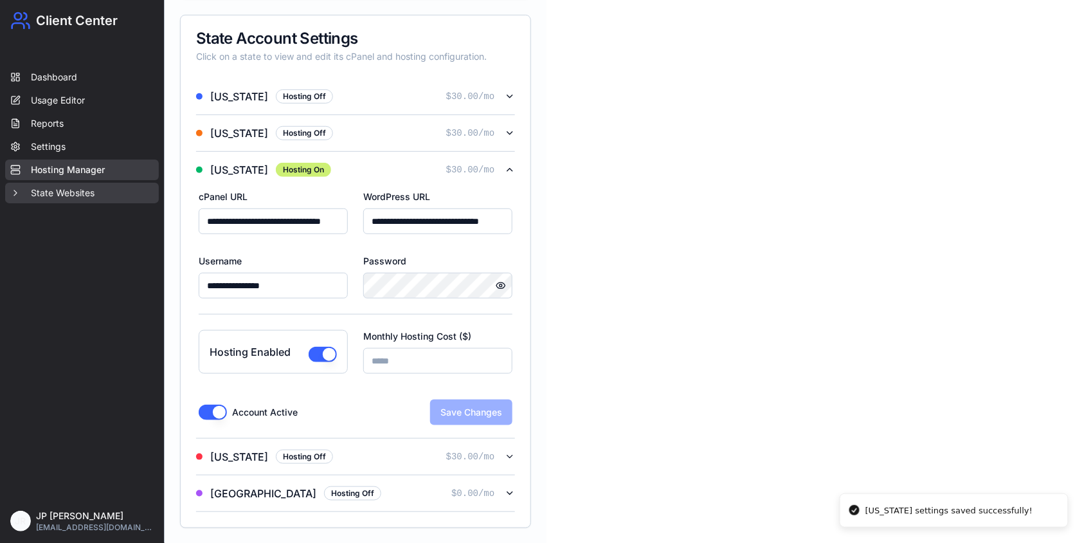
click at [77, 197] on button "State Websites" at bounding box center [82, 193] width 154 height 21
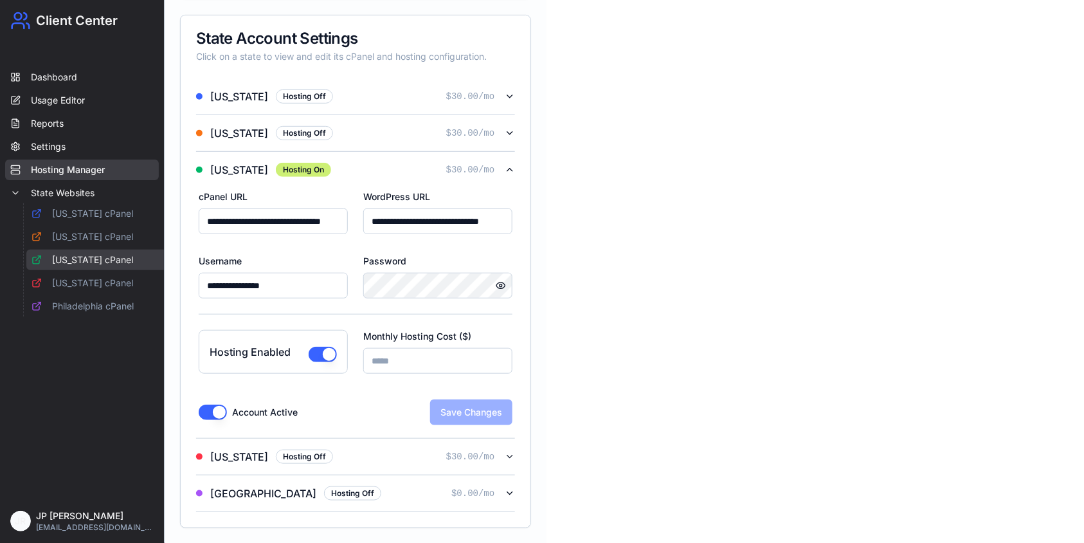
click at [90, 259] on link "[US_STATE] cPanel" at bounding box center [101, 260] width 150 height 21
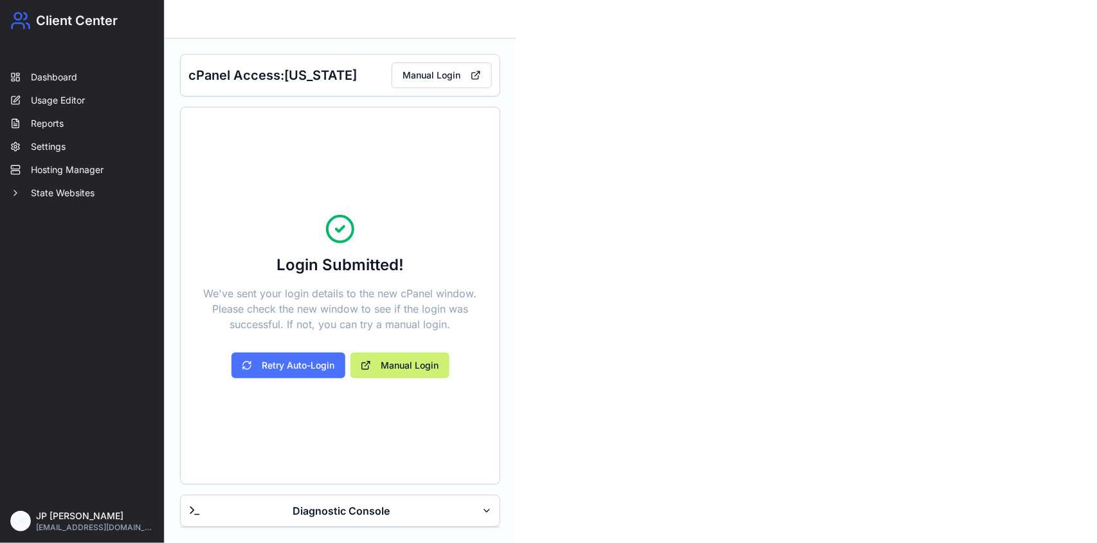
click at [318, 367] on button "Retry Auto-Login" at bounding box center [289, 365] width 114 height 26
